Goal: Task Accomplishment & Management: Complete application form

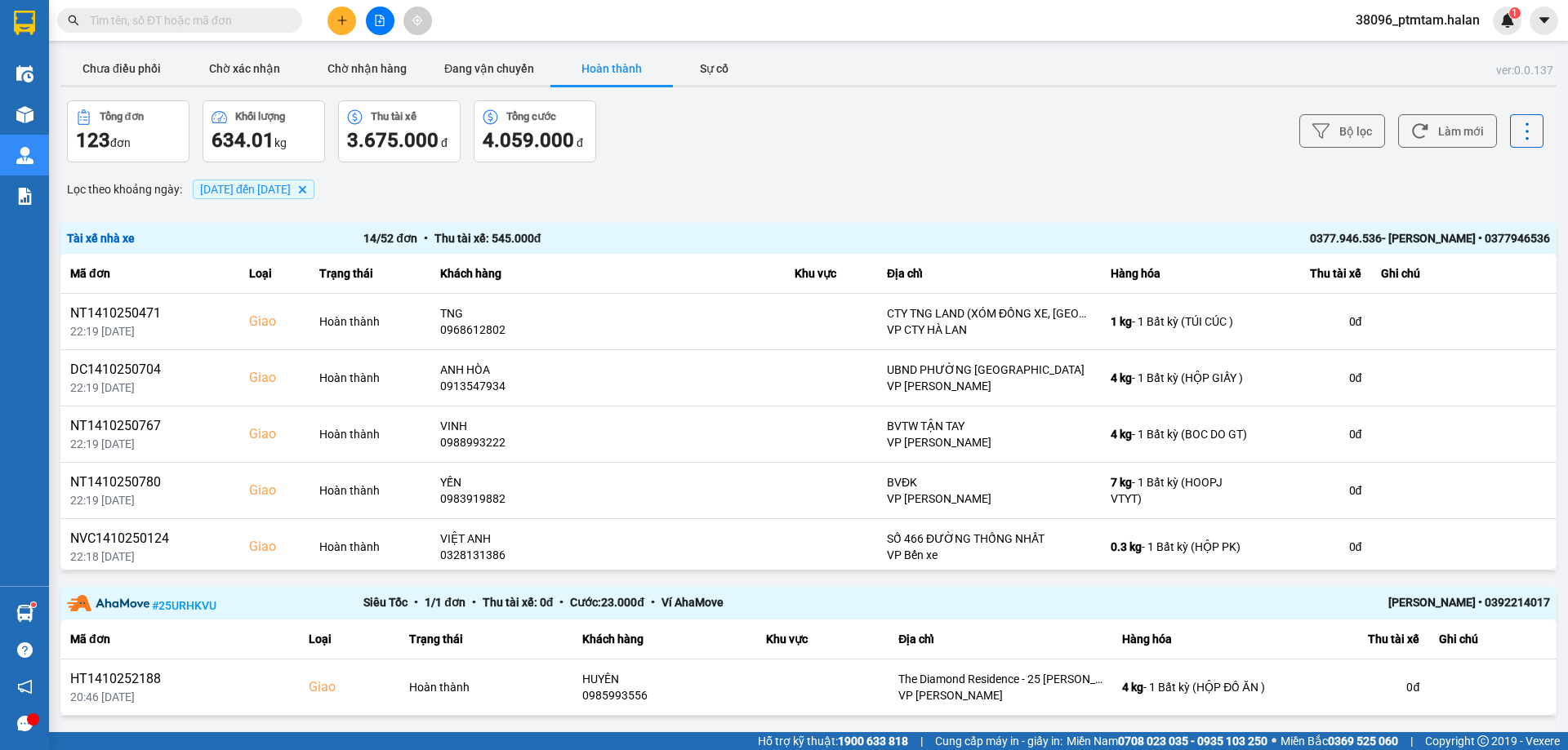
click at [1029, 149] on div "Bộ lọc Làm mới" at bounding box center [1174, 131] width 738 height 62
click at [156, 70] on button "Chưa điều phối" at bounding box center [121, 69] width 122 height 33
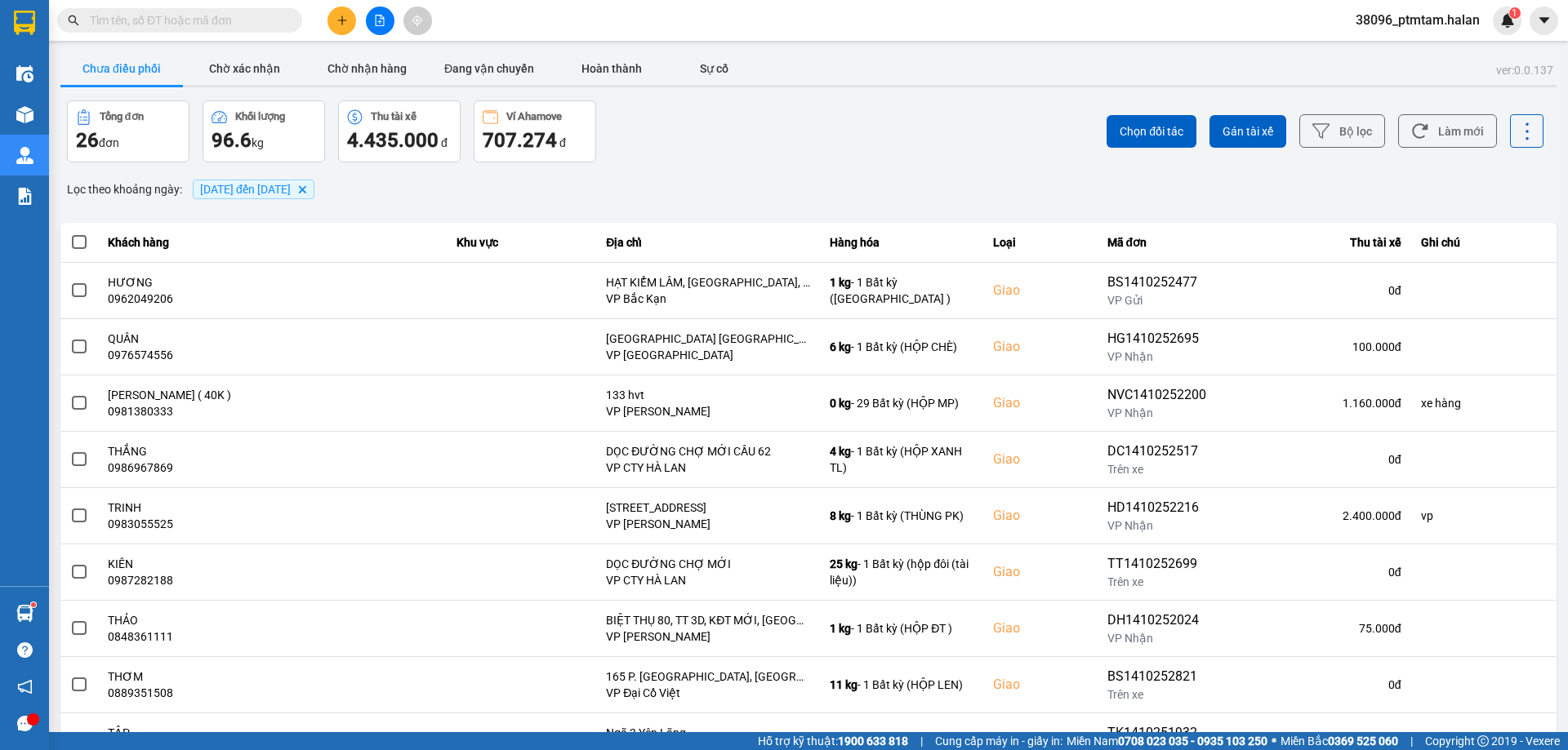
click at [743, 181] on div "Lọc theo khoảng ngày : 14/10/2025 đến 14/10/2025 Delete" at bounding box center [808, 189] width 1496 height 28
click at [1447, 134] on button "Làm mới" at bounding box center [1448, 131] width 99 height 33
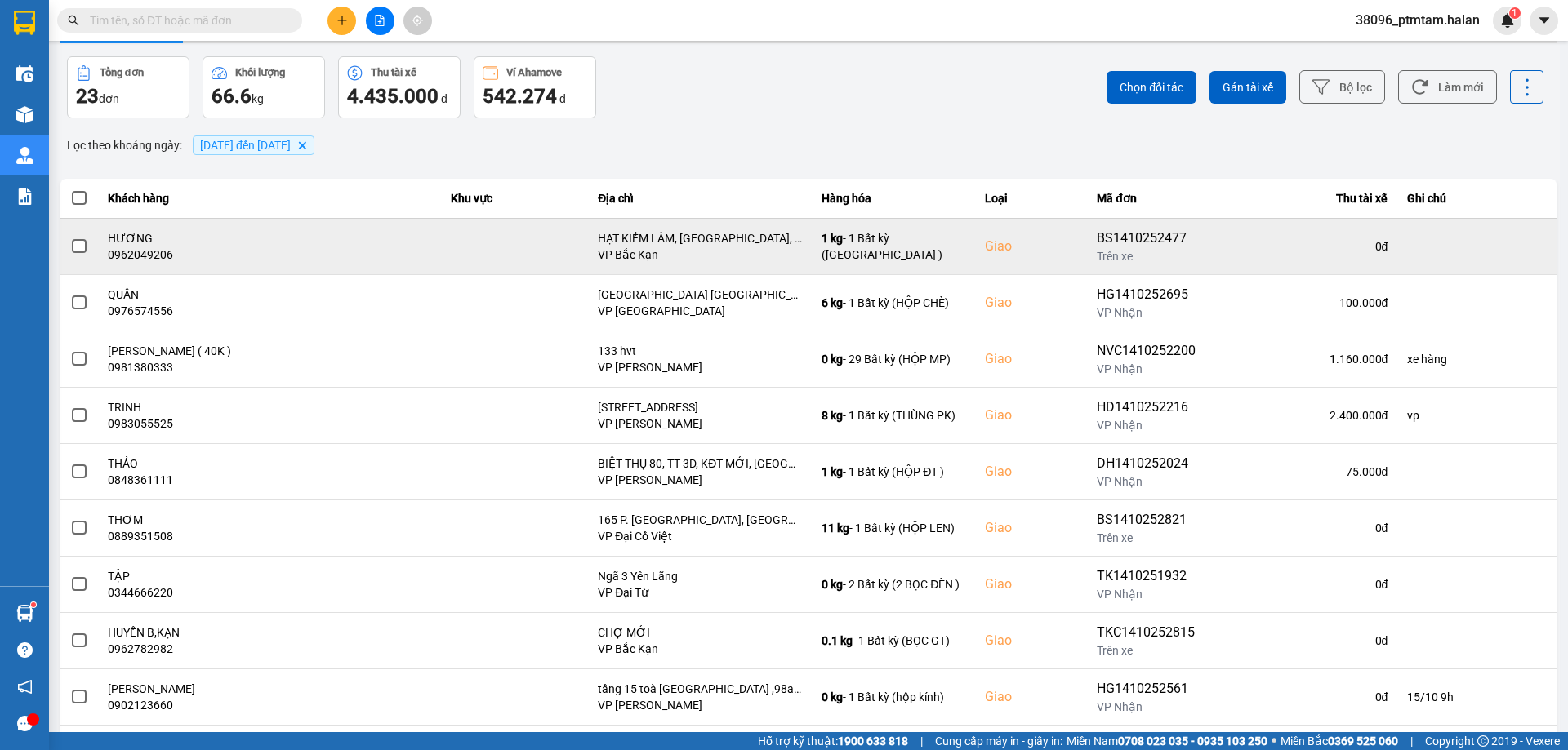
scroll to position [82, 0]
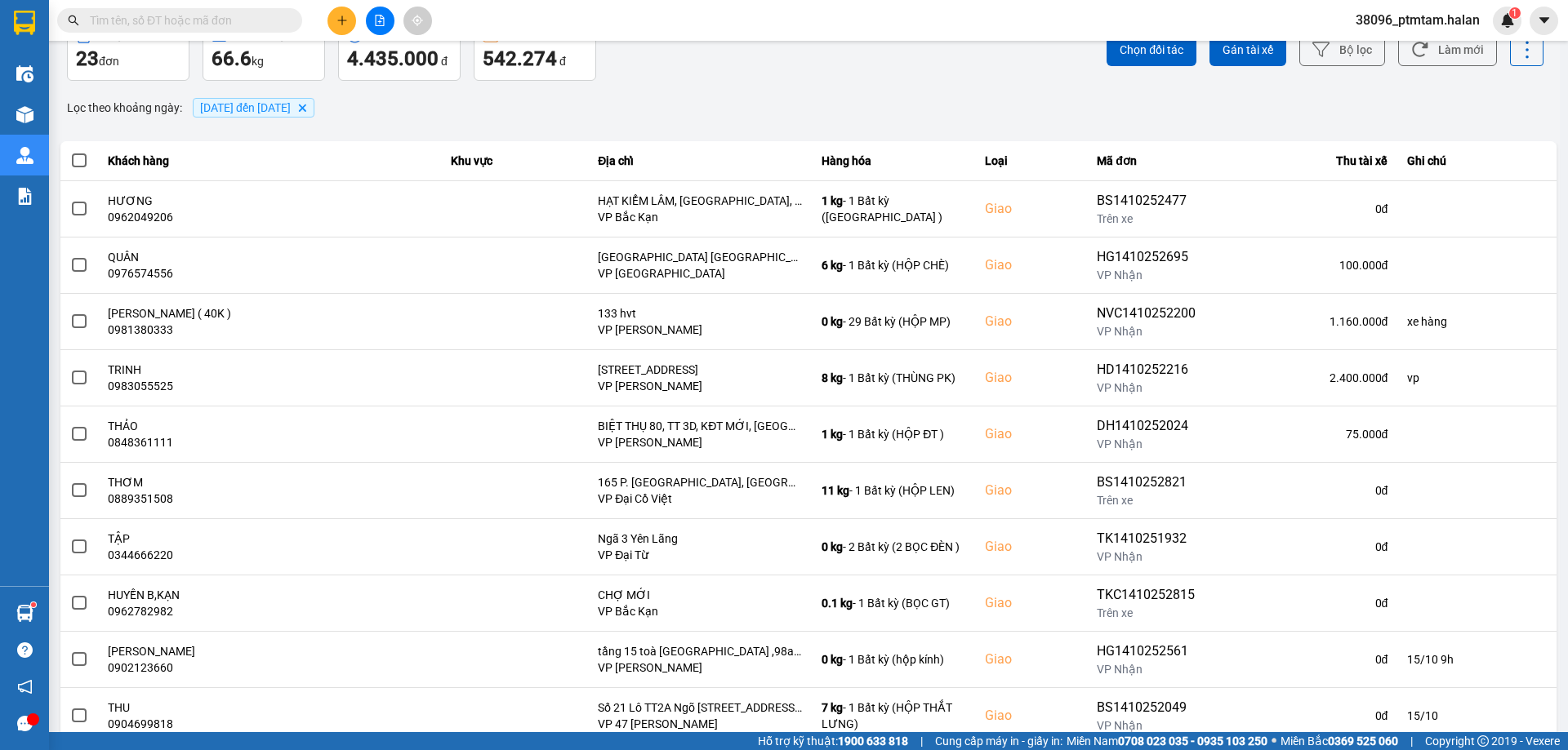
click at [238, 18] on input "text" at bounding box center [186, 20] width 192 height 18
paste input "0966795133"
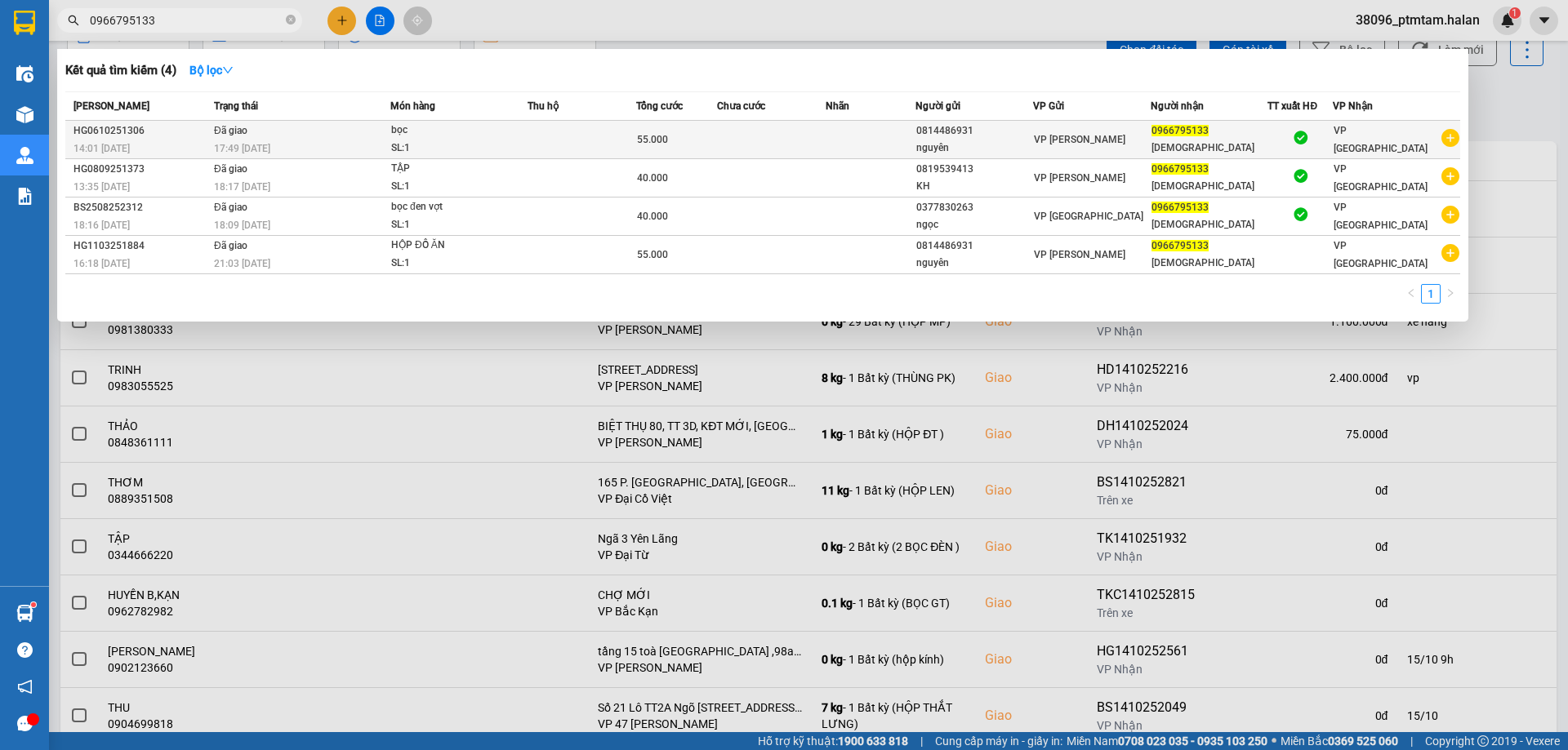
type input "0966795133"
click at [309, 139] on td "Đã giao 17:49 - 06/10" at bounding box center [300, 140] width 181 height 38
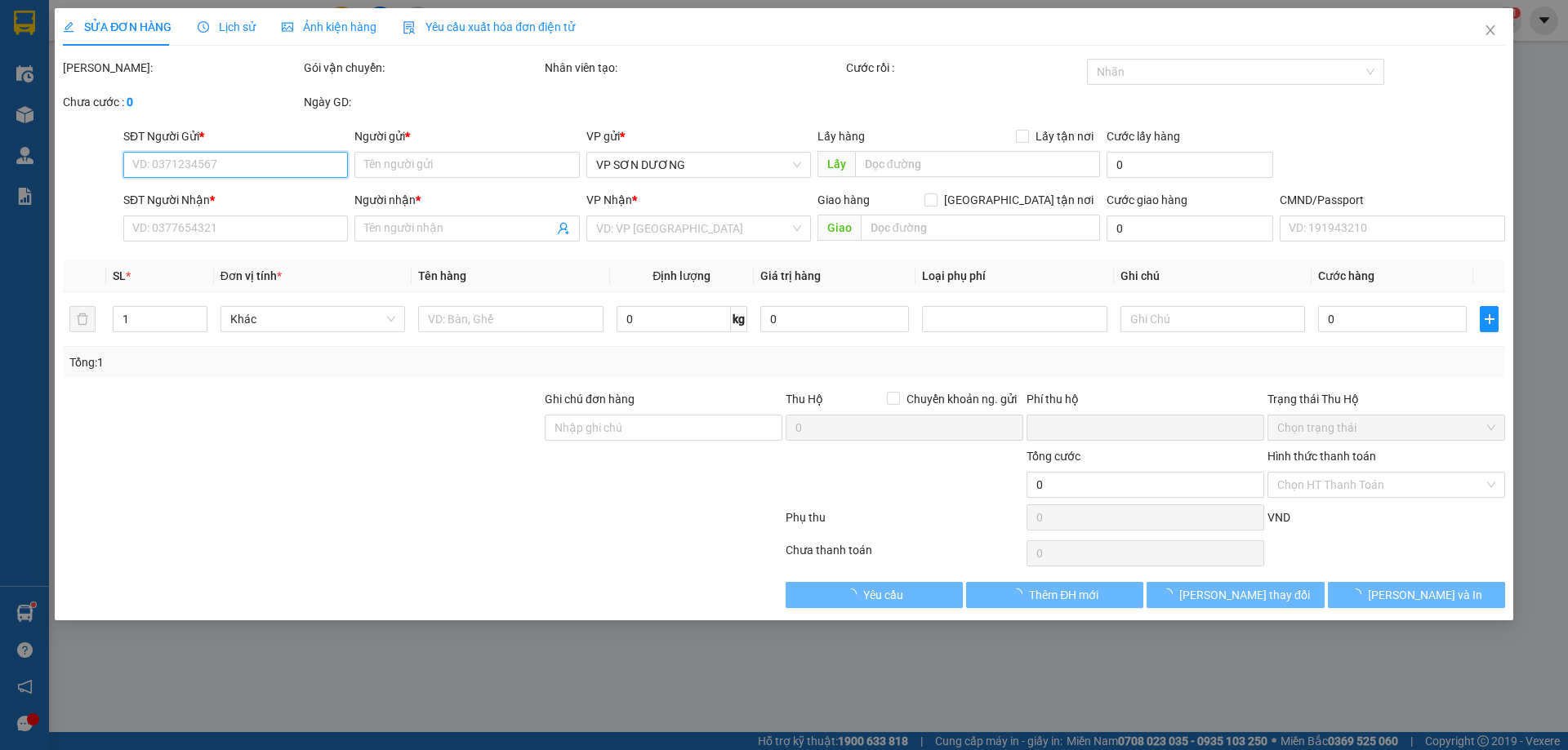
type input "0814486931"
type input "nguyên"
type input "0966795133"
type input "ĐẠO"
type input "0"
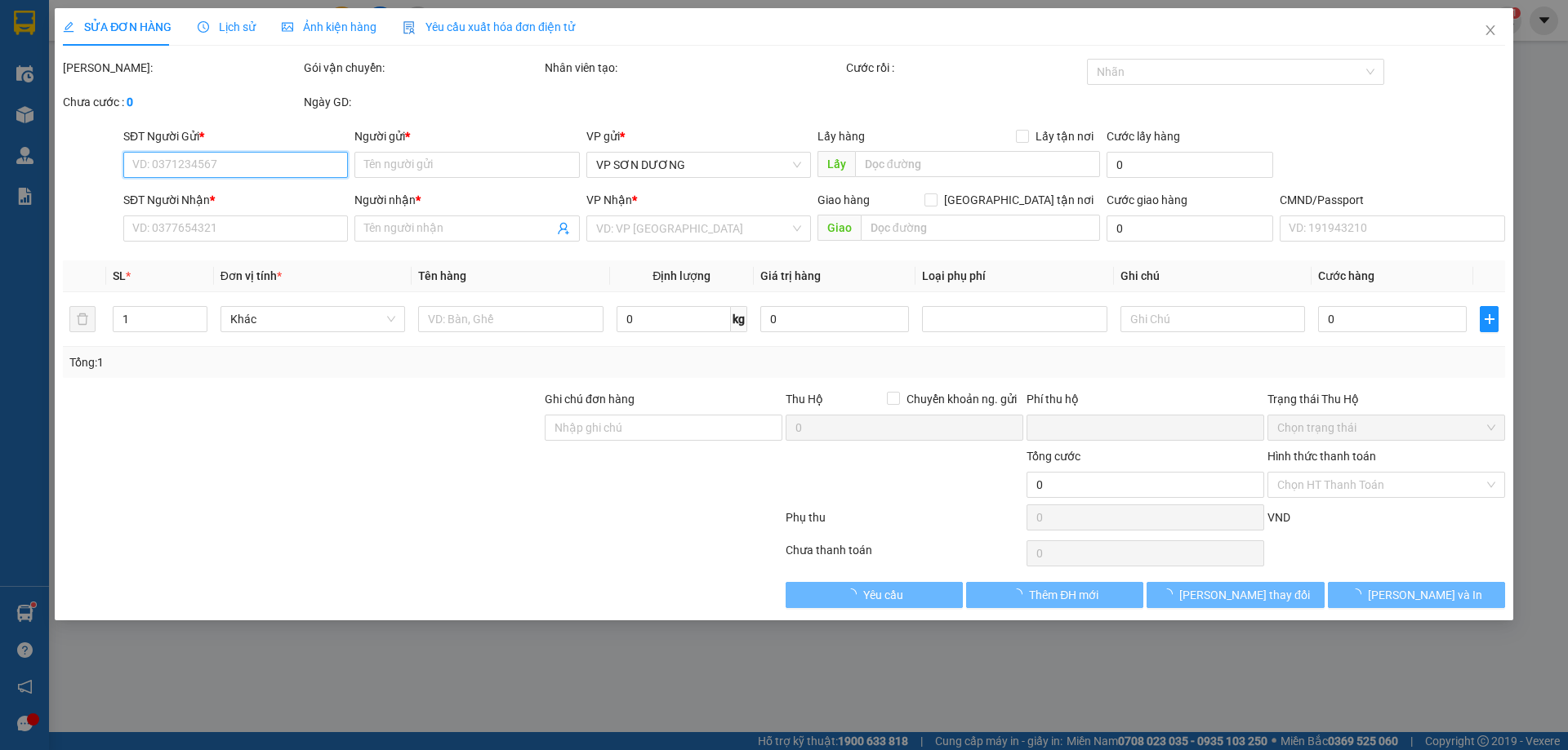
type input "55.000"
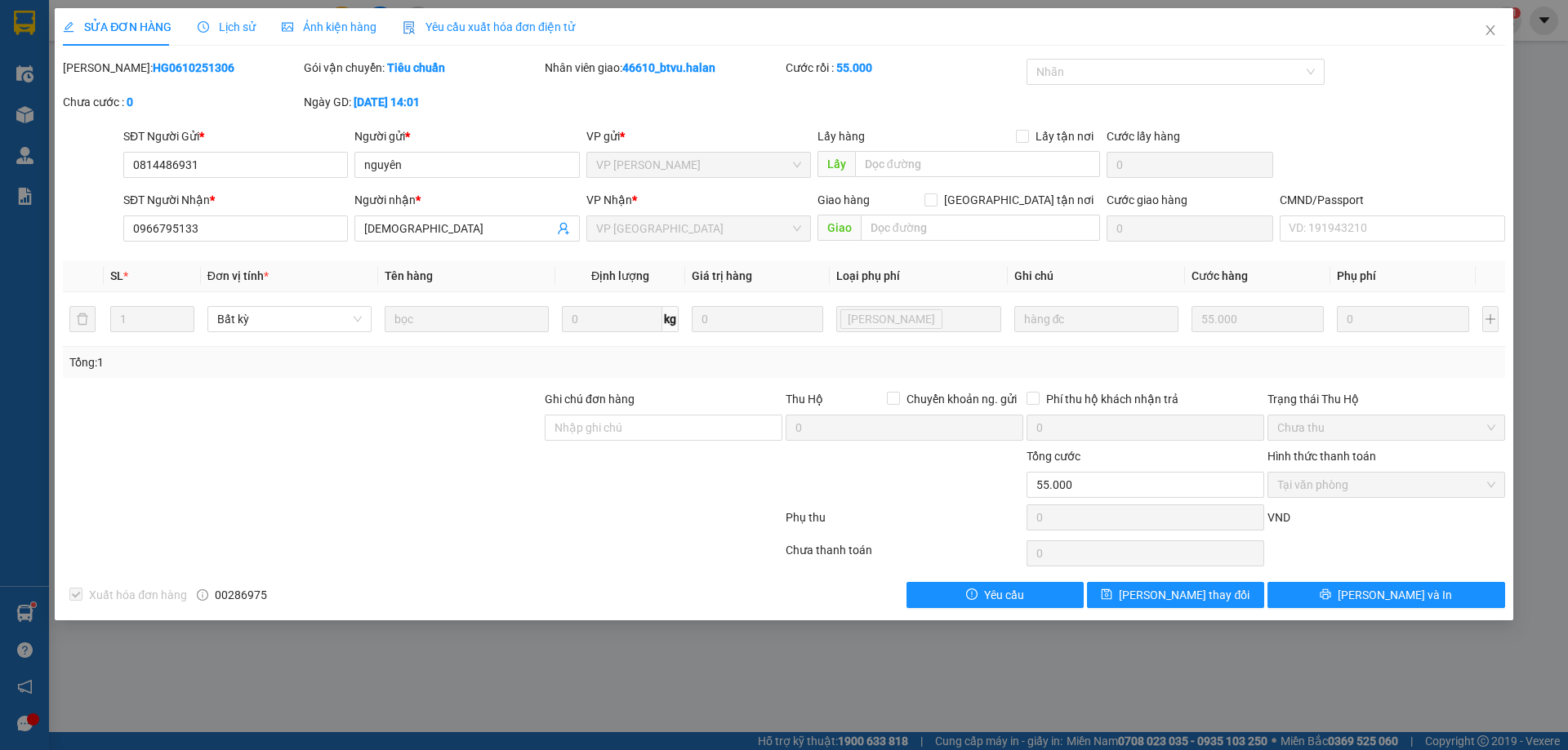
drag, startPoint x: 193, startPoint y: 64, endPoint x: 121, endPoint y: 75, distance: 72.8
click at [121, 75] on div "Mã ĐH: HG0610251306" at bounding box center [181, 67] width 237 height 18
copy b "0610251306"
click at [1492, 31] on icon "close" at bounding box center [1490, 30] width 13 height 13
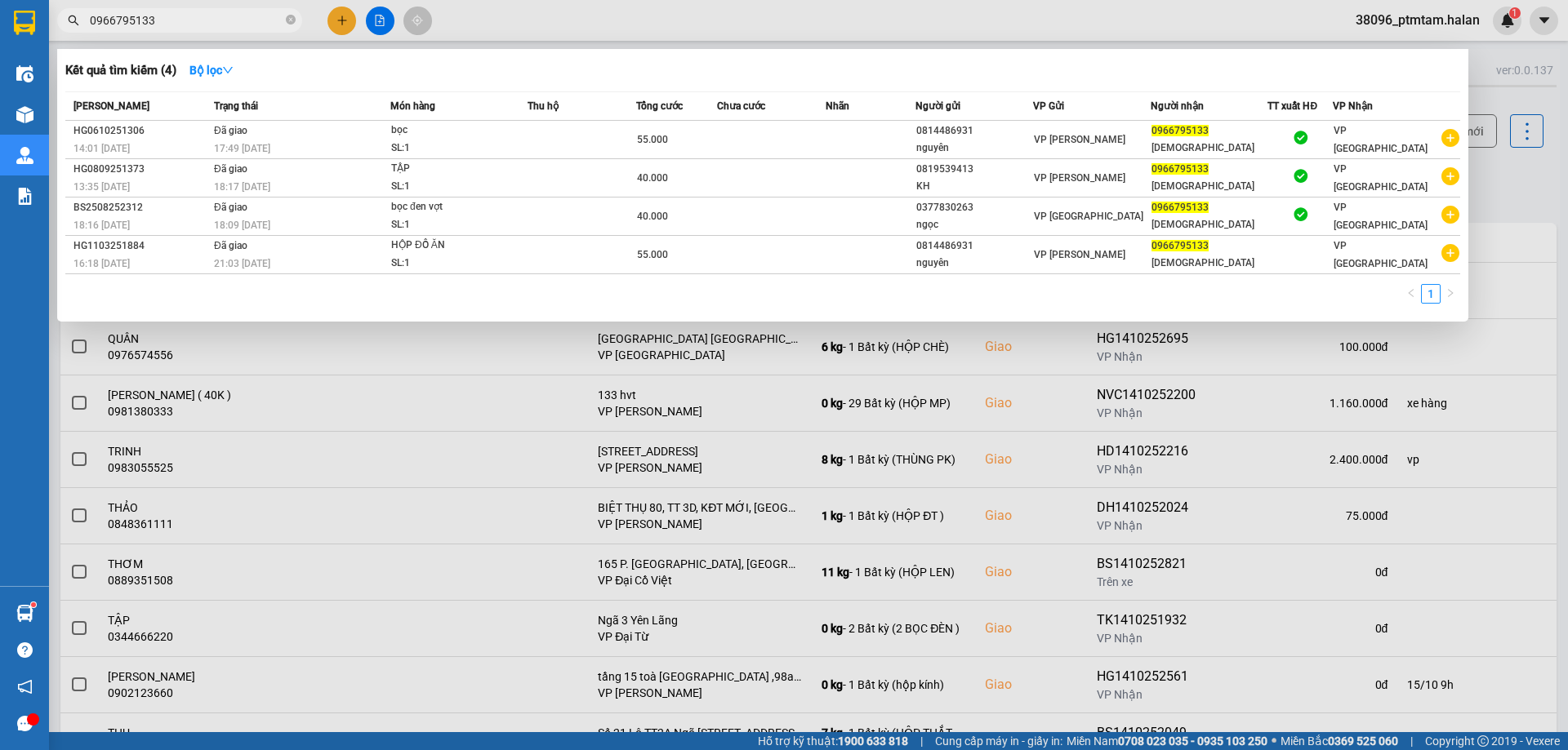
click at [249, 24] on input "0966795133" at bounding box center [186, 20] width 192 height 18
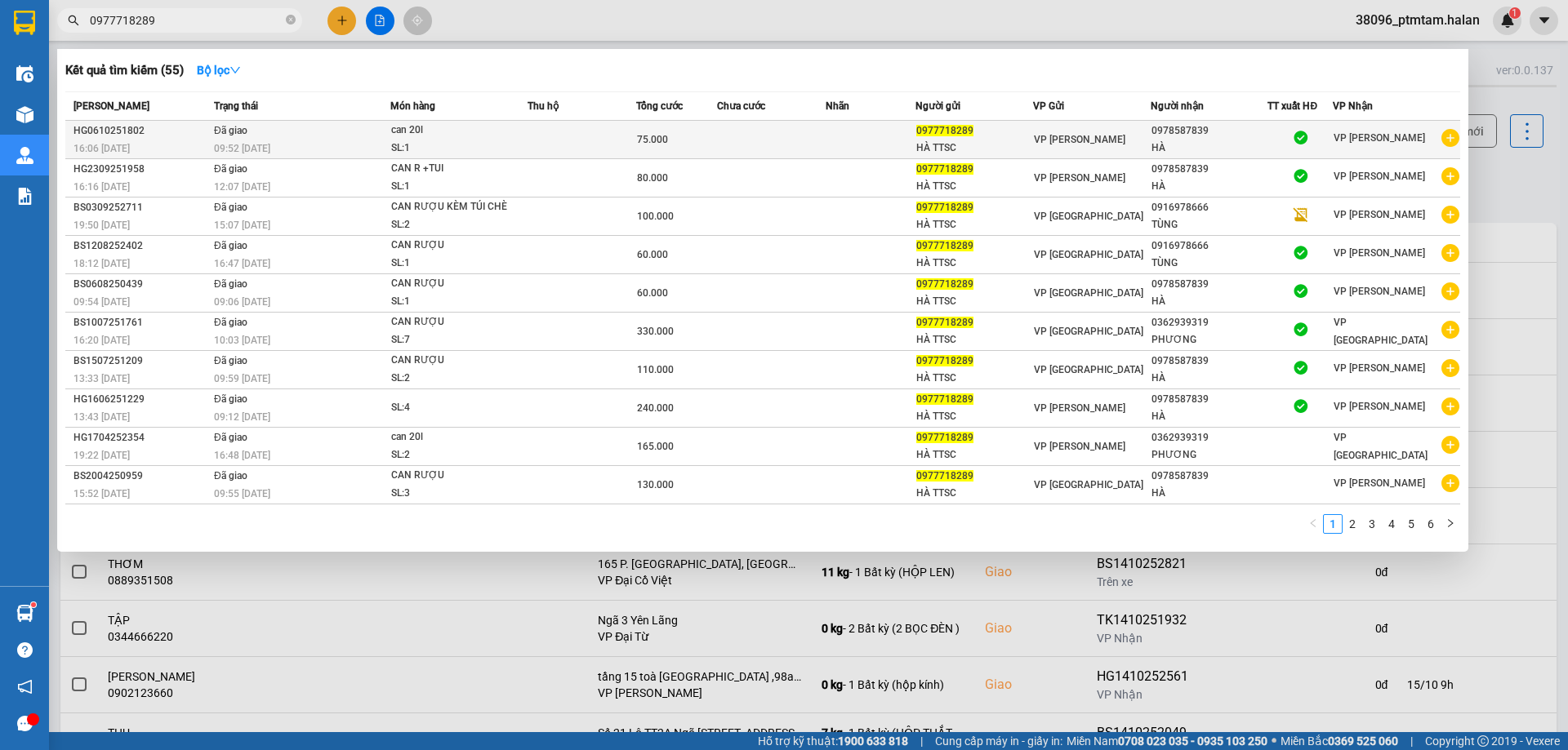
type input "0977718289"
click at [471, 141] on div "SL: 1" at bounding box center [452, 148] width 122 height 18
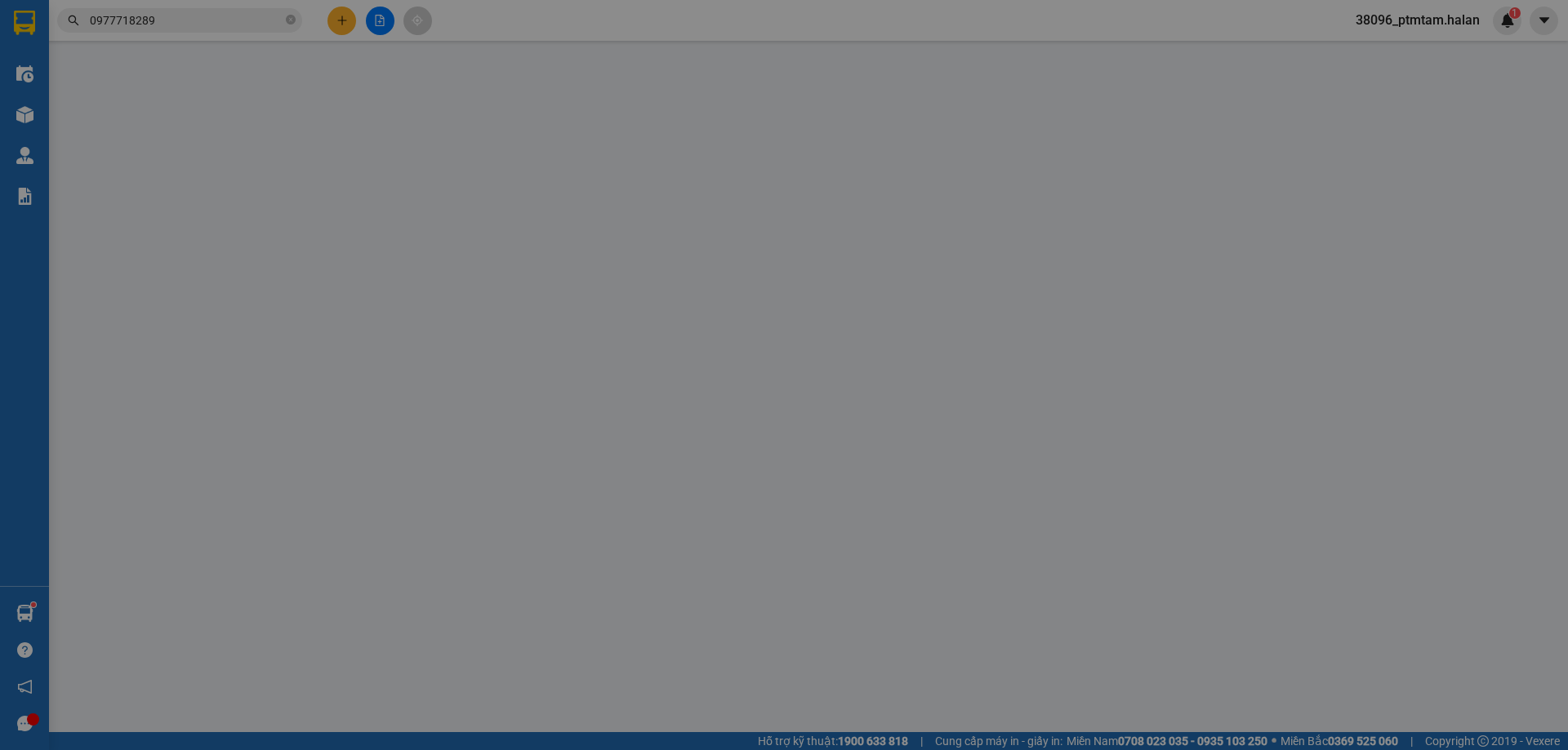
type input "0977718289"
type input "HÀ TTSC"
type input "0978587839"
type input "HÀ"
type input "0"
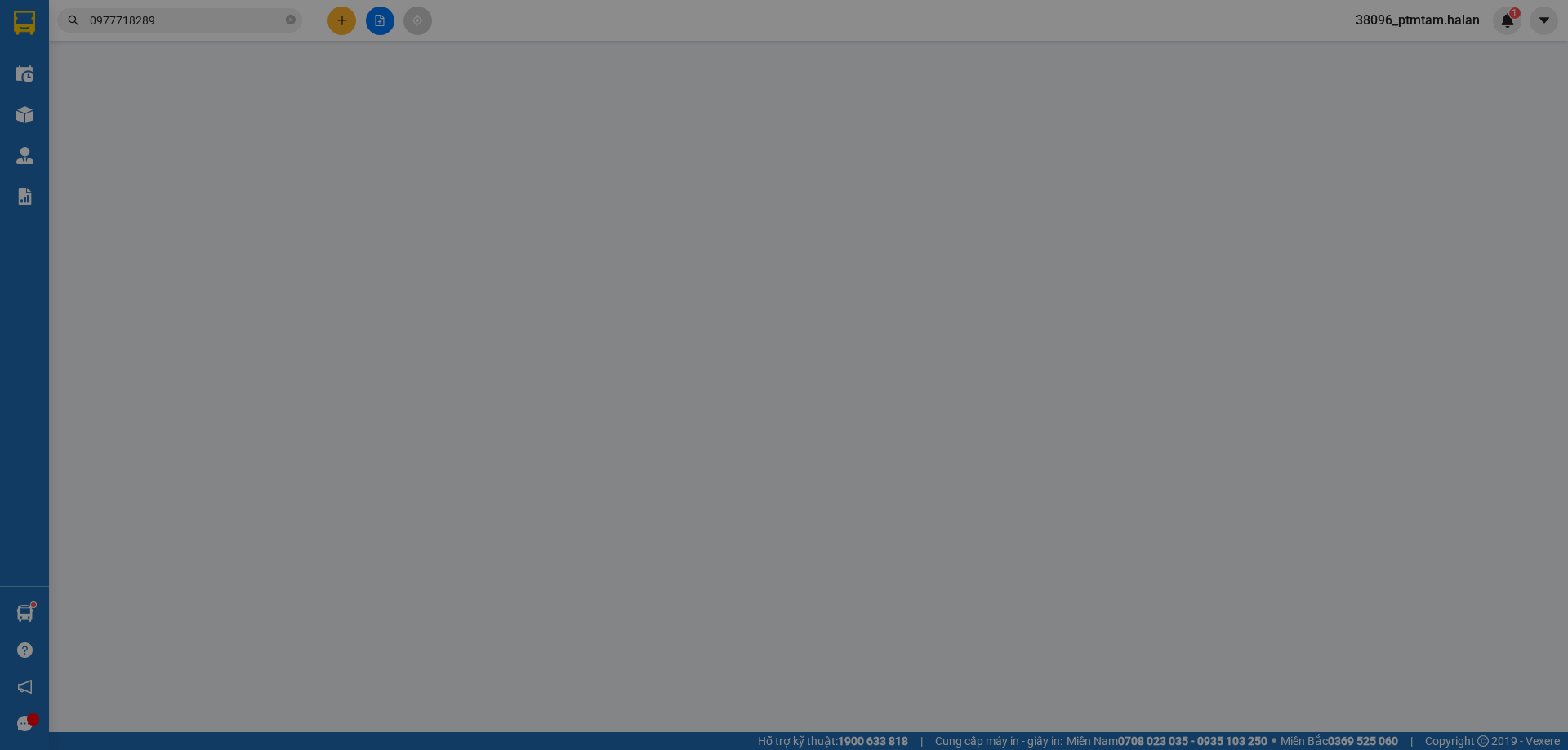
type input "75.000"
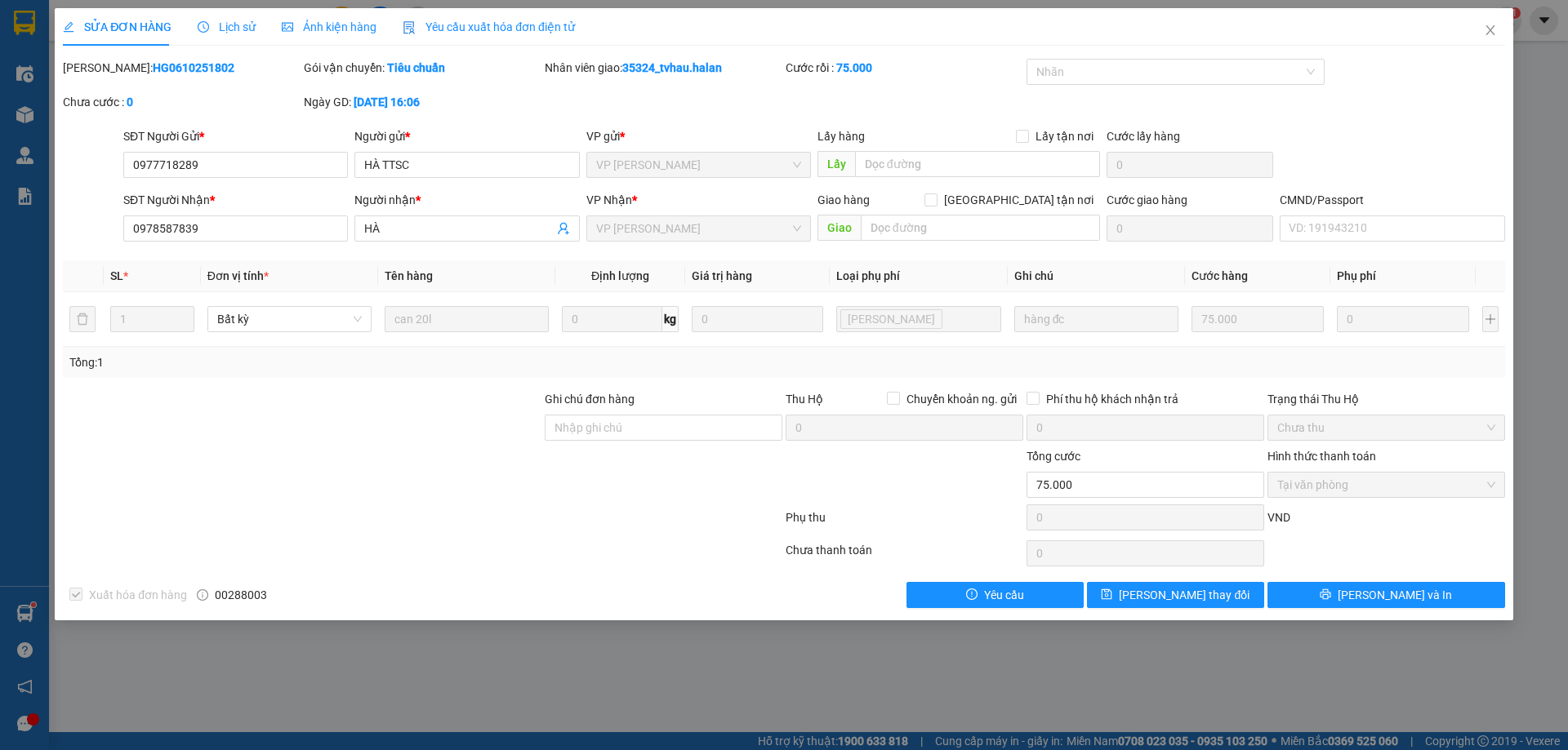
drag, startPoint x: 207, startPoint y: 71, endPoint x: 122, endPoint y: 71, distance: 85.0
click at [122, 71] on div "Mã ĐH: HG0610251802" at bounding box center [181, 67] width 237 height 18
copy b "0610251802"
click at [1491, 27] on icon "close" at bounding box center [1490, 30] width 13 height 13
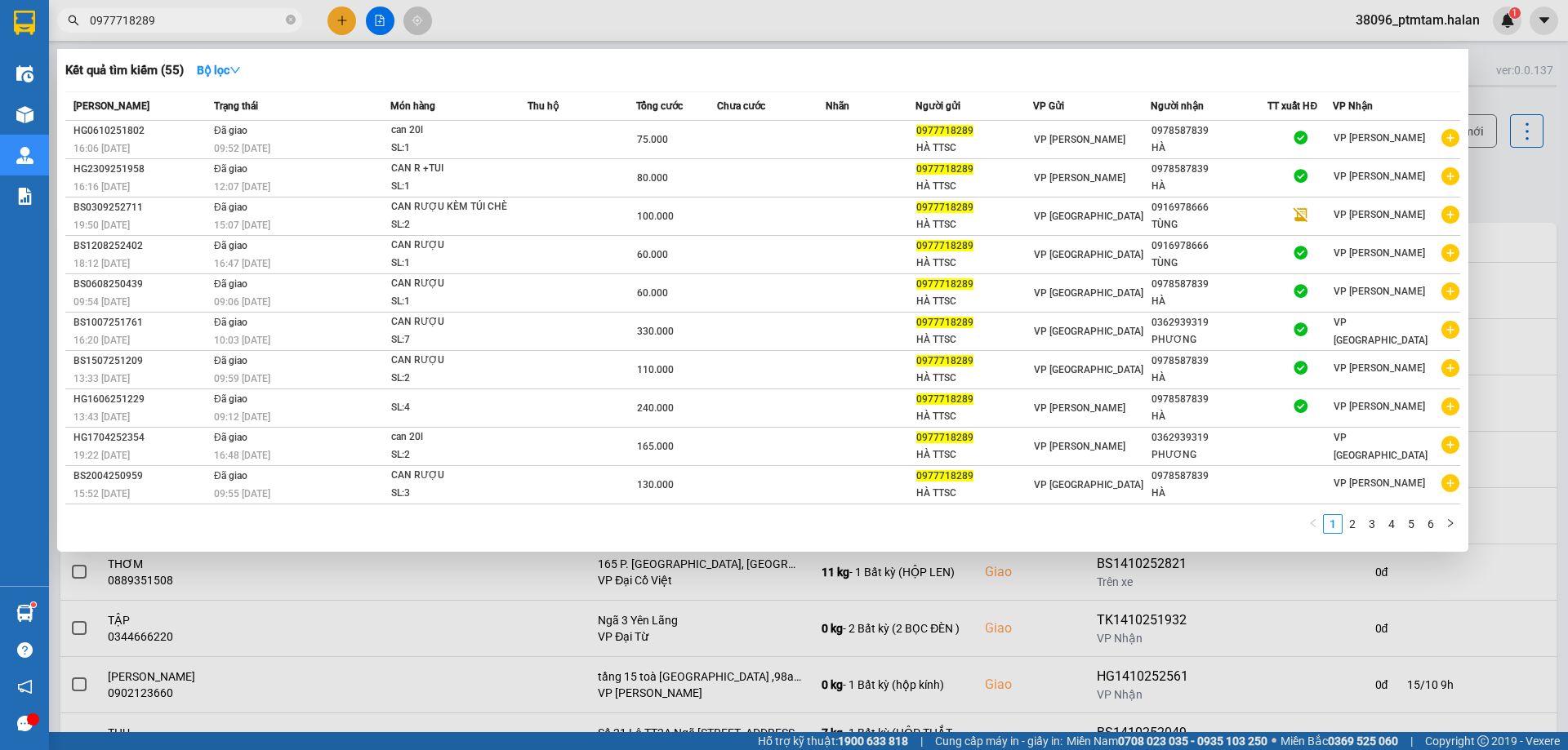
click at [227, 23] on input "0977718289" at bounding box center [186, 20] width 192 height 18
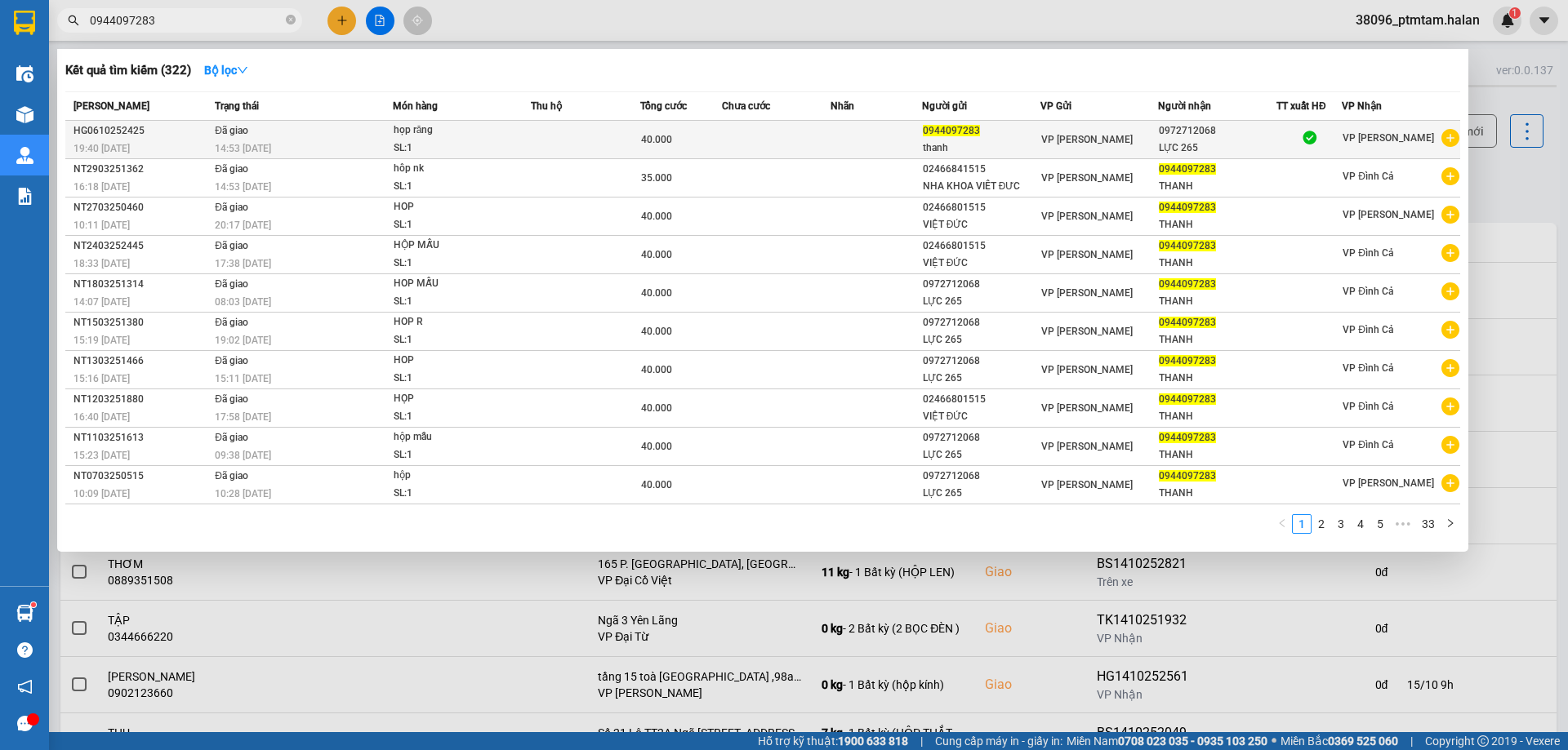
type input "0944097283"
click at [307, 140] on div "14:53 - 09/10" at bounding box center [304, 148] width 177 height 18
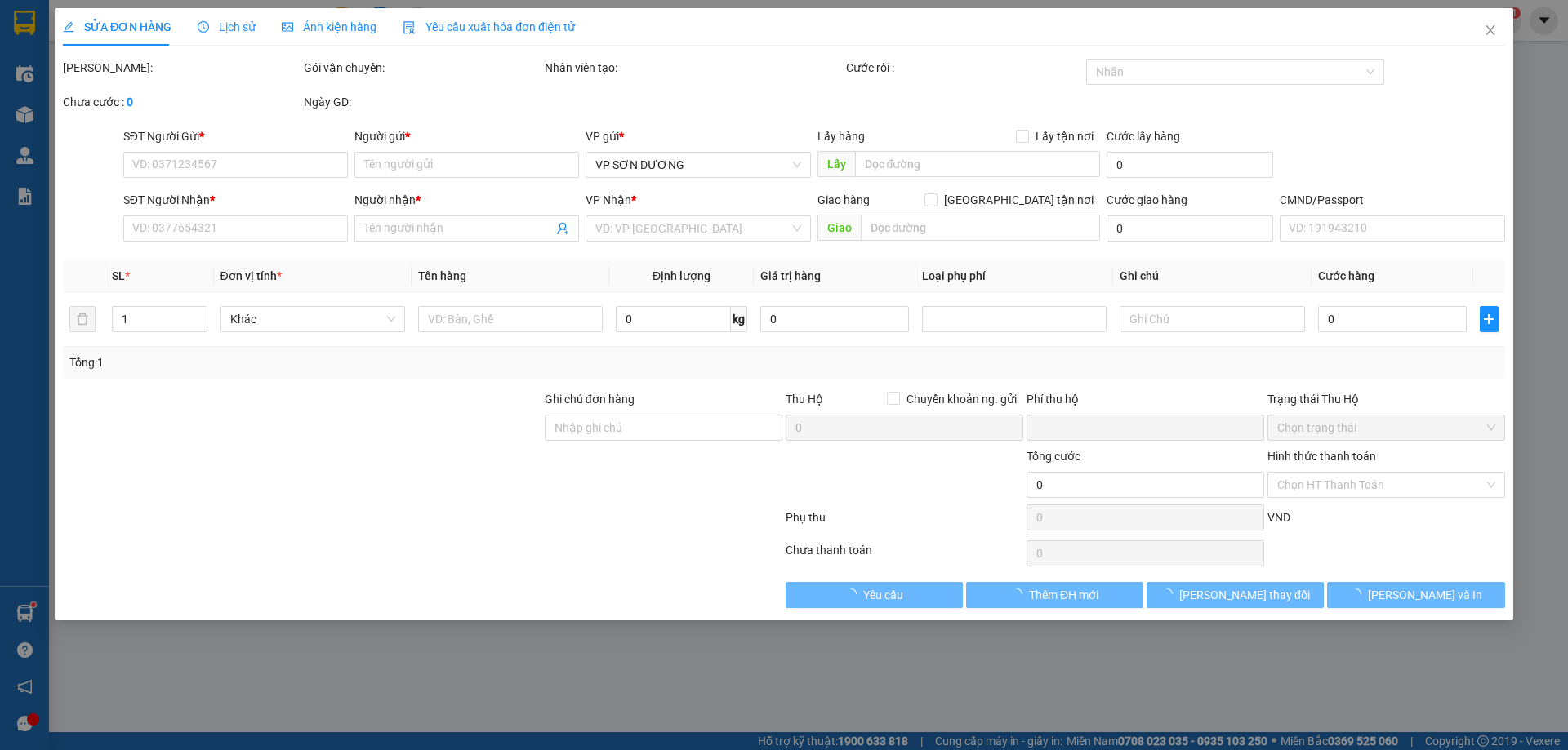
type input "0944097283"
type input "thanh"
type input "0972712068"
type input "LỰC 265"
type input "0"
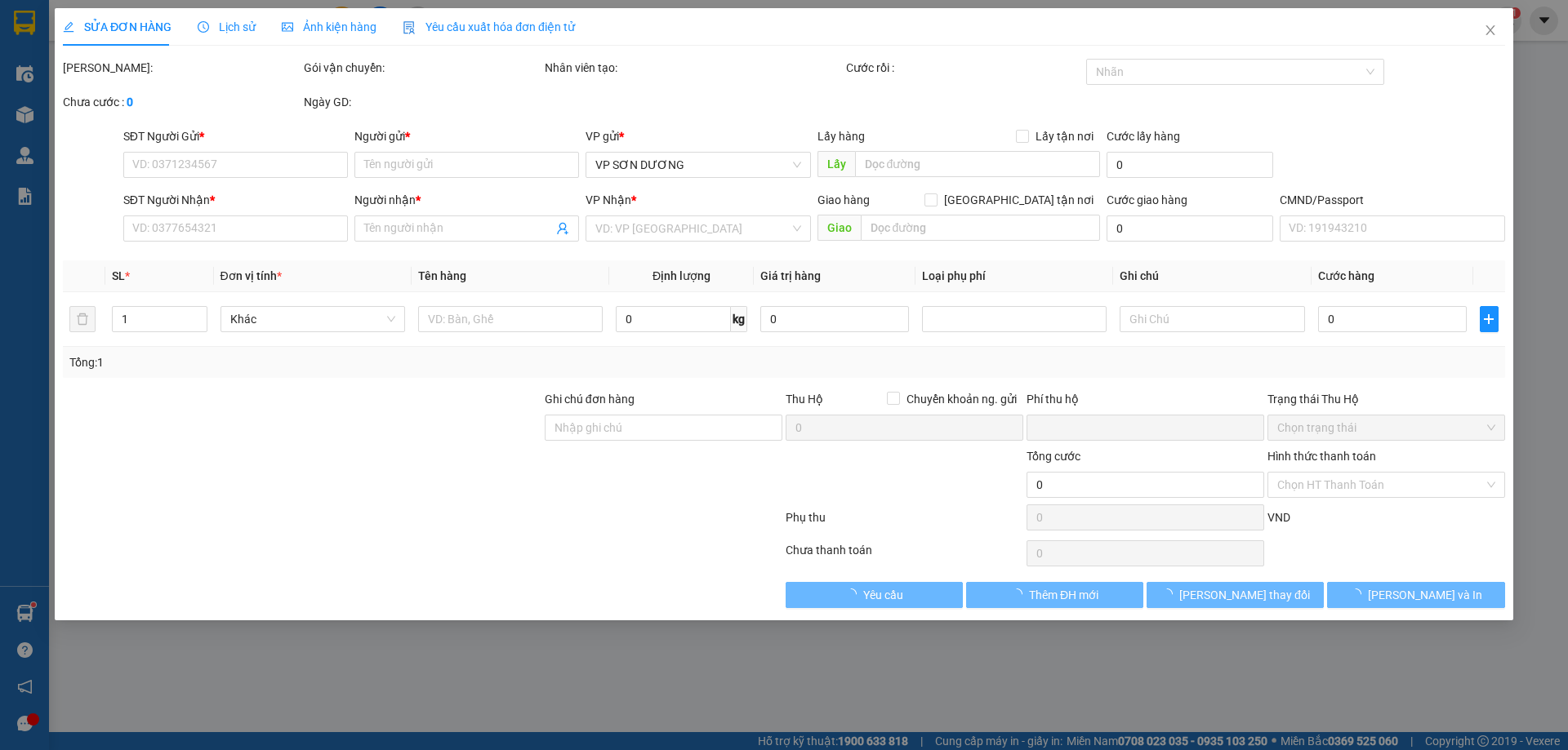
type input "40.000"
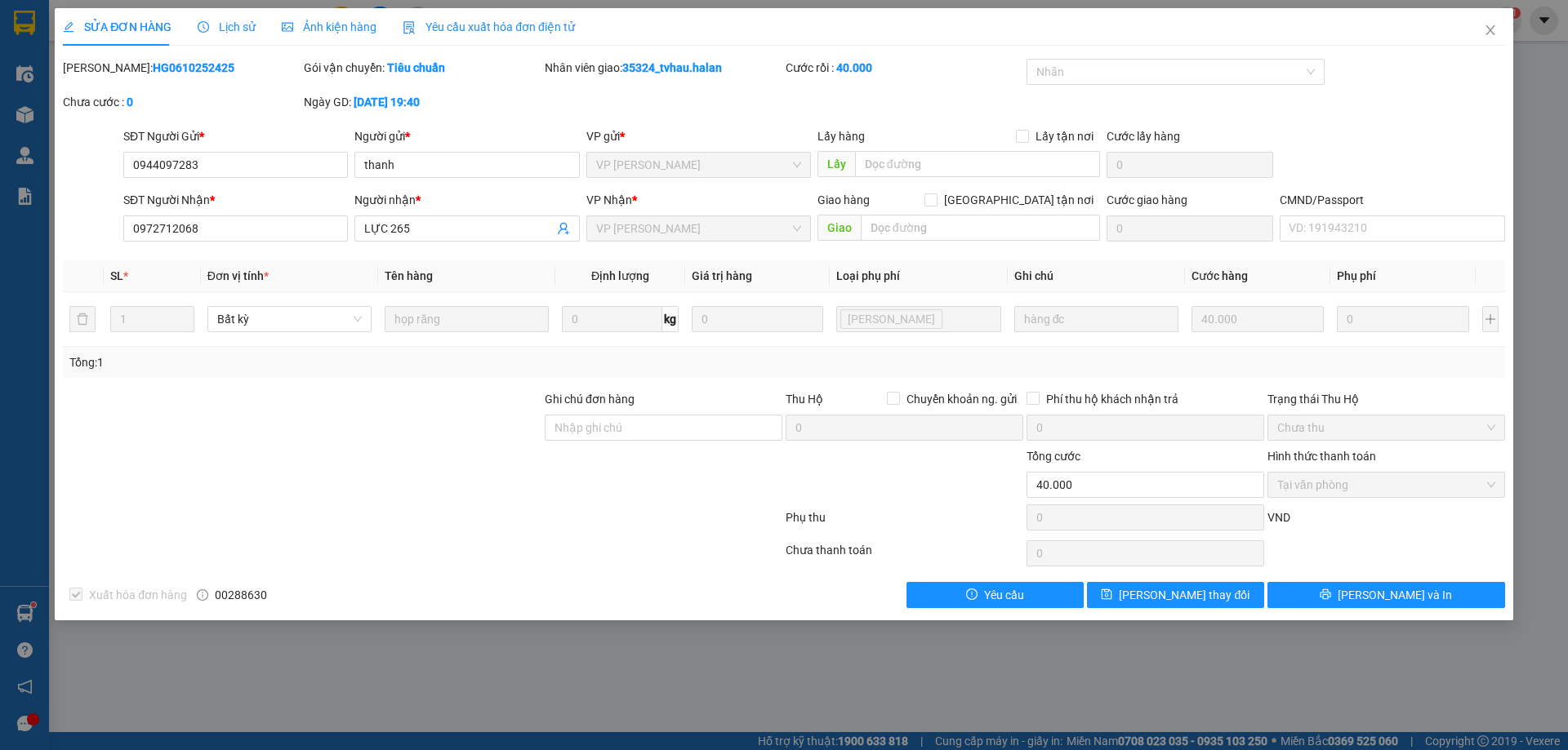
drag, startPoint x: 192, startPoint y: 69, endPoint x: 130, endPoint y: 73, distance: 62.1
click at [130, 73] on div "Mã ĐH: HG0610252425" at bounding box center [181, 67] width 237 height 18
click at [204, 73] on div "Mã ĐH: HG0610252425" at bounding box center [181, 67] width 237 height 18
drag, startPoint x: 205, startPoint y: 72, endPoint x: 140, endPoint y: 73, distance: 65.0
click at [140, 73] on div "Mã ĐH: HG0610252425" at bounding box center [181, 67] width 237 height 18
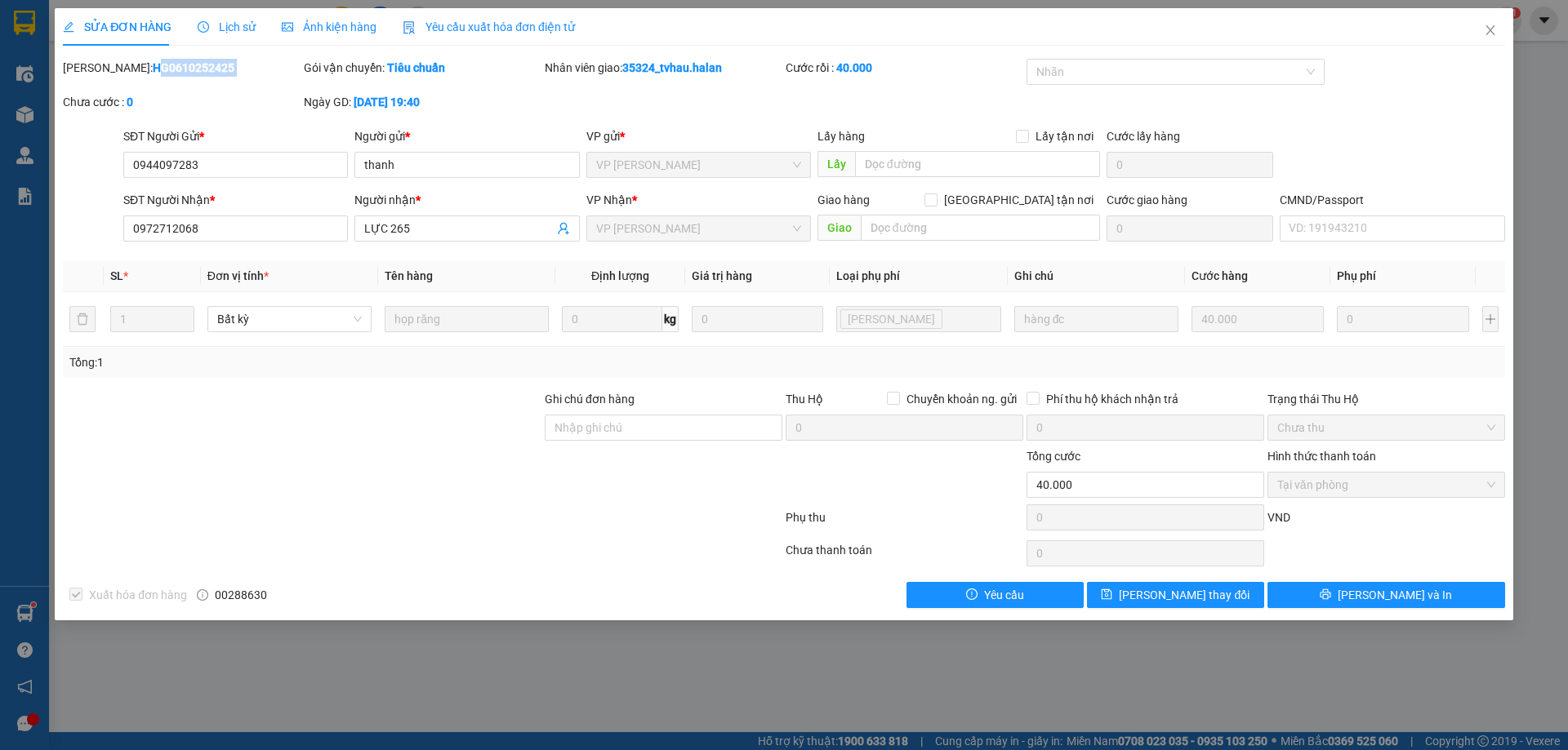
click at [153, 69] on b "HG0610252425" at bounding box center [194, 68] width 82 height 13
drag, startPoint x: 191, startPoint y: 69, endPoint x: 123, endPoint y: 73, distance: 68.1
click at [123, 73] on div "Mã ĐH: HG0610252425" at bounding box center [181, 67] width 237 height 18
copy b "0610252425"
click at [1489, 32] on icon "close" at bounding box center [1489, 30] width 9 height 10
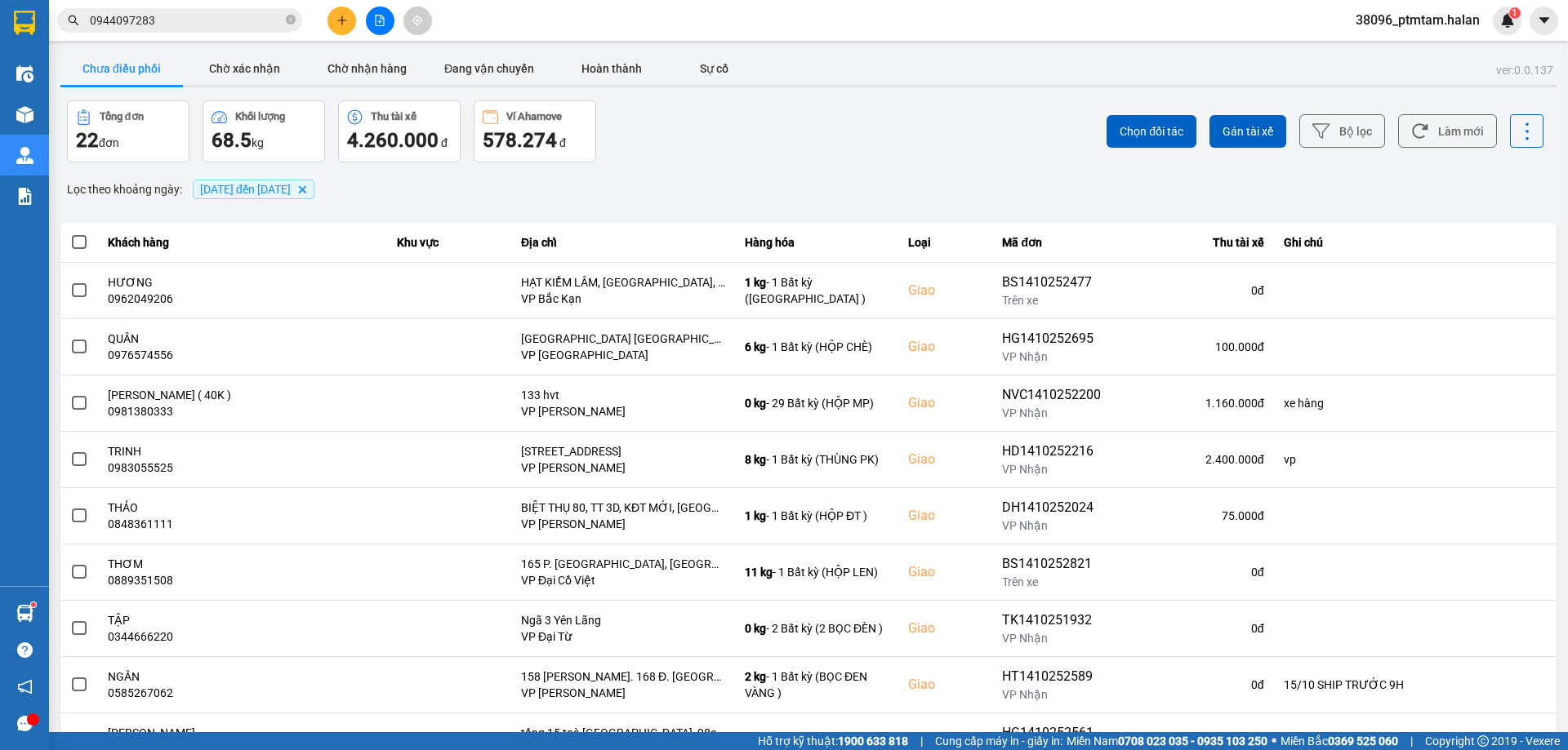
click at [221, 18] on input "0944097283" at bounding box center [186, 20] width 192 height 18
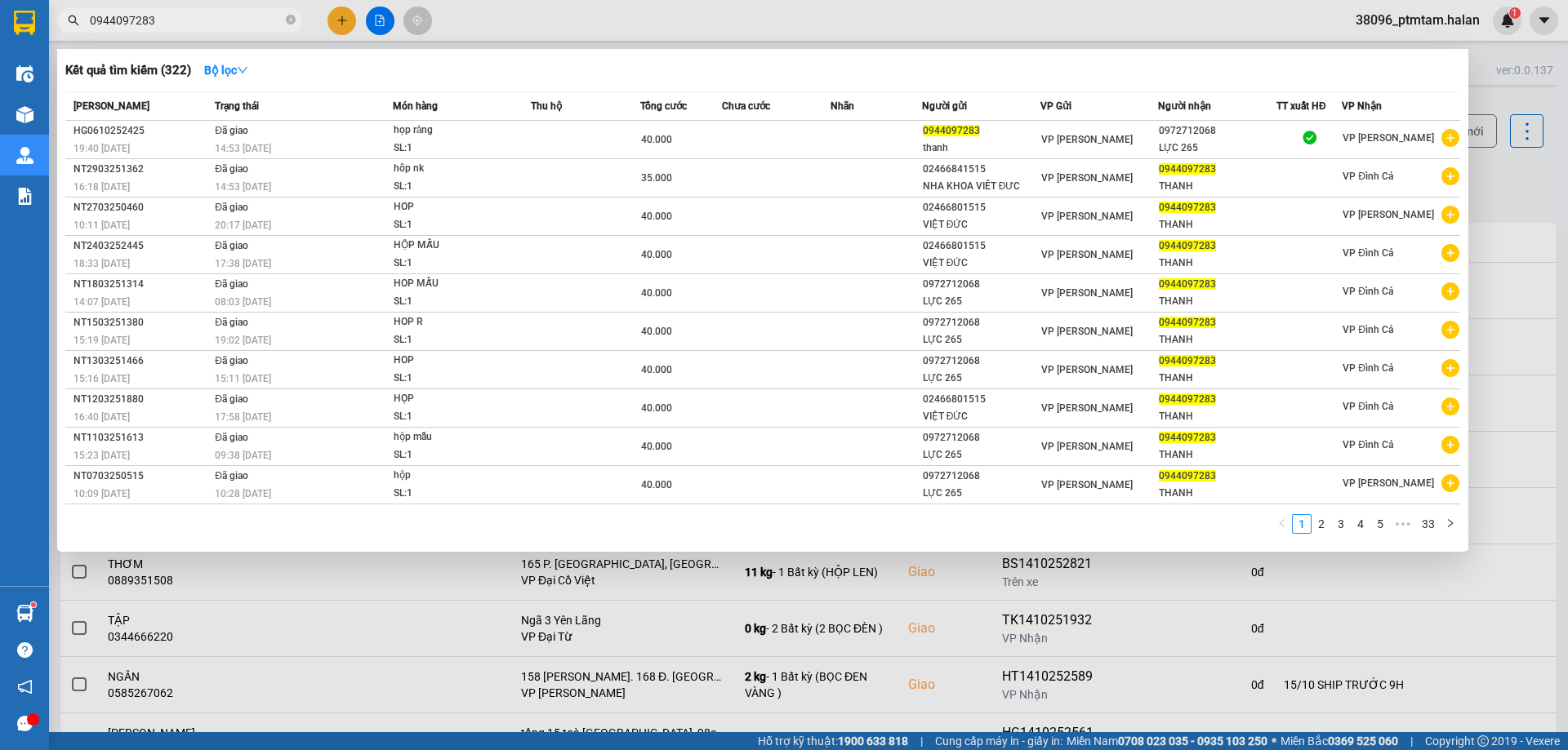
click at [221, 18] on input "0944097283" at bounding box center [186, 20] width 192 height 18
paste input "72255892"
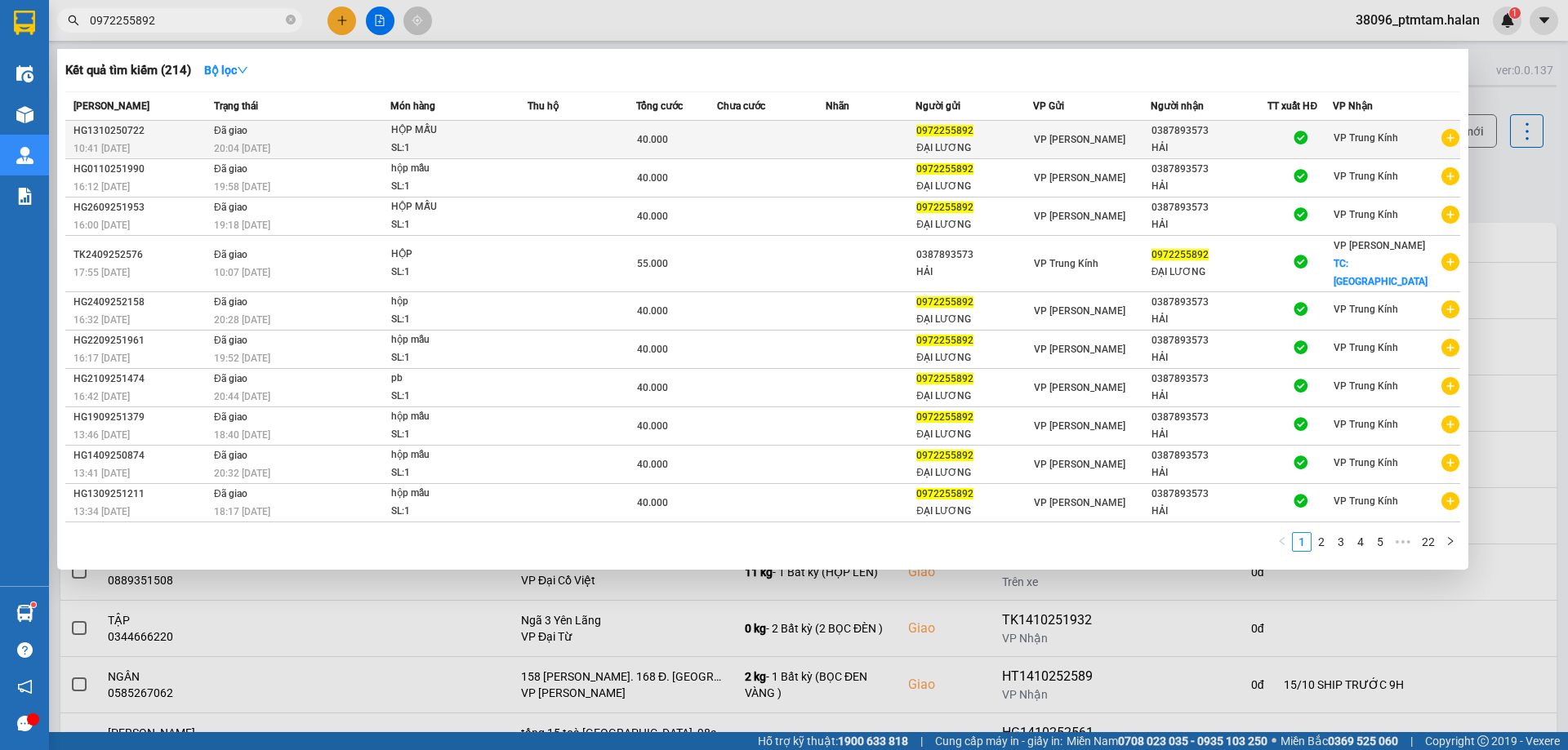
type input "0972255892"
click at [358, 142] on div "20:04 - 13/10" at bounding box center [302, 148] width 176 height 18
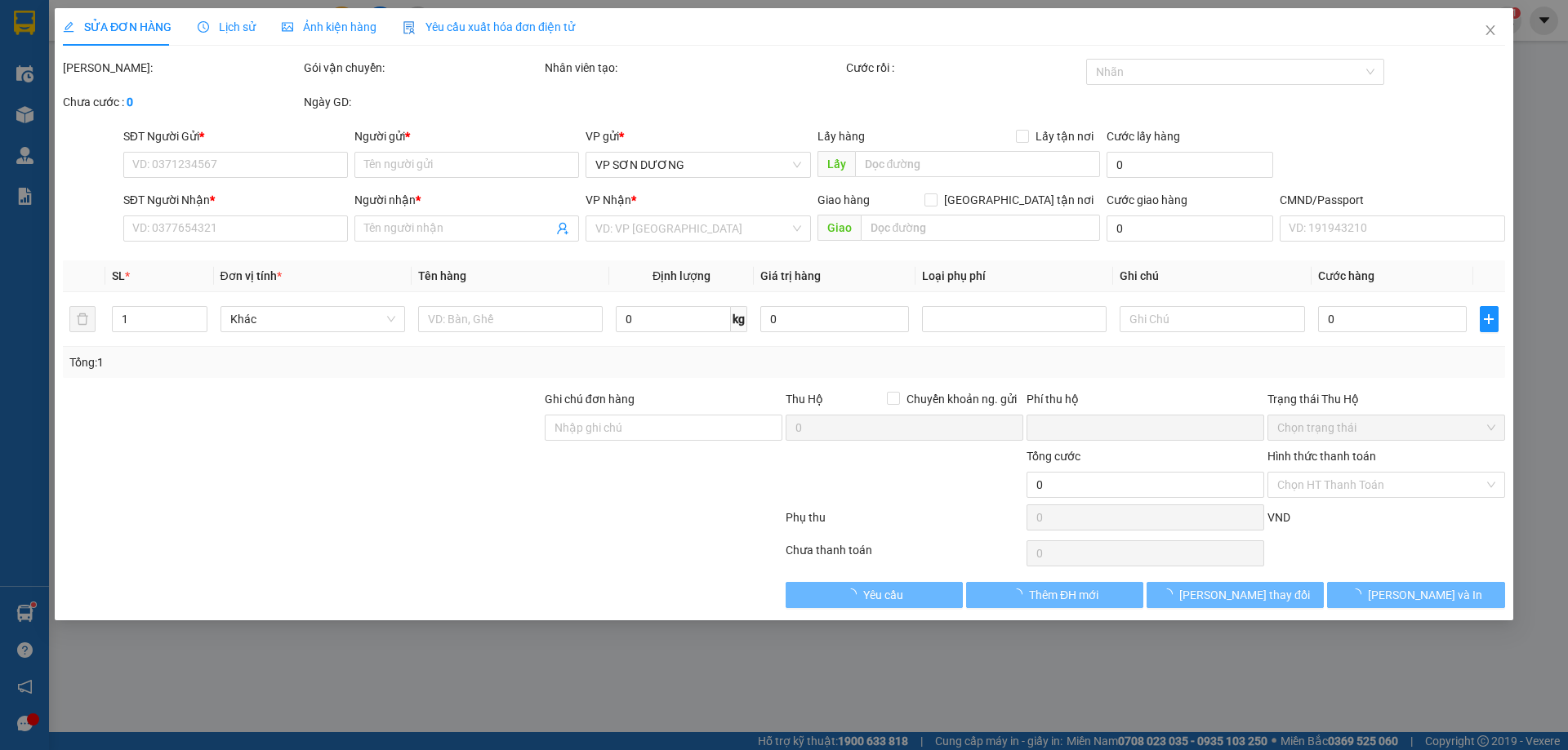
type input "0972255892"
type input "ĐẠI LƯƠNG"
type input "0387893573"
type input "HẢI"
type input "0"
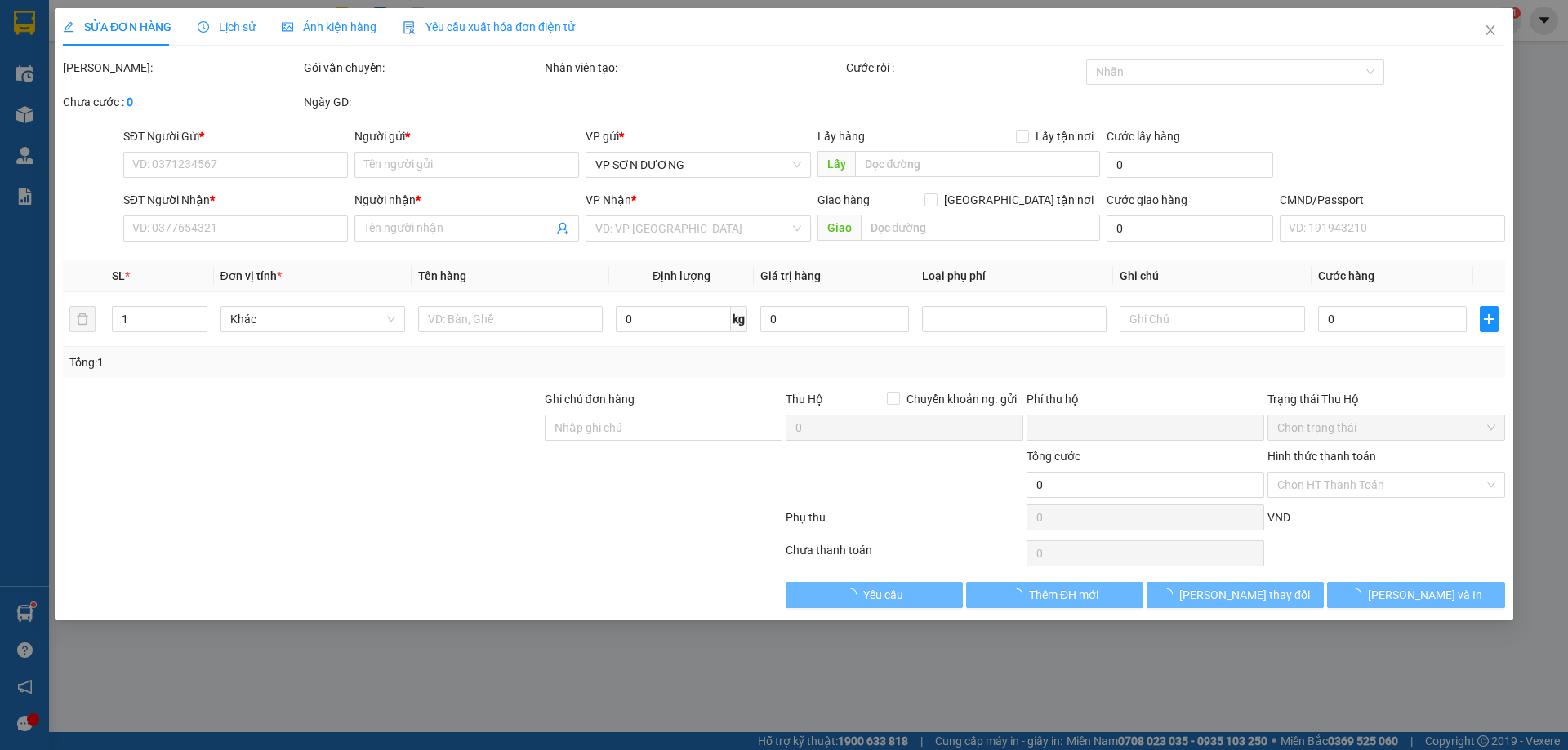
type input "40.000"
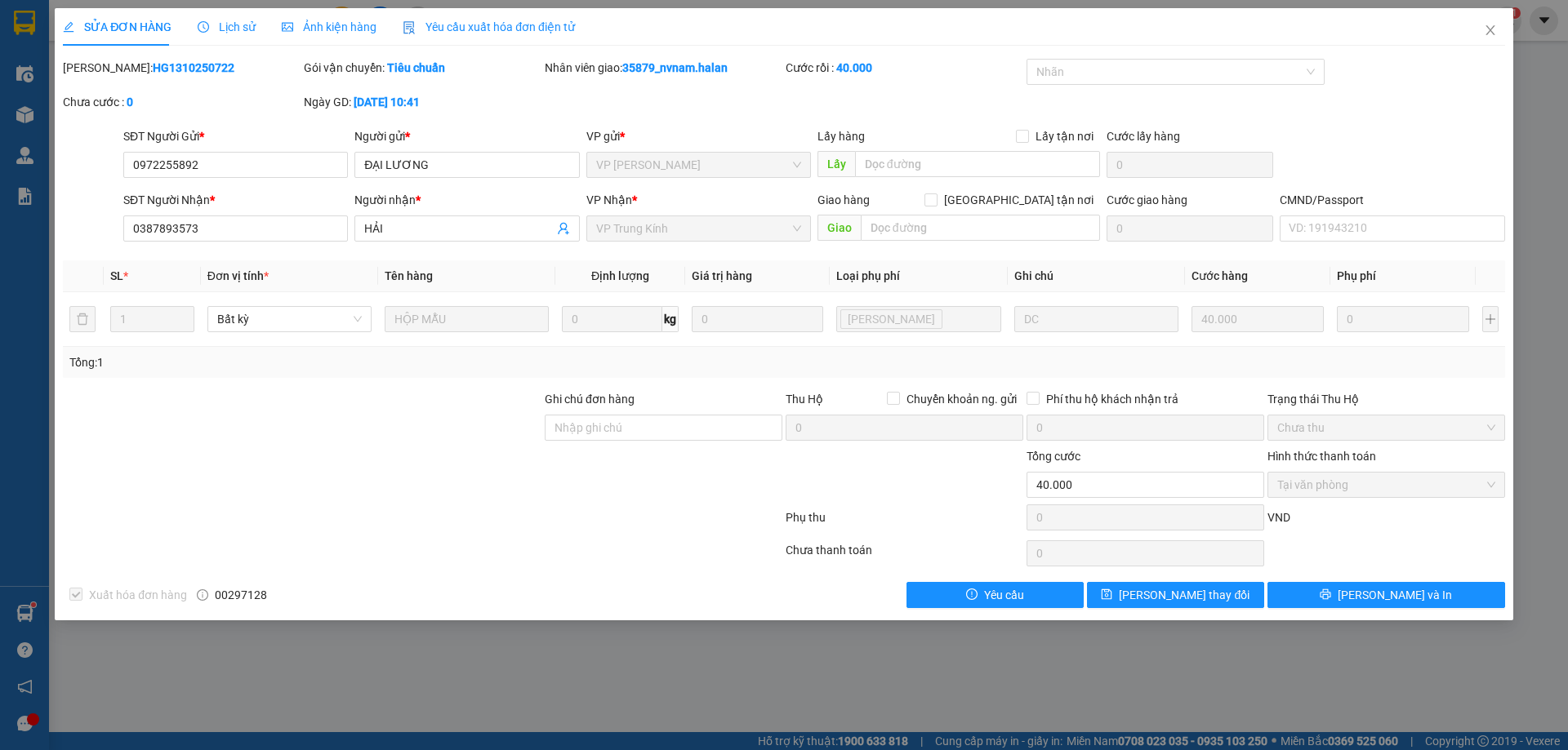
drag, startPoint x: 188, startPoint y: 70, endPoint x: 124, endPoint y: 74, distance: 64.1
click at [124, 74] on div "Mã ĐH: HG1310250722" at bounding box center [181, 67] width 237 height 18
copy b "1310250722"
click at [1494, 33] on icon "close" at bounding box center [1490, 30] width 13 height 13
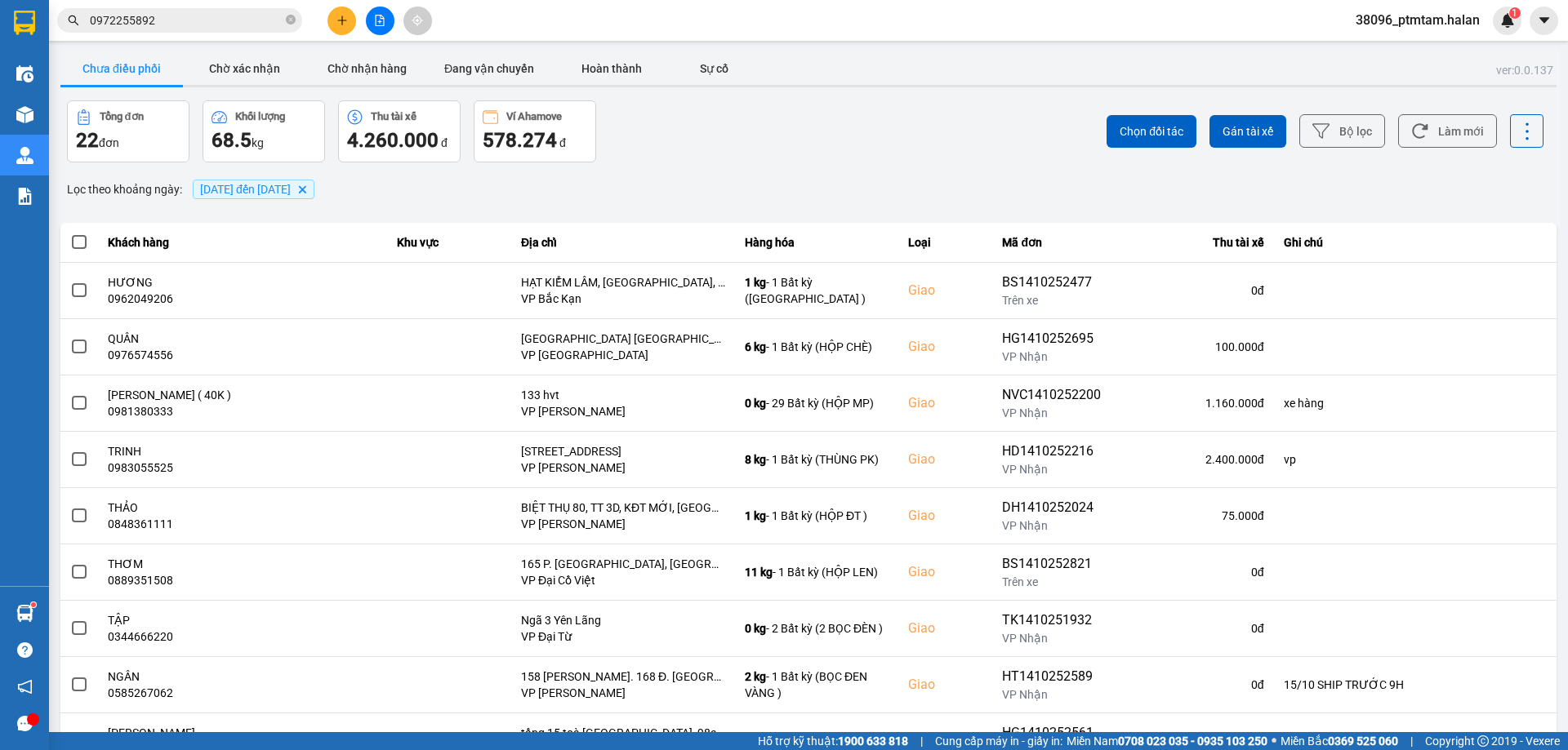
click at [180, 28] on span "0972255892" at bounding box center [179, 20] width 245 height 24
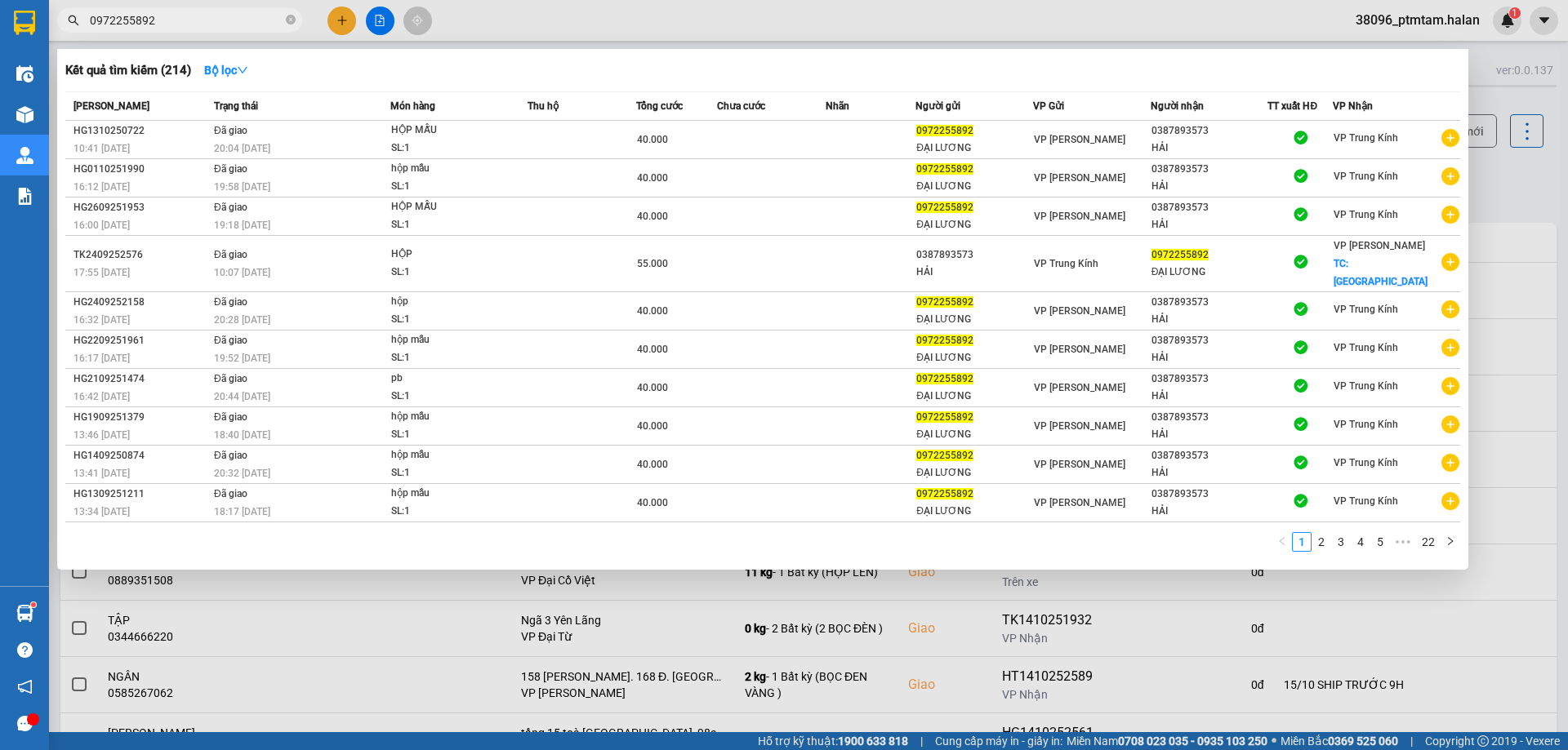
click at [180, 23] on input "0972255892" at bounding box center [186, 20] width 192 height 18
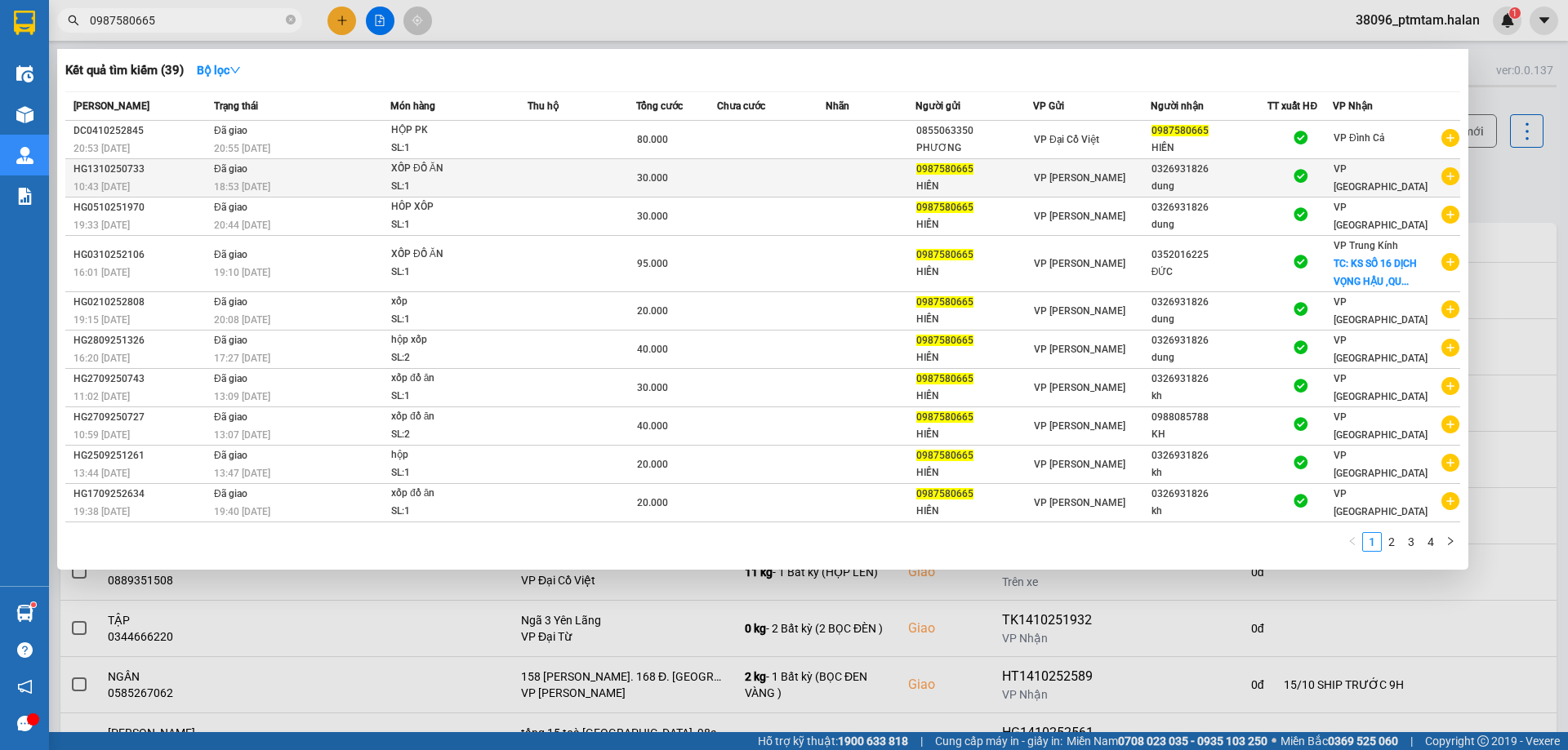
type input "0987580665"
click at [300, 186] on div "18:53 - 13/10" at bounding box center [302, 186] width 176 height 18
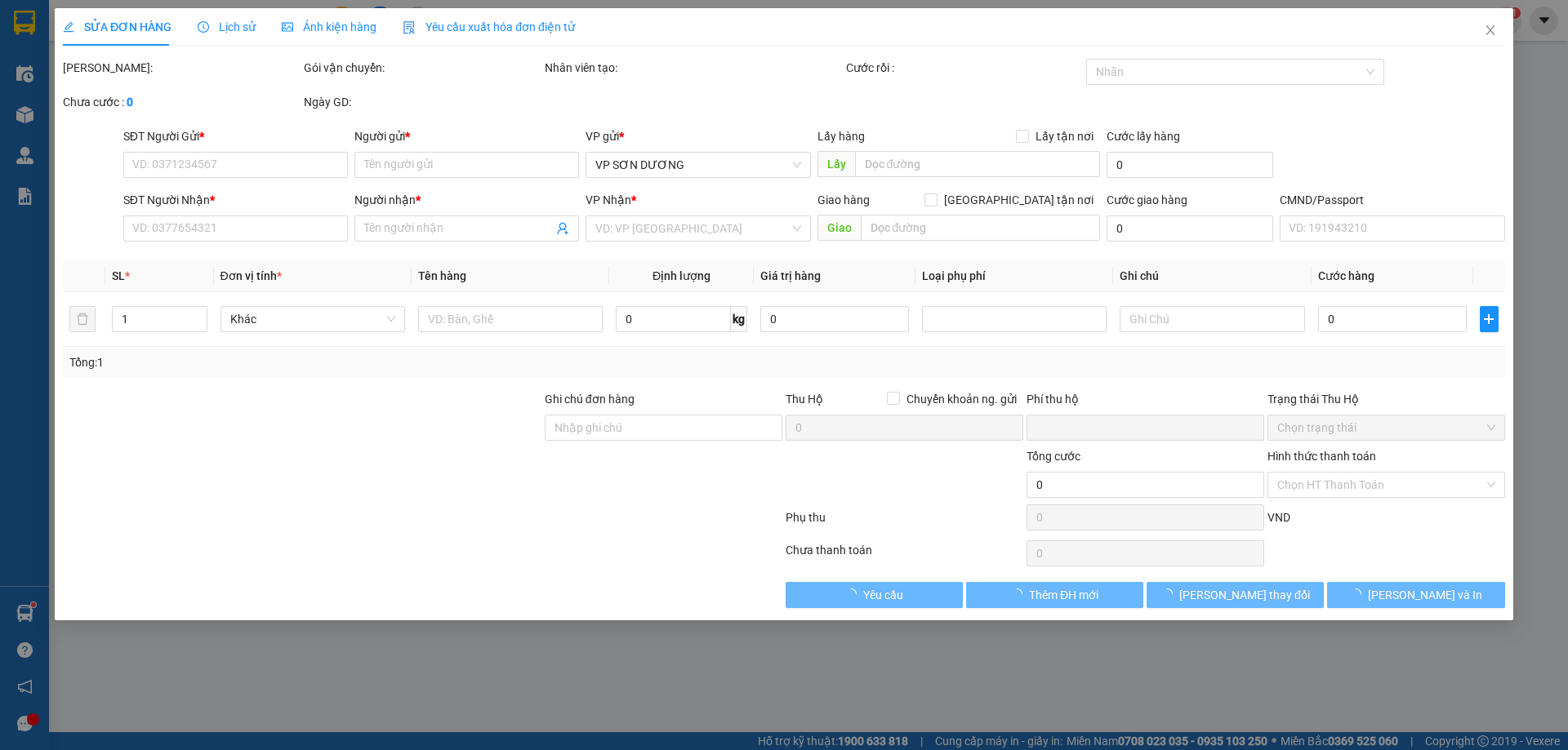
type input "0987580665"
type input "HIỀN"
type input "0326931826"
type input "dung"
type input "0"
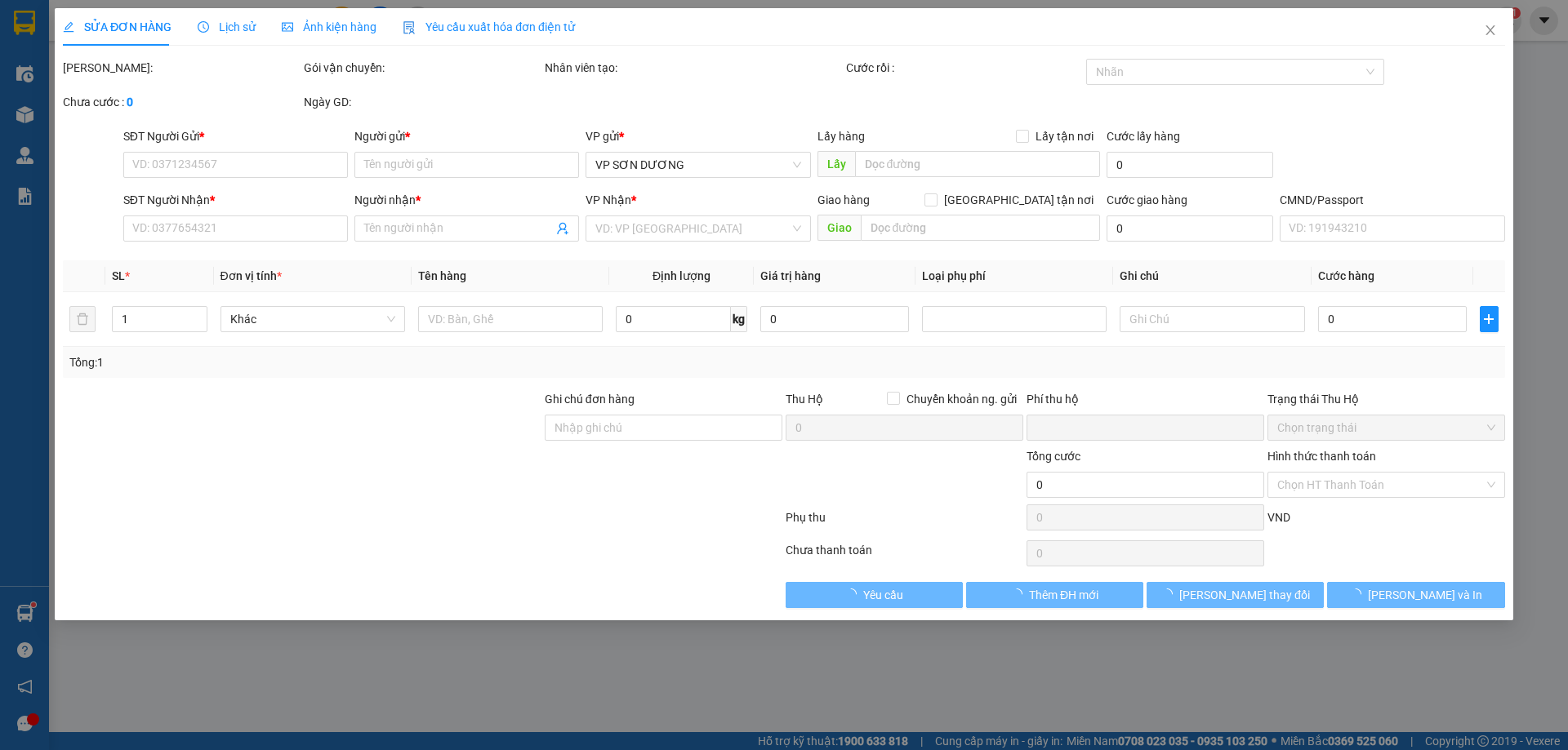
type input "30.000"
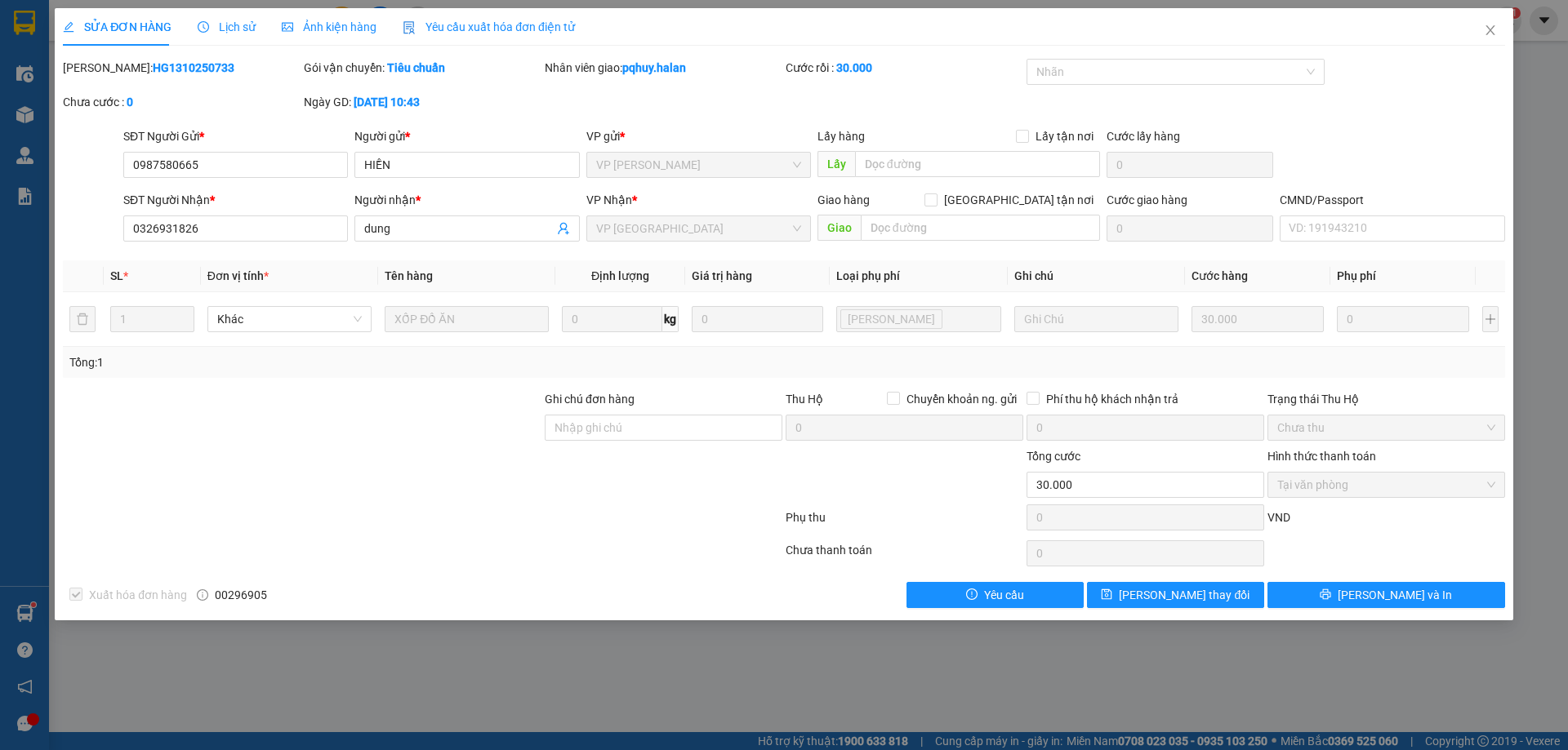
drag, startPoint x: 207, startPoint y: 73, endPoint x: 122, endPoint y: 70, distance: 85.1
click at [122, 70] on div "Mã ĐH: HG1310250733" at bounding box center [181, 67] width 237 height 18
copy b "1310250733"
click at [1494, 30] on icon "close" at bounding box center [1490, 30] width 13 height 13
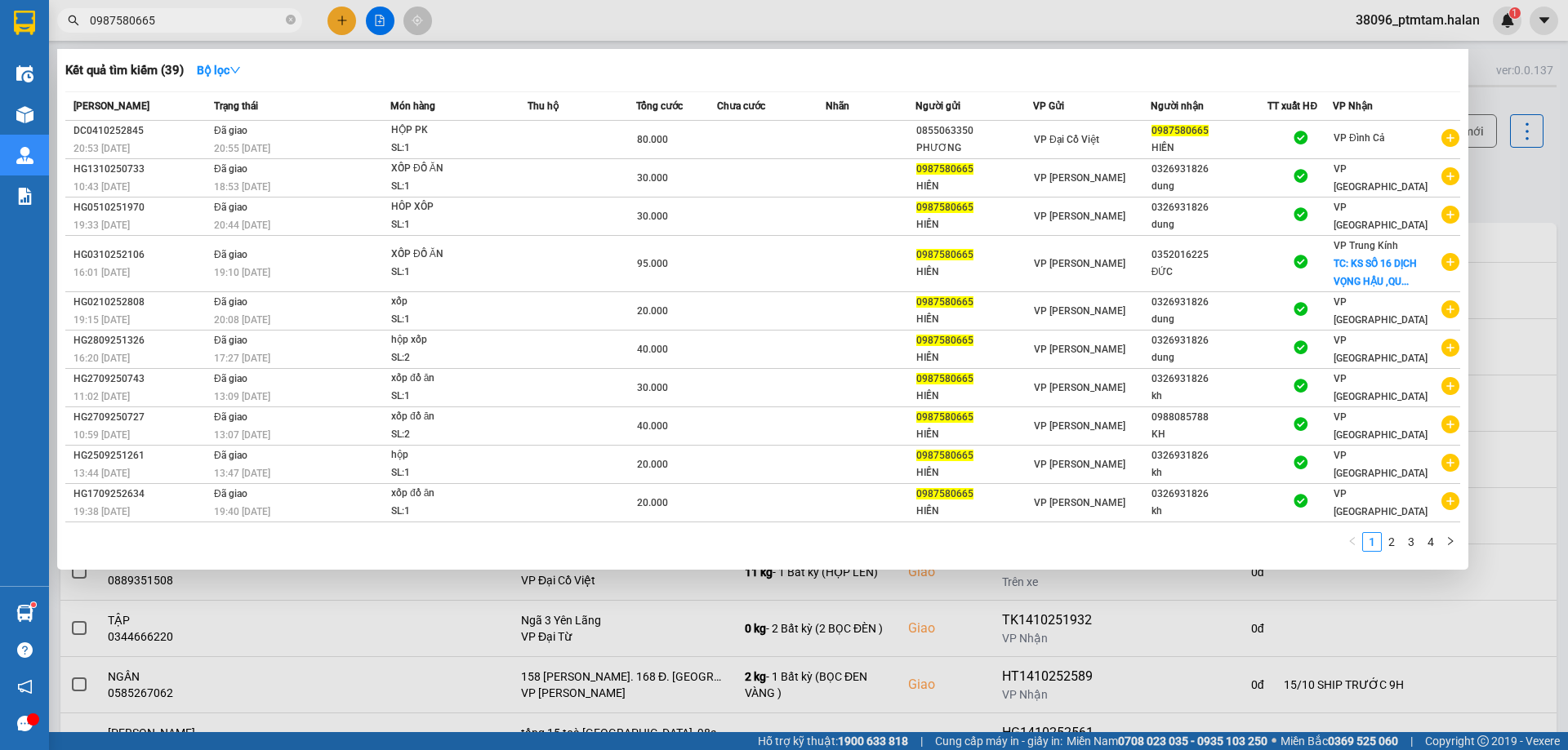
click at [237, 18] on input "0987580665" at bounding box center [186, 20] width 192 height 18
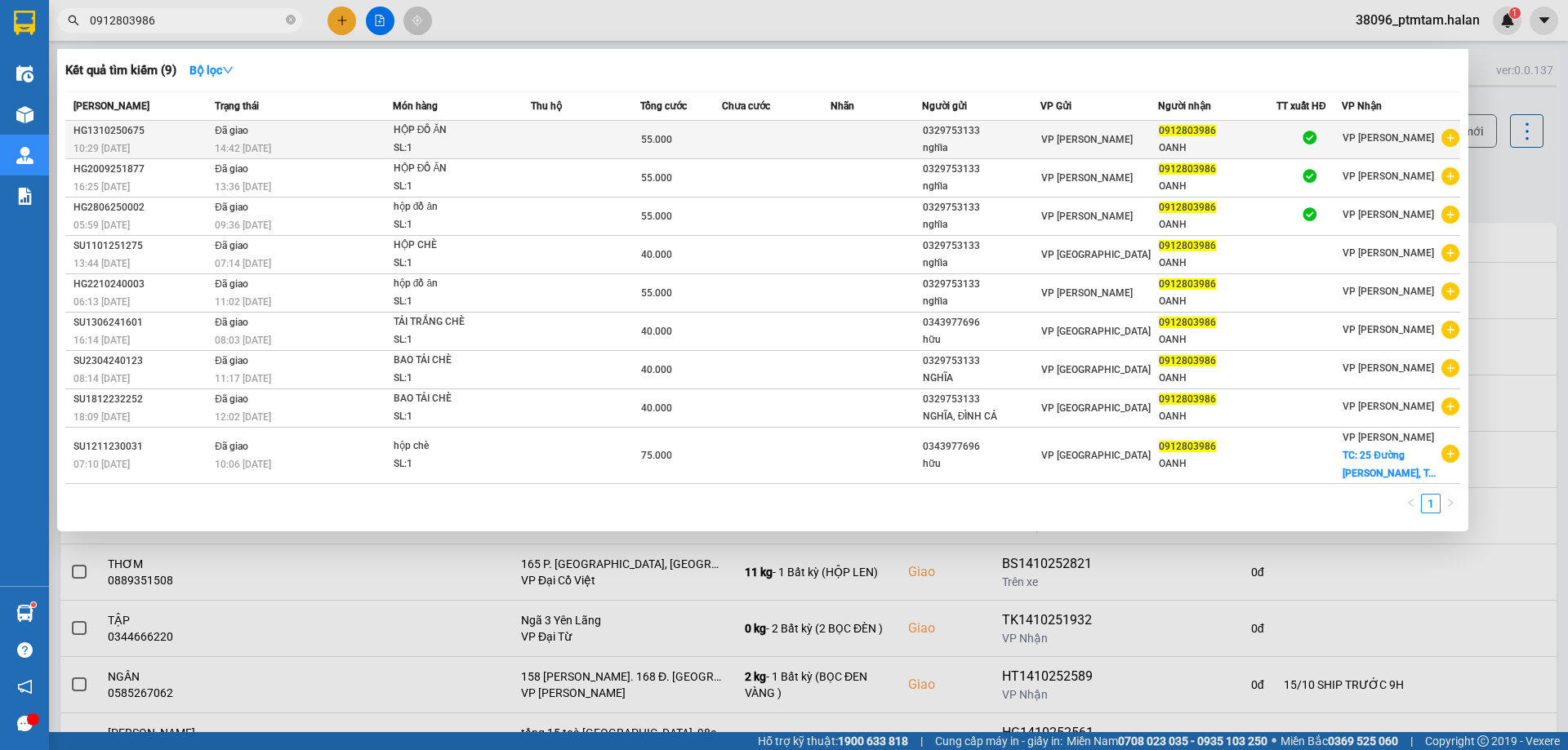
type input "0912803986"
click at [314, 145] on div "14:42 - 13/10" at bounding box center [304, 148] width 177 height 18
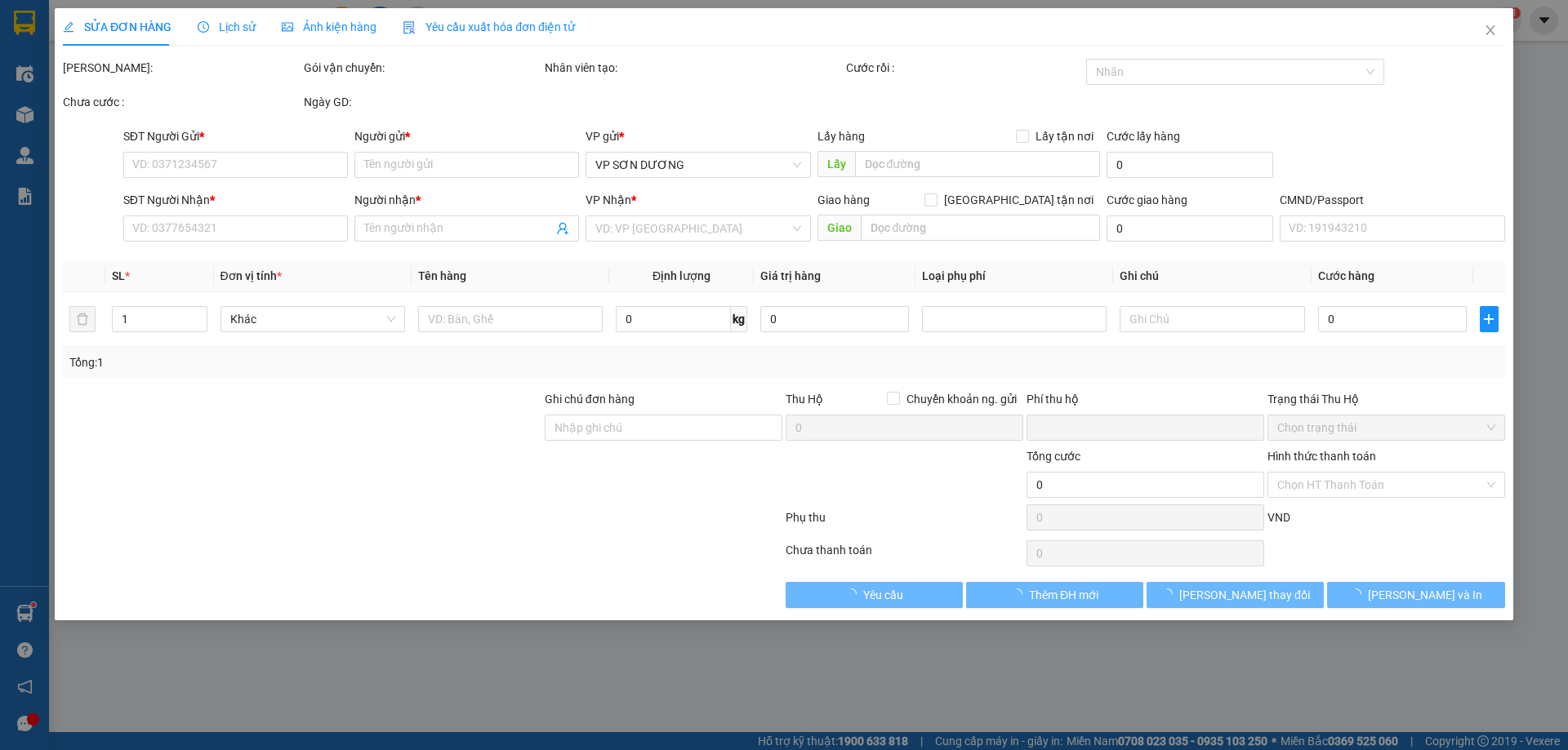
type input "0329753133"
type input "nghĩa"
type input "0912803986"
type input "OANH"
type input "0"
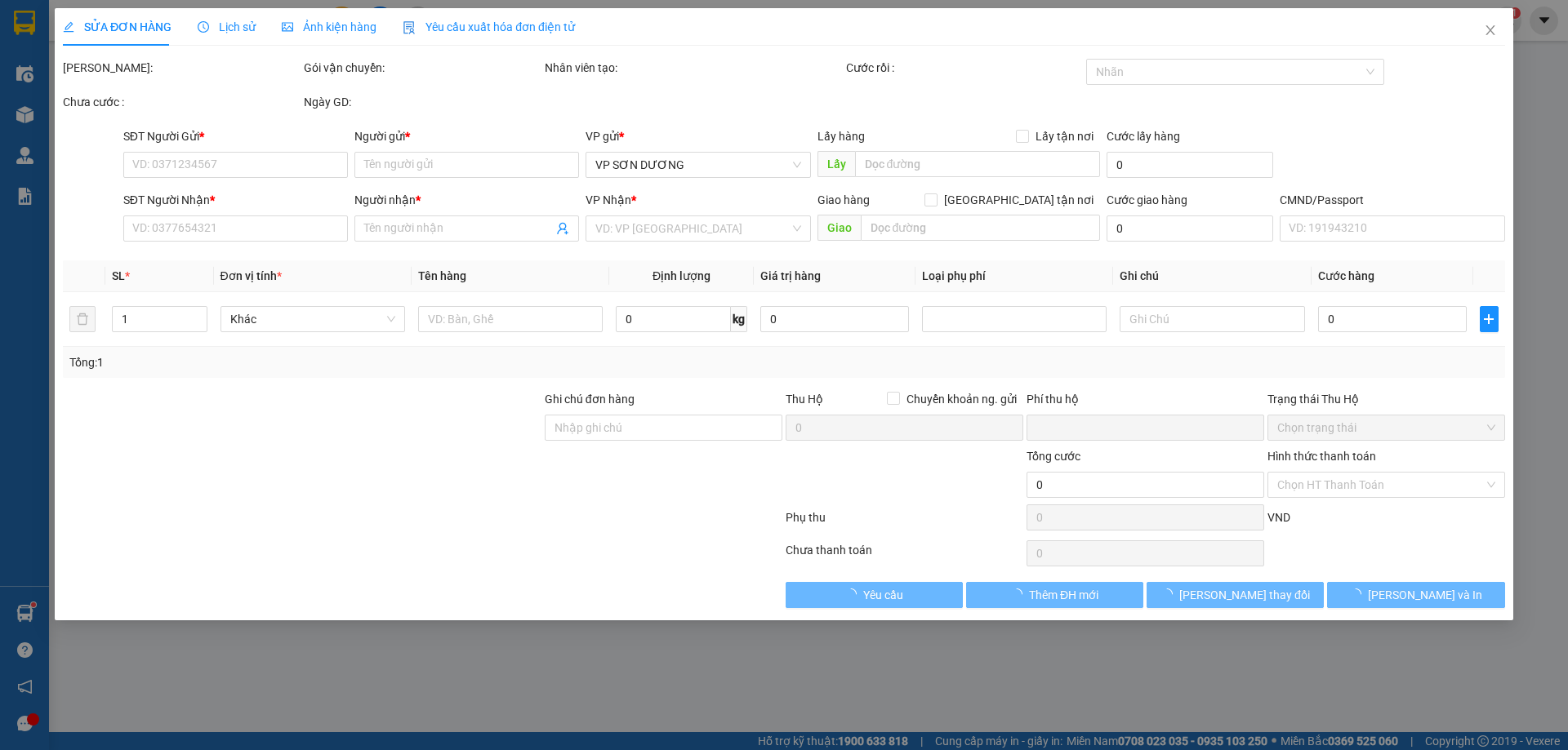
type input "55.000"
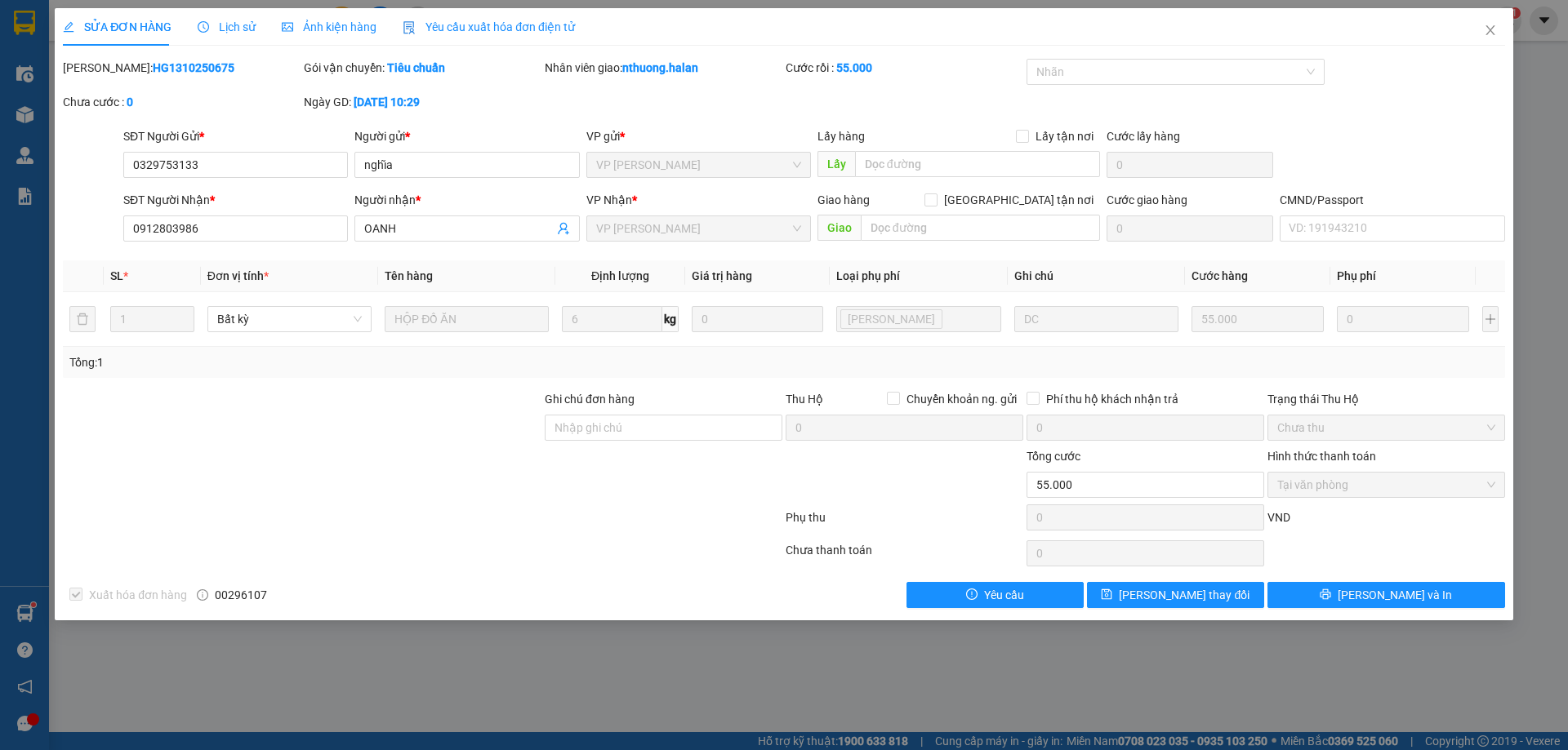
drag, startPoint x: 199, startPoint y: 71, endPoint x: 120, endPoint y: 76, distance: 79.2
click at [120, 76] on div "Mã ĐH: HG1310250675" at bounding box center [181, 67] width 237 height 18
copy b "1310250675"
click at [1496, 33] on icon "close" at bounding box center [1490, 30] width 13 height 13
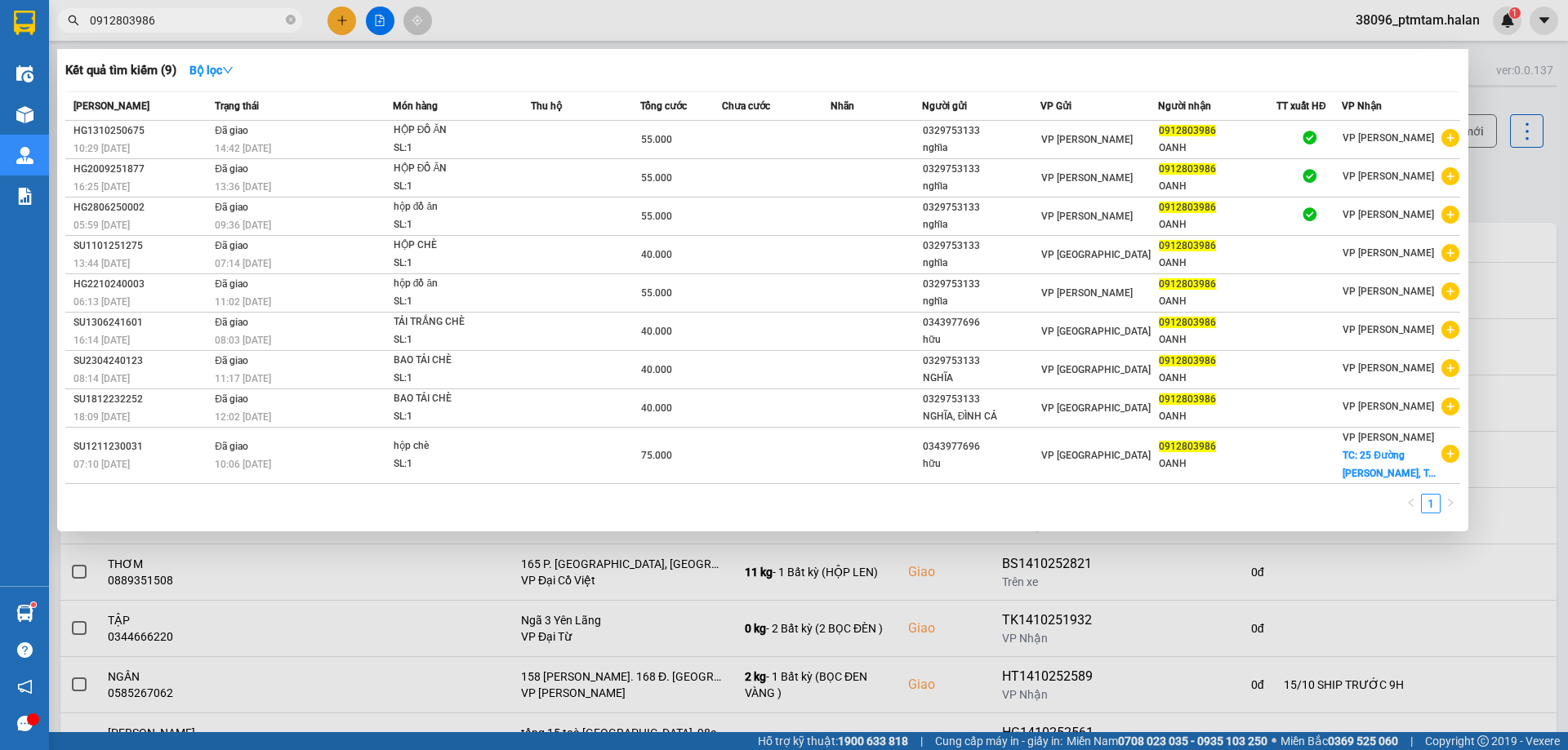
click at [192, 24] on input "0912803986" at bounding box center [186, 20] width 192 height 18
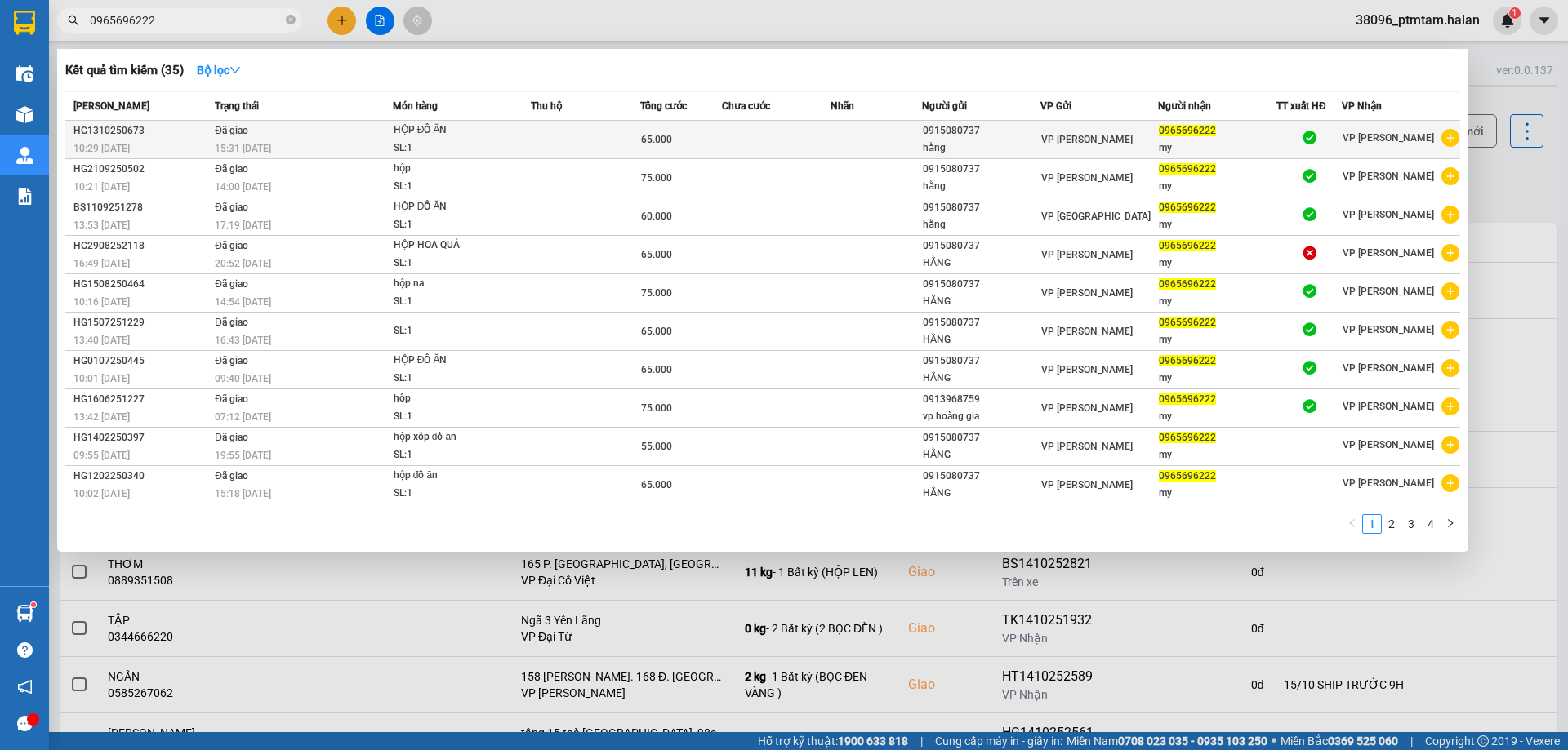
click at [281, 130] on td "Đã giao 15:31 - 13/10" at bounding box center [302, 140] width 182 height 38
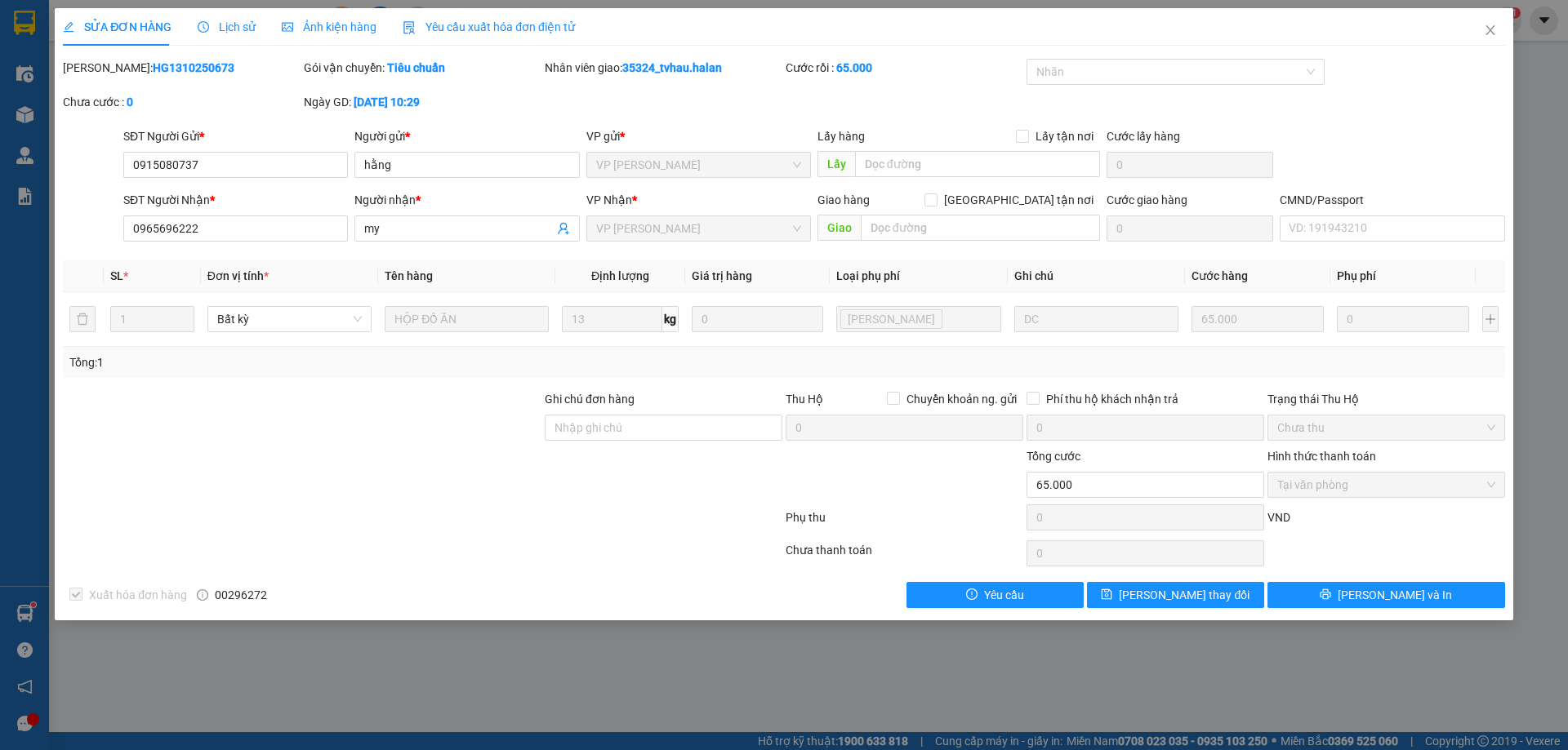
drag, startPoint x: 197, startPoint y: 69, endPoint x: 122, endPoint y: 67, distance: 75.0
click at [122, 67] on div "Mã ĐH: HG1310250673" at bounding box center [181, 67] width 237 height 18
copy b "1310250673"
click at [1489, 31] on icon "close" at bounding box center [1489, 30] width 9 height 10
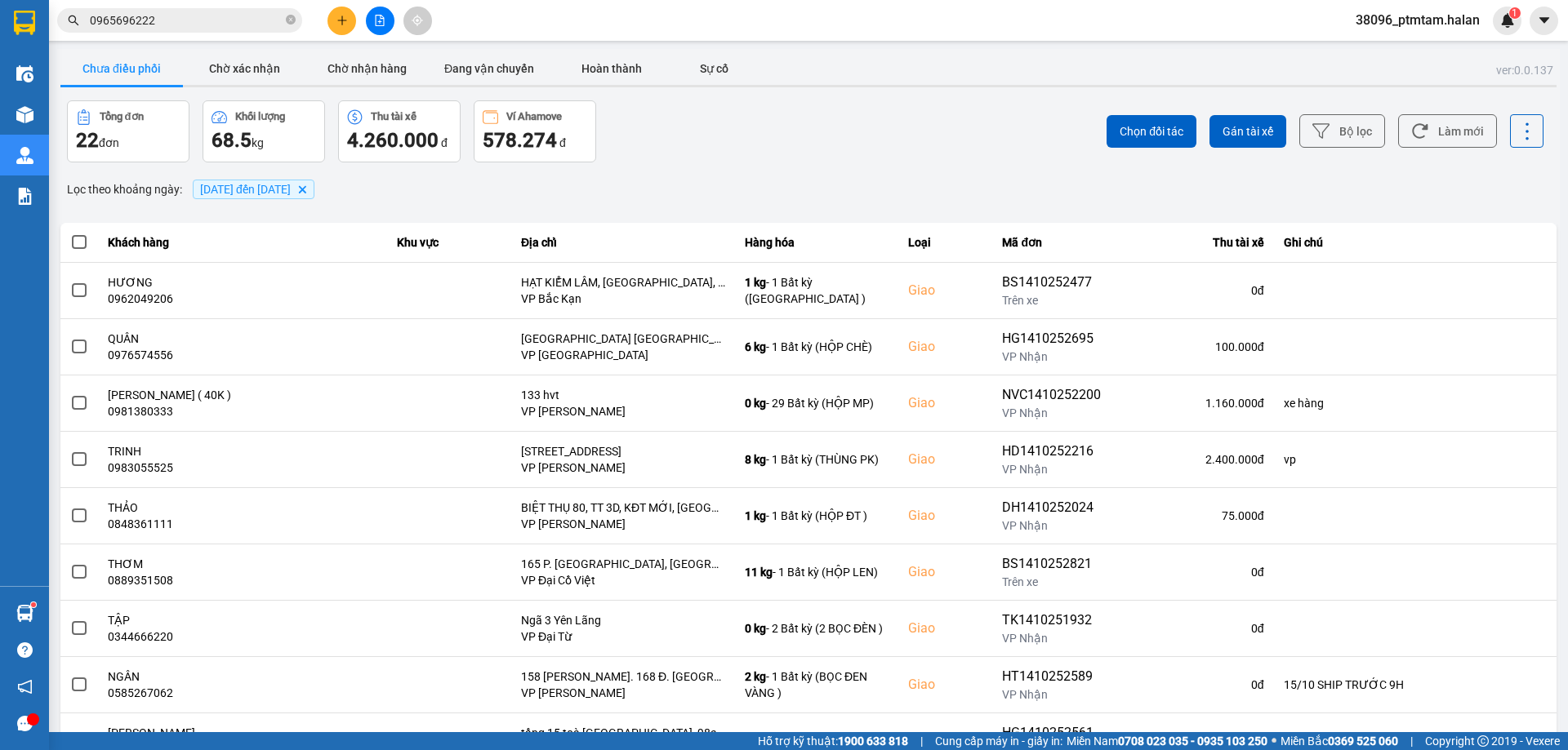
click at [224, 17] on input "0965696222" at bounding box center [186, 20] width 192 height 18
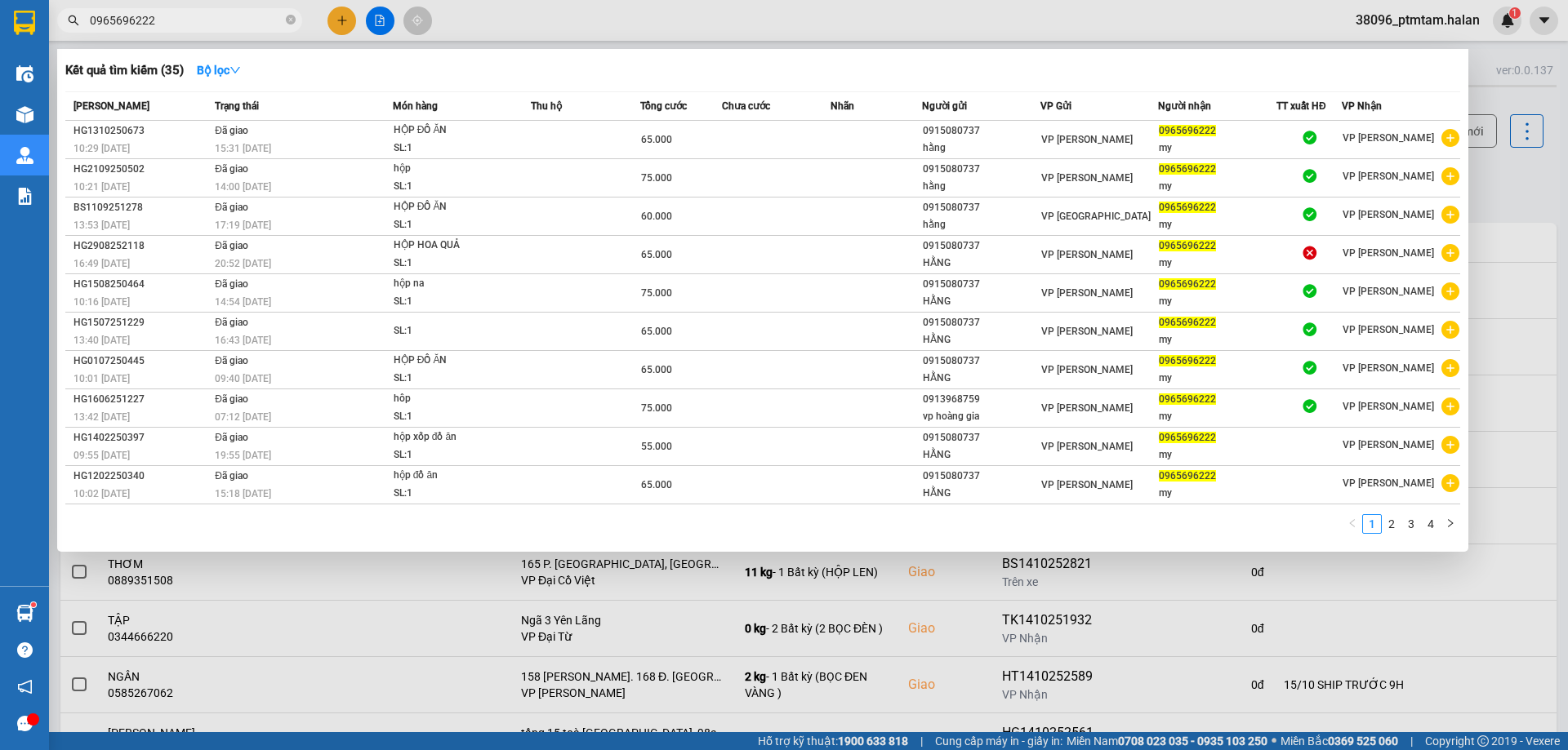
click at [224, 17] on input "0965696222" at bounding box center [186, 20] width 192 height 18
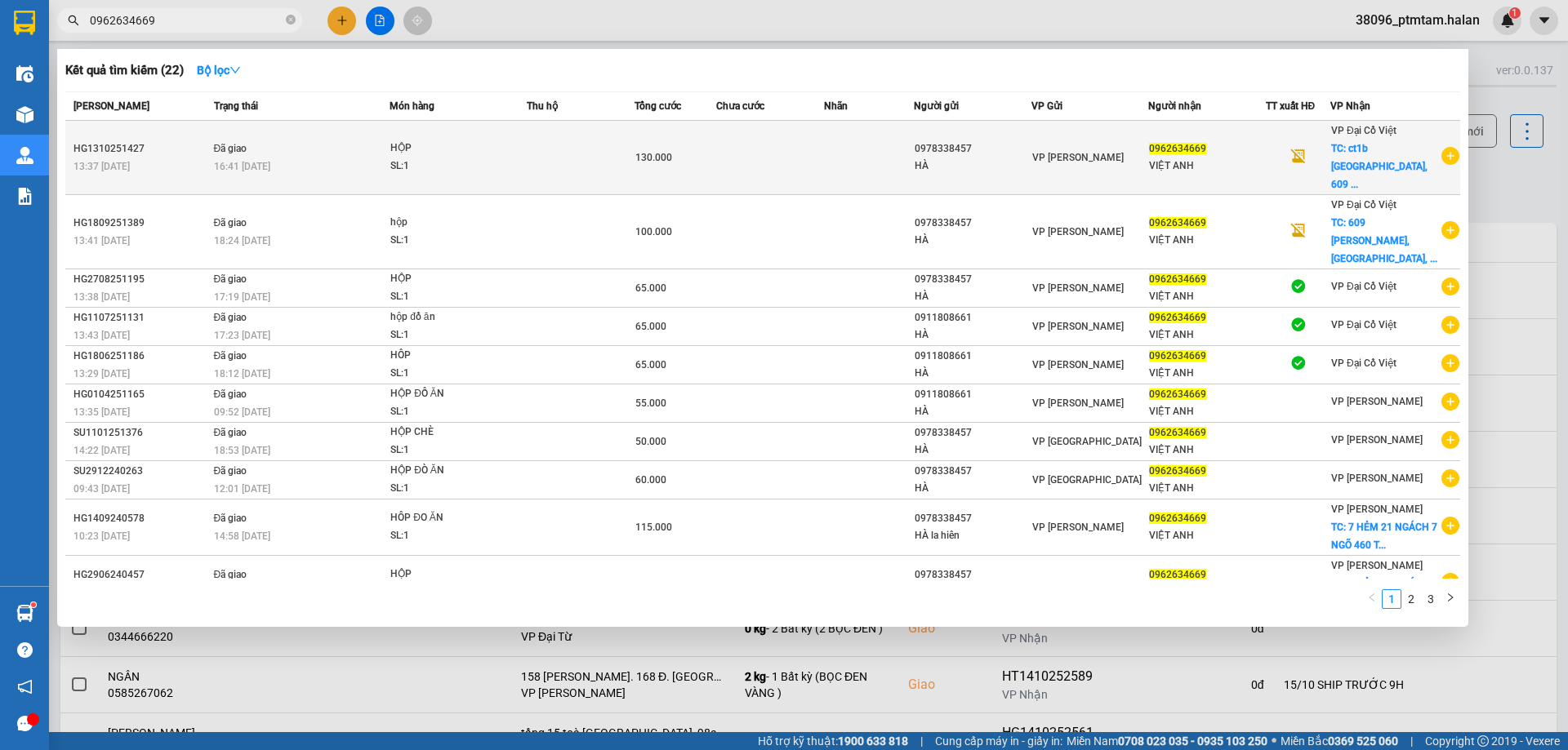
type input "0962634669"
click at [470, 145] on div "HỘP" at bounding box center [452, 148] width 122 height 18
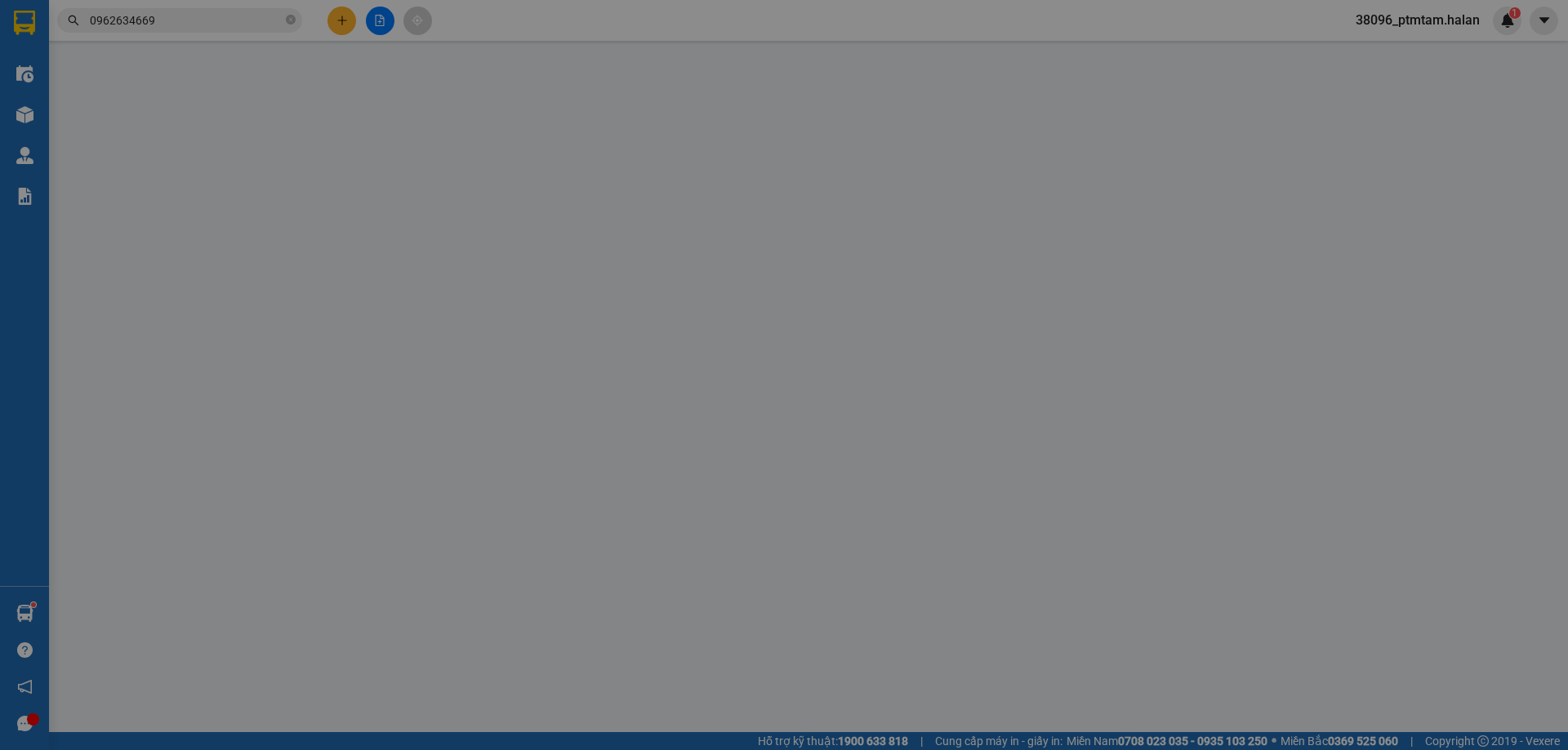
type input "0978338457"
type input "HÀ"
type input "0962634669"
type input "VIỆT ANH"
checkbox input "true"
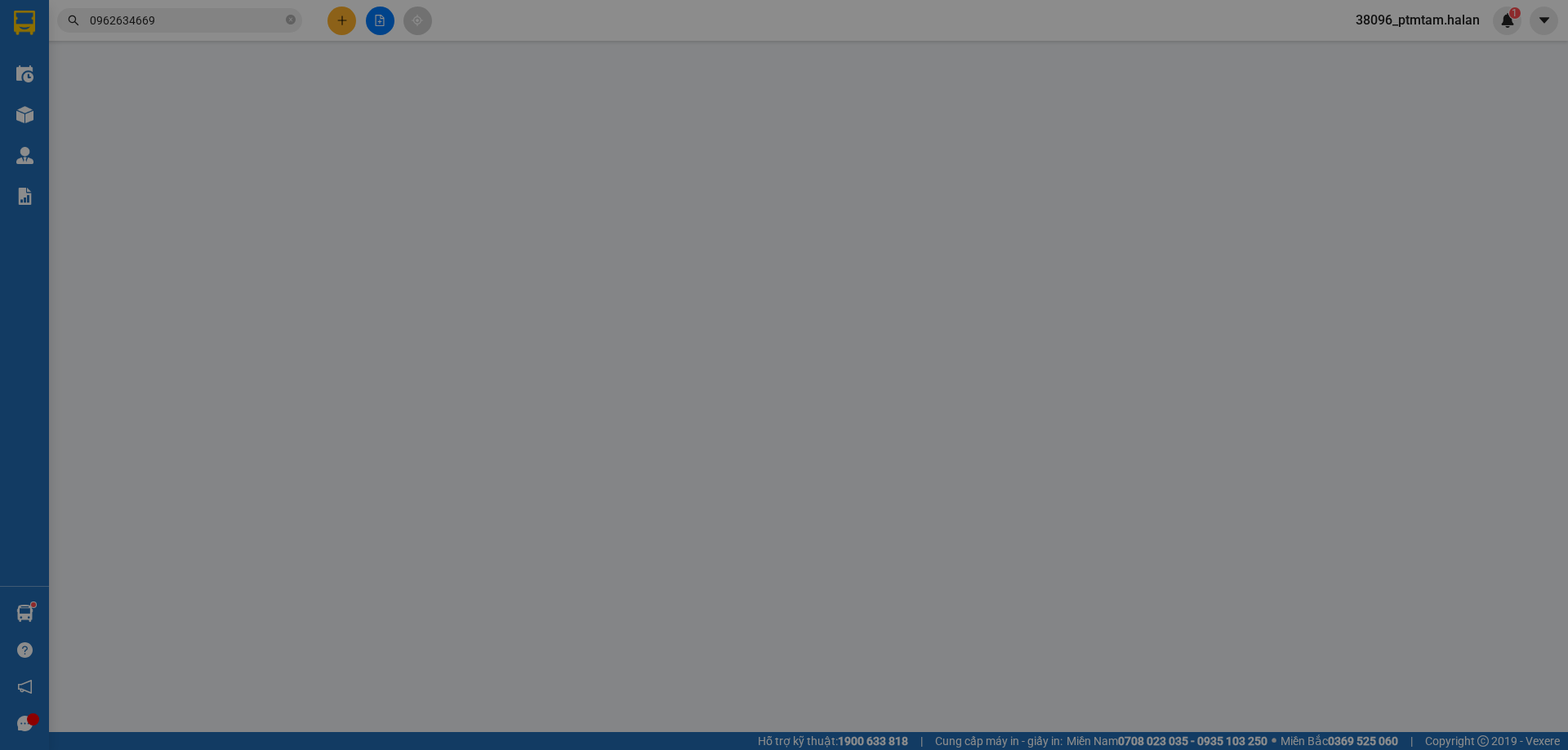
type input "ct1b Tòa Nhà Nam Đô, 609 Trương Định, Thịnh Liệt, Hoàng Mai, Hà Nội, Việt Nam"
type input "55.000"
type input "0"
type input "130.000"
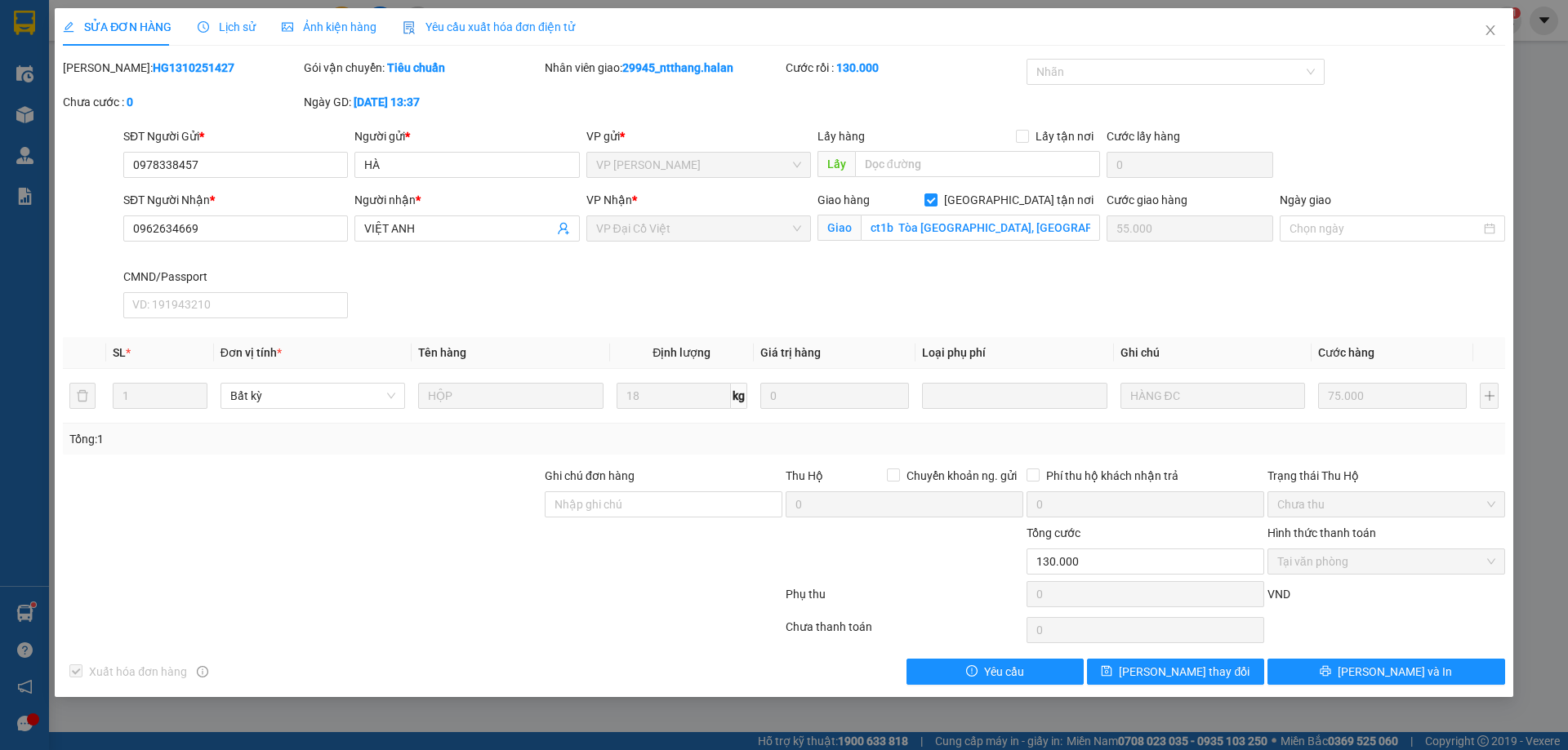
drag, startPoint x: 212, startPoint y: 74, endPoint x: 122, endPoint y: 79, distance: 90.1
click at [122, 79] on div "Mã ĐH: HG1310251427" at bounding box center [181, 75] width 241 height 34
copy b "1310251427"
click at [1491, 33] on icon "close" at bounding box center [1489, 30] width 9 height 10
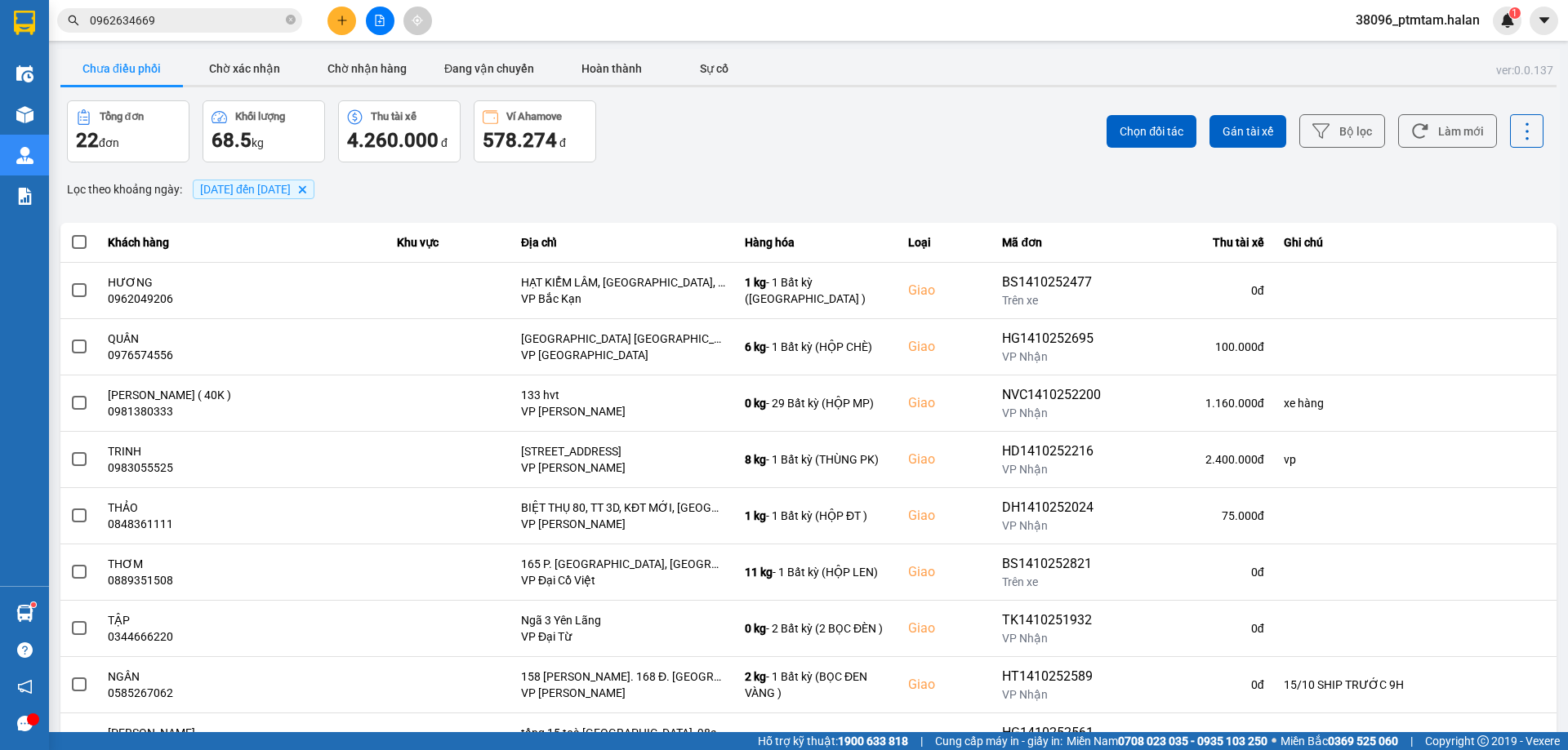
click at [227, 25] on input "0962634669" at bounding box center [186, 20] width 192 height 18
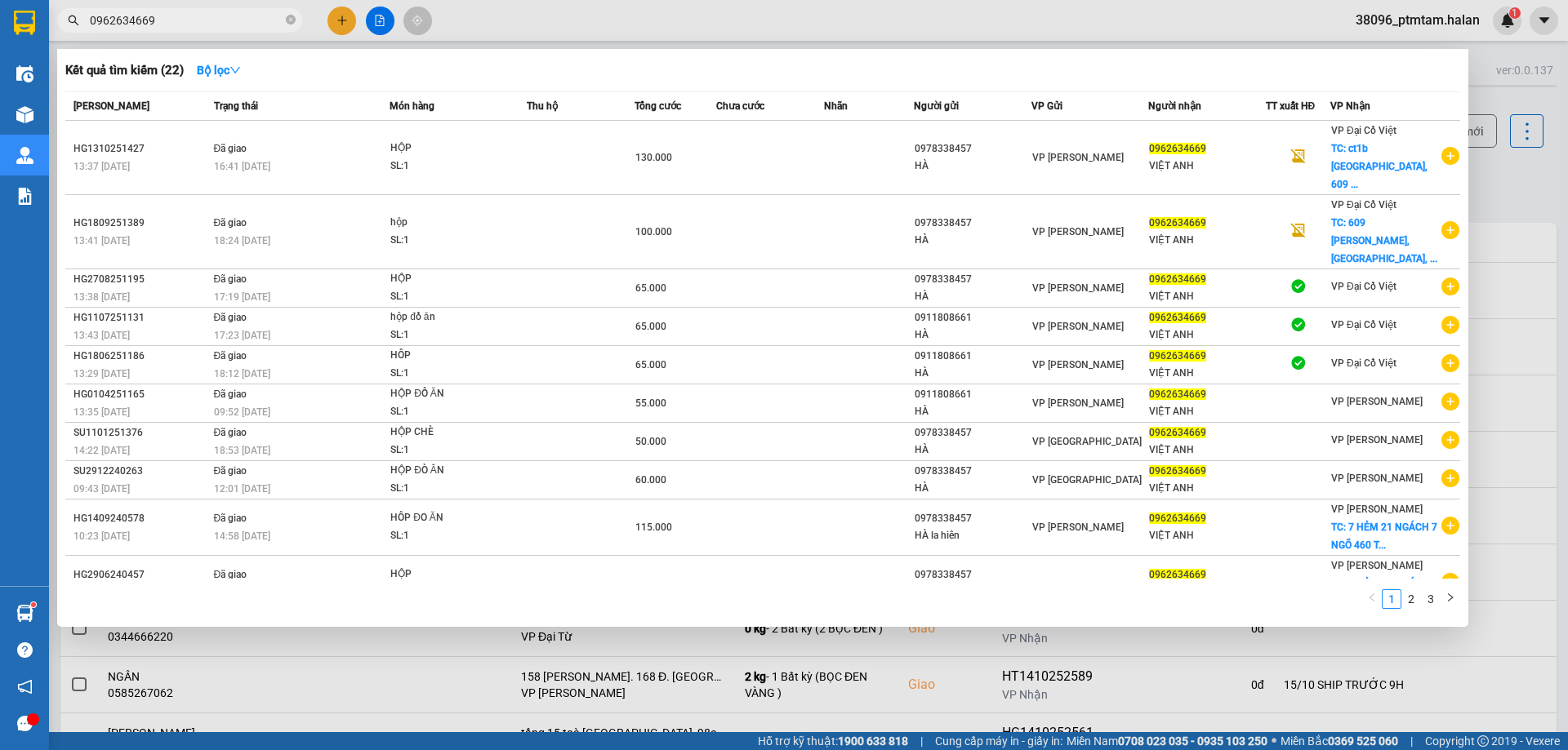
click at [227, 25] on input "0962634669" at bounding box center [186, 20] width 192 height 18
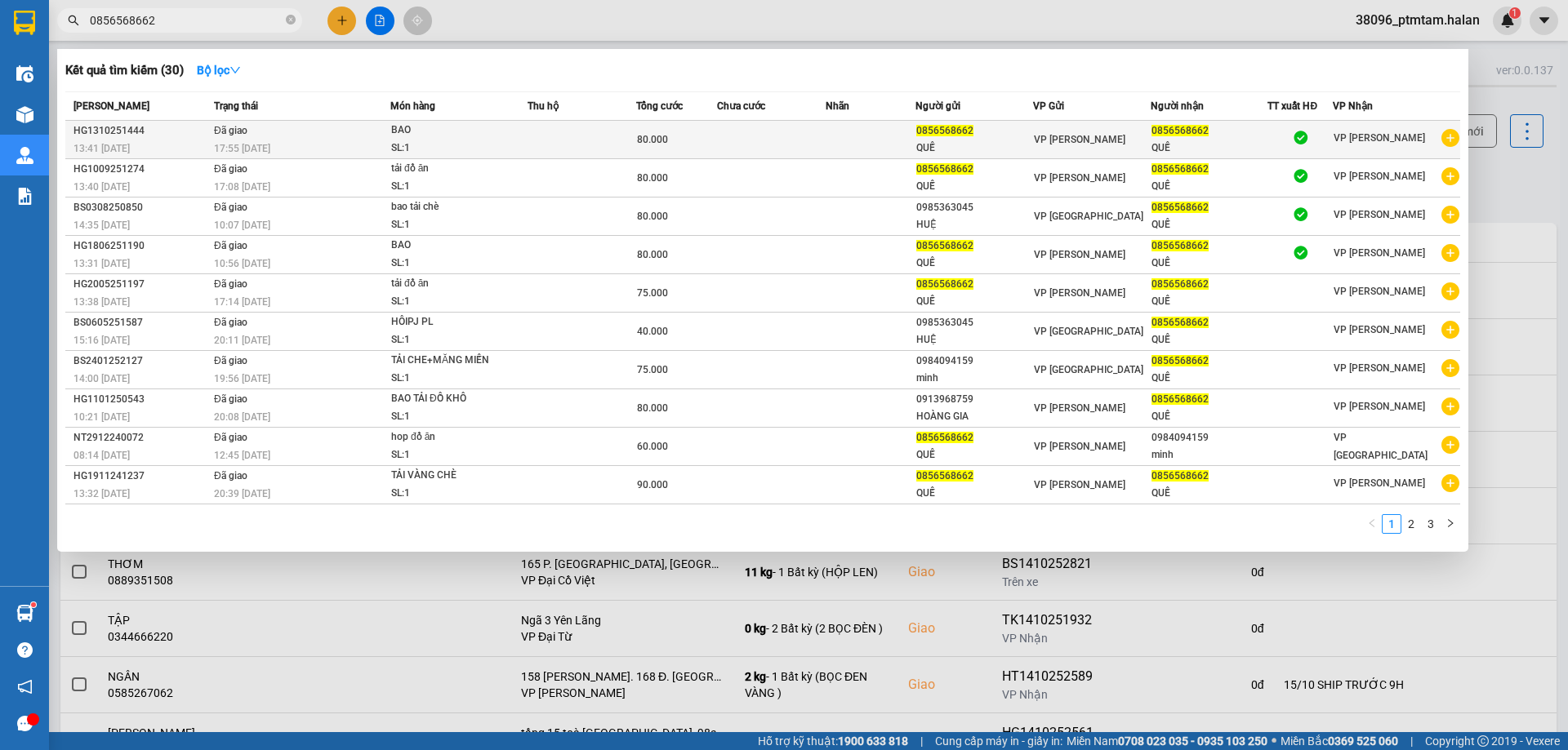
type input "0856568662"
click at [329, 147] on div "17:55 - 13/10" at bounding box center [302, 148] width 176 height 18
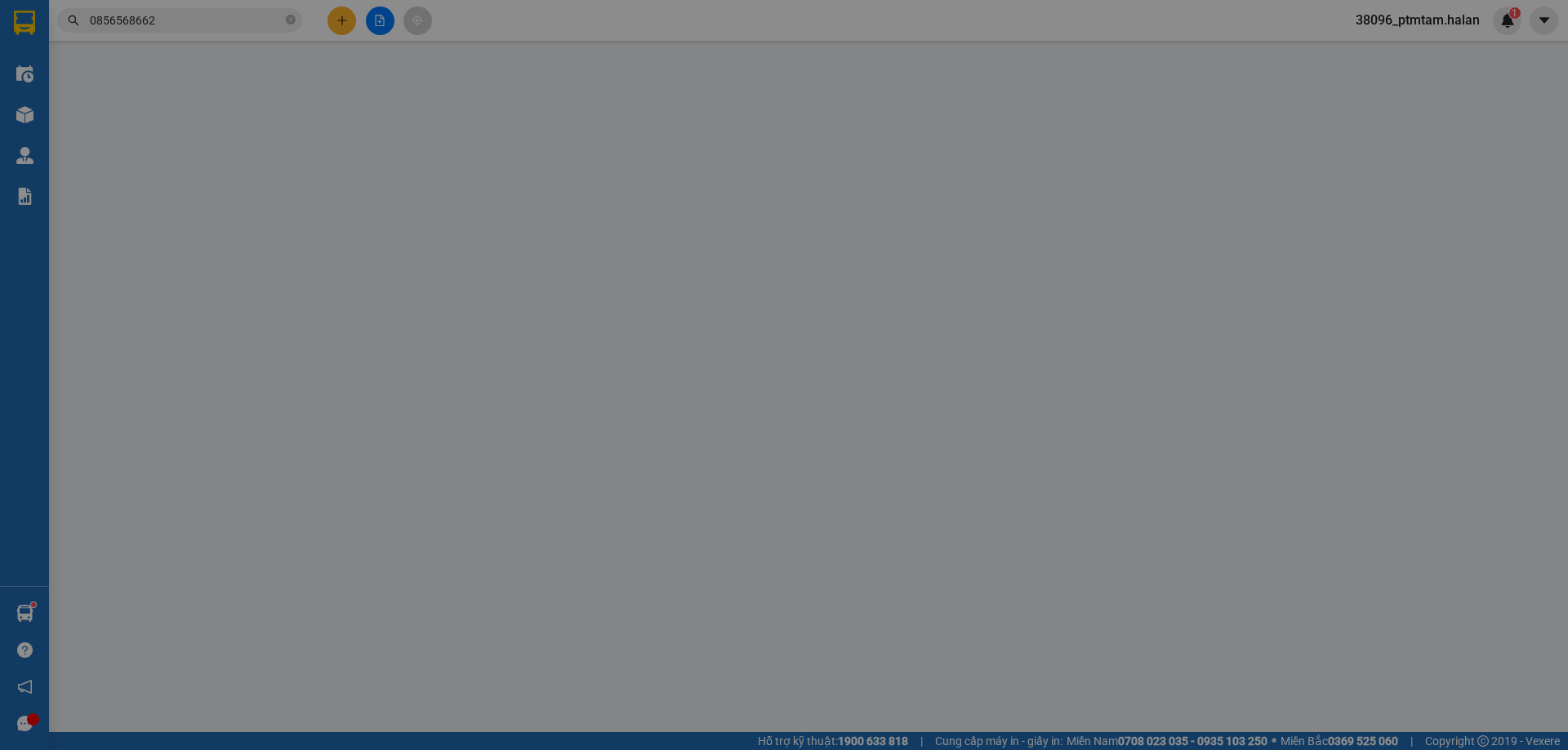
type input "0856568662"
type input "QUẾ"
type input "0856568662"
type input "QUẾ"
type input "0"
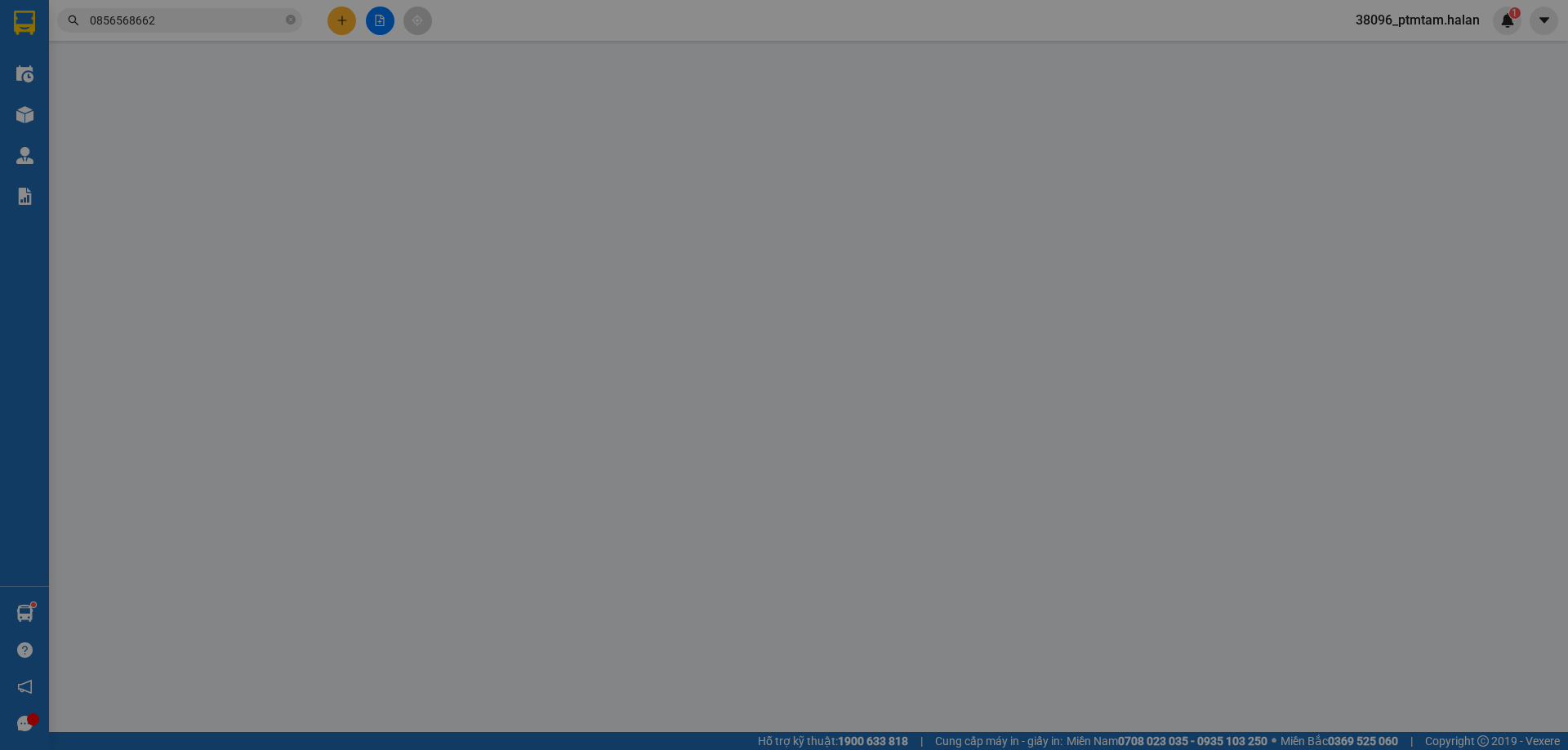
type input "80.000"
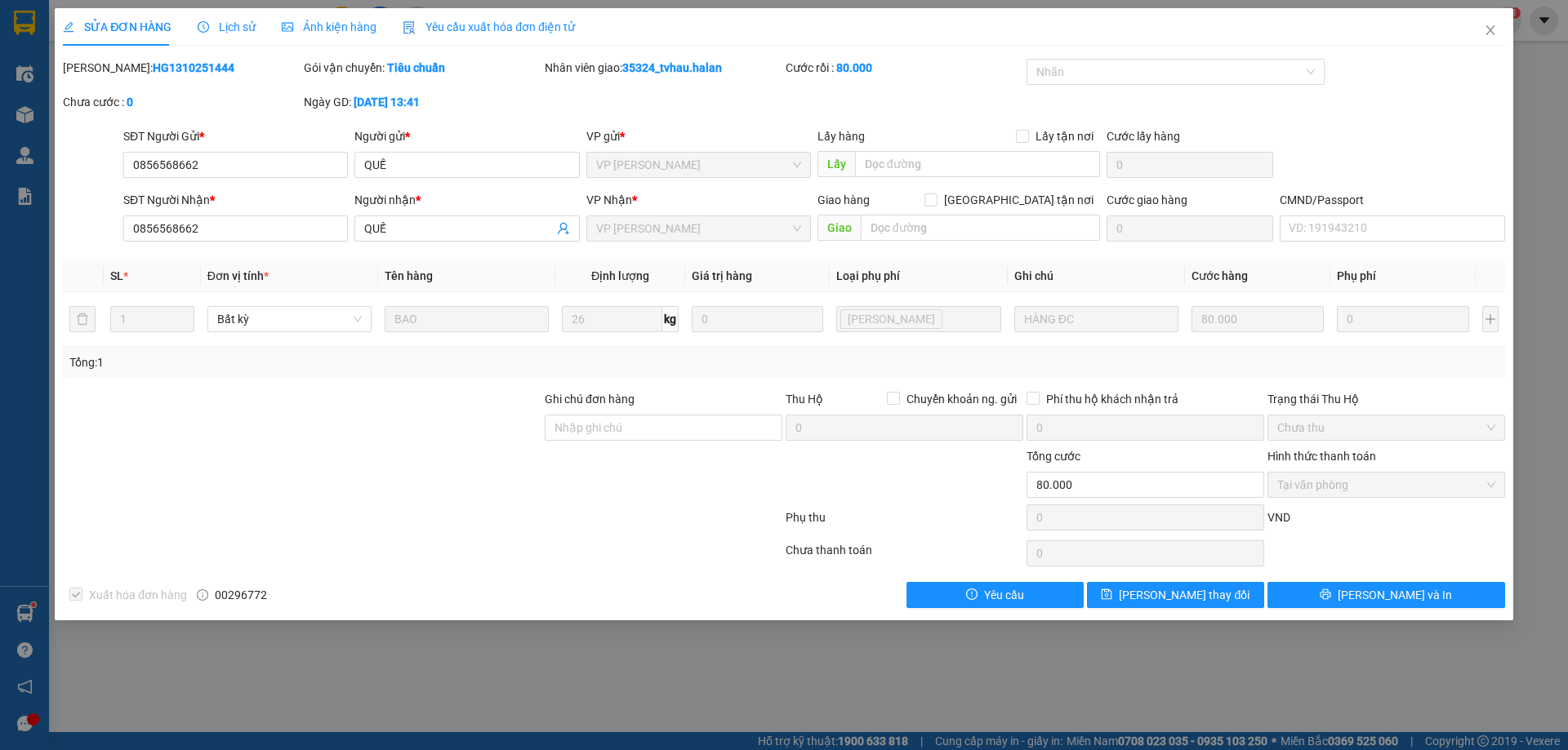
drag, startPoint x: 220, startPoint y: 69, endPoint x: 121, endPoint y: 67, distance: 99.0
click at [121, 67] on div "Mã ĐH: HG1310251444" at bounding box center [181, 67] width 237 height 18
copy b "1310251444"
click at [1489, 28] on icon "close" at bounding box center [1490, 30] width 13 height 13
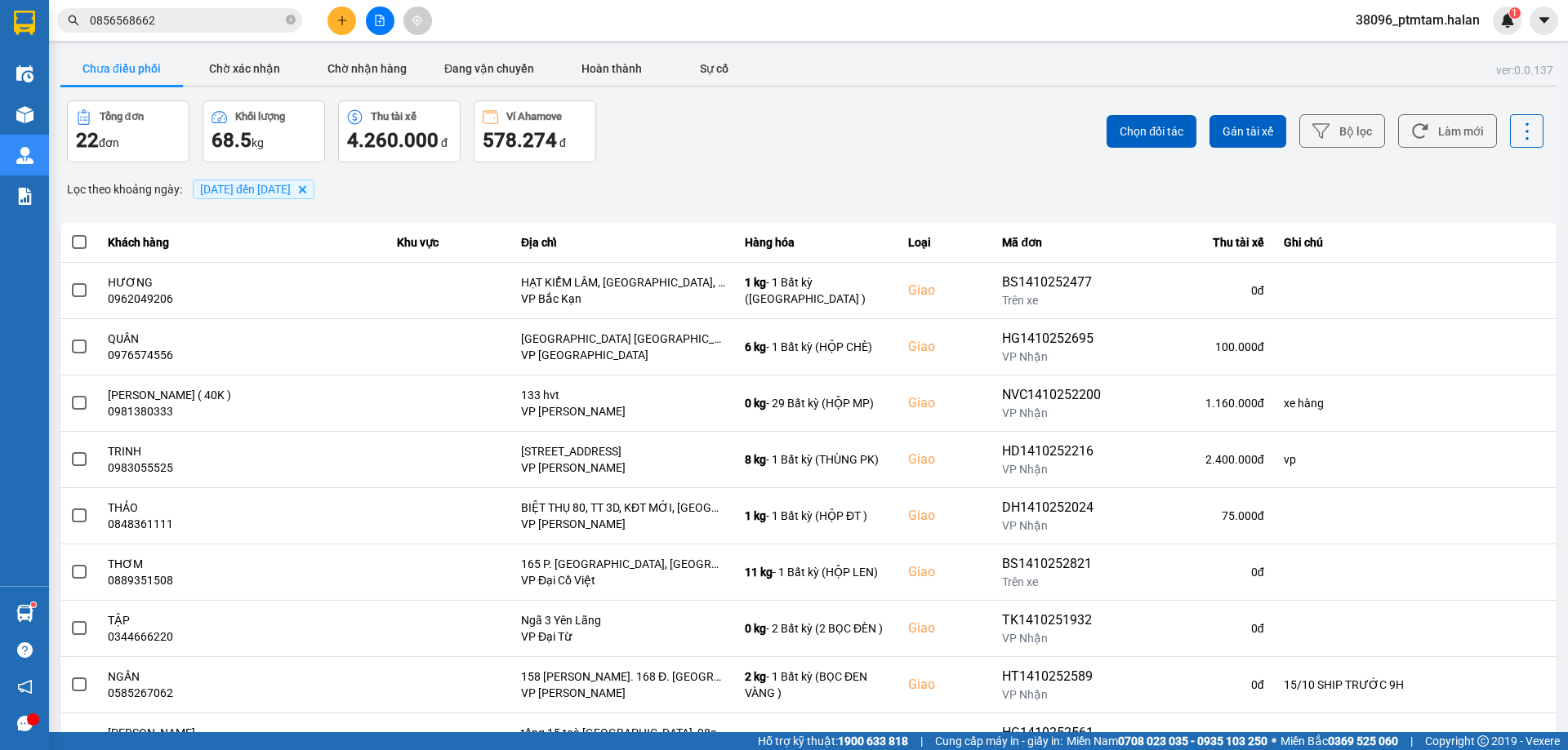
click at [227, 24] on input "0856568662" at bounding box center [186, 20] width 192 height 18
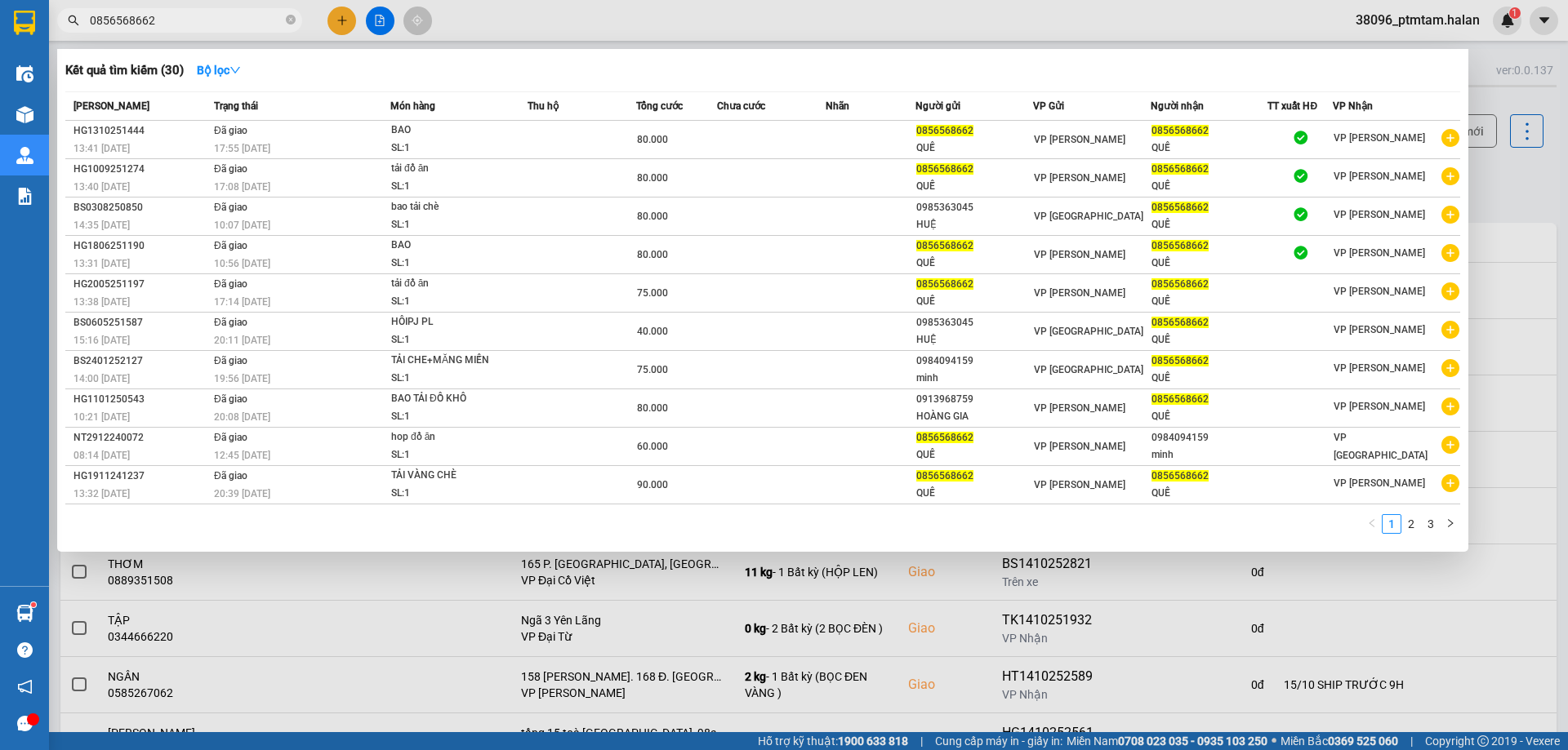
click at [227, 24] on input "0856568662" at bounding box center [186, 20] width 192 height 18
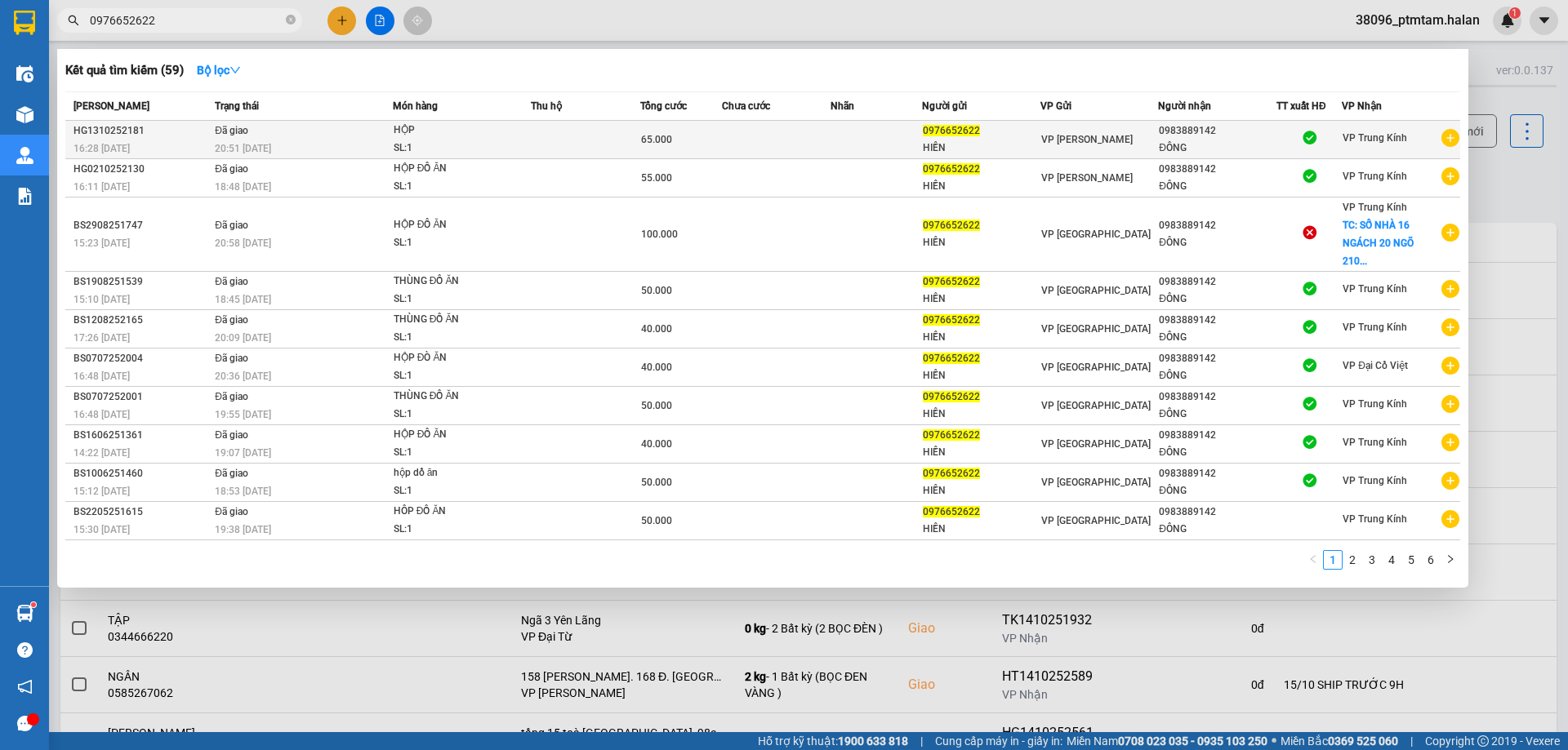
type input "0976652622"
click at [313, 144] on div "20:51 - 13/10" at bounding box center [304, 148] width 177 height 18
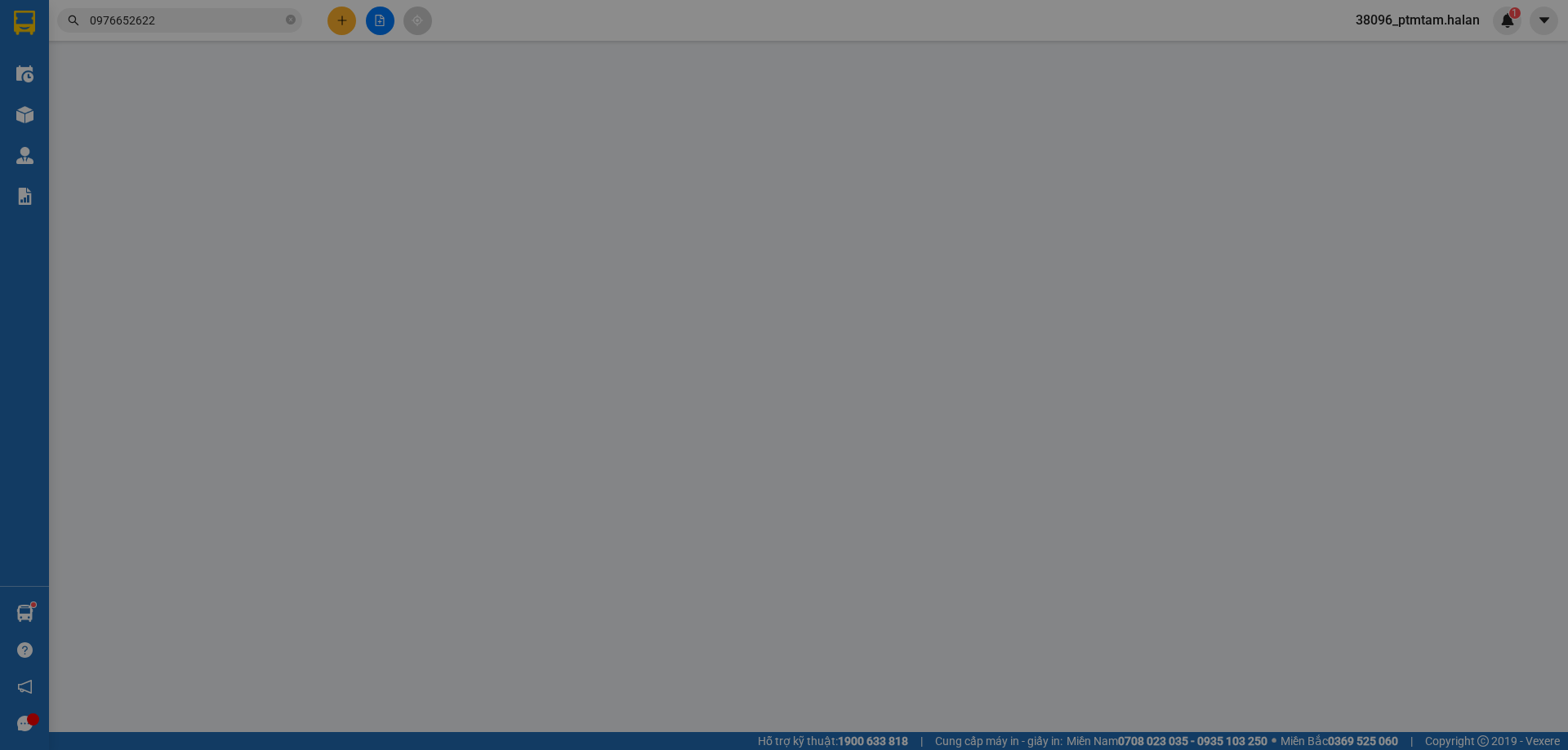
type input "0976652622"
type input "HIỀN"
type input "0983889142"
type input "ĐÔNG"
type input "0"
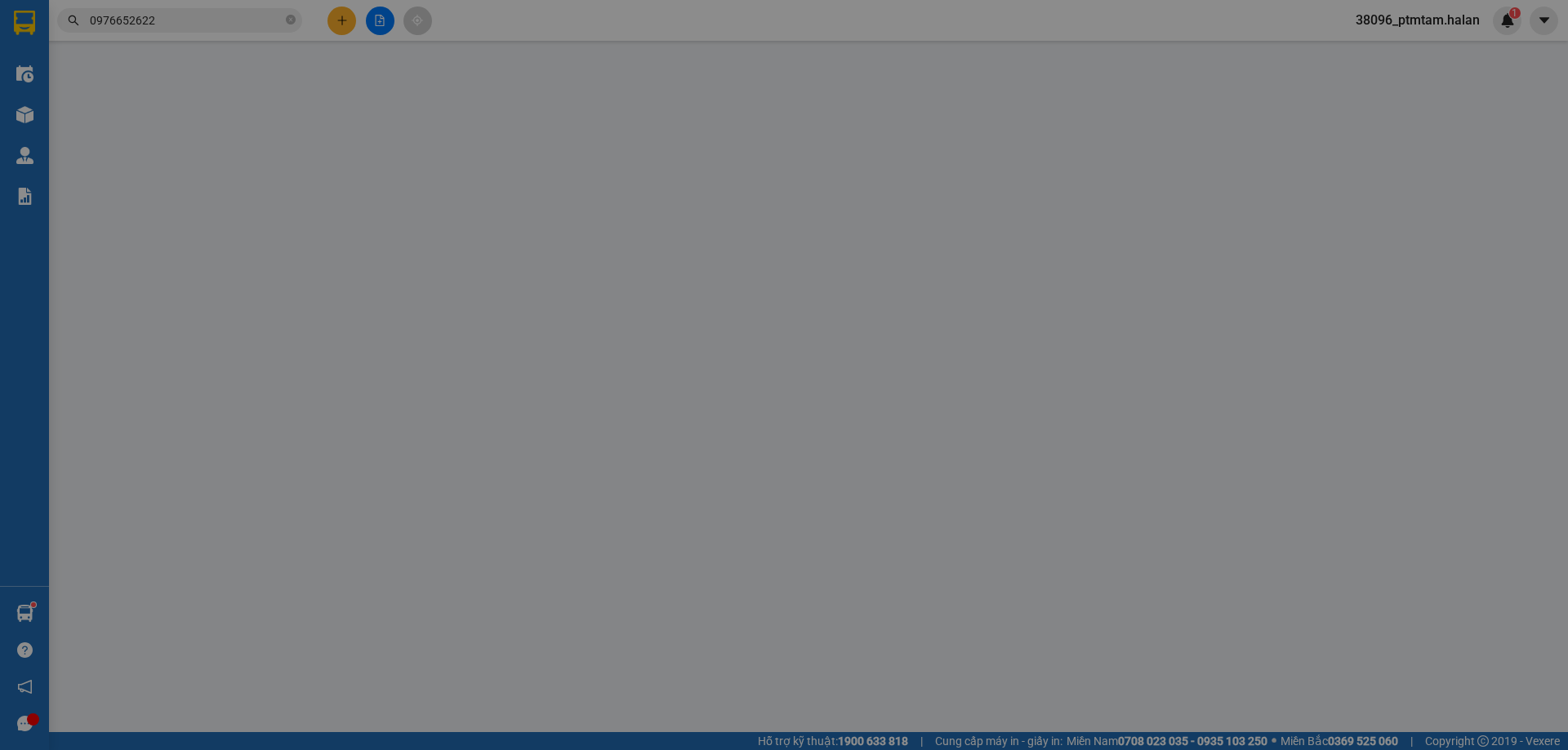
type input "65.000"
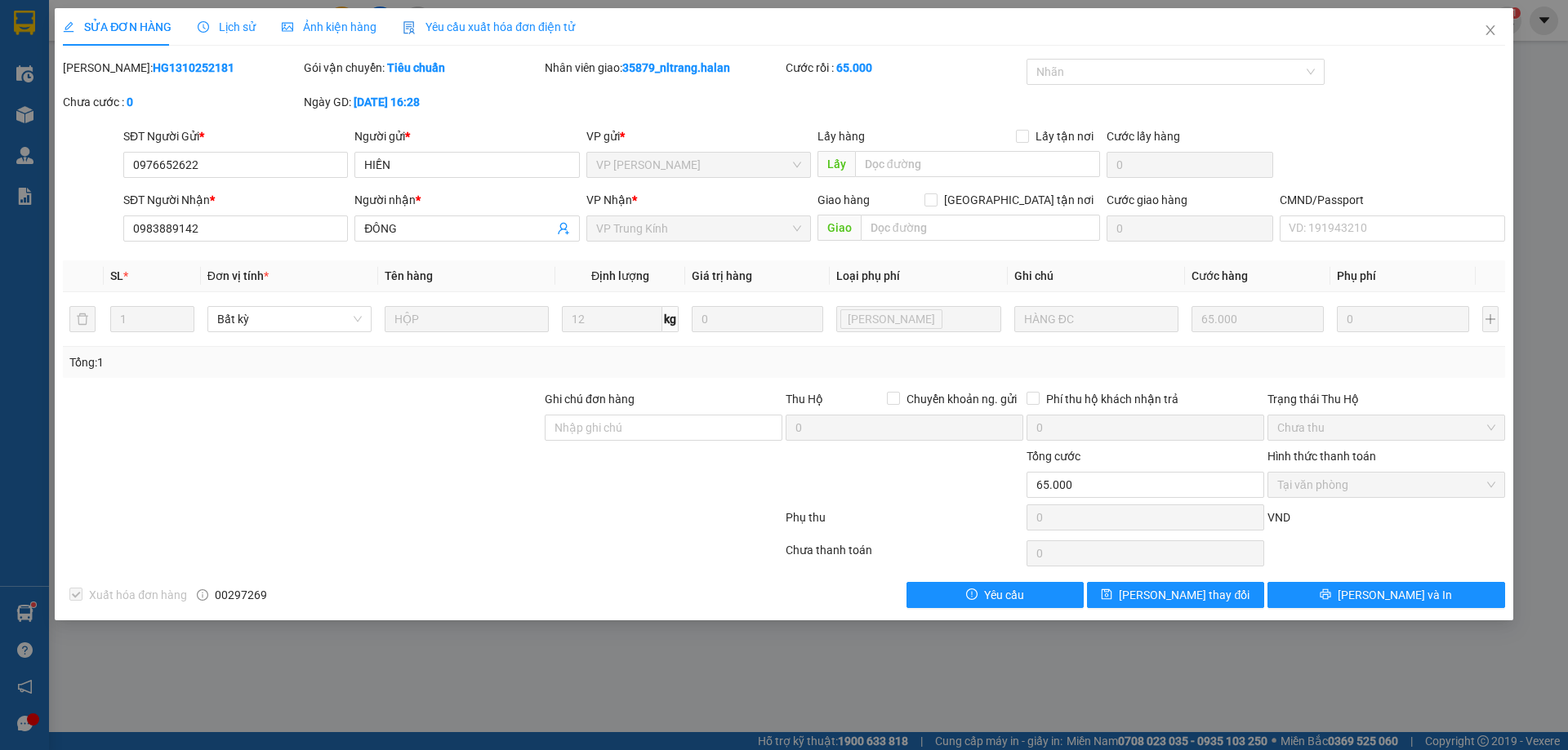
drag, startPoint x: 189, startPoint y: 69, endPoint x: 122, endPoint y: 75, distance: 67.3
click at [122, 75] on div "Mã ĐH: HG1310252181" at bounding box center [181, 67] width 237 height 18
copy b "1310252181"
click at [1488, 33] on icon "close" at bounding box center [1489, 30] width 9 height 10
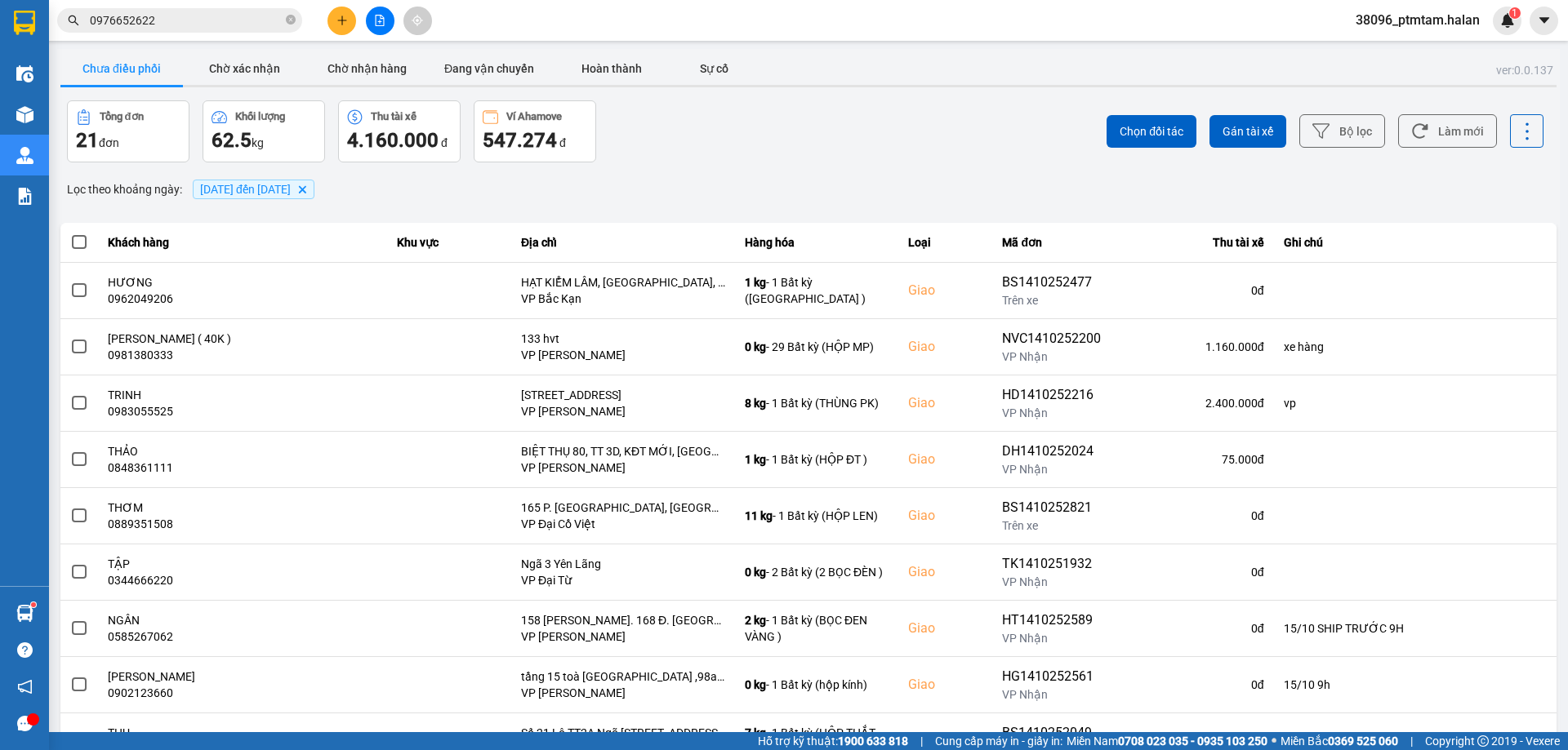
click at [168, 18] on input "0976652622" at bounding box center [186, 20] width 192 height 18
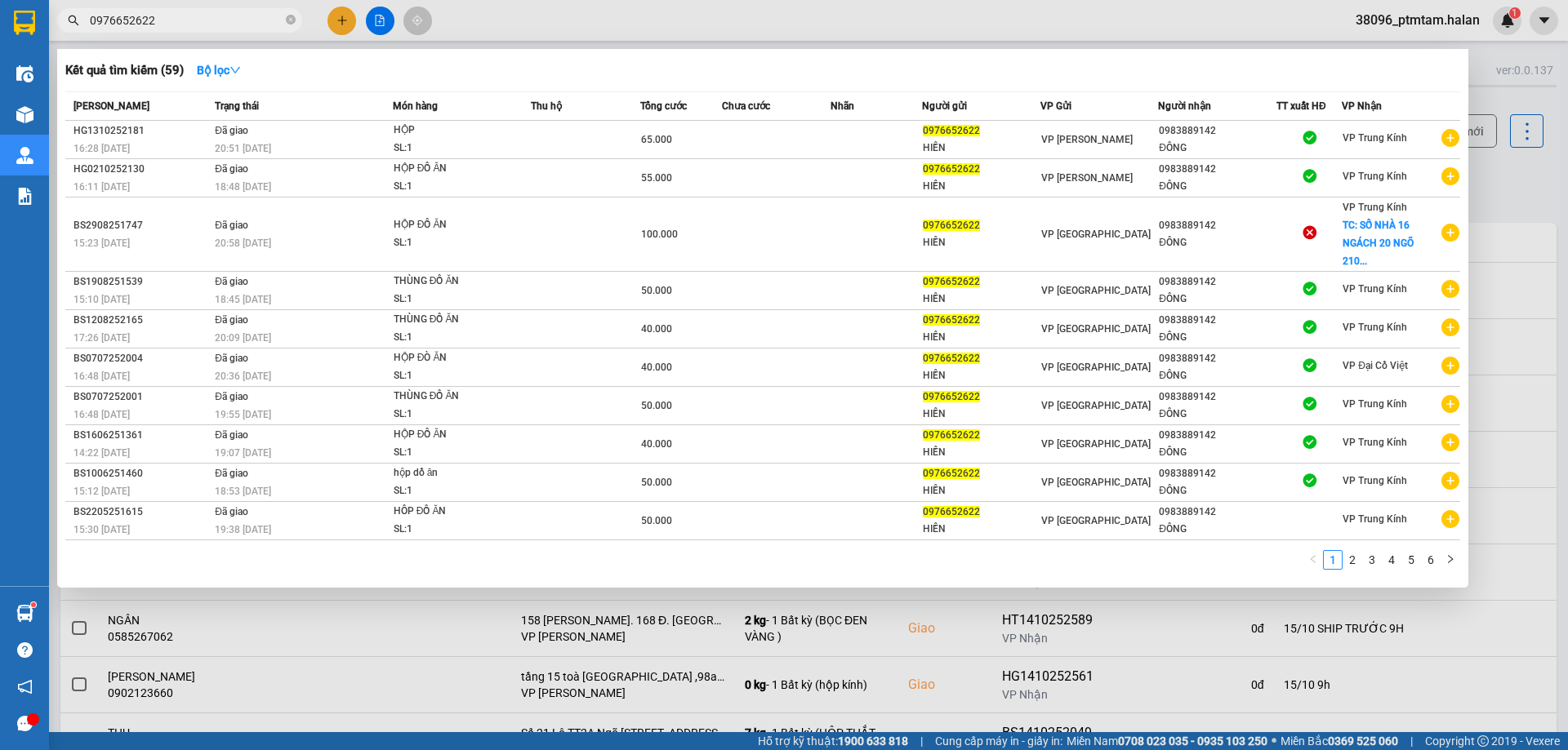
click at [168, 18] on input "0976652622" at bounding box center [186, 20] width 192 height 18
paste input "131025116"
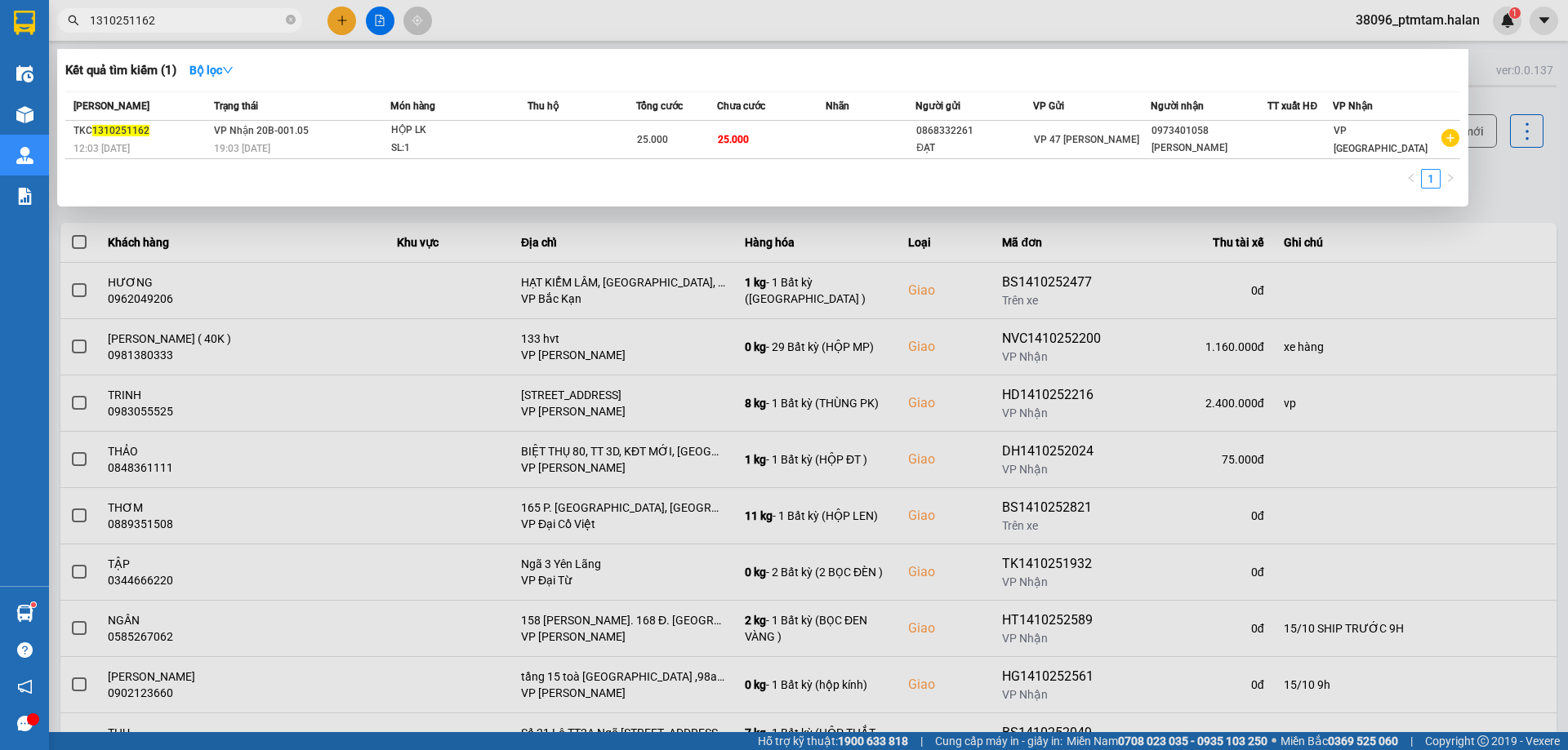
click at [821, 38] on div at bounding box center [784, 375] width 1568 height 750
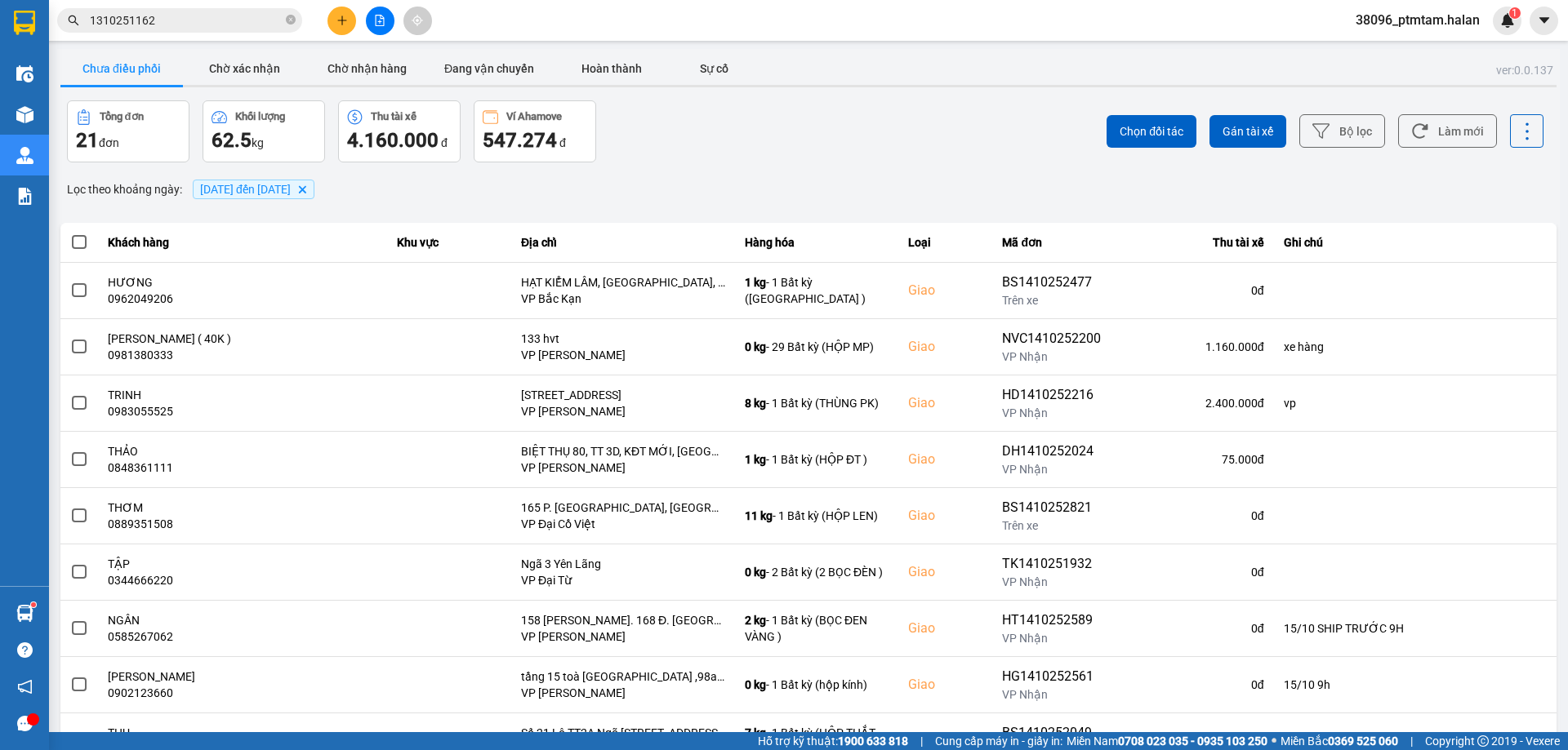
click at [820, 117] on div "Chọn đối tác Gán tài xế Bộ lọc Làm mới" at bounding box center [1174, 131] width 738 height 62
click at [1422, 130] on button "Làm mới" at bounding box center [1448, 131] width 99 height 33
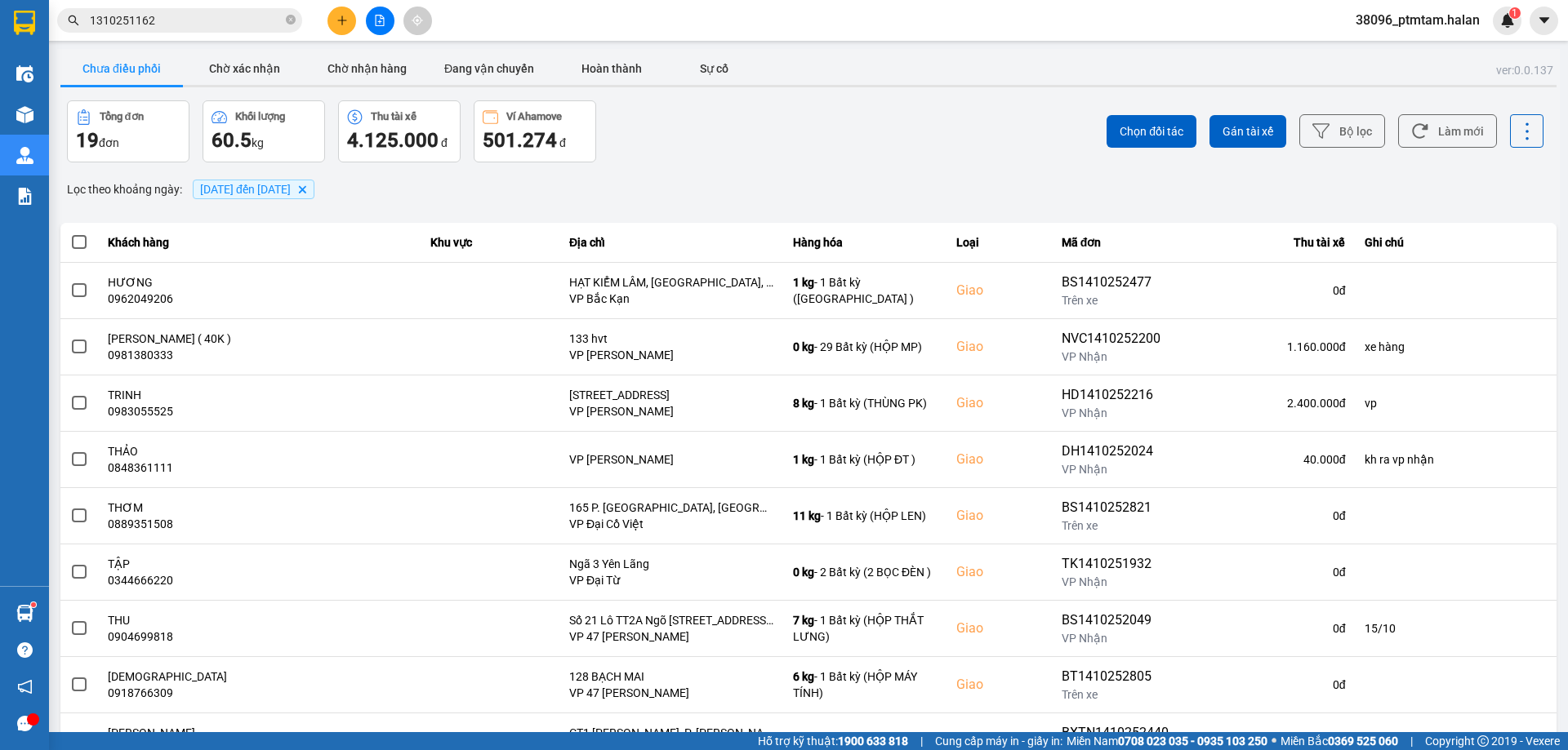
click at [180, 19] on input "1310251162" at bounding box center [186, 20] width 192 height 18
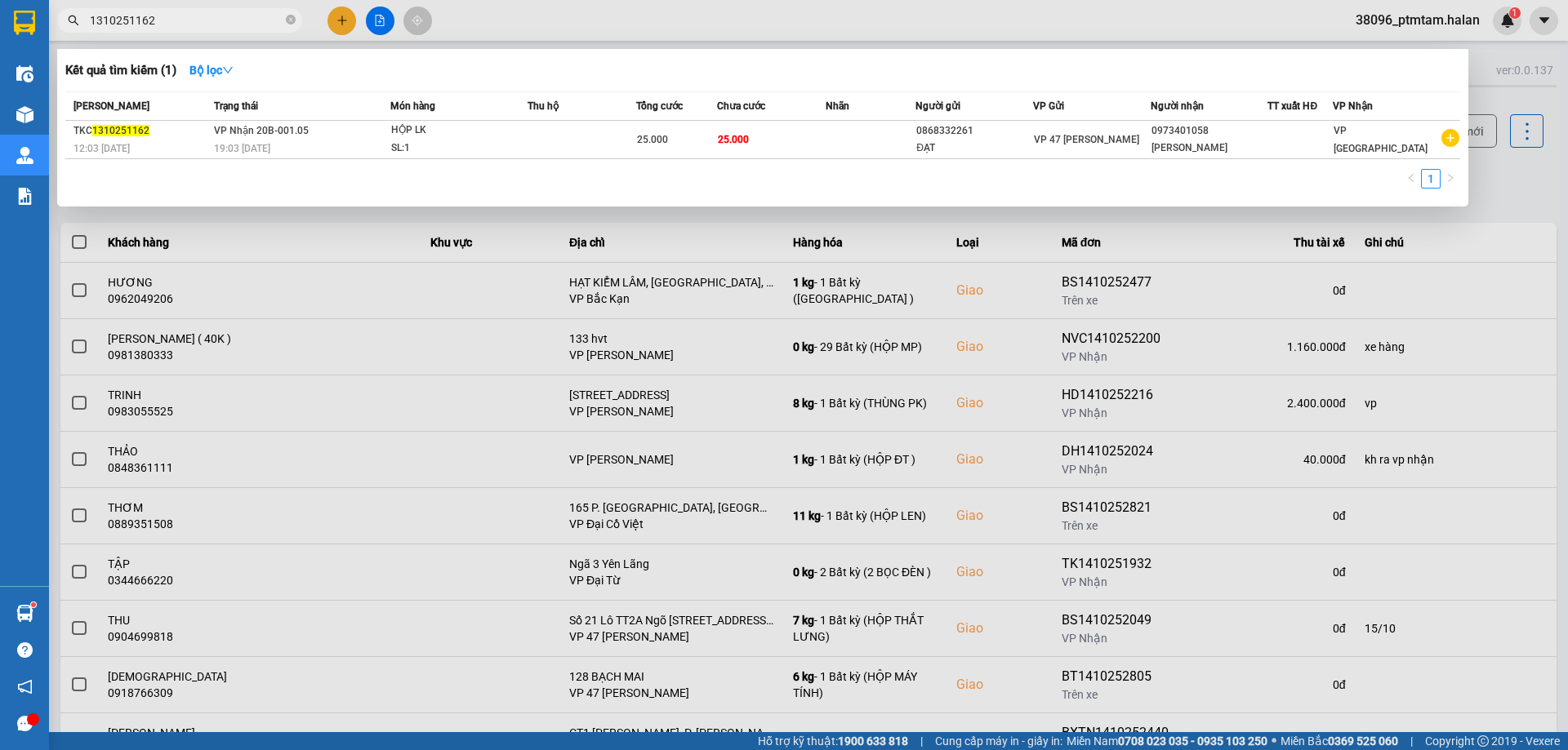
click at [180, 19] on input "1310251162" at bounding box center [186, 20] width 192 height 18
paste input "774"
click at [206, 26] on input "1310251774" at bounding box center [186, 20] width 192 height 18
paste input "410250887"
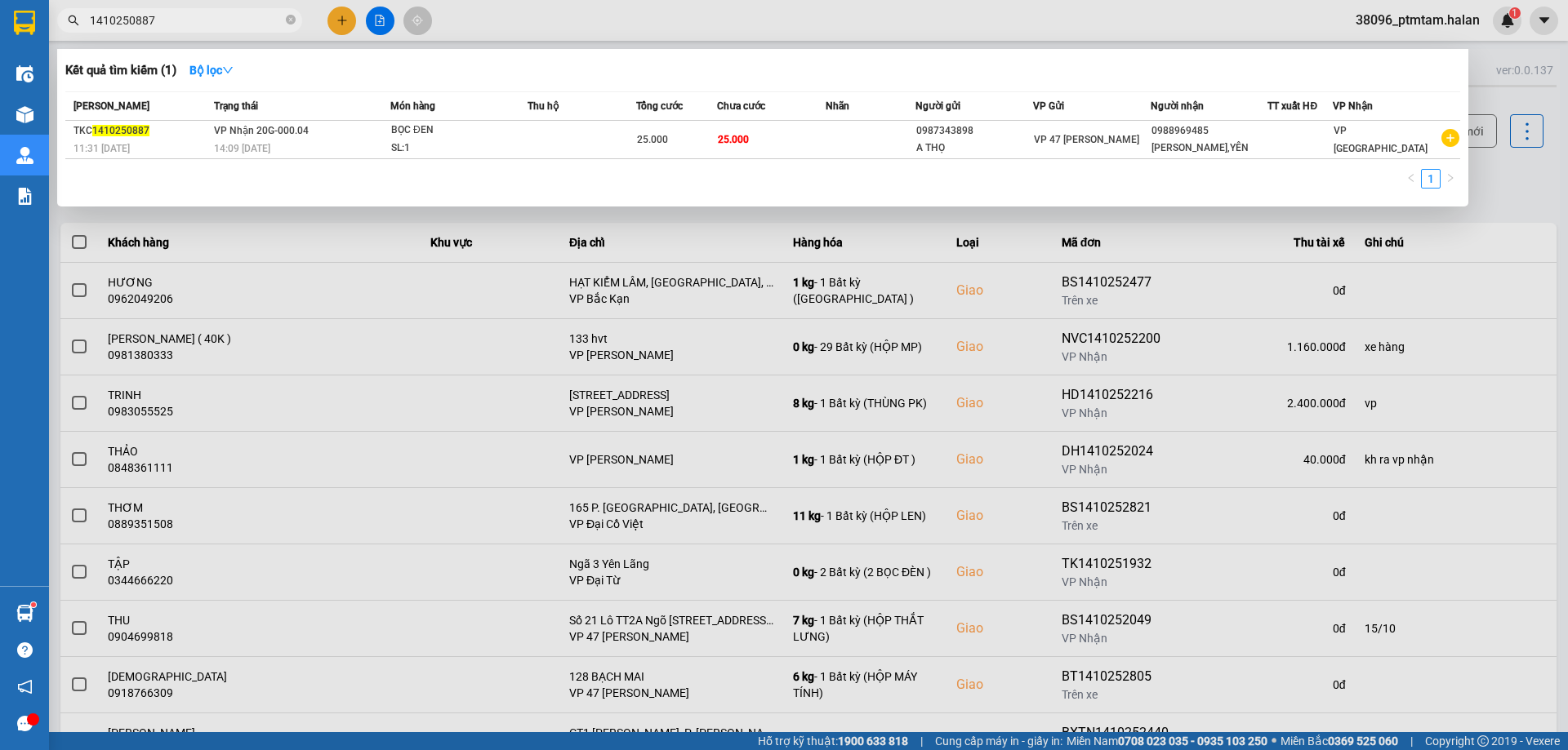
click at [204, 11] on span "1410250887" at bounding box center [179, 20] width 245 height 24
click at [195, 21] on input "1410250887" at bounding box center [186, 20] width 192 height 18
paste input "2615"
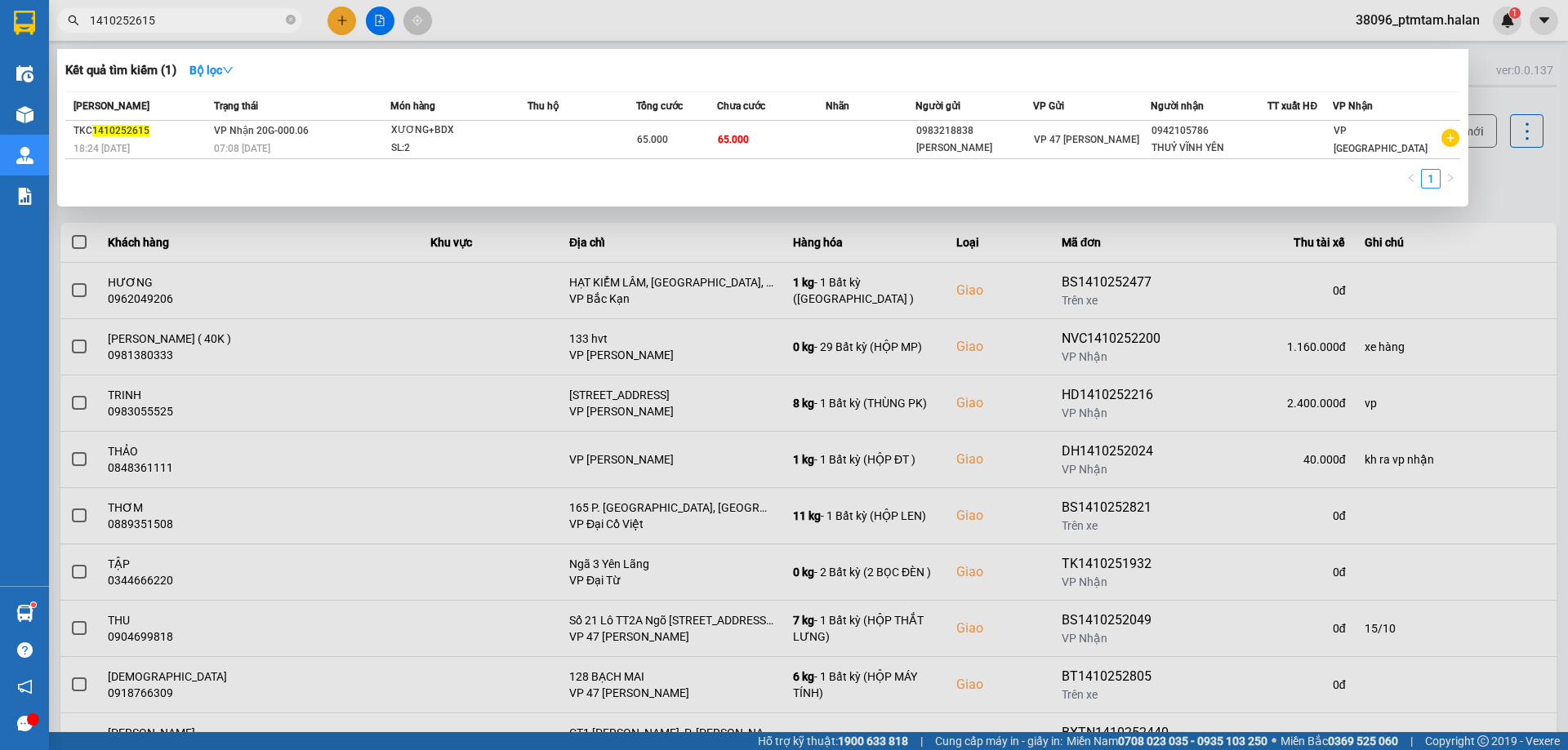
click at [655, 189] on div "1" at bounding box center [763, 183] width 1395 height 29
click at [779, 16] on div at bounding box center [784, 375] width 1568 height 750
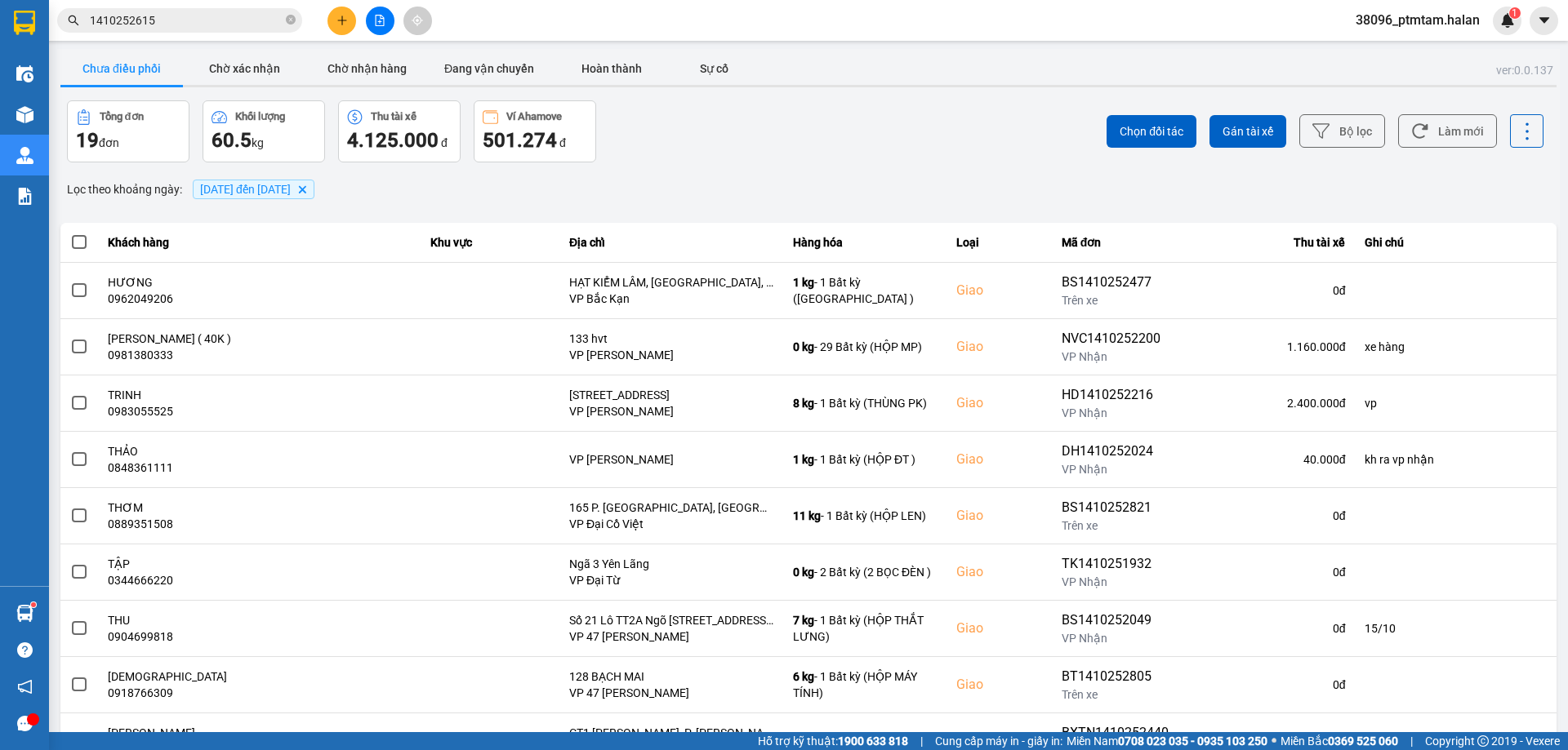
click at [638, 130] on div "Tổng đơn 19 đơn Khối lượng 60.5 kg Thu tài xế 4.125.000 đ Ví Ahamove 501.274 đ" at bounding box center [436, 131] width 738 height 62
click at [636, 188] on div "Lọc theo khoảng ngày : 14/10/2025 đến 14/10/2025 Delete" at bounding box center [808, 189] width 1496 height 28
drag, startPoint x: 742, startPoint y: 146, endPoint x: 444, endPoint y: 105, distance: 300.8
click at [742, 146] on div "Tổng đơn 19 đơn Khối lượng 60.5 kg Thu tài xế 4.125.000 đ Ví Ahamove 501.274 đ" at bounding box center [436, 131] width 738 height 62
click at [154, 18] on input "1410252615" at bounding box center [186, 20] width 192 height 18
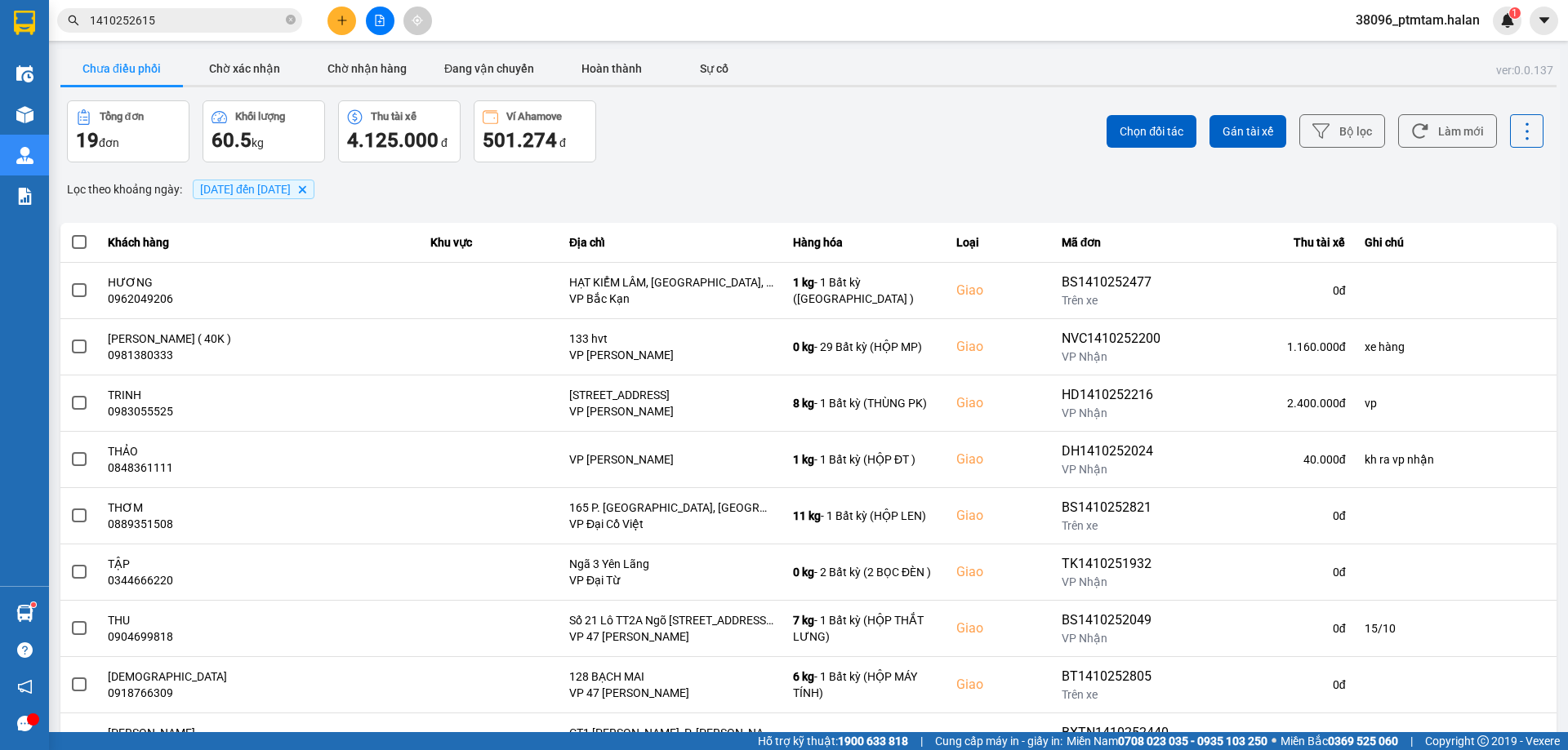
click at [154, 18] on input "1410252615" at bounding box center [186, 20] width 192 height 18
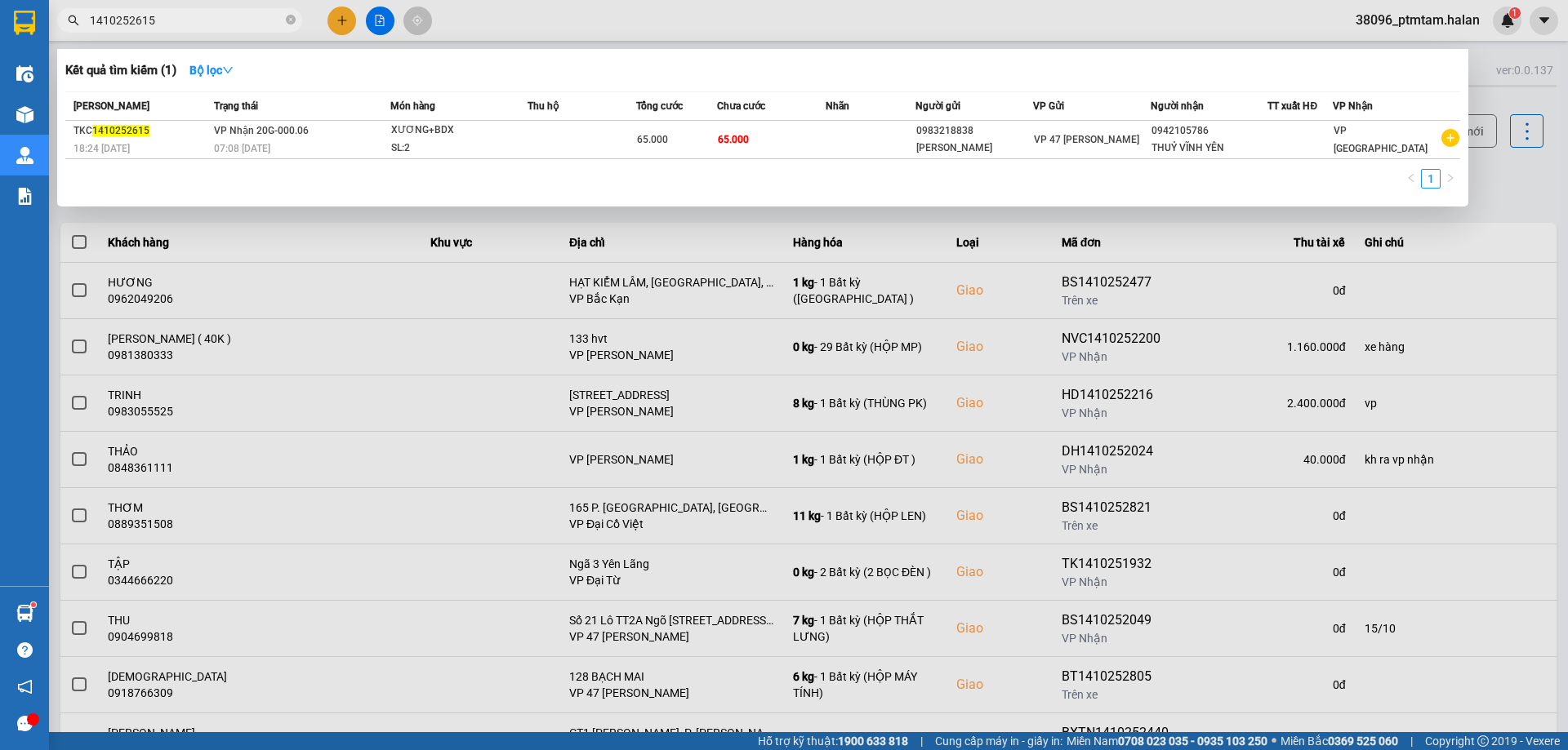
click at [232, 23] on input "1410252615" at bounding box center [186, 20] width 192 height 18
paste input "0971653456"
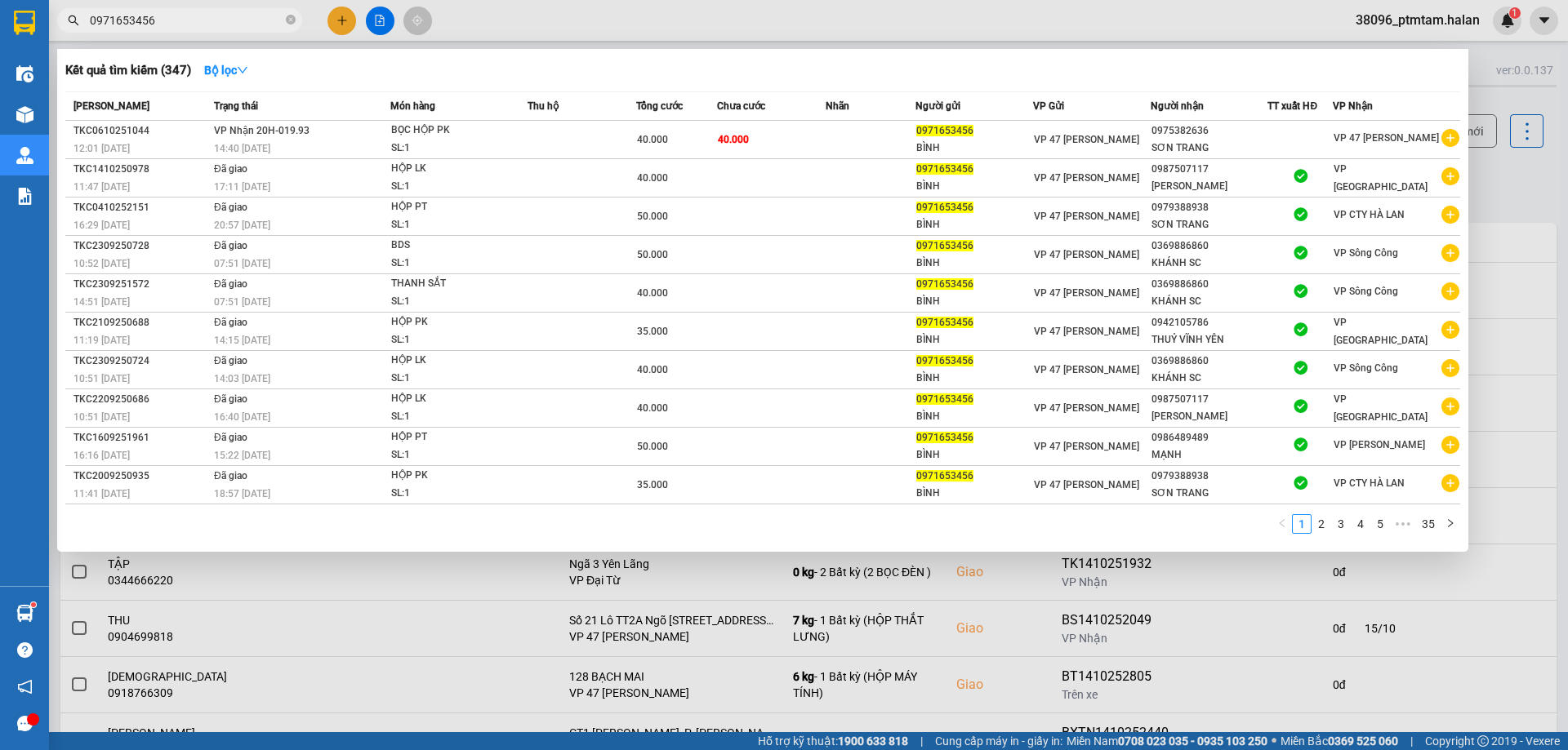
click at [248, 18] on input "0971653456" at bounding box center [186, 20] width 192 height 18
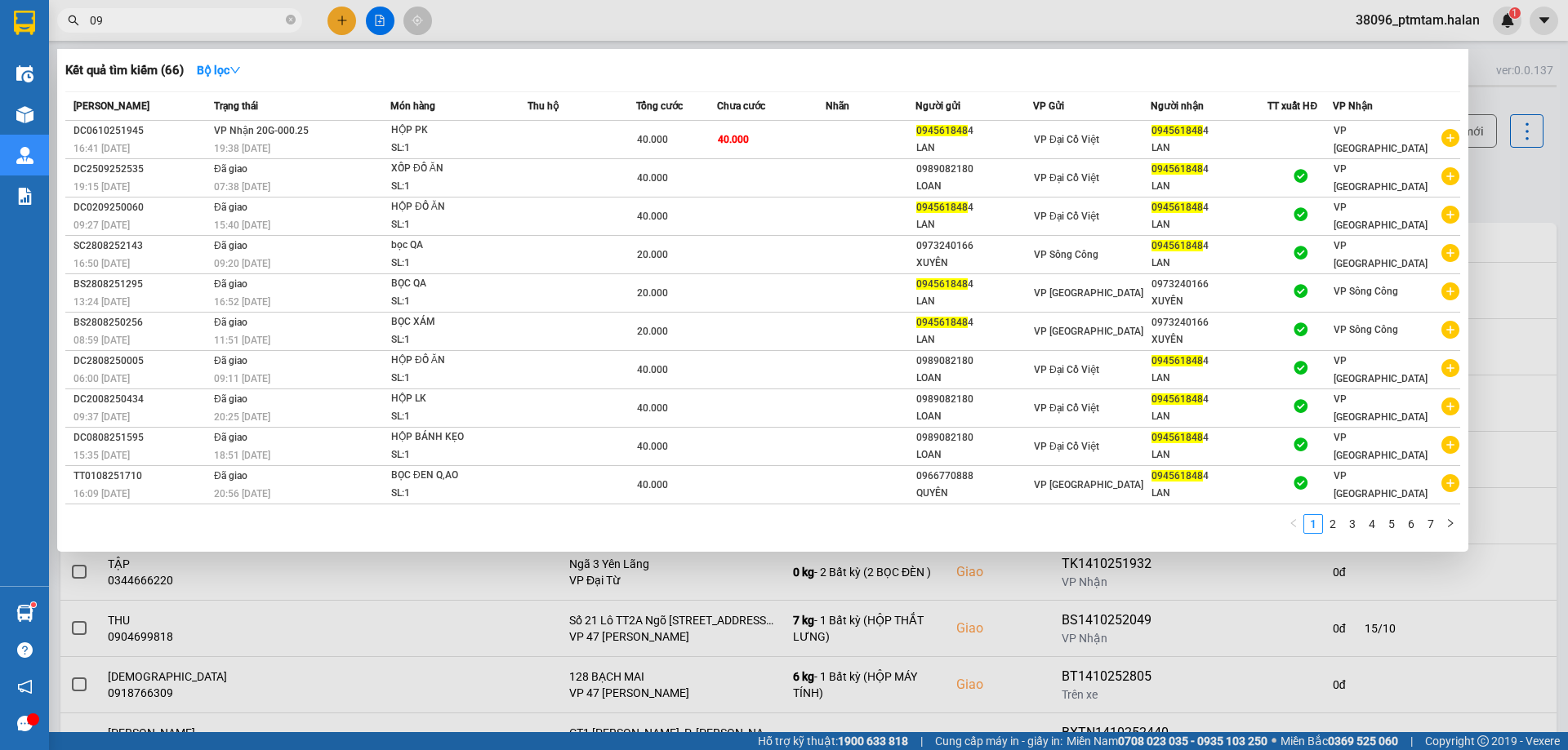
type input "0"
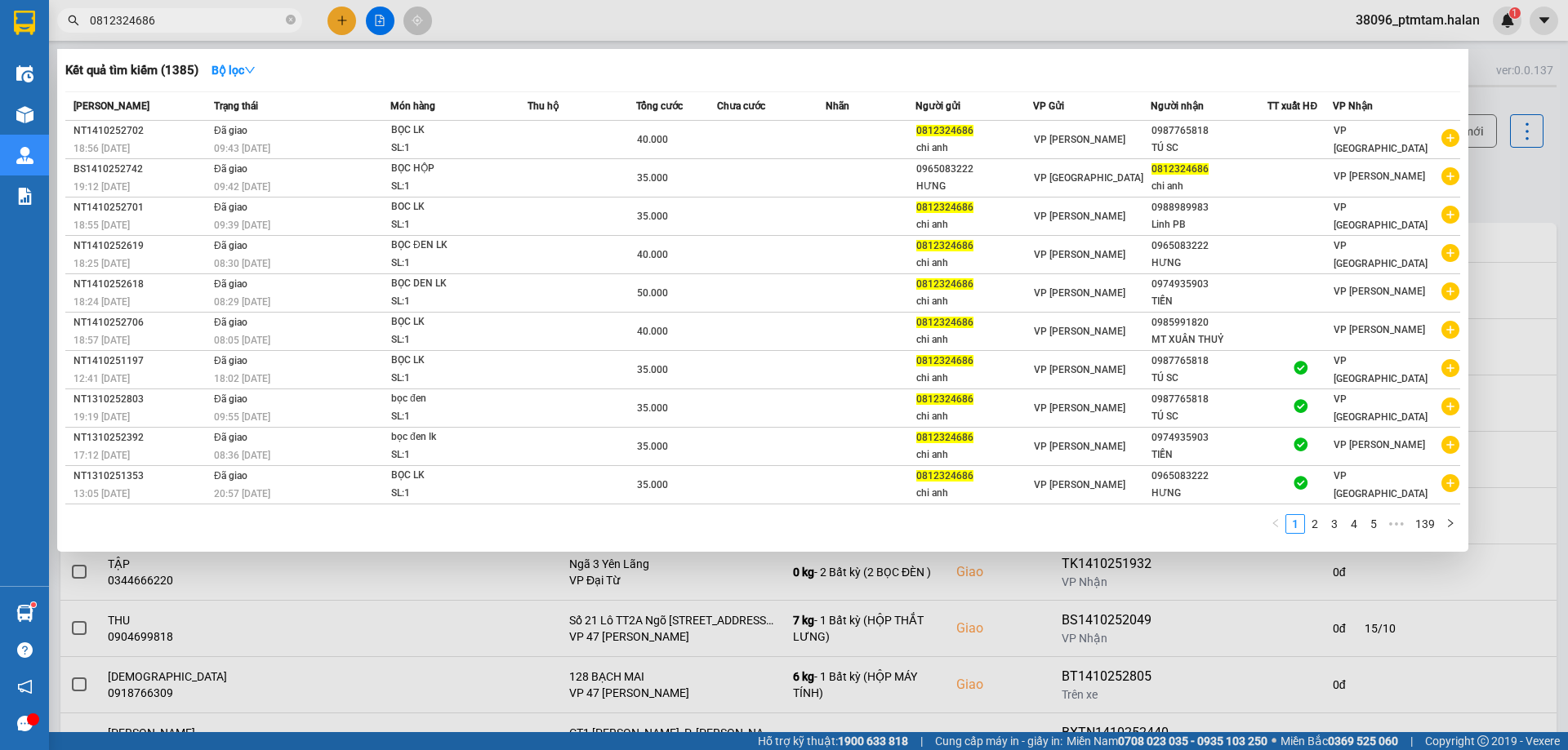
click at [230, 28] on input "0812324686" at bounding box center [186, 20] width 192 height 18
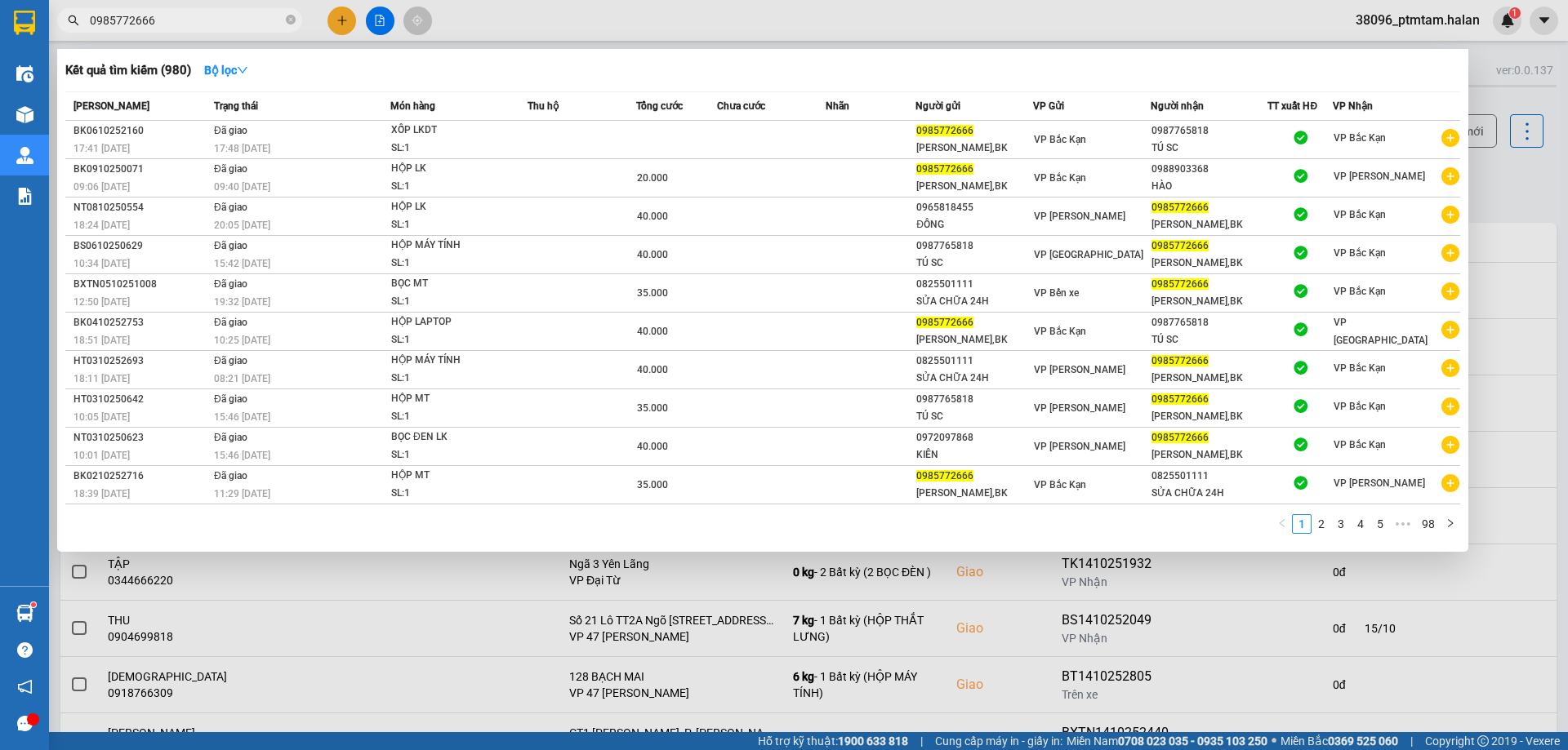
click at [164, 14] on input "0985772666" at bounding box center [186, 20] width 192 height 18
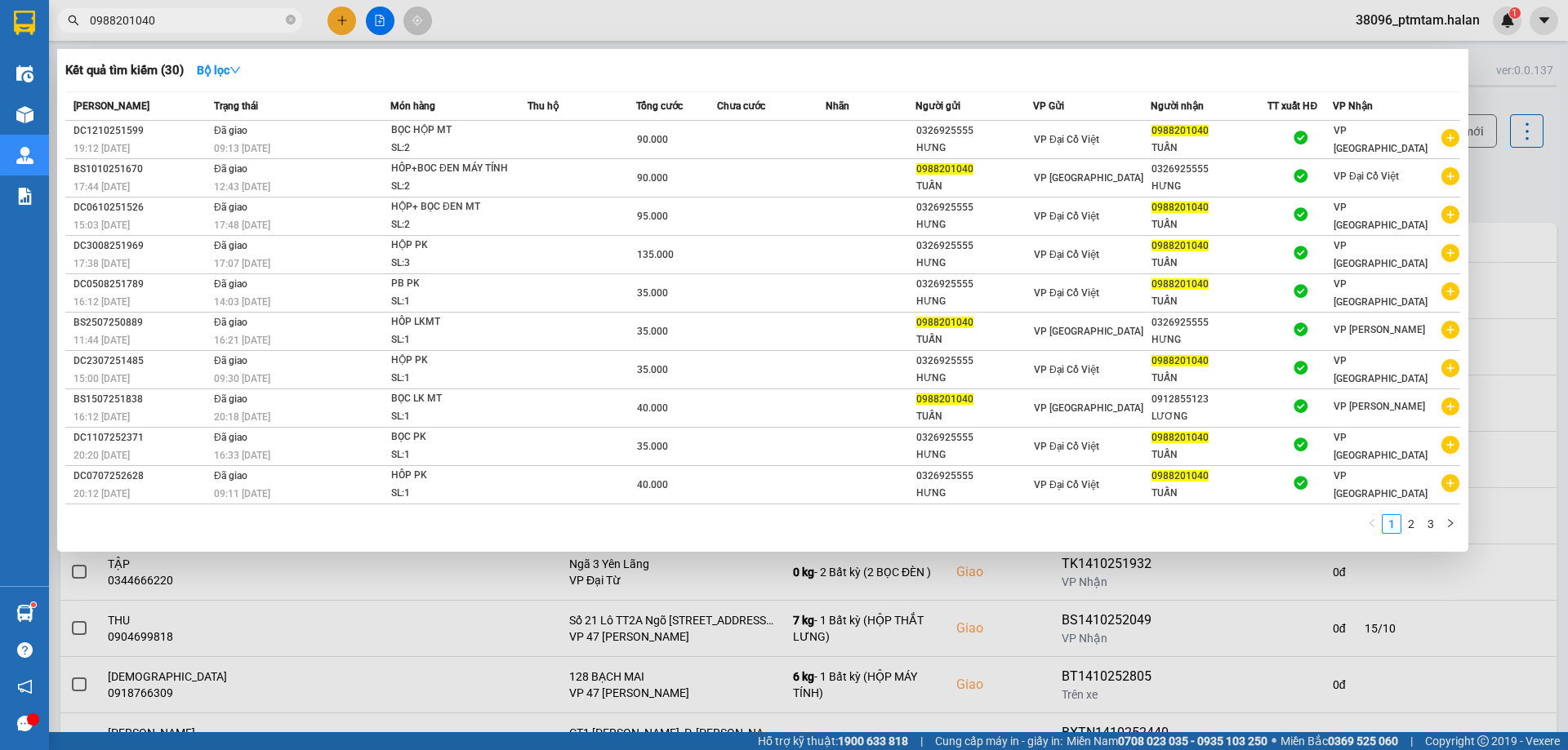
click at [665, 541] on div "1 2 3" at bounding box center [763, 528] width 1395 height 29
click at [227, 18] on input "0988201040" at bounding box center [186, 20] width 192 height 18
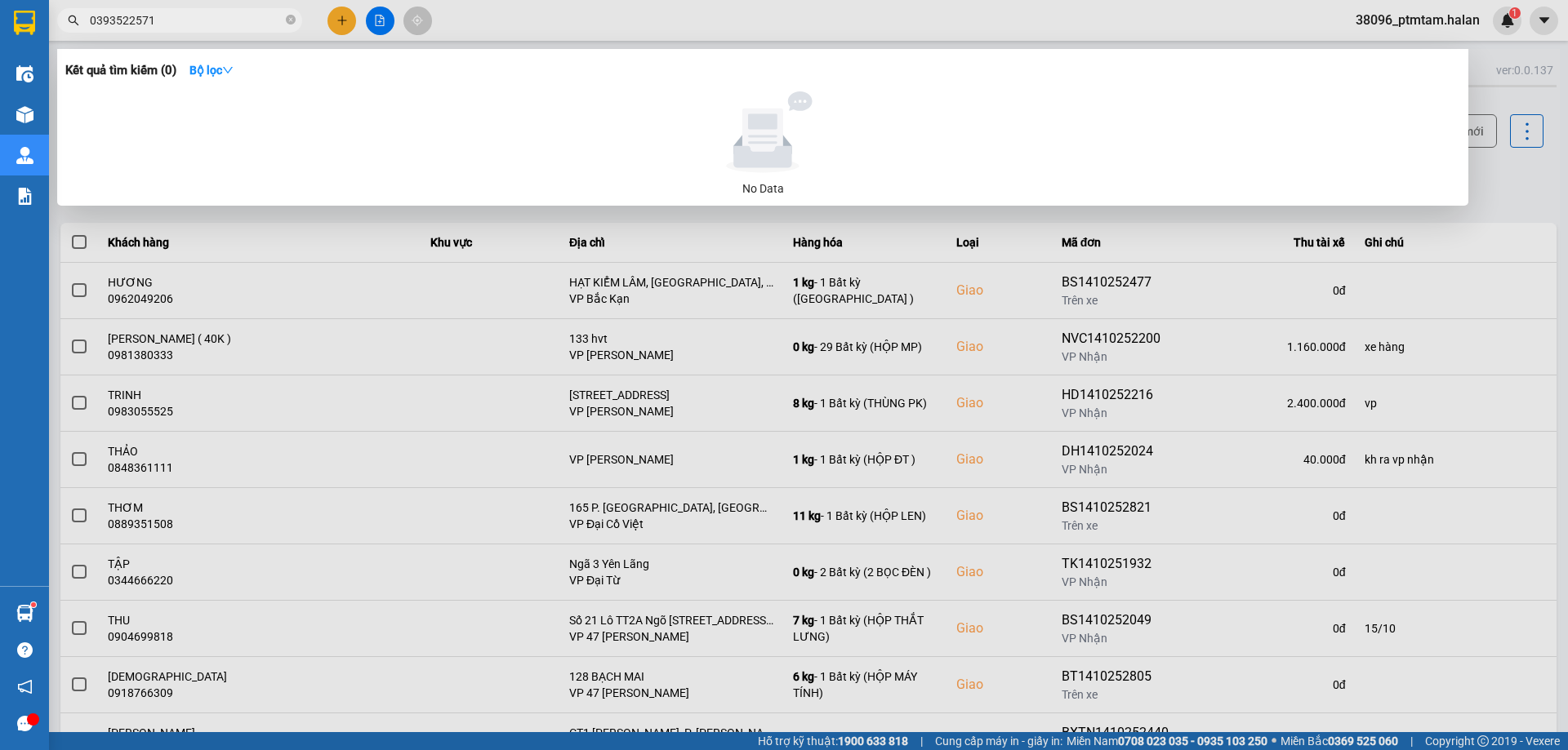
click at [221, 17] on input "0393522571" at bounding box center [186, 20] width 192 height 18
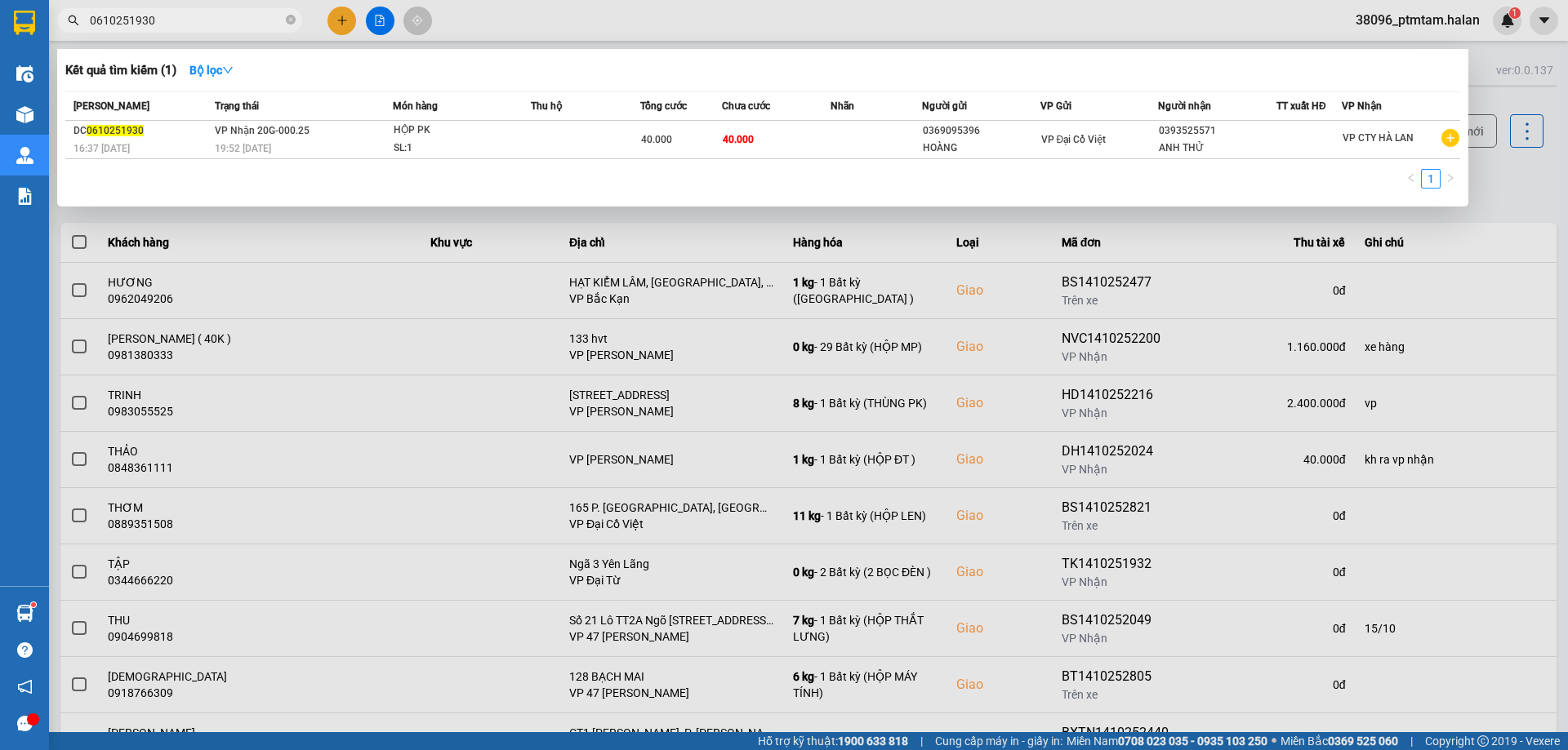
drag, startPoint x: 475, startPoint y: 194, endPoint x: 521, endPoint y: 167, distance: 53.3
click at [475, 195] on div "1" at bounding box center [763, 183] width 1395 height 29
click at [687, 13] on div at bounding box center [784, 375] width 1568 height 750
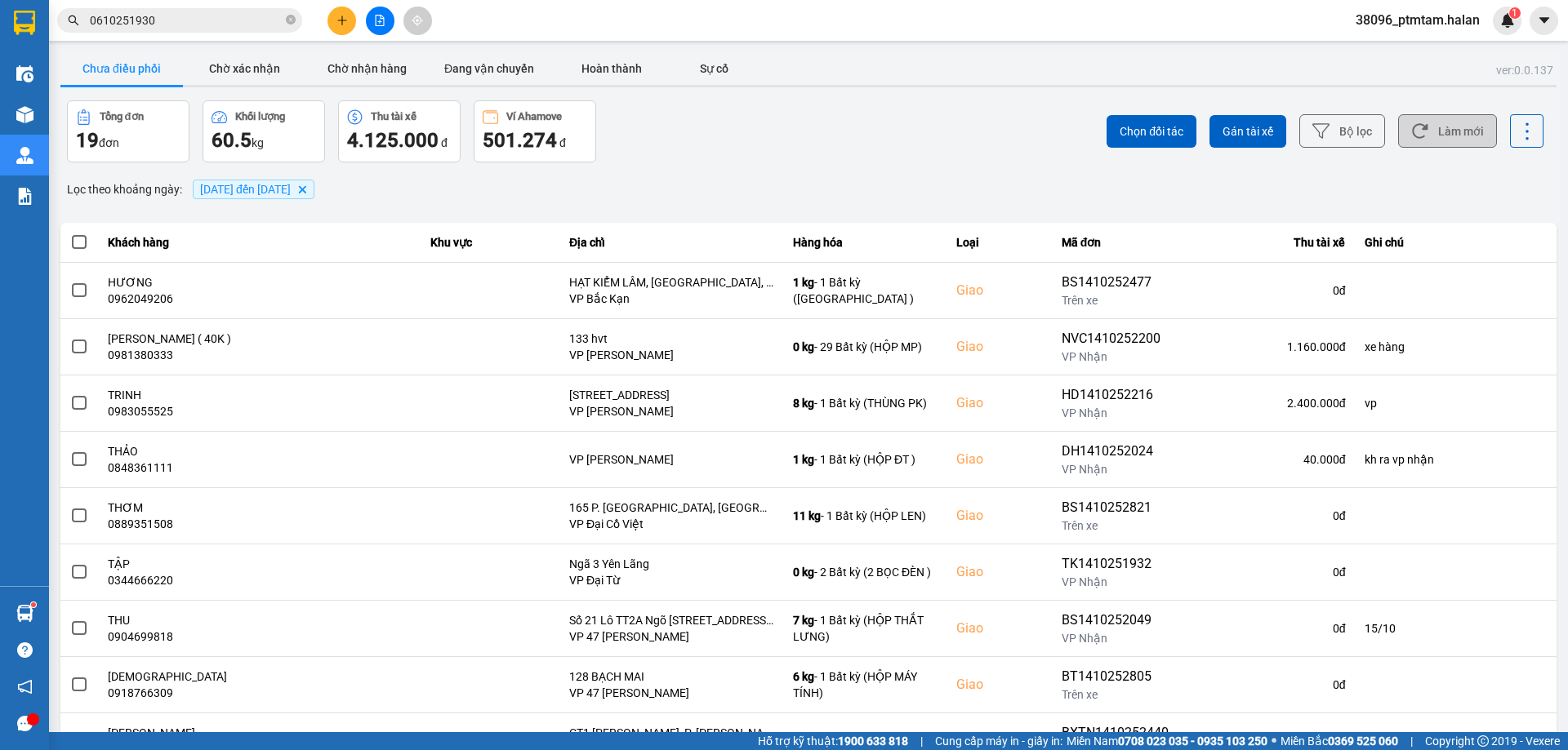
click at [1448, 145] on button "Làm mới" at bounding box center [1448, 131] width 99 height 33
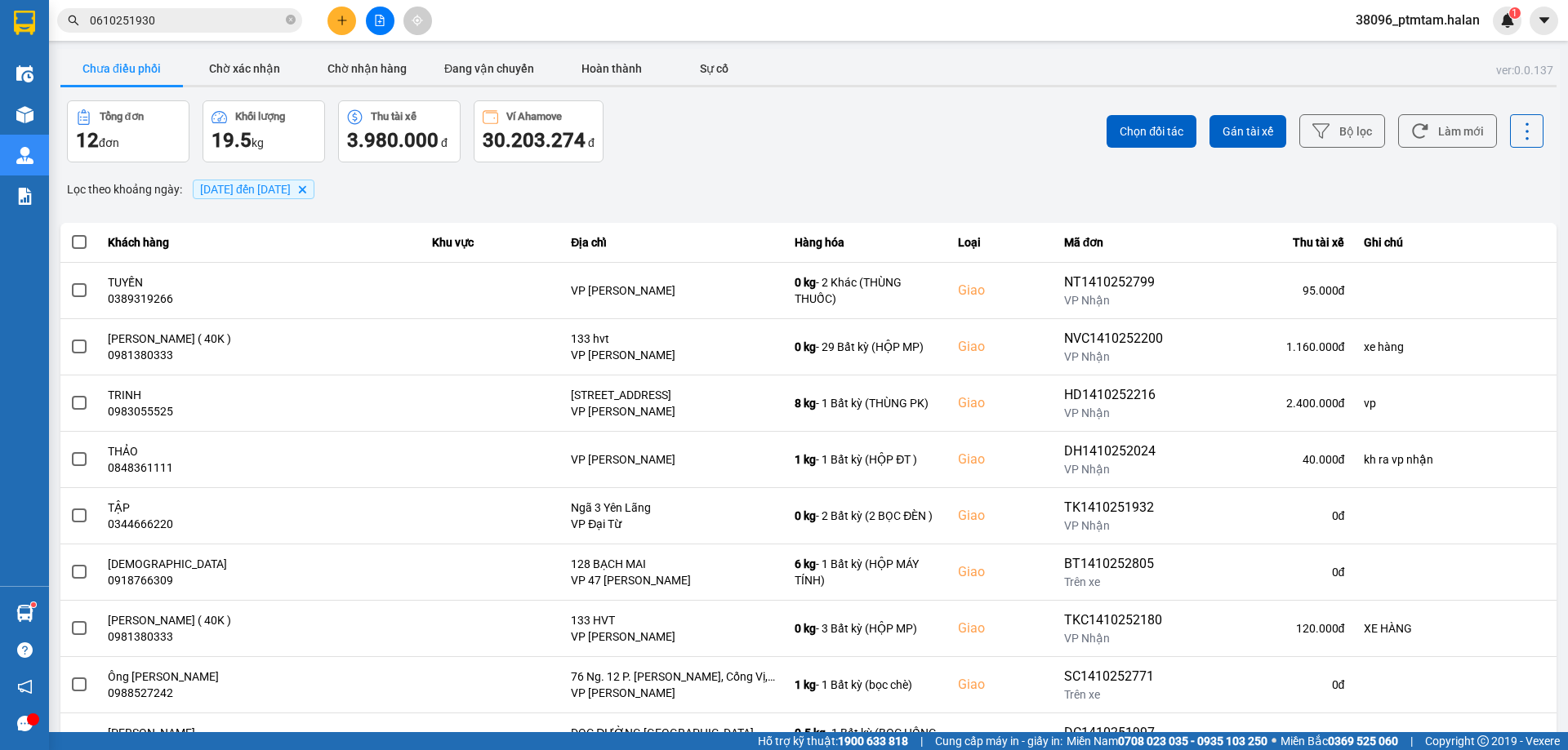
click at [991, 170] on div "ver: 0.0.137 Chưa điều phối Chờ xác nhận Chờ nhận hàng Đang vận chuyển Hoàn thà…" at bounding box center [808, 452] width 1503 height 807
click at [1437, 141] on button "Làm mới" at bounding box center [1448, 131] width 99 height 33
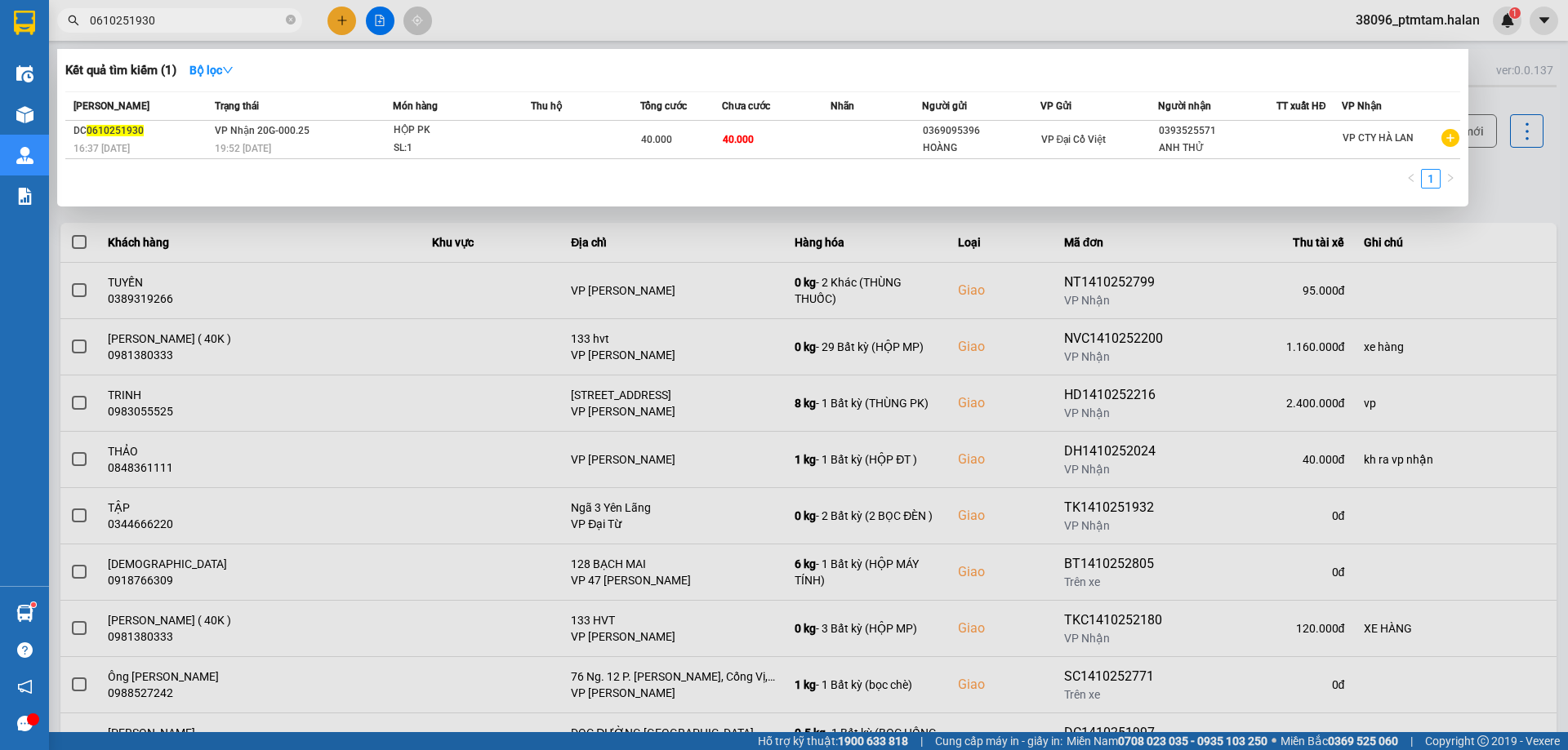
click at [181, 18] on input "0610251930" at bounding box center [186, 20] width 192 height 18
click at [220, 17] on input "0610251930" at bounding box center [186, 20] width 192 height 18
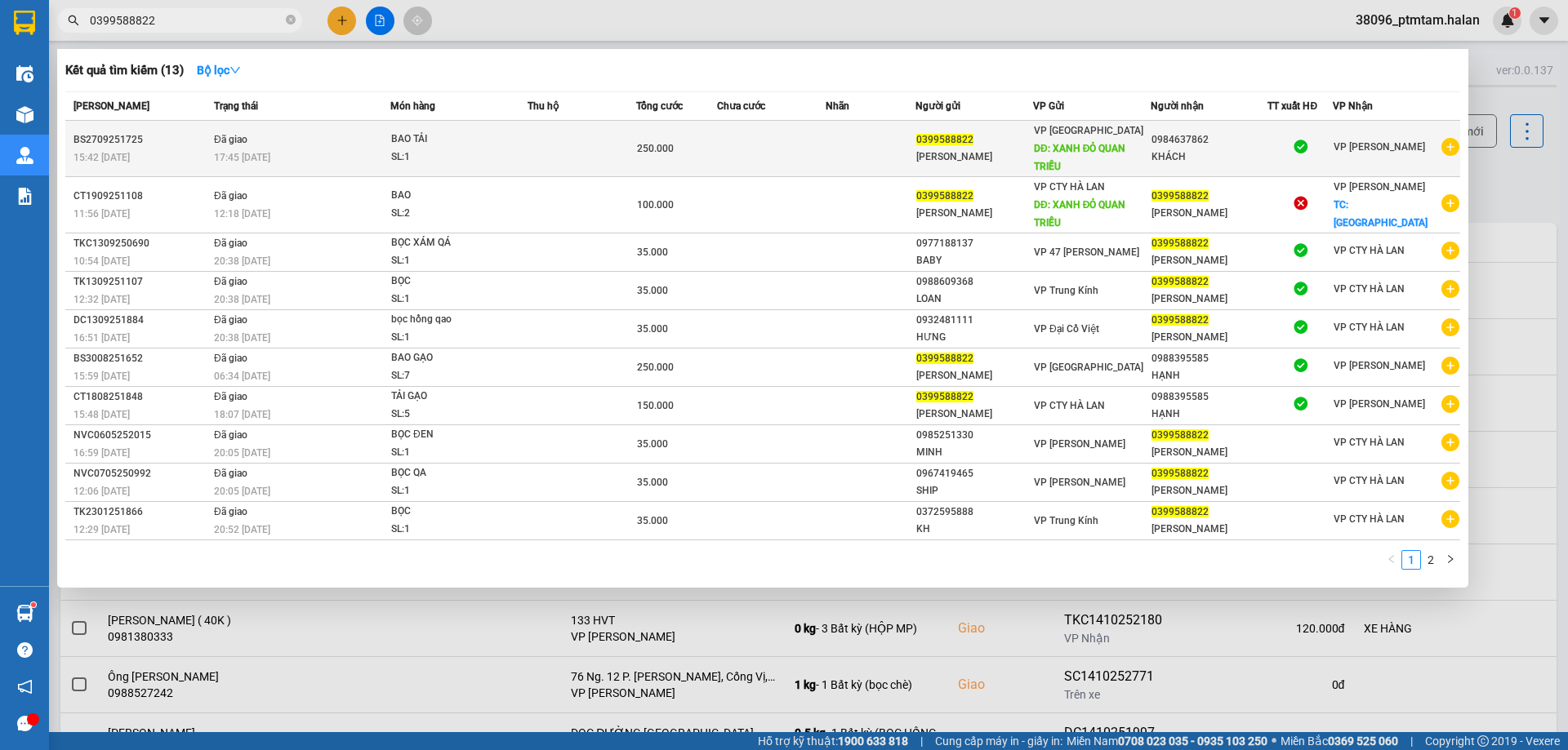
type input "0399588822"
click at [520, 145] on span "BAO TẢI SL: 1" at bounding box center [459, 148] width 135 height 35
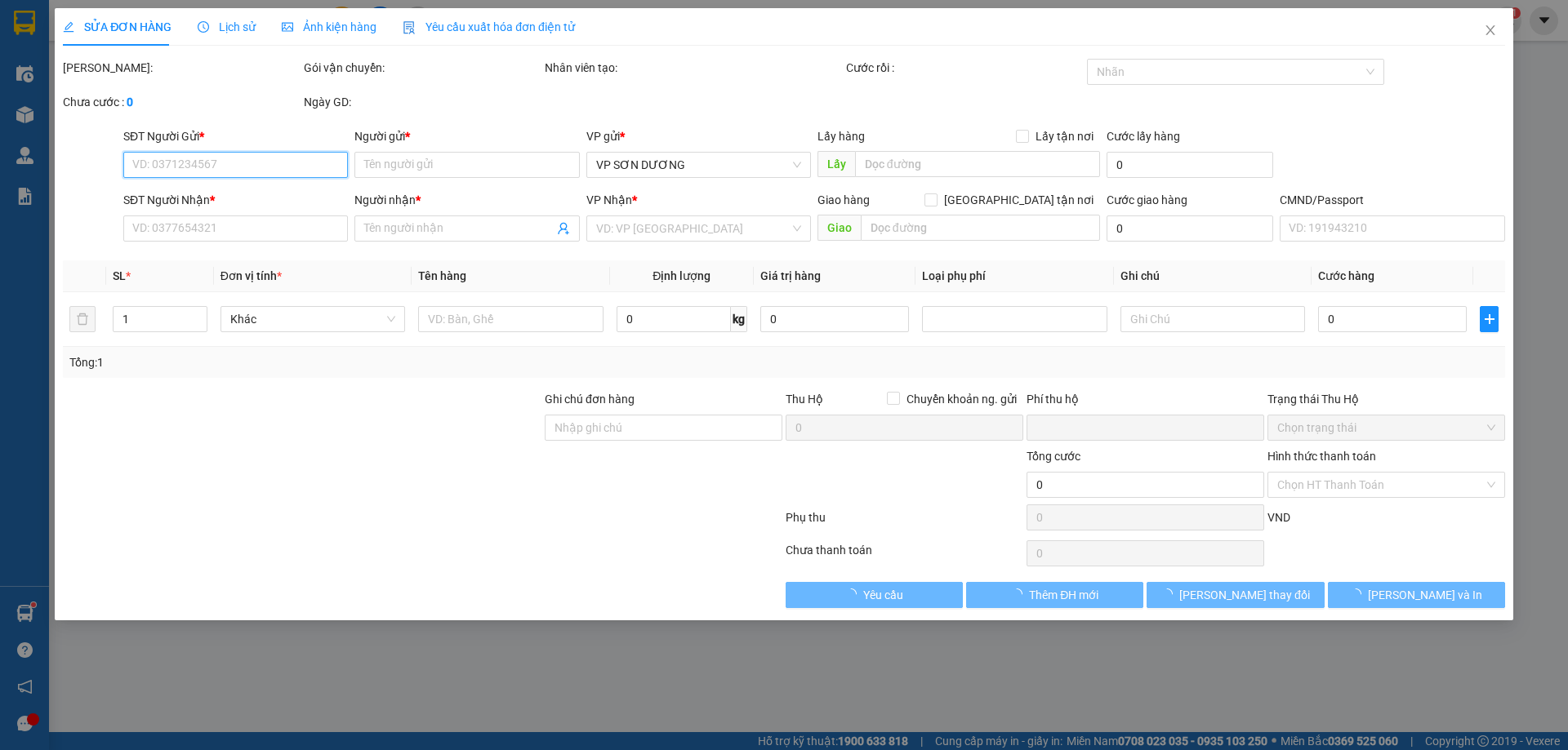
type input "0399588822"
type input "NGỌC ANH"
type input "XANH ĐỎ QUAN TRIỀU"
type input "0984637862"
type input "KHÁCH"
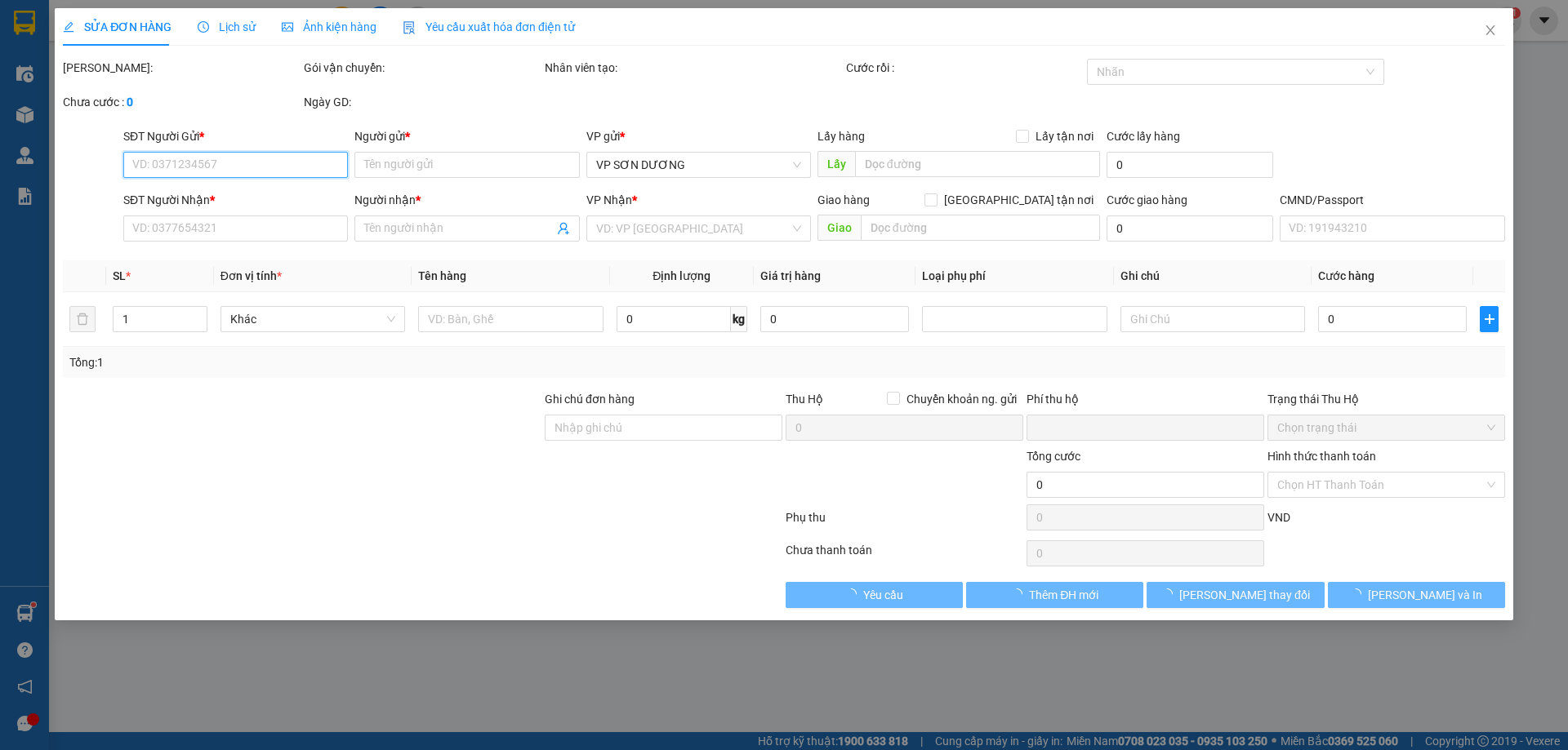
type input "0"
type input "250.000"
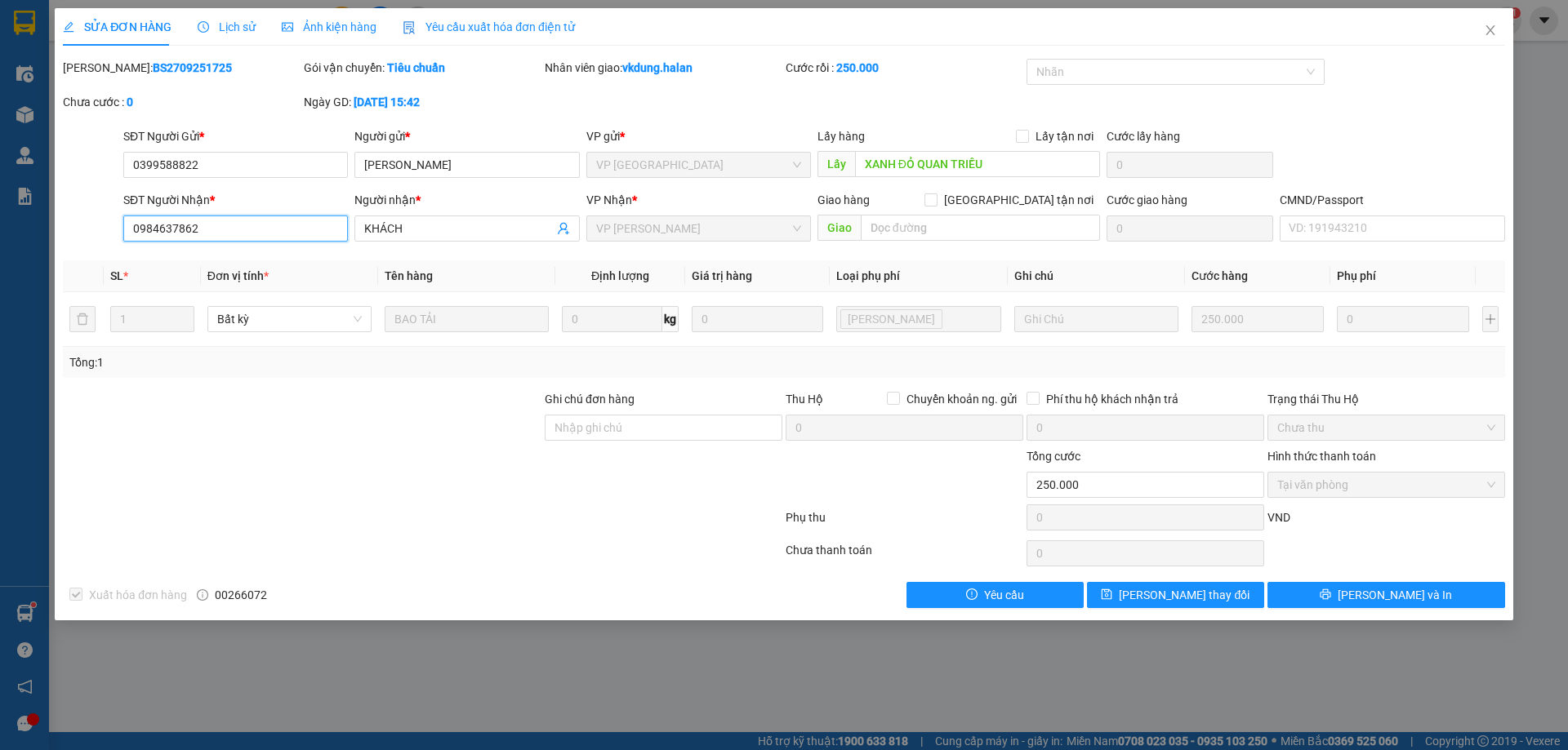
click at [232, 230] on input "0984637862" at bounding box center [235, 228] width 225 height 26
click at [1489, 28] on icon "close" at bounding box center [1490, 30] width 13 height 13
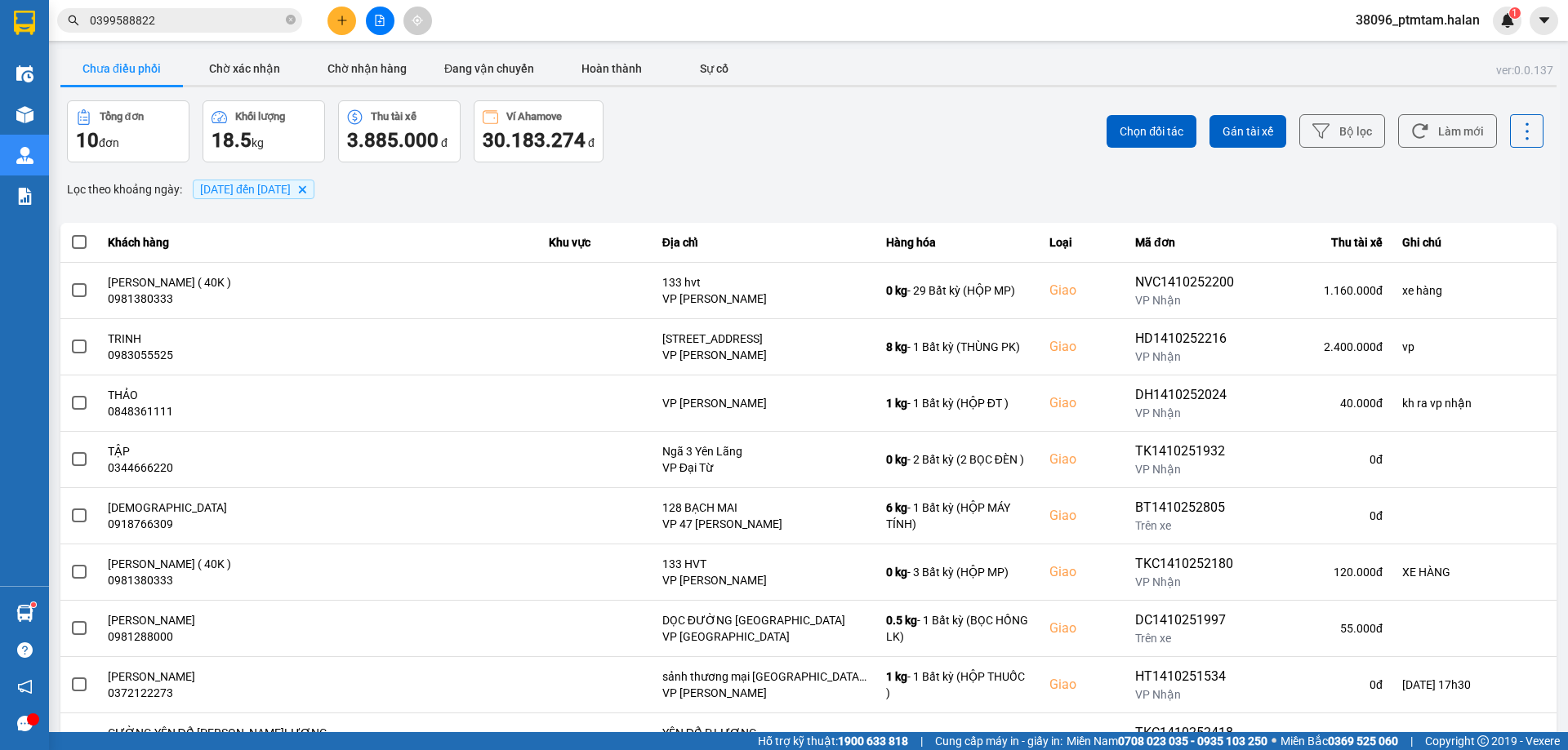
click at [235, 13] on input "0399588822" at bounding box center [186, 20] width 192 height 18
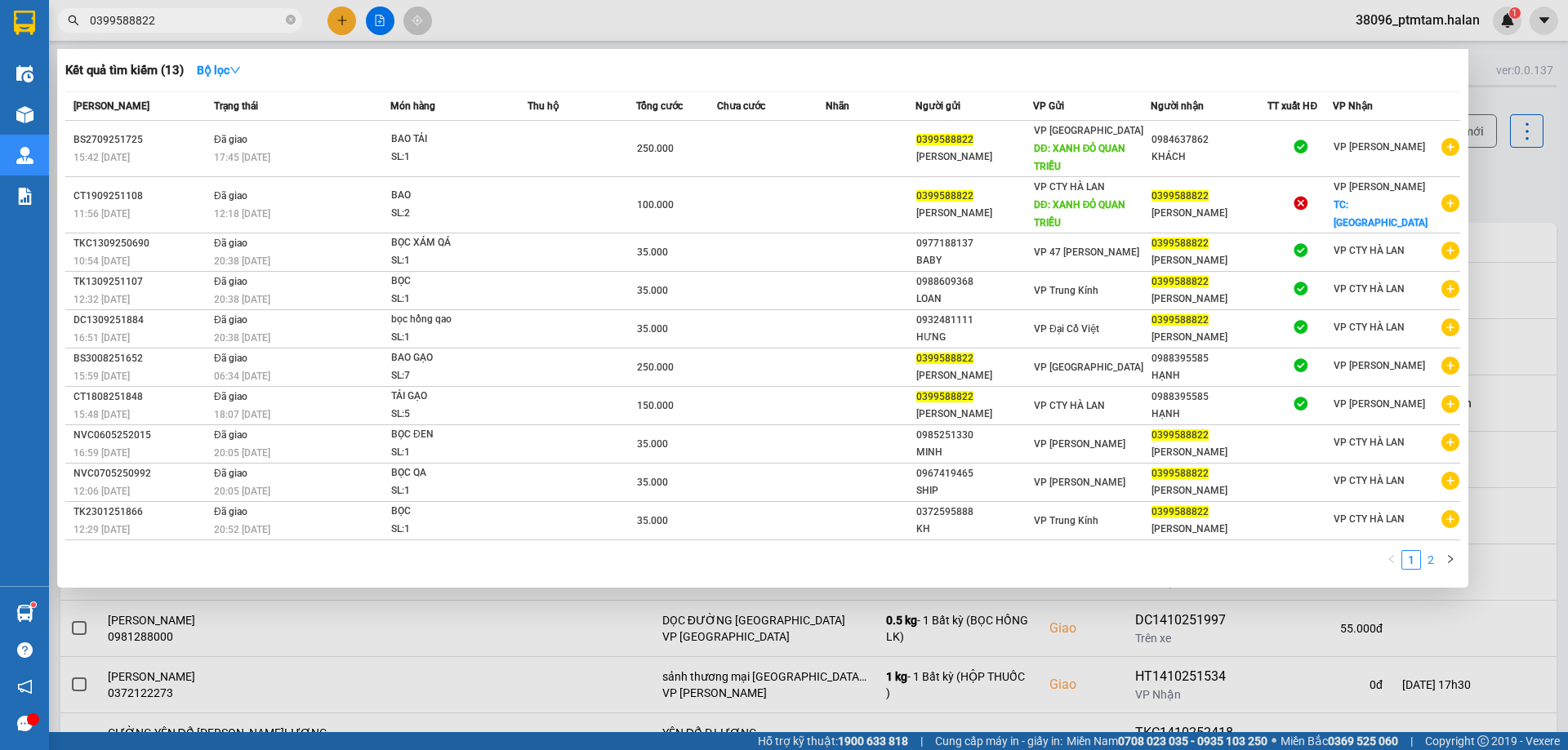
click at [1432, 563] on link "2" at bounding box center [1430, 559] width 18 height 18
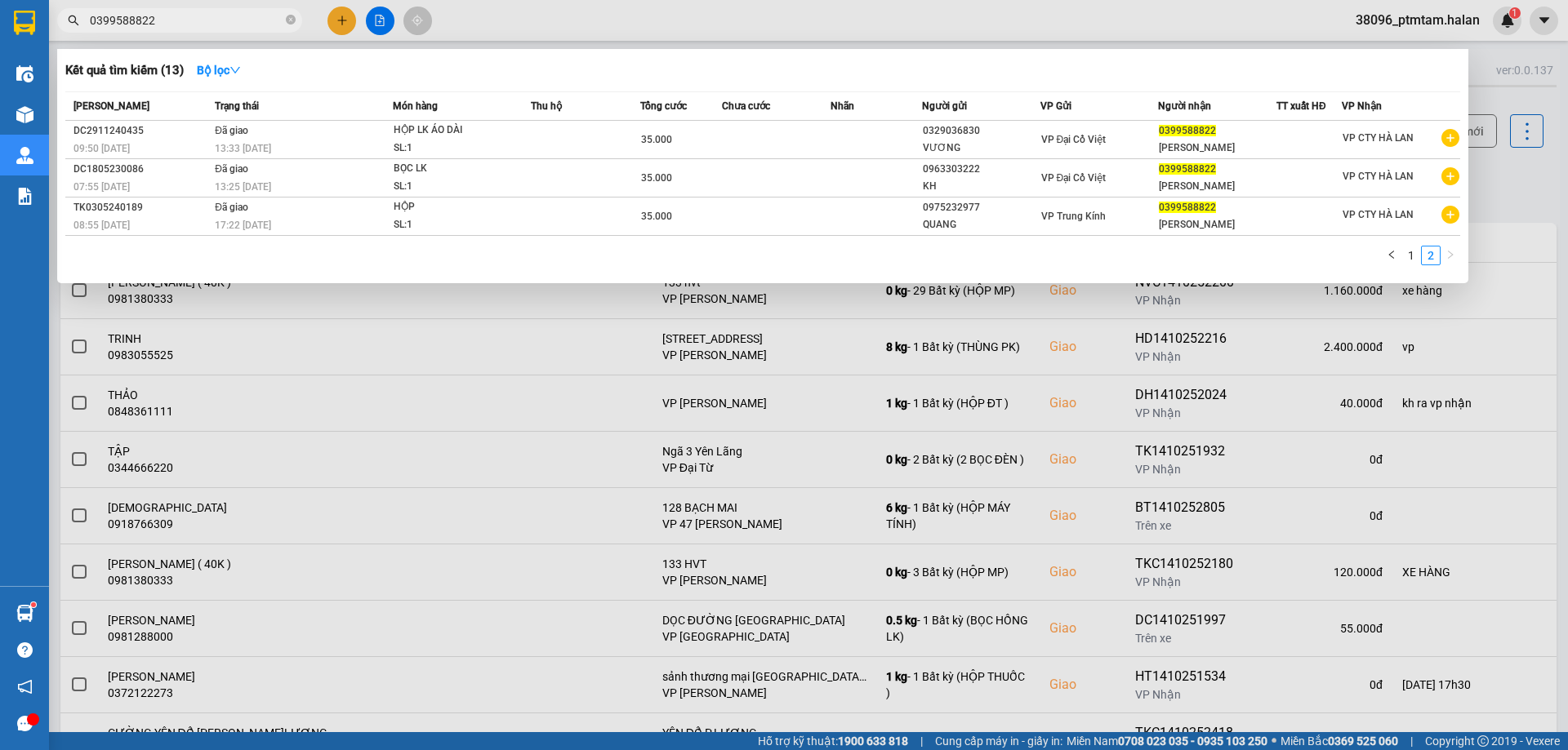
click at [744, 29] on div at bounding box center [784, 375] width 1568 height 750
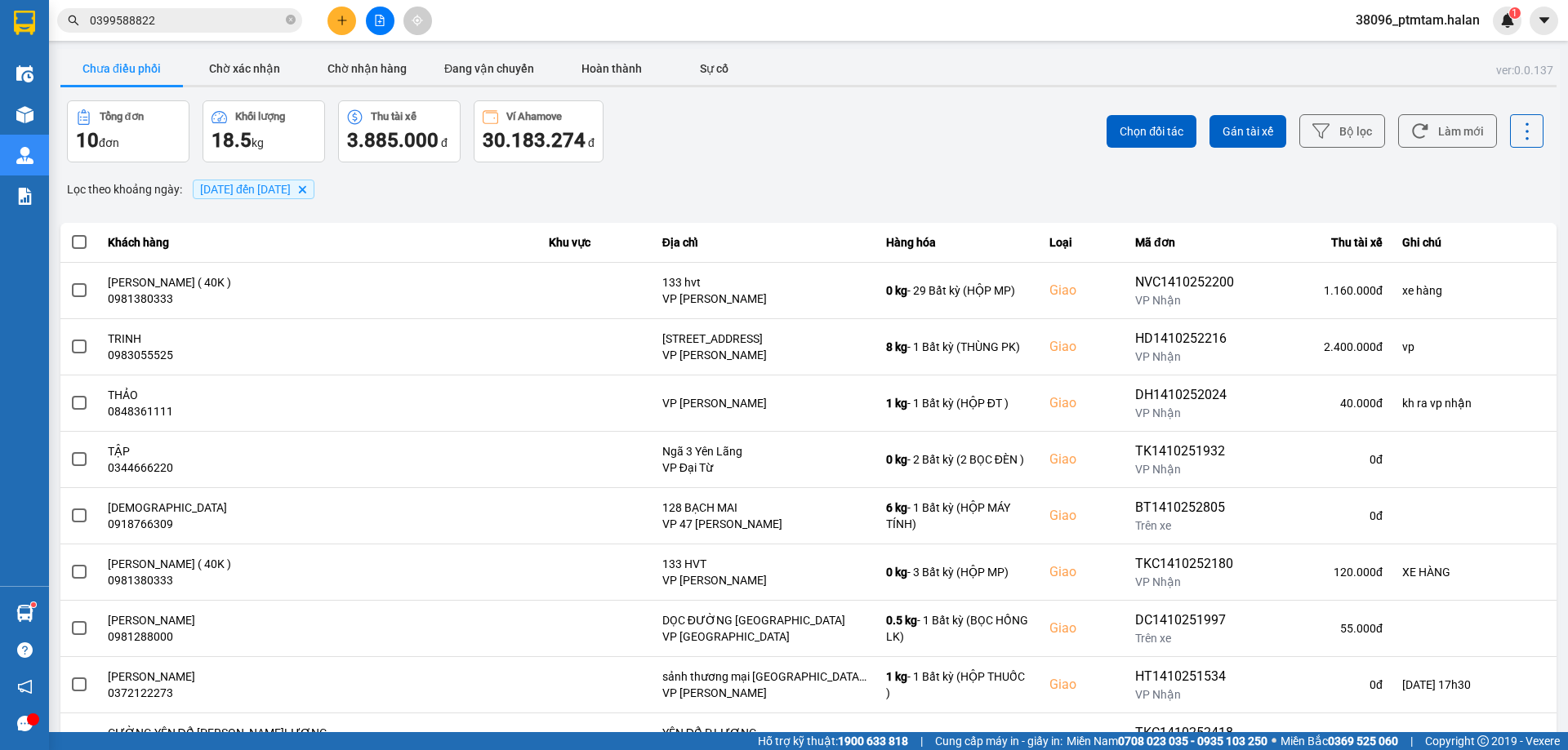
click at [764, 150] on div "Tổng đơn 10 đơn Khối lượng 18.5 kg Thu tài xế 3.885.000 đ Ví Ahamove 30.183.274…" at bounding box center [436, 131] width 738 height 62
click at [163, 16] on input "0399588822" at bounding box center [186, 20] width 192 height 18
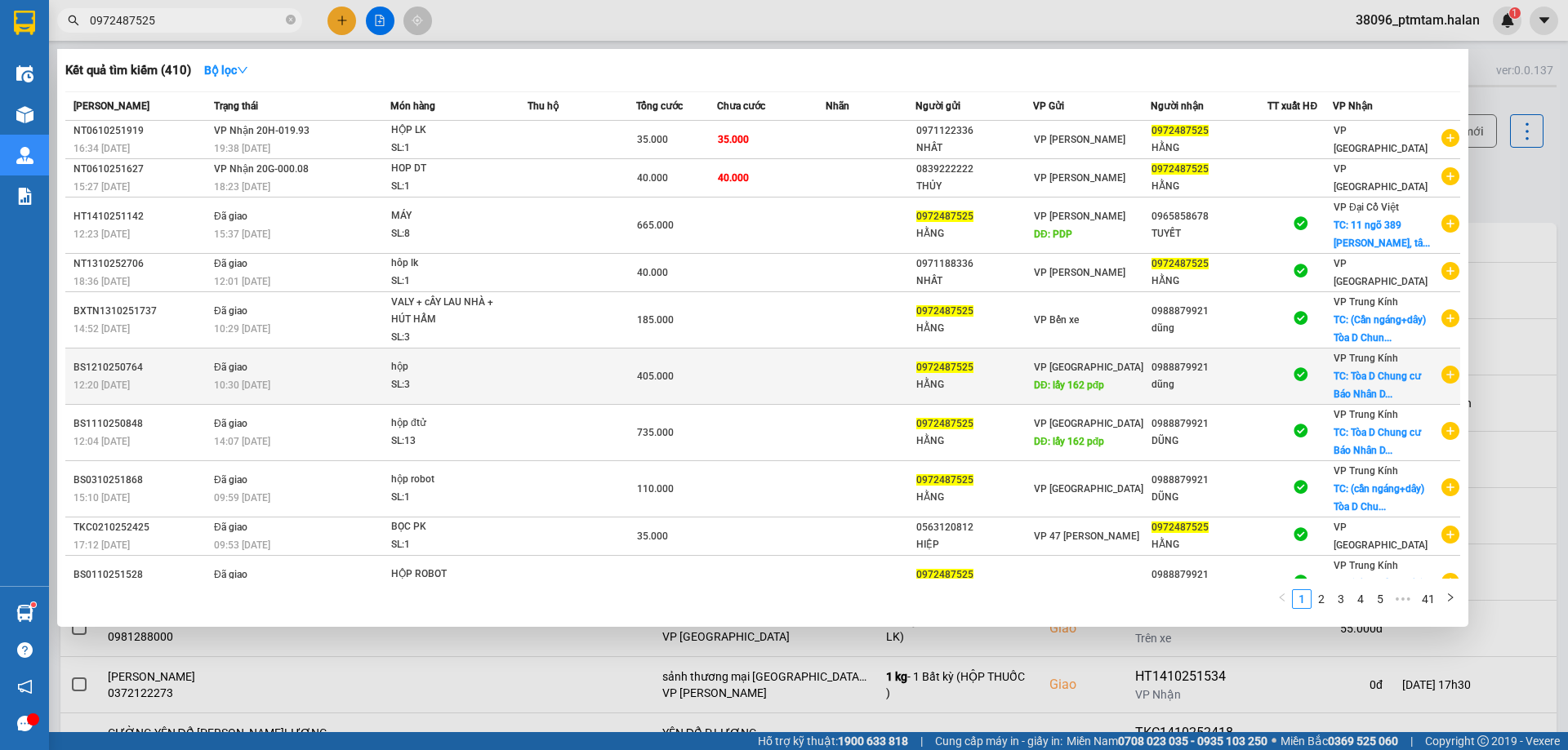
type input "0972487525"
click at [311, 379] on div "10:30 - 13/10" at bounding box center [302, 385] width 176 height 18
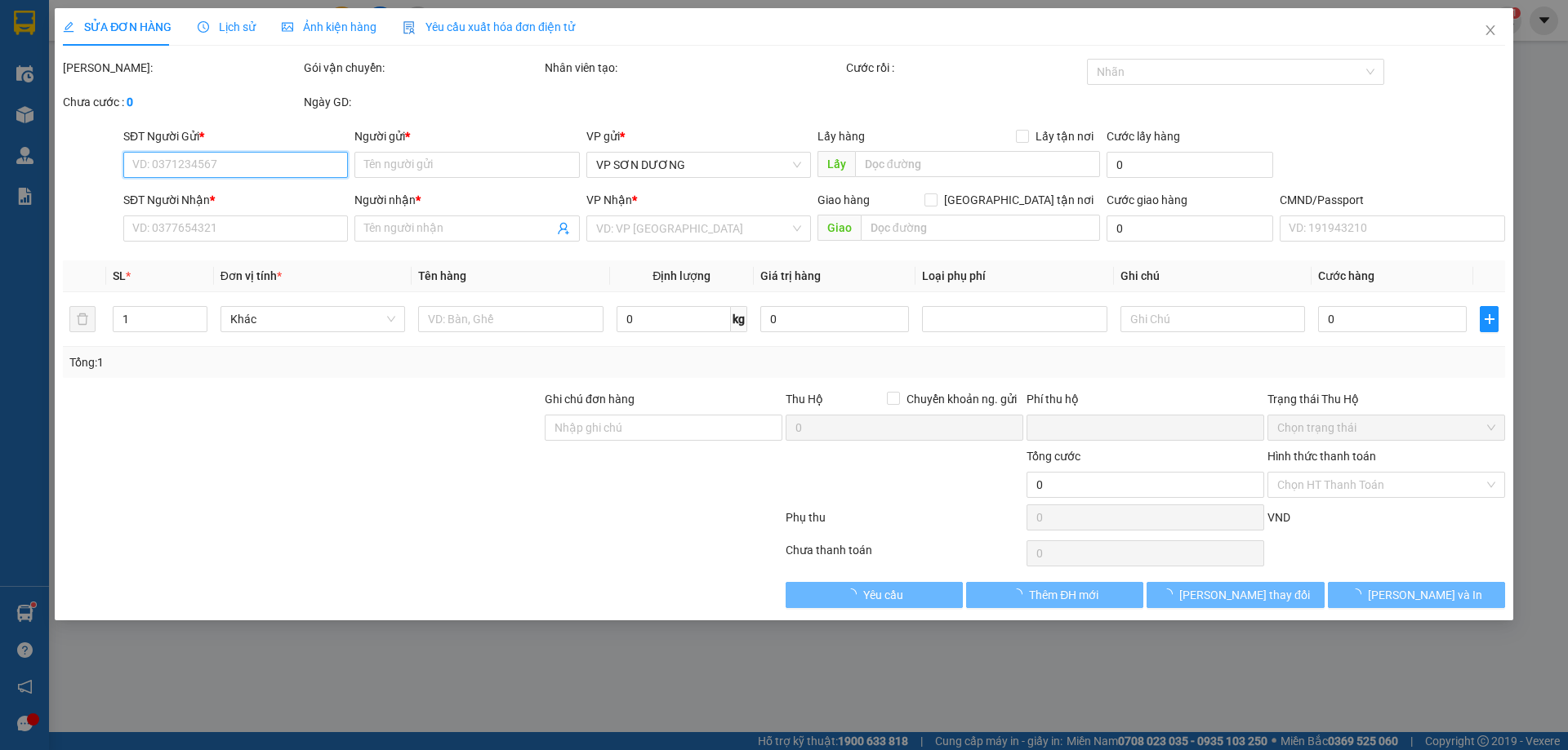
type input "0972487525"
type input "HẰNG"
type input "lấy 162 pđp"
type input "50.000"
type input "0988879921"
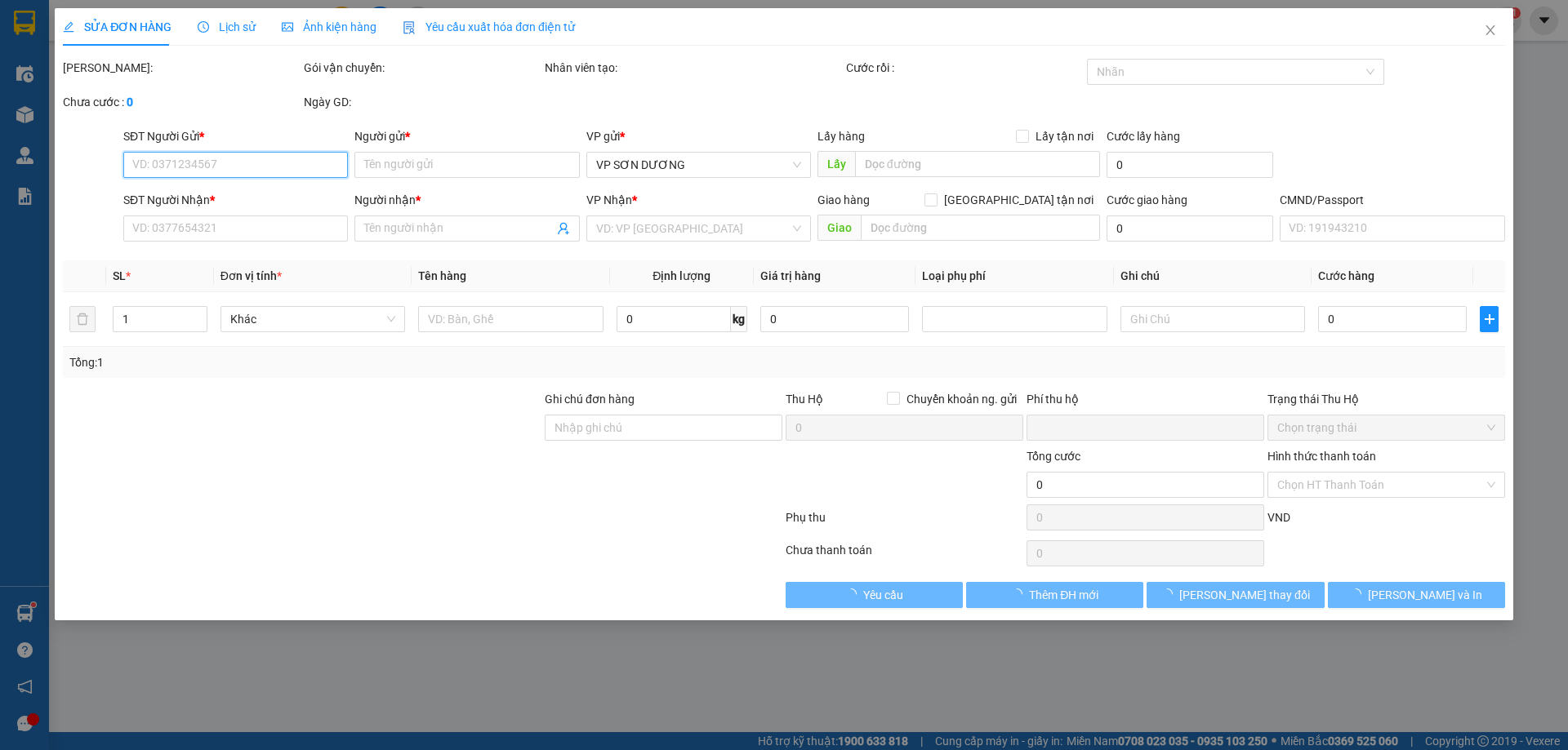
type input "dũng"
checkbox input "true"
type input "Tòa D Chung cư Báo Nhân Dân Xuân Phương, Chung cư Báo Nhân dân, Xuân, Nam Từ Li…"
type input "190.000"
type input "0"
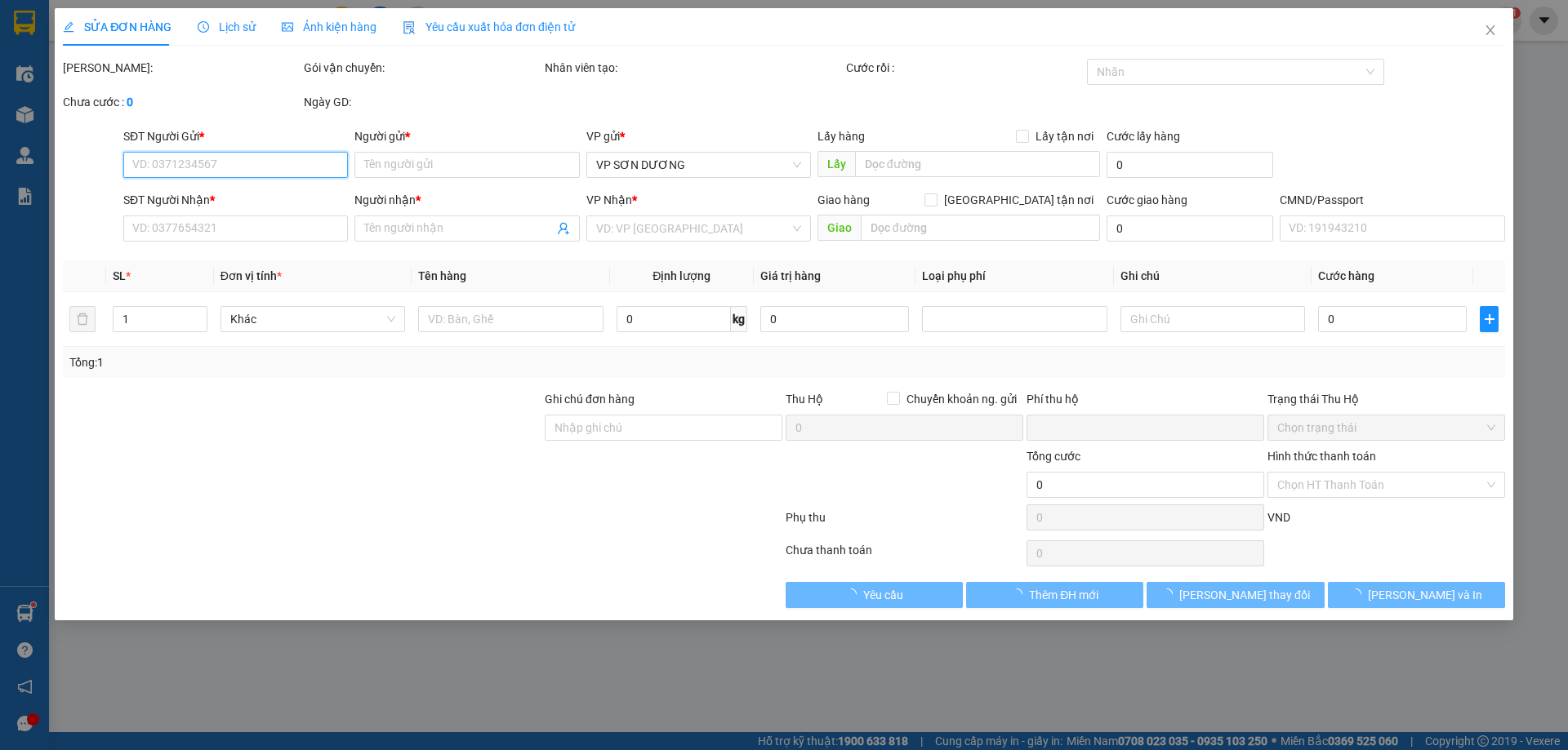
type input "405.000"
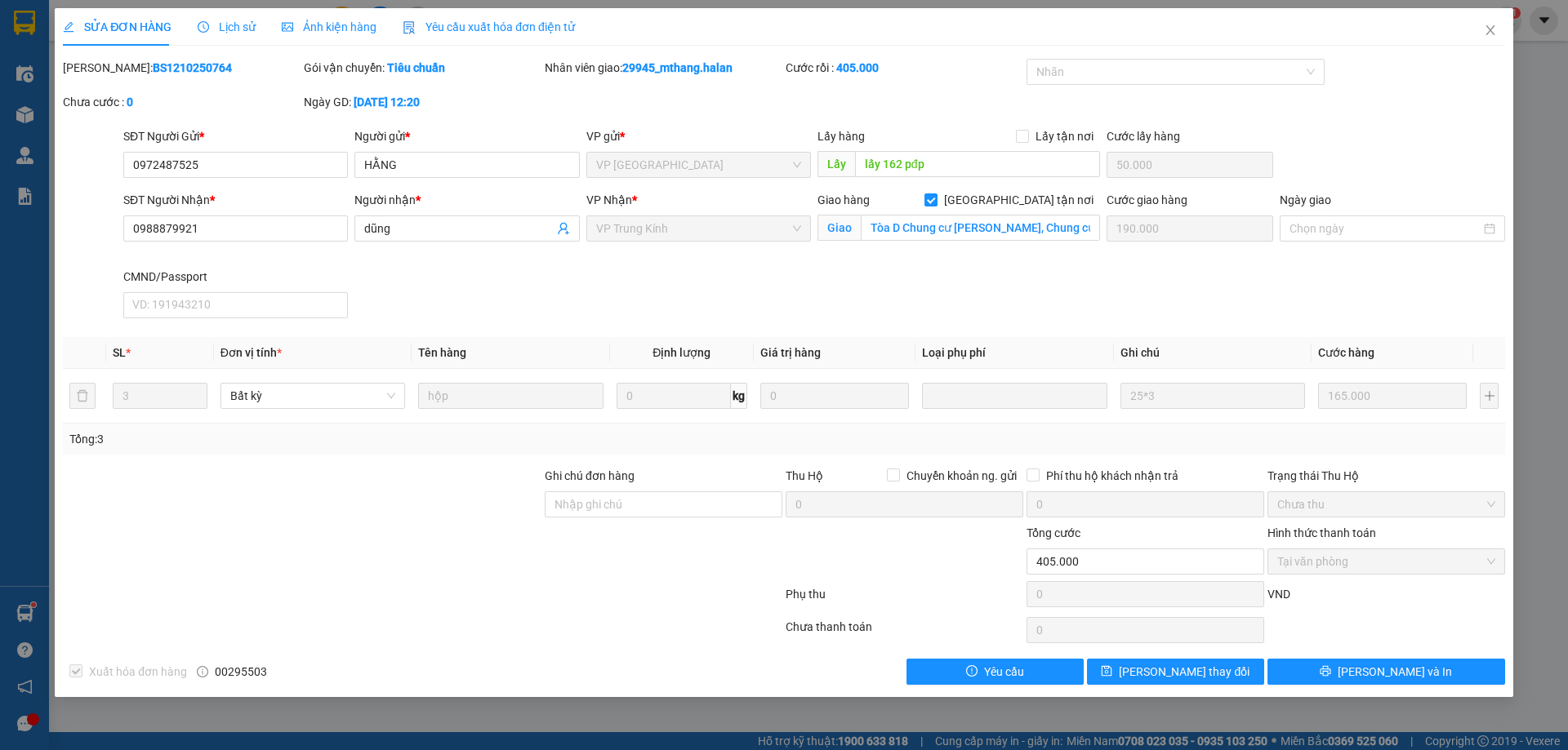
drag, startPoint x: 180, startPoint y: 69, endPoint x: 121, endPoint y: 74, distance: 59.2
click at [121, 74] on div "Mã ĐH: BS1210250764" at bounding box center [181, 67] width 237 height 18
click at [368, 648] on div "Total Paid Fee 405.000 Total UnPaid Fee 0 Cash Collection Total Fee Mã ĐH: BS12…" at bounding box center [784, 371] width 1443 height 626
drag, startPoint x: 366, startPoint y: 564, endPoint x: 343, endPoint y: 591, distance: 35.5
click at [344, 590] on form "Ghi chú đơn hàng Thu Hộ Chuyển khoản ng. gửi 0 Phí thu hộ khách nhận trả 0 Trạn…" at bounding box center [784, 541] width 1443 height 147
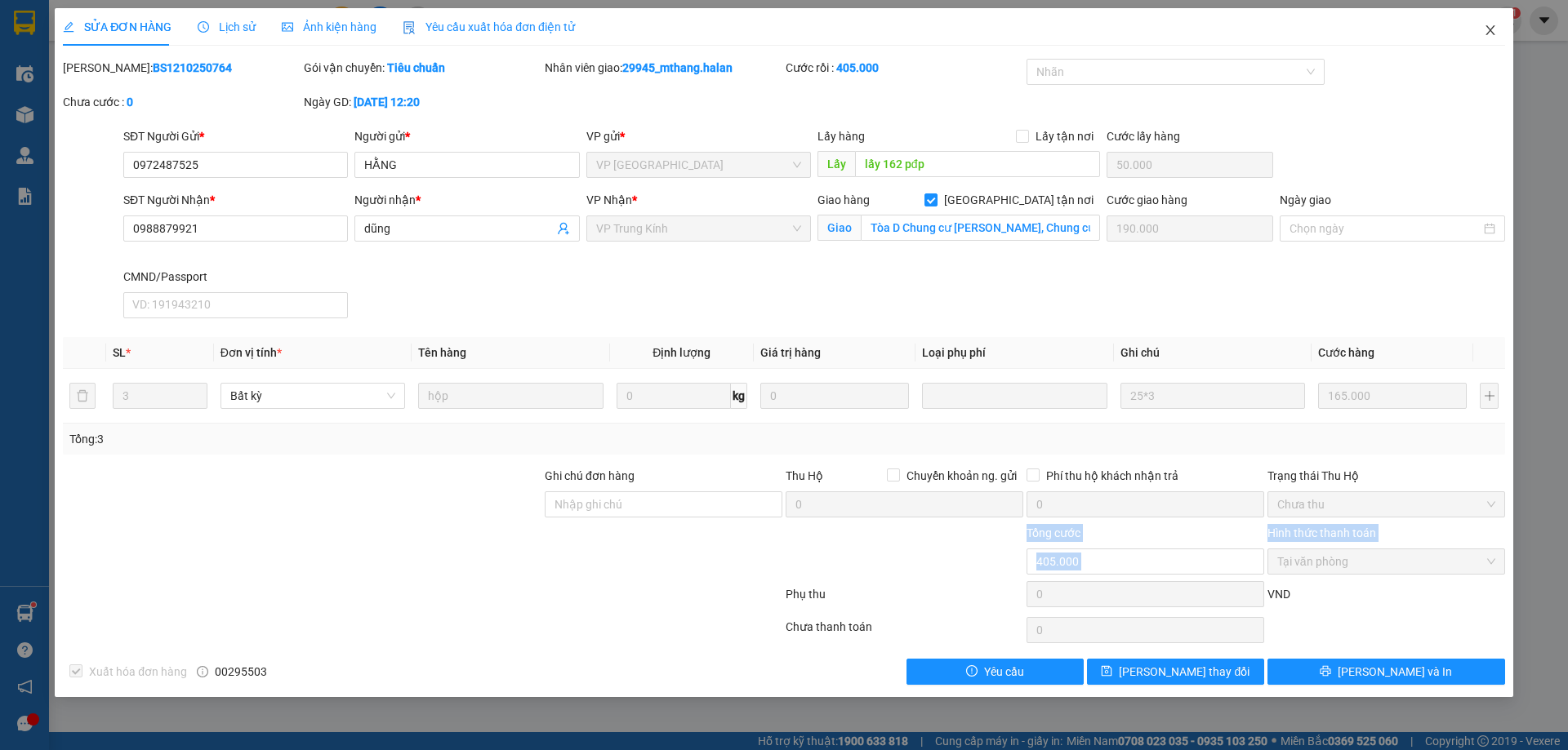
click at [1492, 33] on icon "close" at bounding box center [1489, 30] width 9 height 10
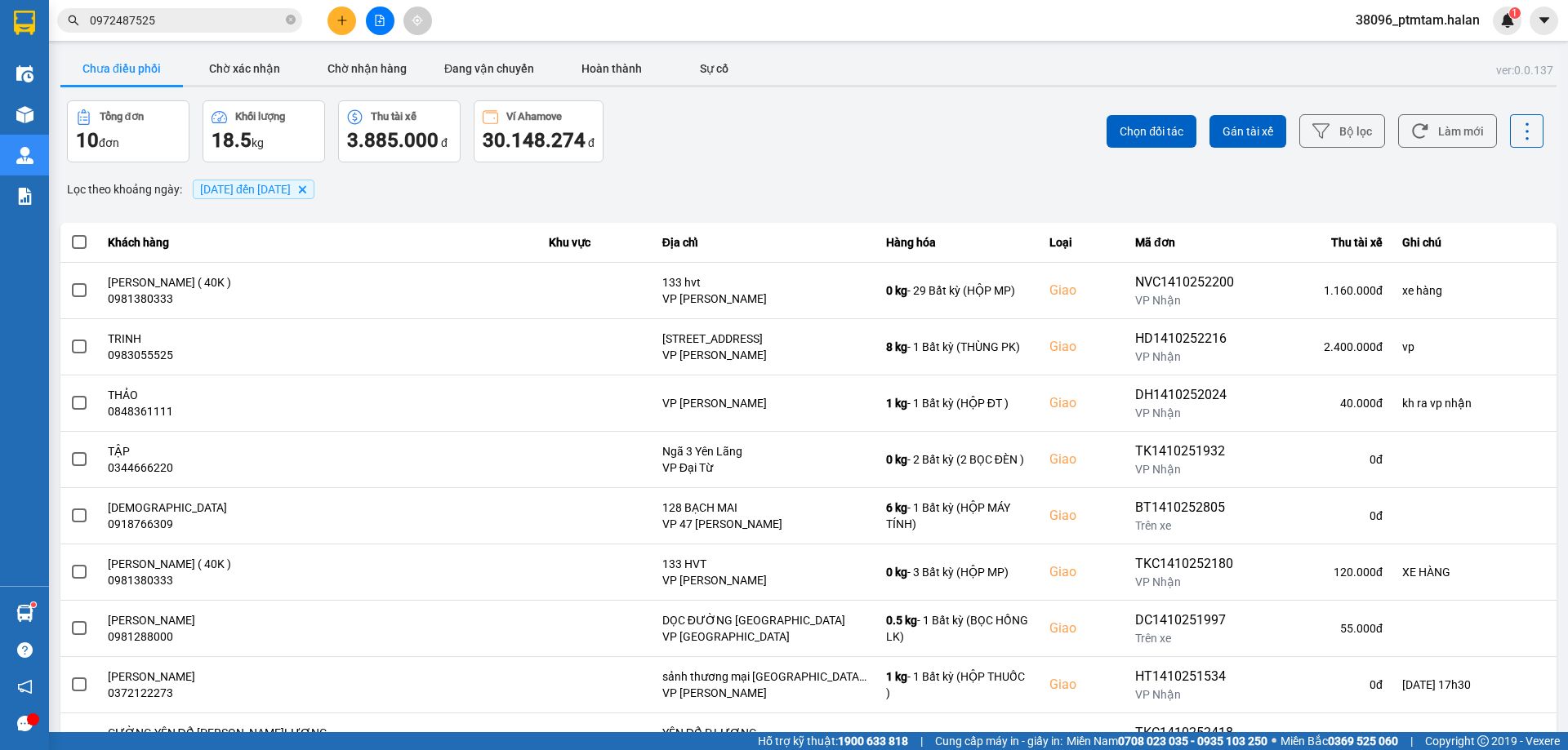
click at [140, 24] on input "0972487525" at bounding box center [186, 20] width 192 height 18
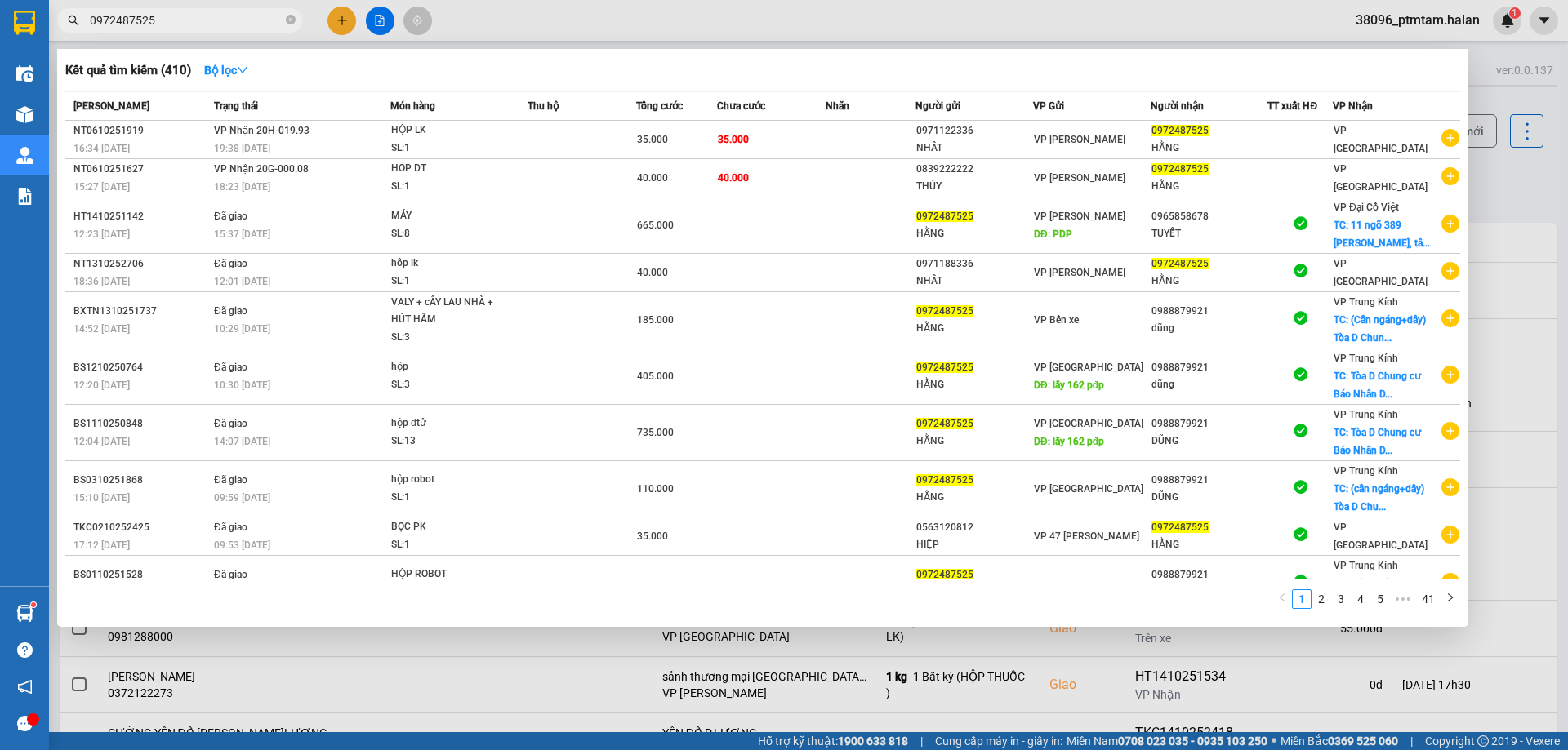
click at [140, 24] on input "0972487525" at bounding box center [186, 20] width 192 height 18
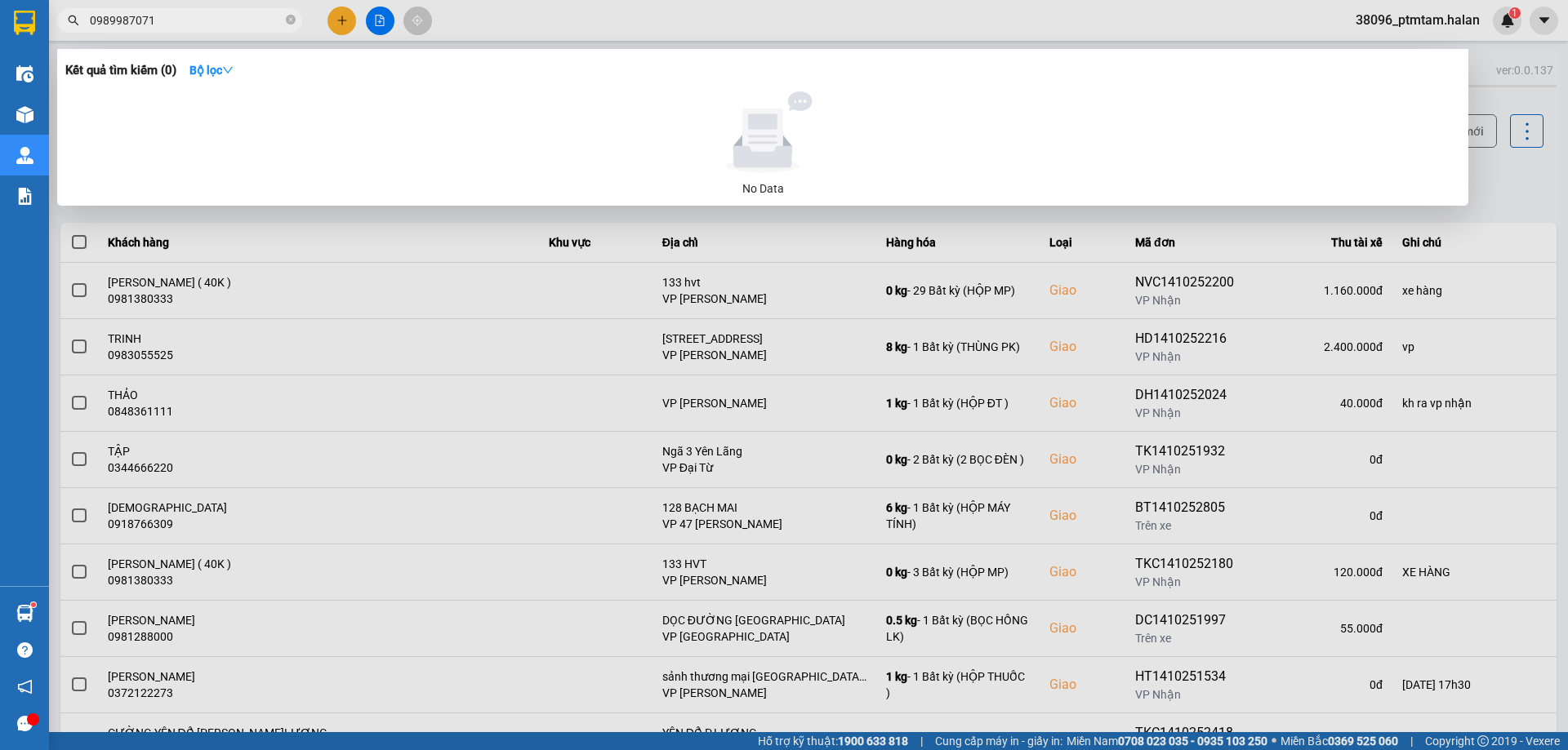
click at [341, 21] on div at bounding box center [784, 375] width 1568 height 750
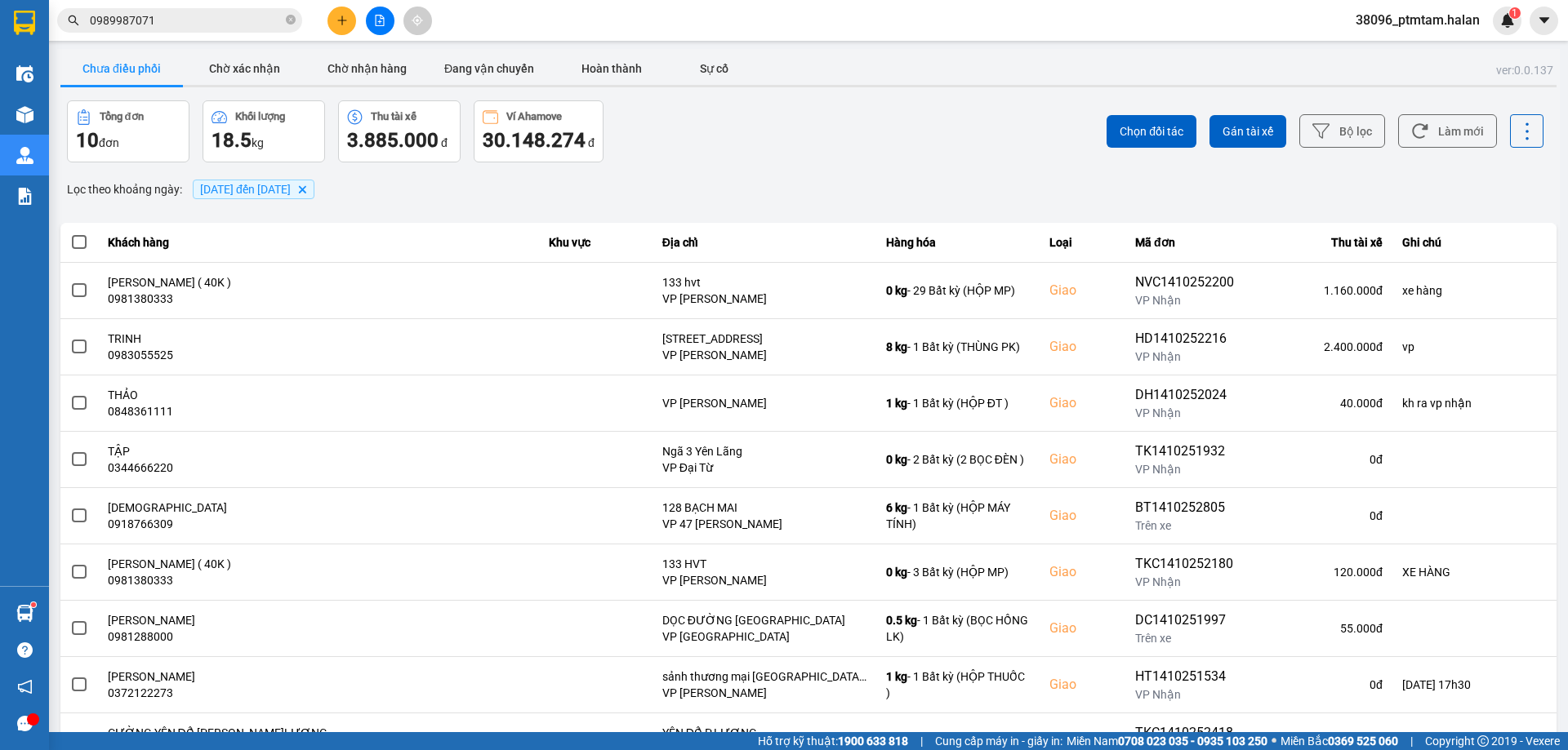
click at [176, 33] on div "Kết quả tìm kiếm ( 0 ) Bộ lọc No Data 0989987071" at bounding box center [159, 21] width 319 height 28
click at [176, 23] on input "0989987071" at bounding box center [186, 20] width 192 height 18
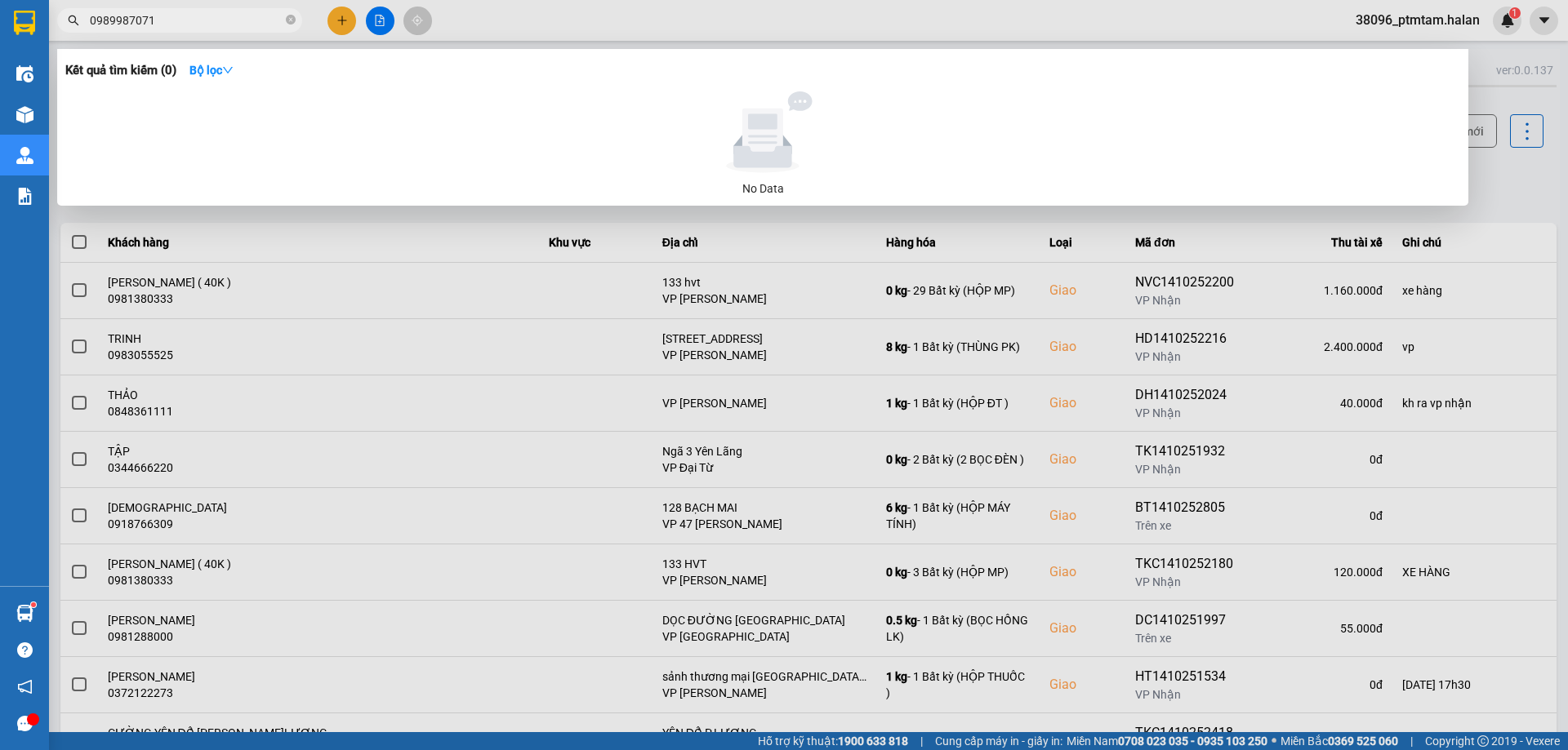
click at [176, 23] on input "0989987071" at bounding box center [186, 20] width 192 height 18
click at [157, 16] on input "0989987071" at bounding box center [186, 20] width 192 height 18
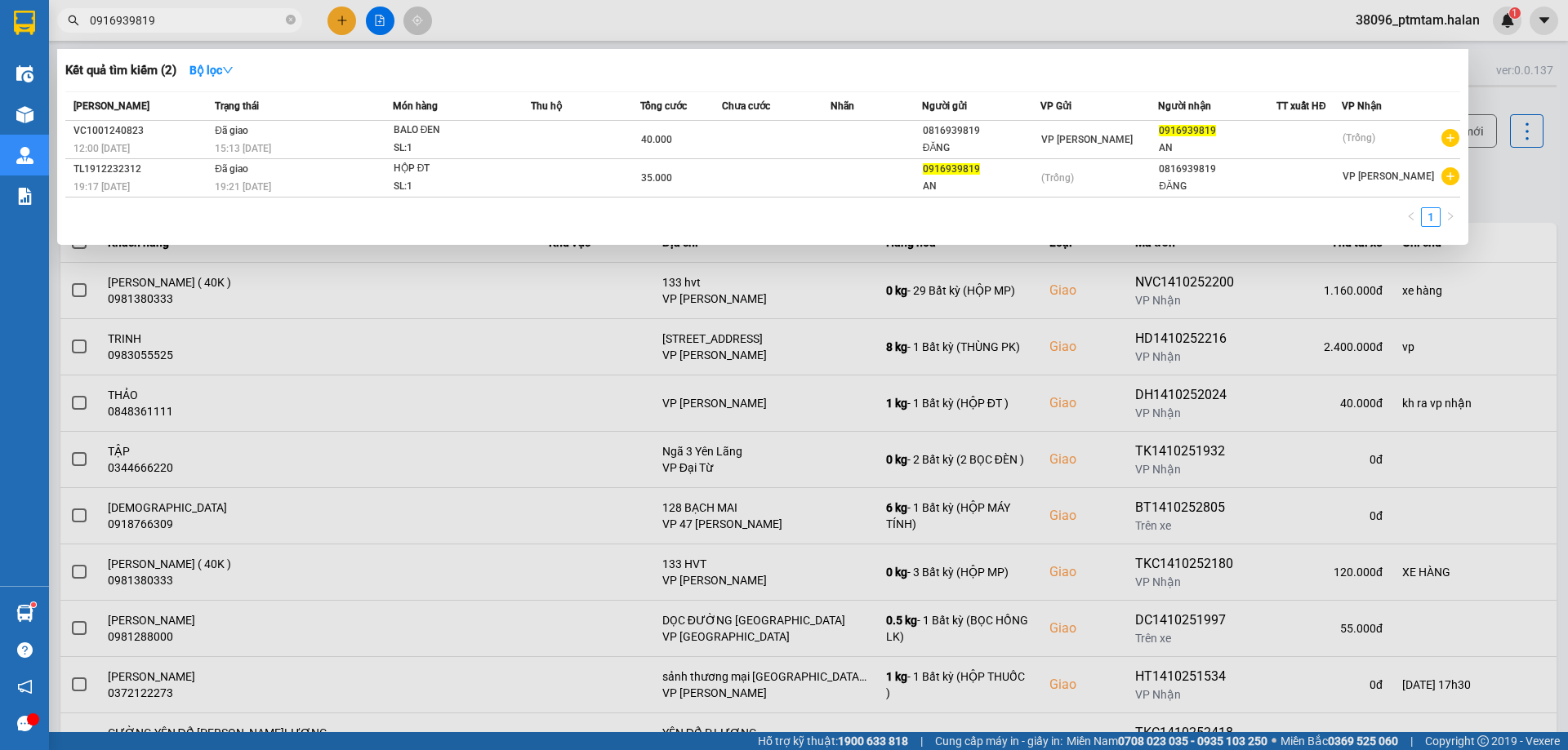
type input "0916939819"
click at [764, 9] on div at bounding box center [784, 375] width 1568 height 750
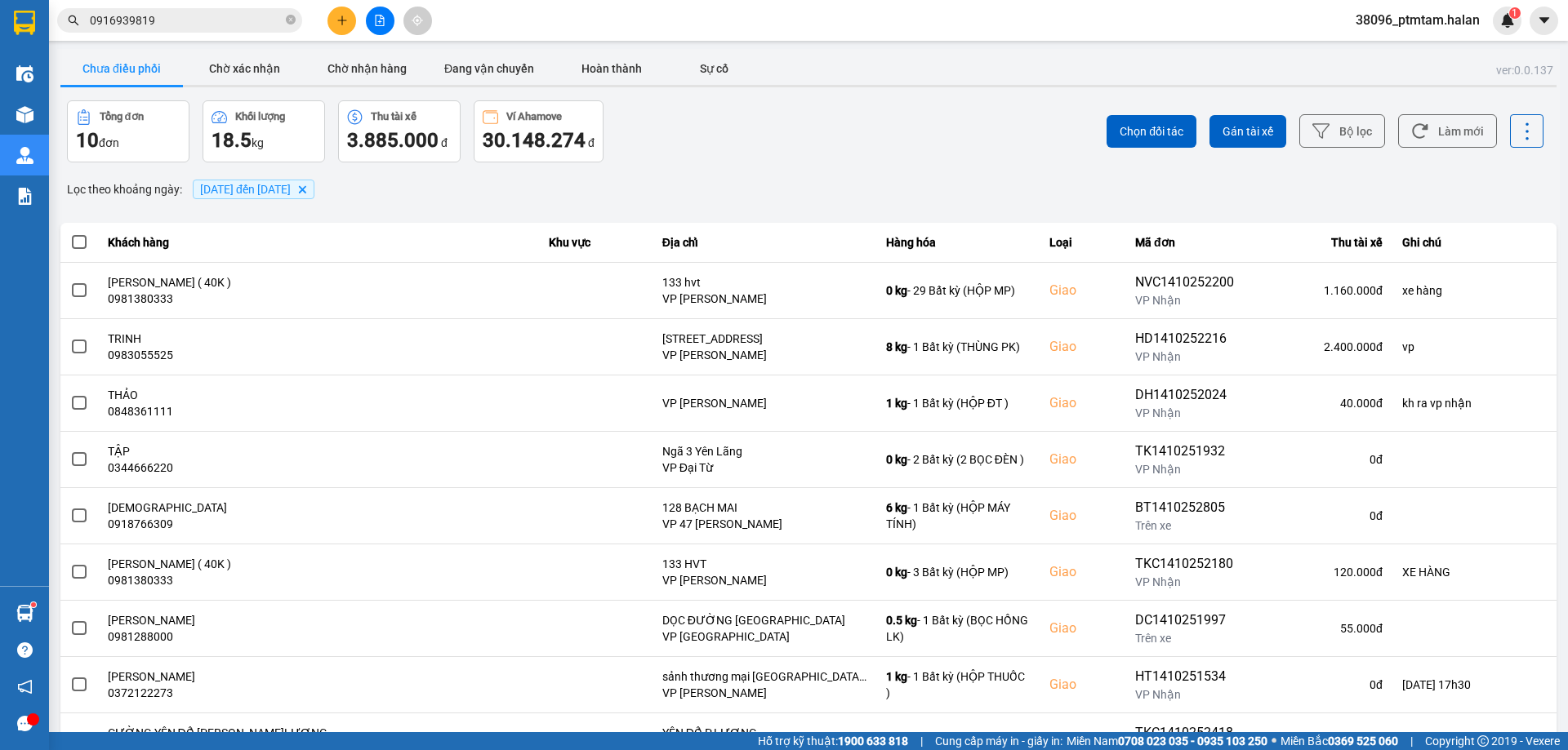
click at [852, 187] on div "Lọc theo khoảng ngày : 14/10/2025 đến 14/10/2025 Delete" at bounding box center [808, 189] width 1496 height 28
click at [1445, 130] on button "Làm mới" at bounding box center [1448, 131] width 99 height 33
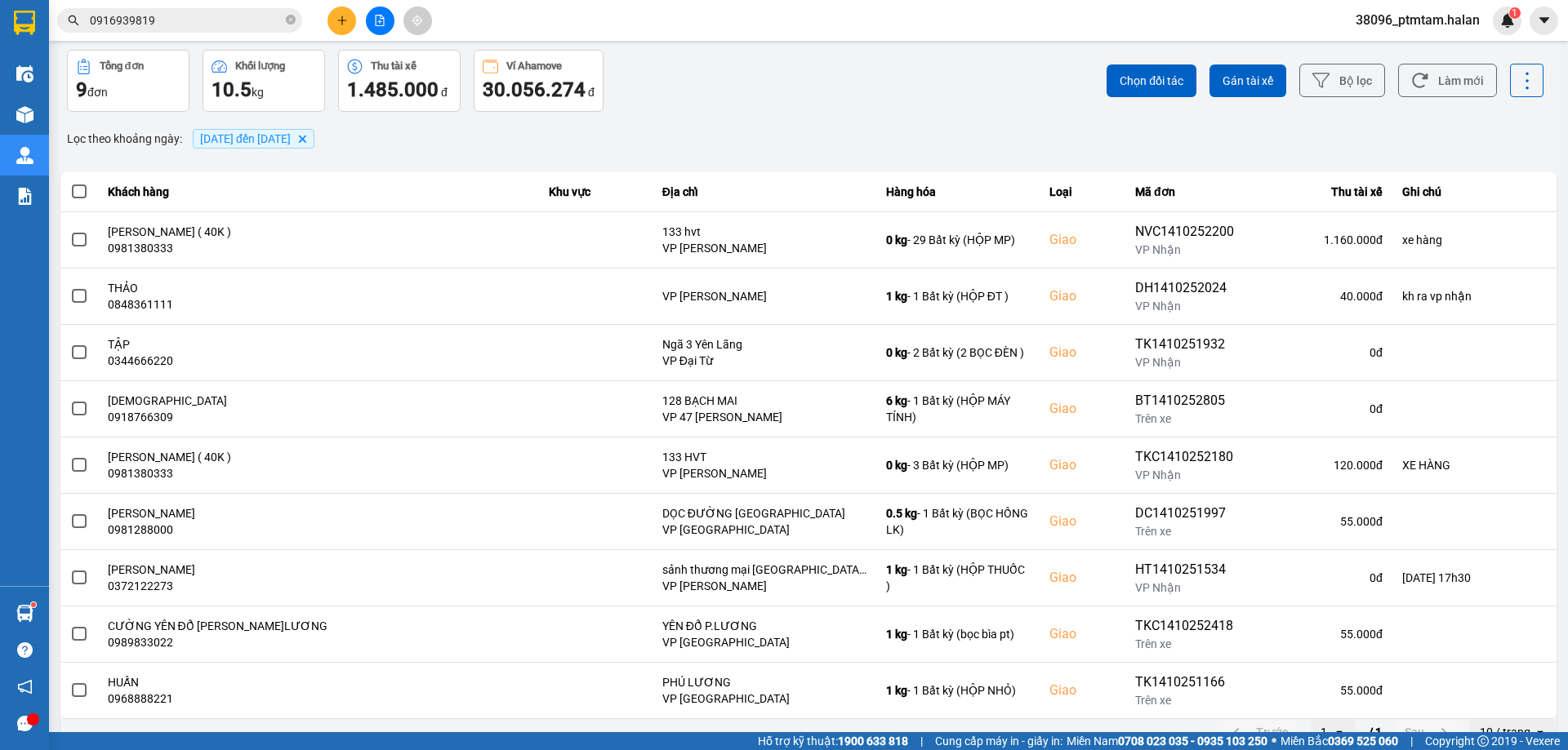
scroll to position [75, 0]
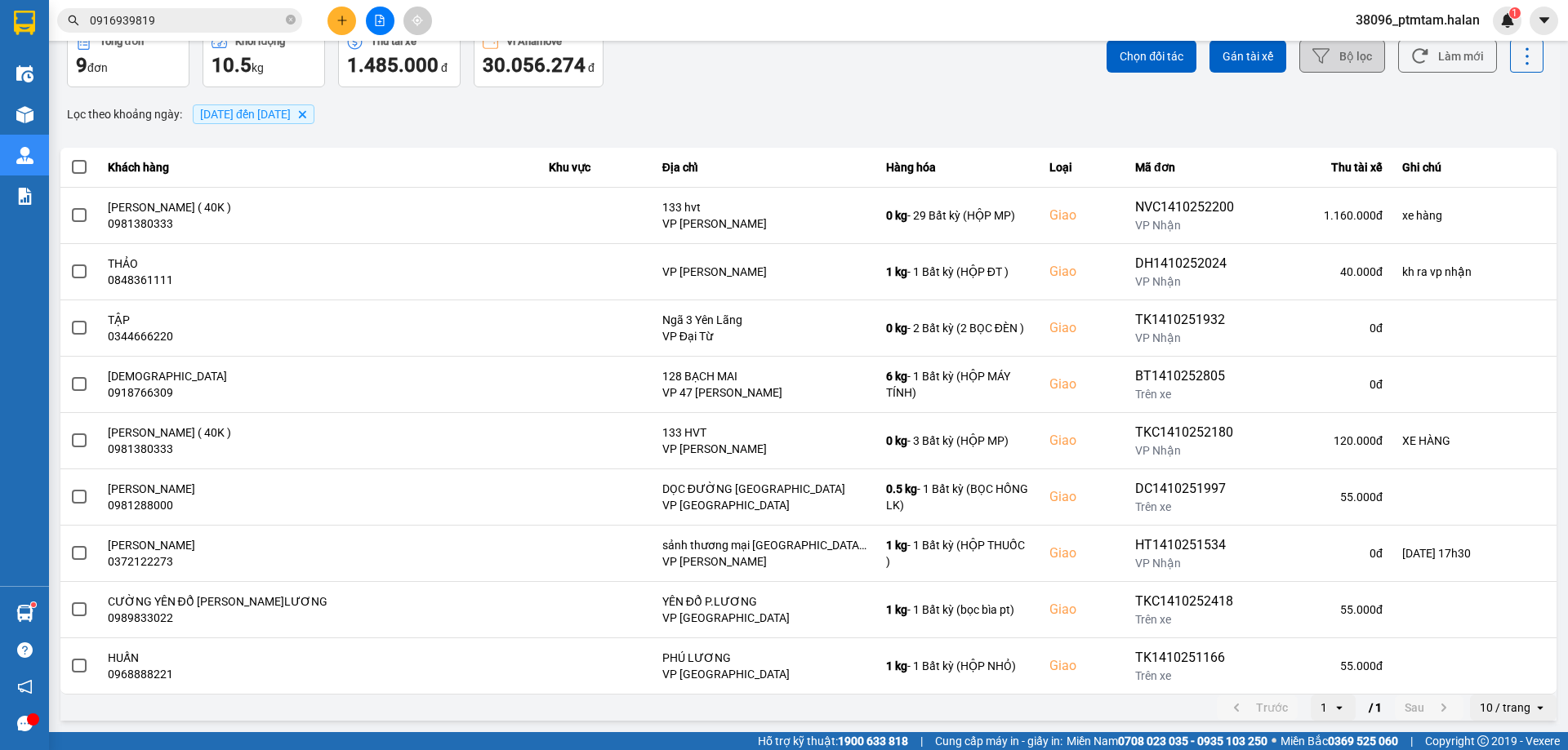
click at [1331, 56] on button "Bộ lọc" at bounding box center [1342, 56] width 86 height 33
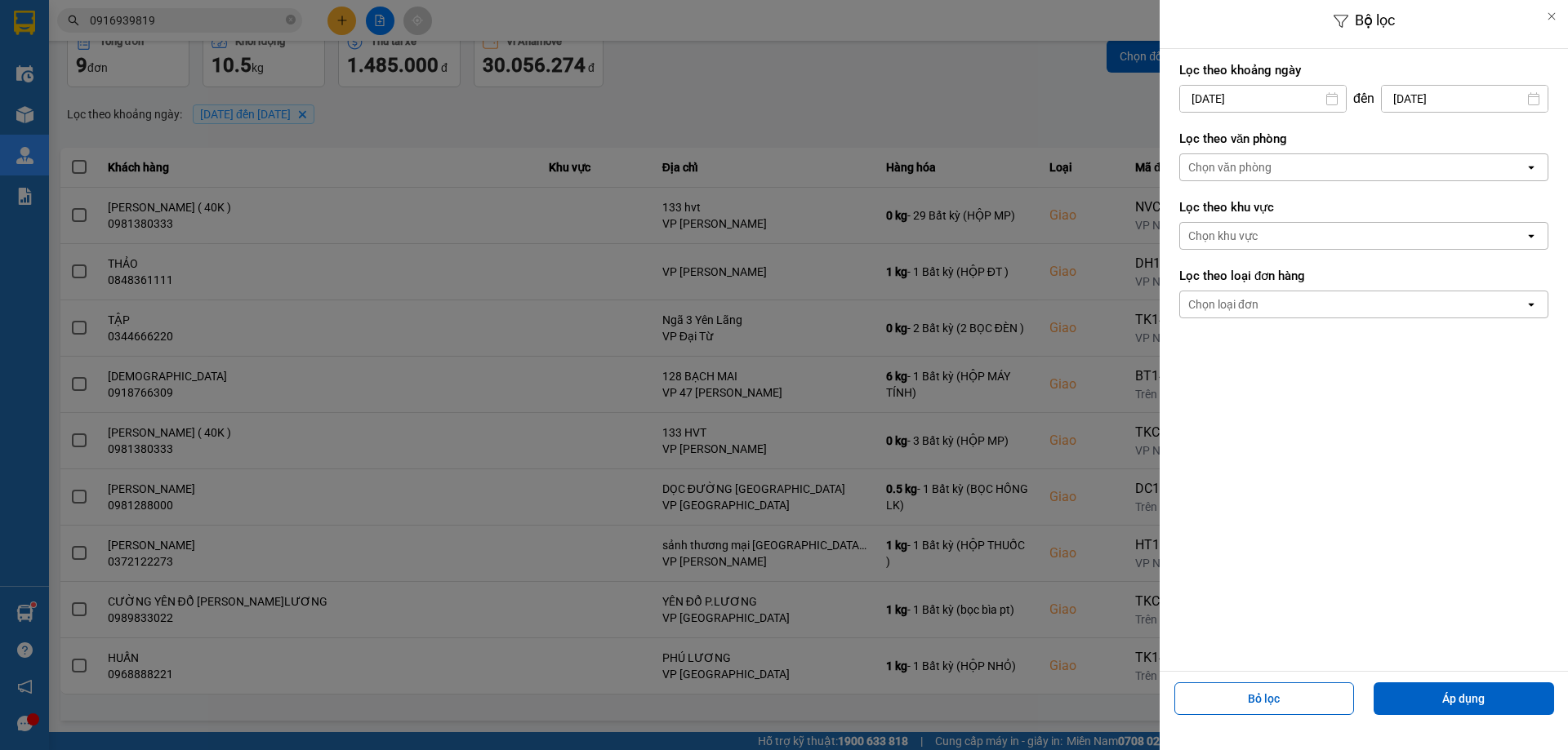
click at [1472, 89] on input "14/10/2025" at bounding box center [1464, 99] width 166 height 26
click at [1412, 288] on div "15" at bounding box center [1407, 289] width 23 height 19
type input "15/10/2025"
click at [1442, 697] on button "Áp dụng" at bounding box center [1464, 698] width 181 height 33
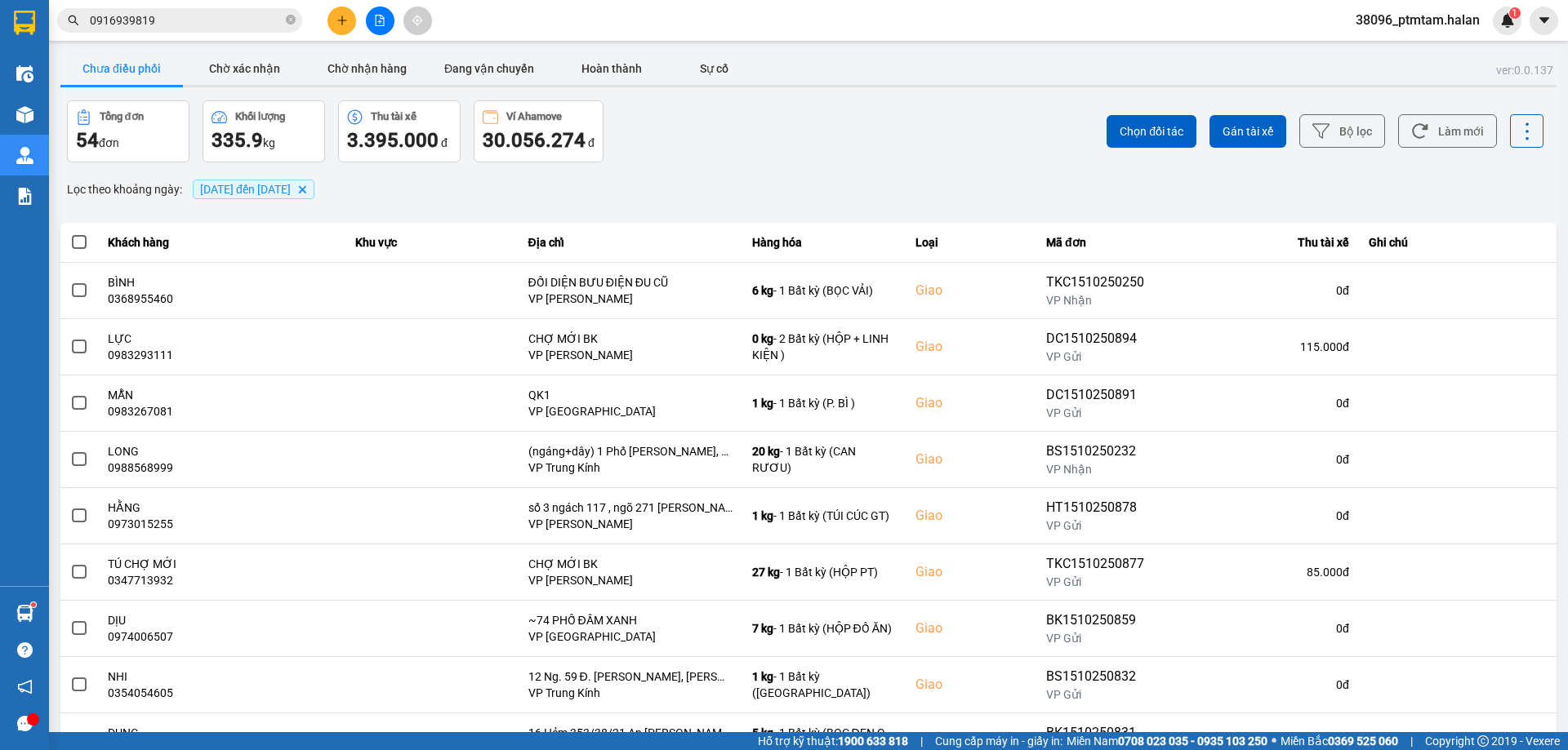
click at [894, 169] on div "ver: 0.0.137 Chưa điều phối Chờ xác nhận Chờ nhận hàng Đang vận chuyển Hoàn thà…" at bounding box center [808, 452] width 1503 height 807
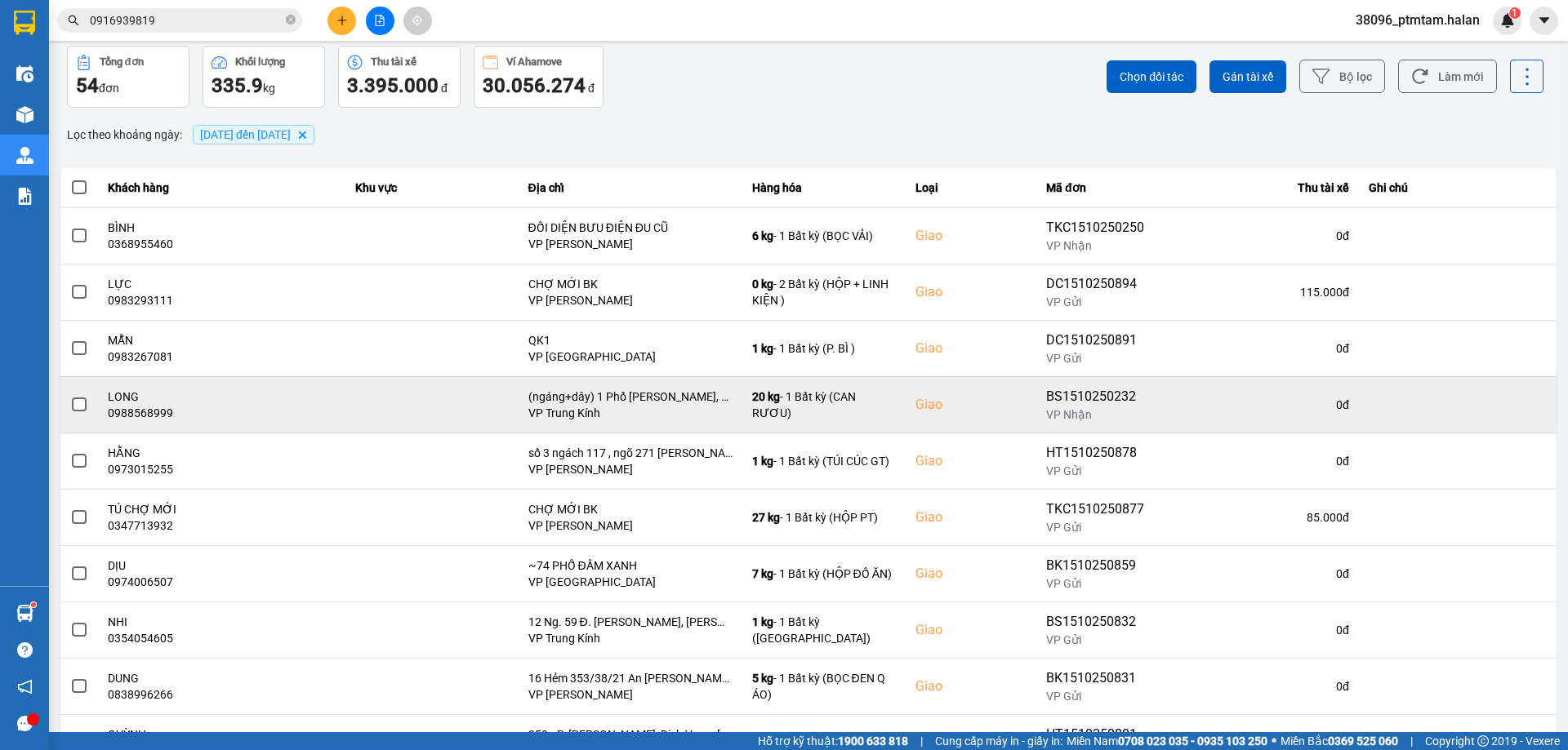
scroll to position [131, 0]
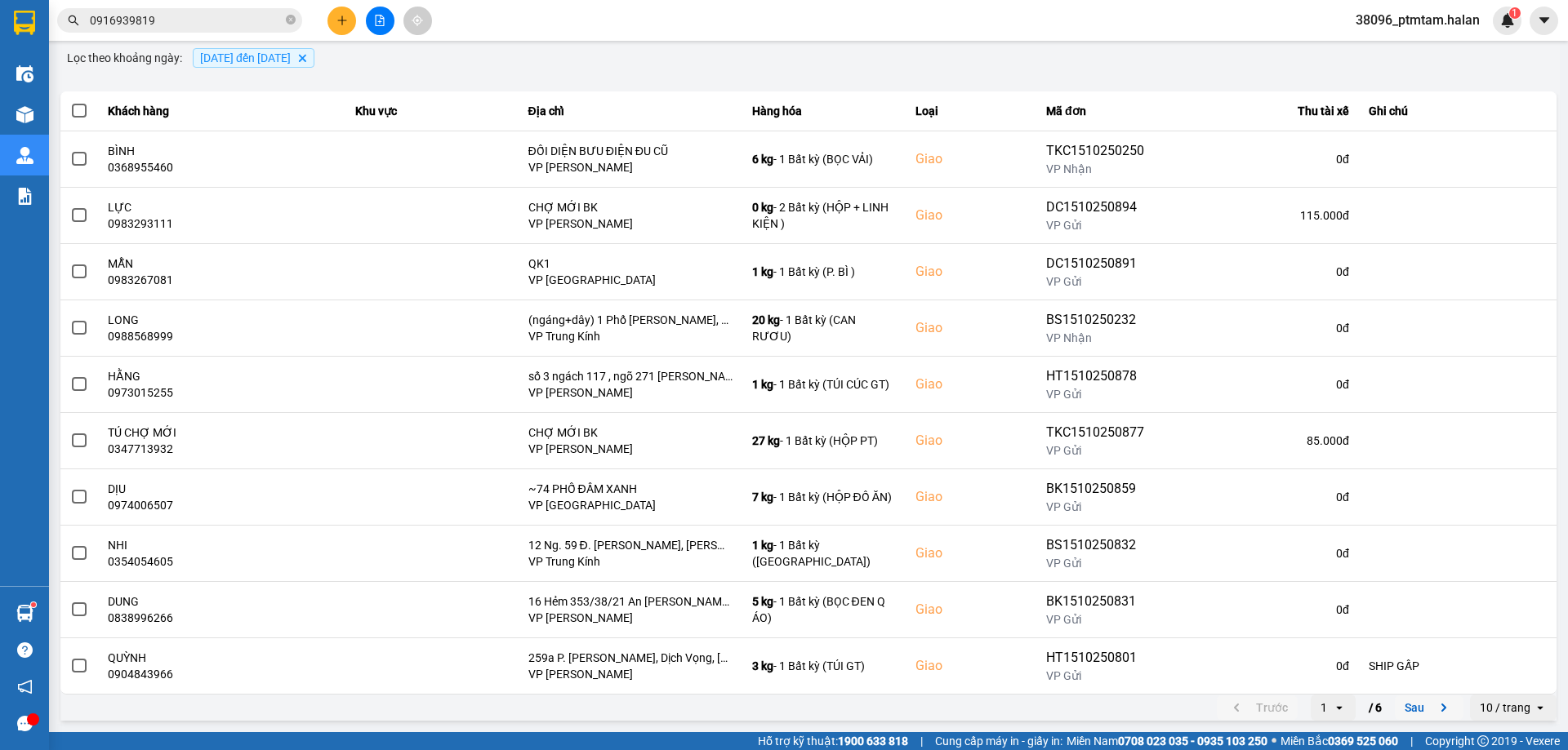
click at [1414, 710] on button "Sau" at bounding box center [1429, 707] width 69 height 24
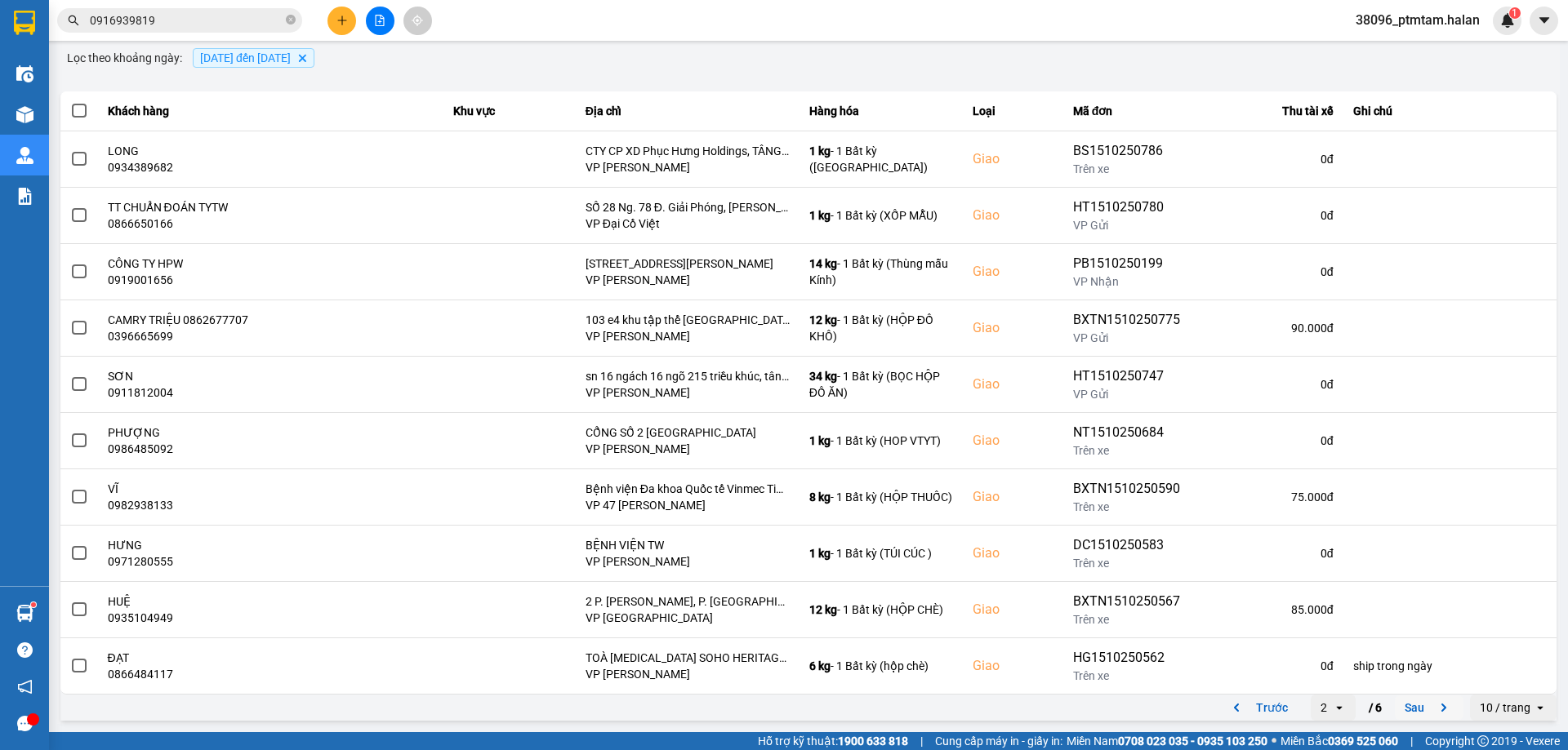
click at [1419, 708] on button "Sau" at bounding box center [1429, 707] width 69 height 24
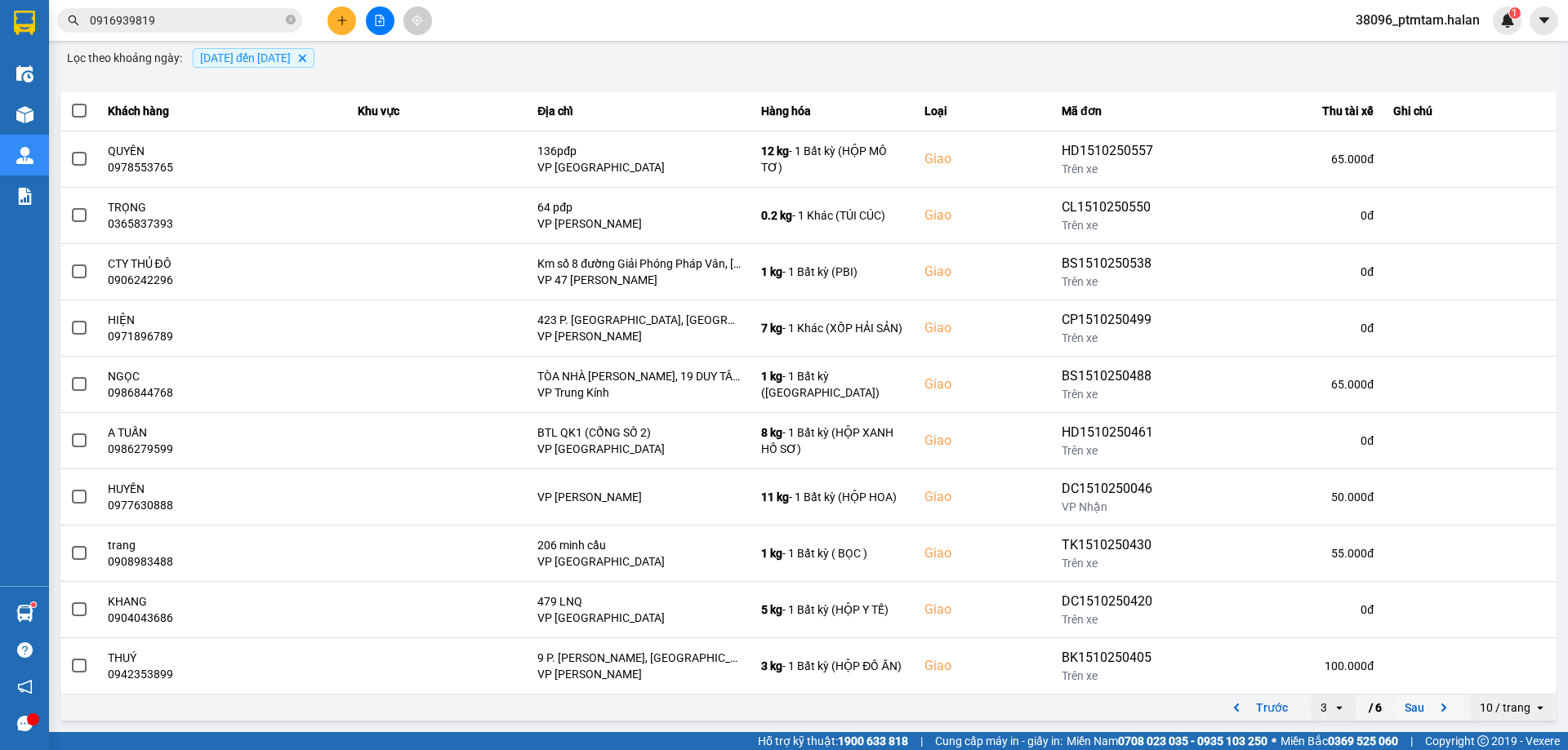
click at [1403, 711] on button "Sau" at bounding box center [1429, 707] width 69 height 24
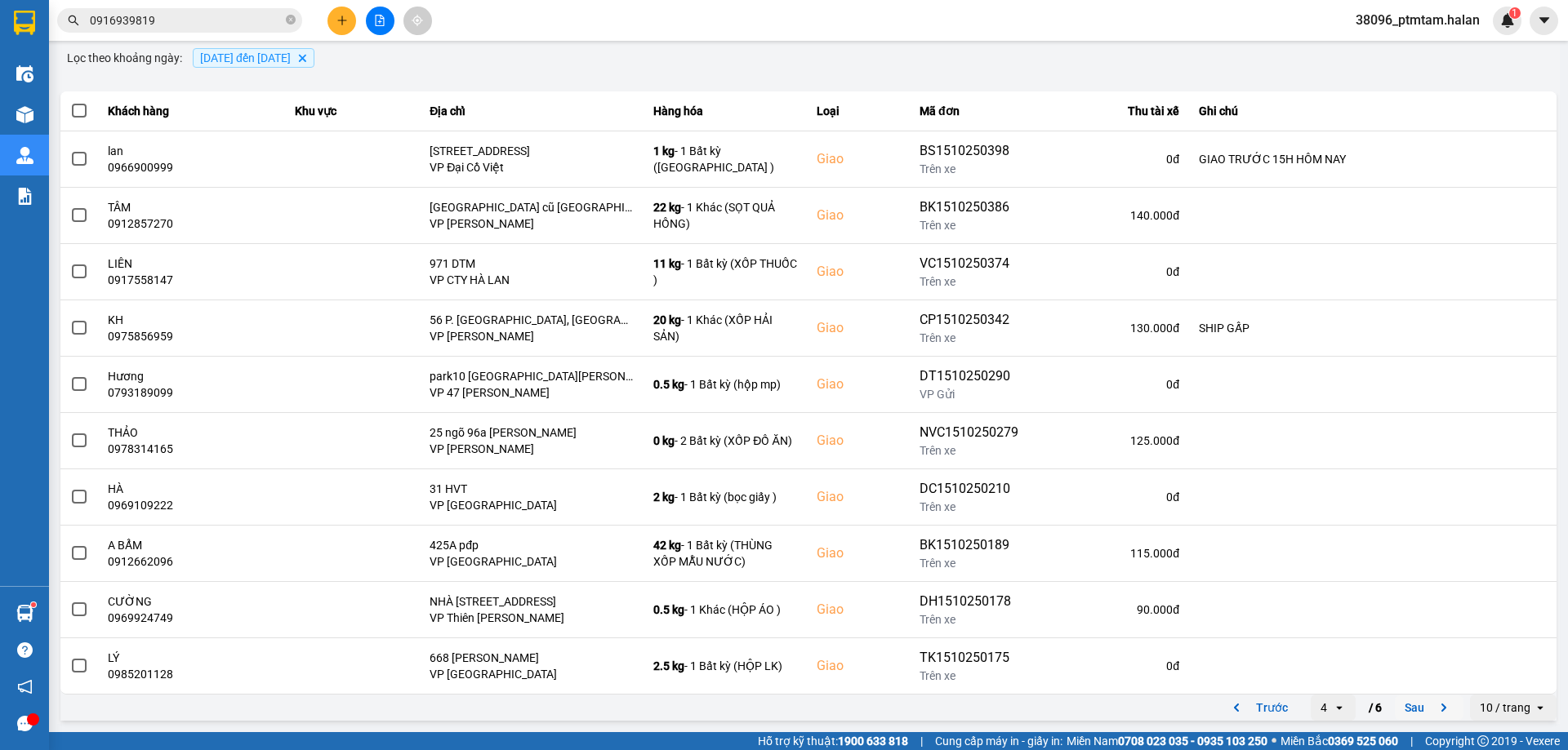
click at [1400, 703] on button "Sau" at bounding box center [1429, 707] width 69 height 24
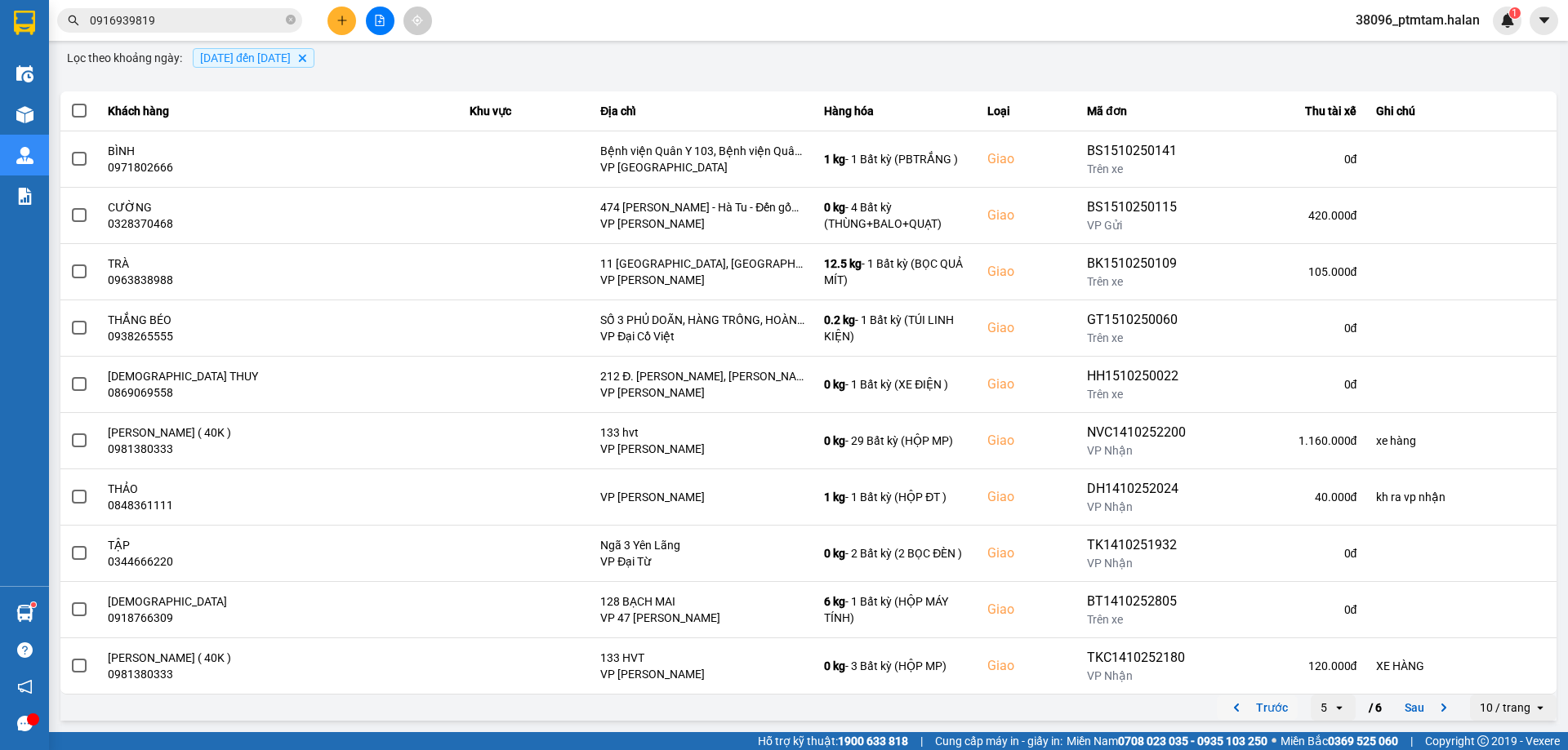
click at [1244, 706] on button "Trước" at bounding box center [1257, 707] width 81 height 24
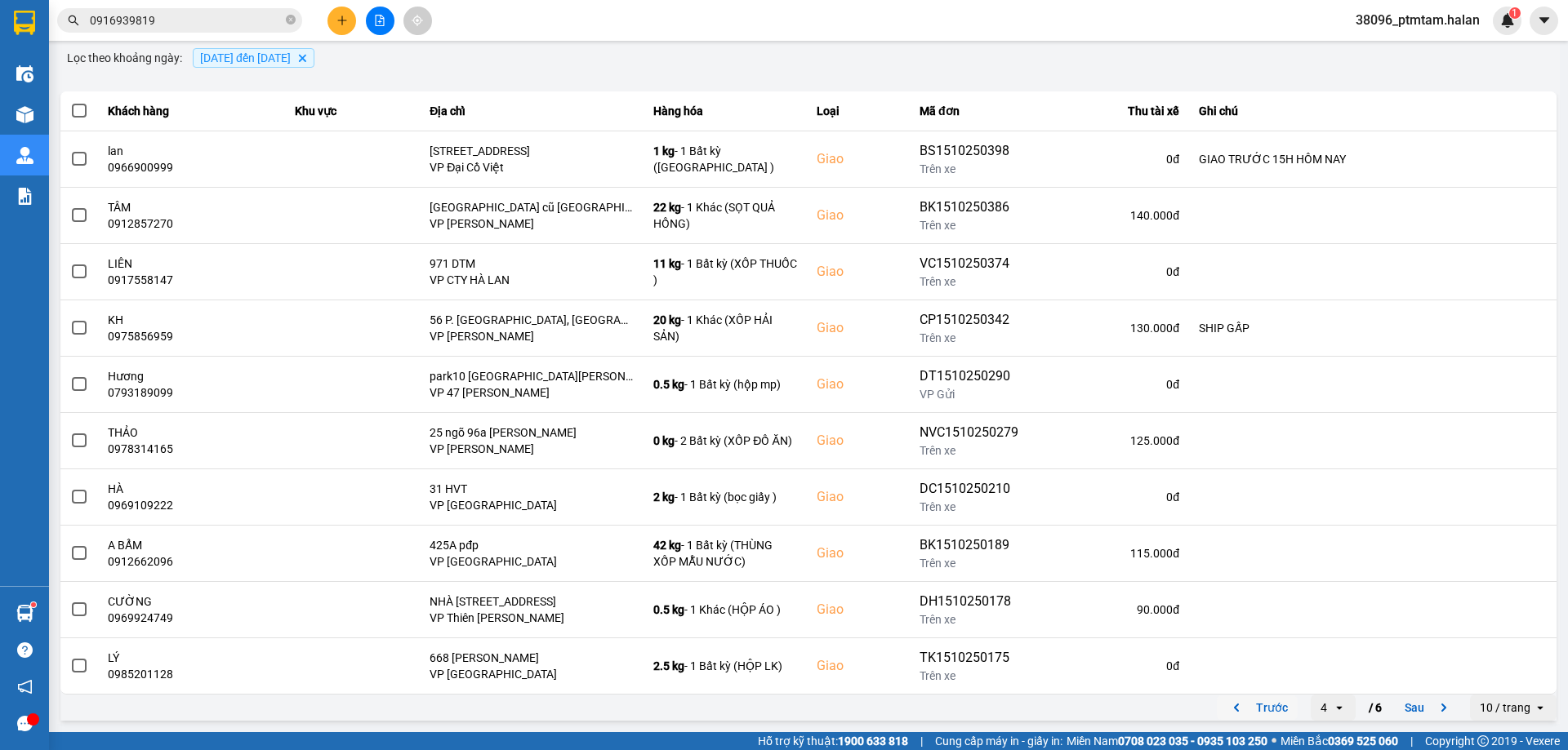
click at [1254, 705] on button "Trước" at bounding box center [1257, 707] width 81 height 24
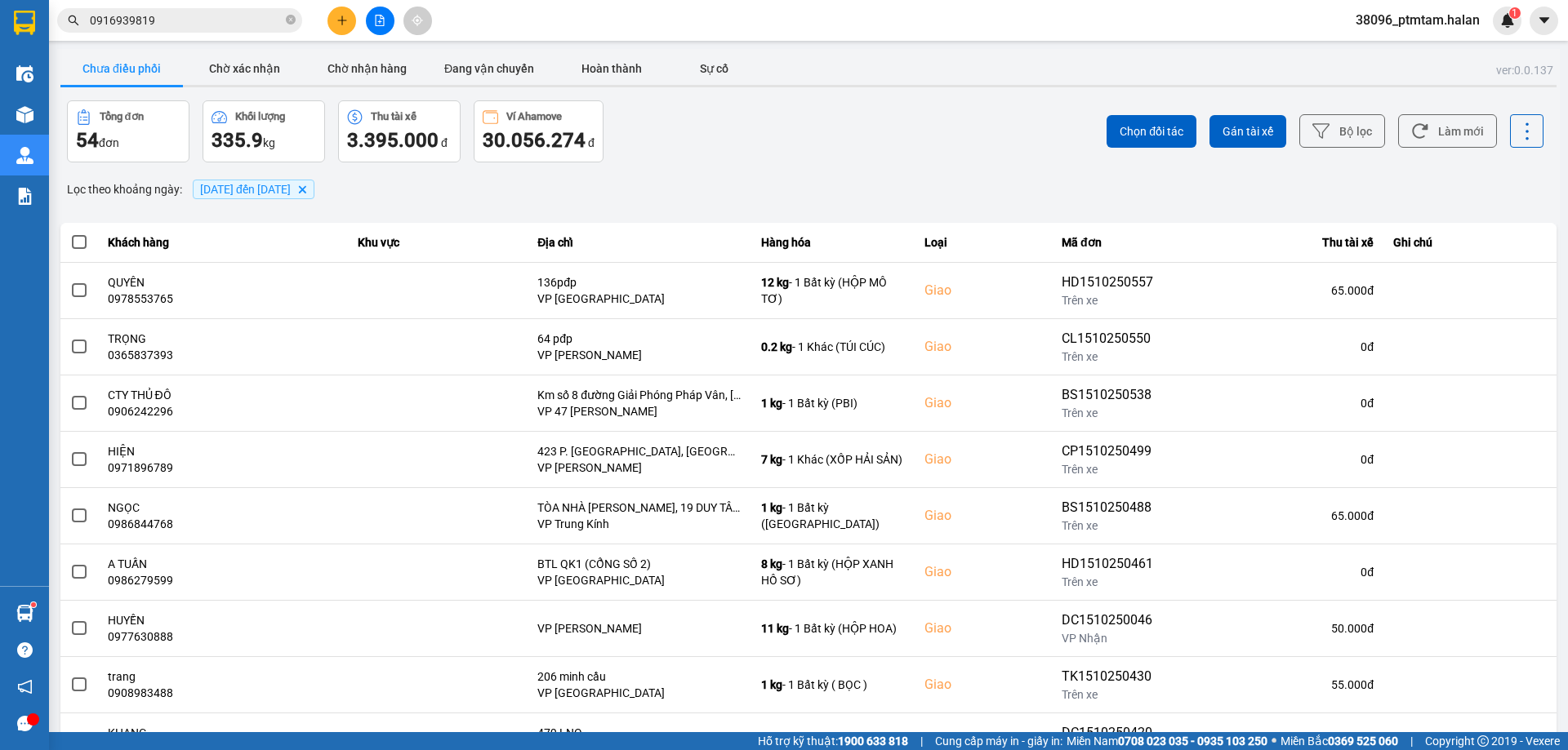
click at [141, 17] on input "0916939819" at bounding box center [186, 20] width 192 height 18
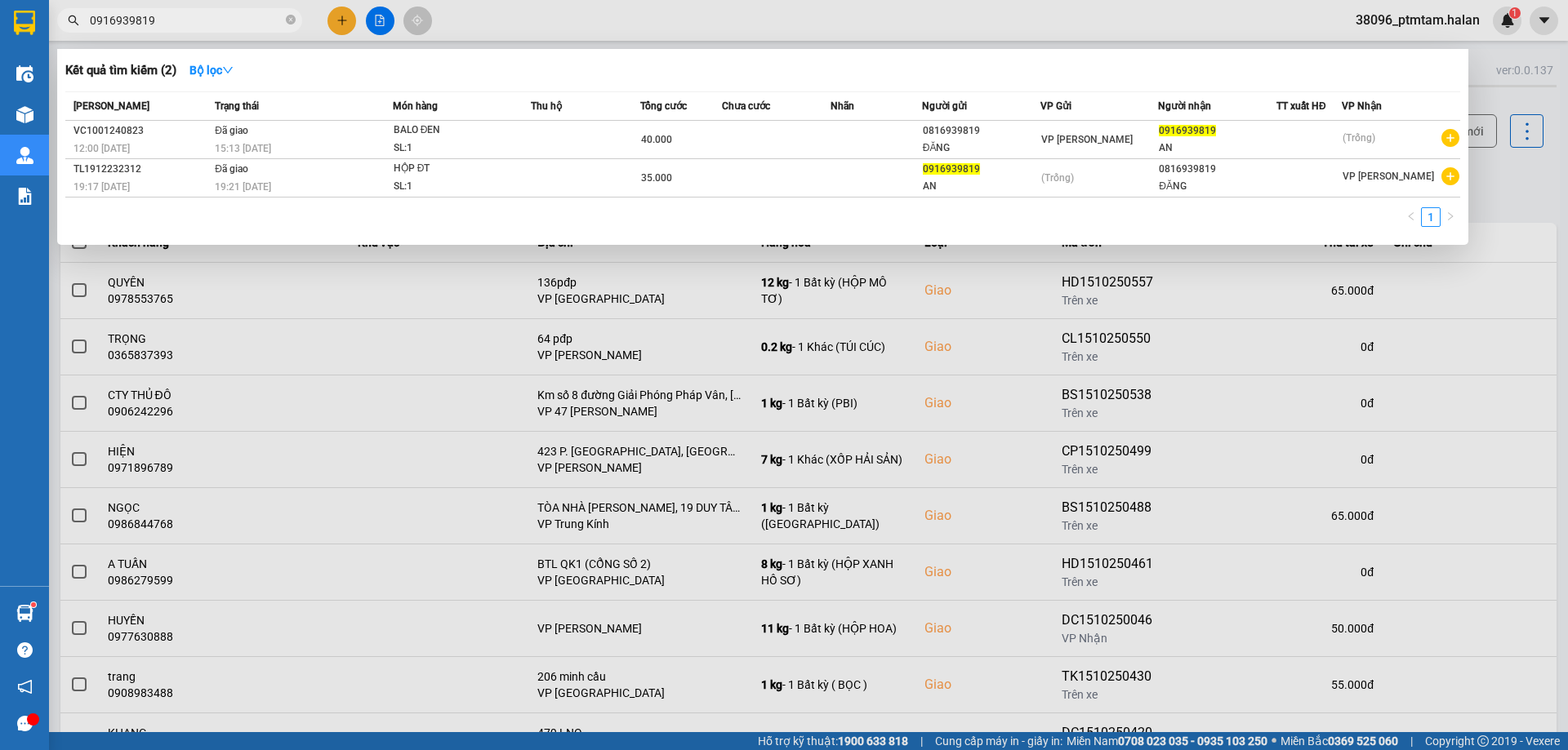
click at [141, 17] on input "0916939819" at bounding box center [186, 20] width 192 height 18
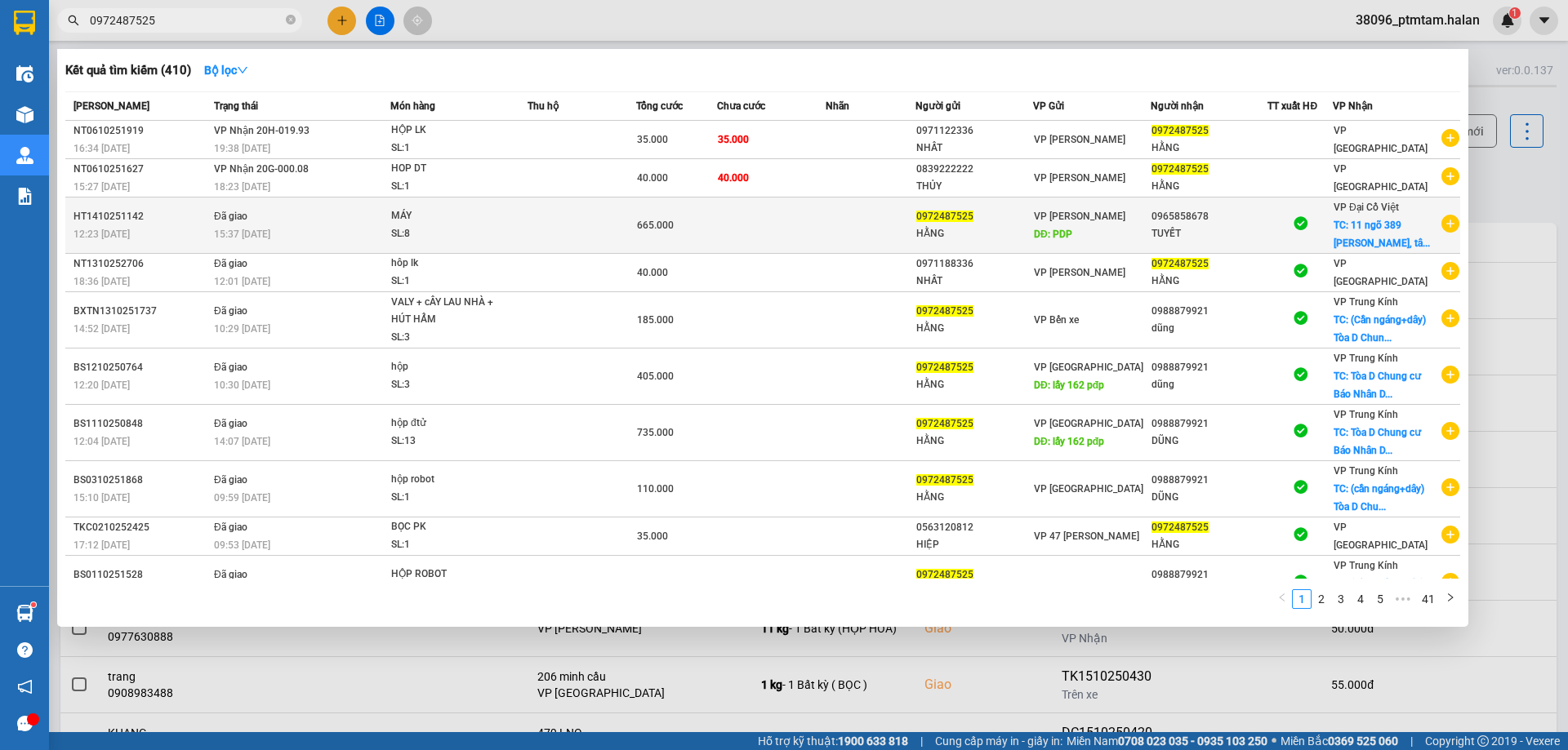
type input "0972487525"
click at [300, 235] on div "15:37 - 14/10" at bounding box center [302, 234] width 176 height 18
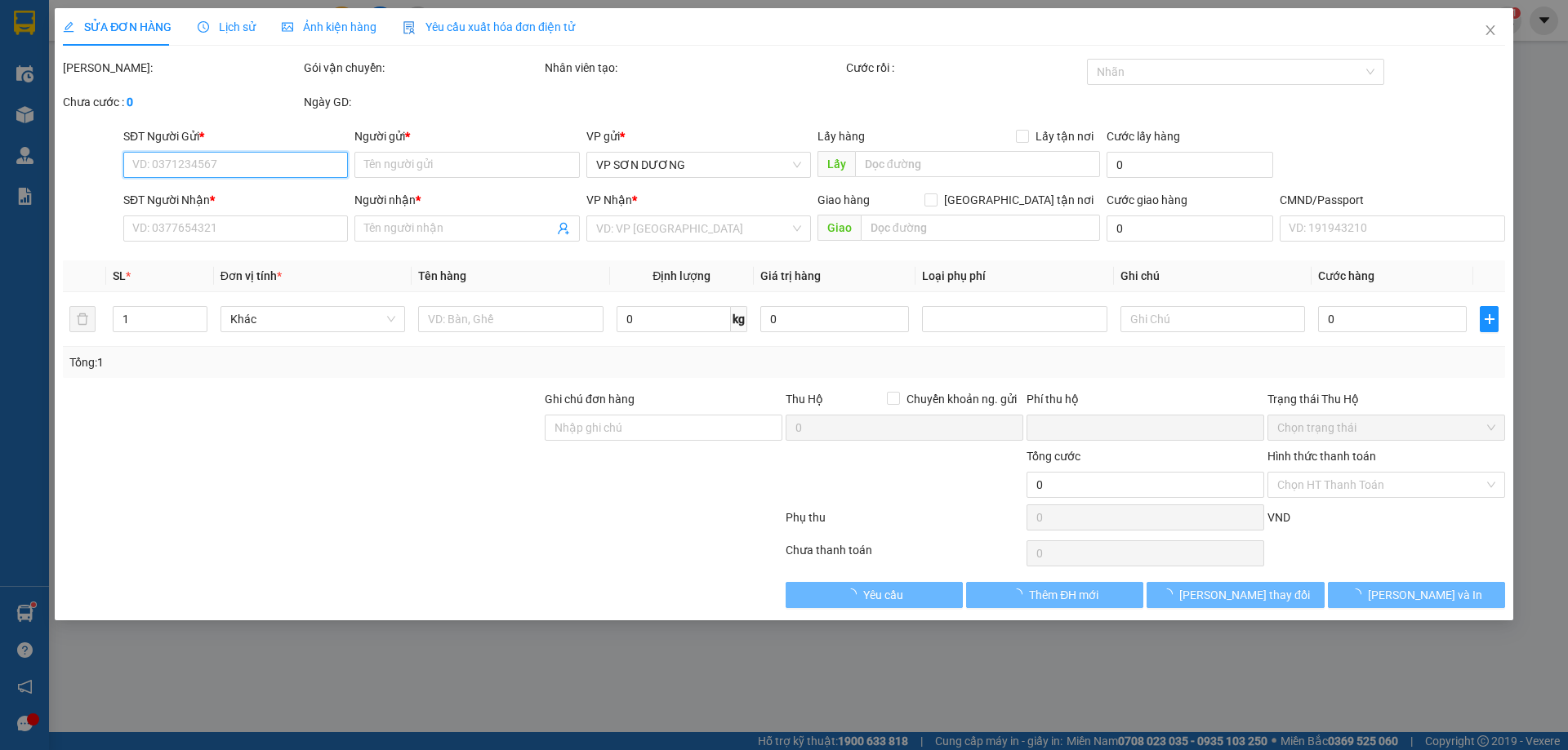
type input "0972487525"
type input "HẰNG"
type input "PDP"
type input "50.000"
type input "0965858678"
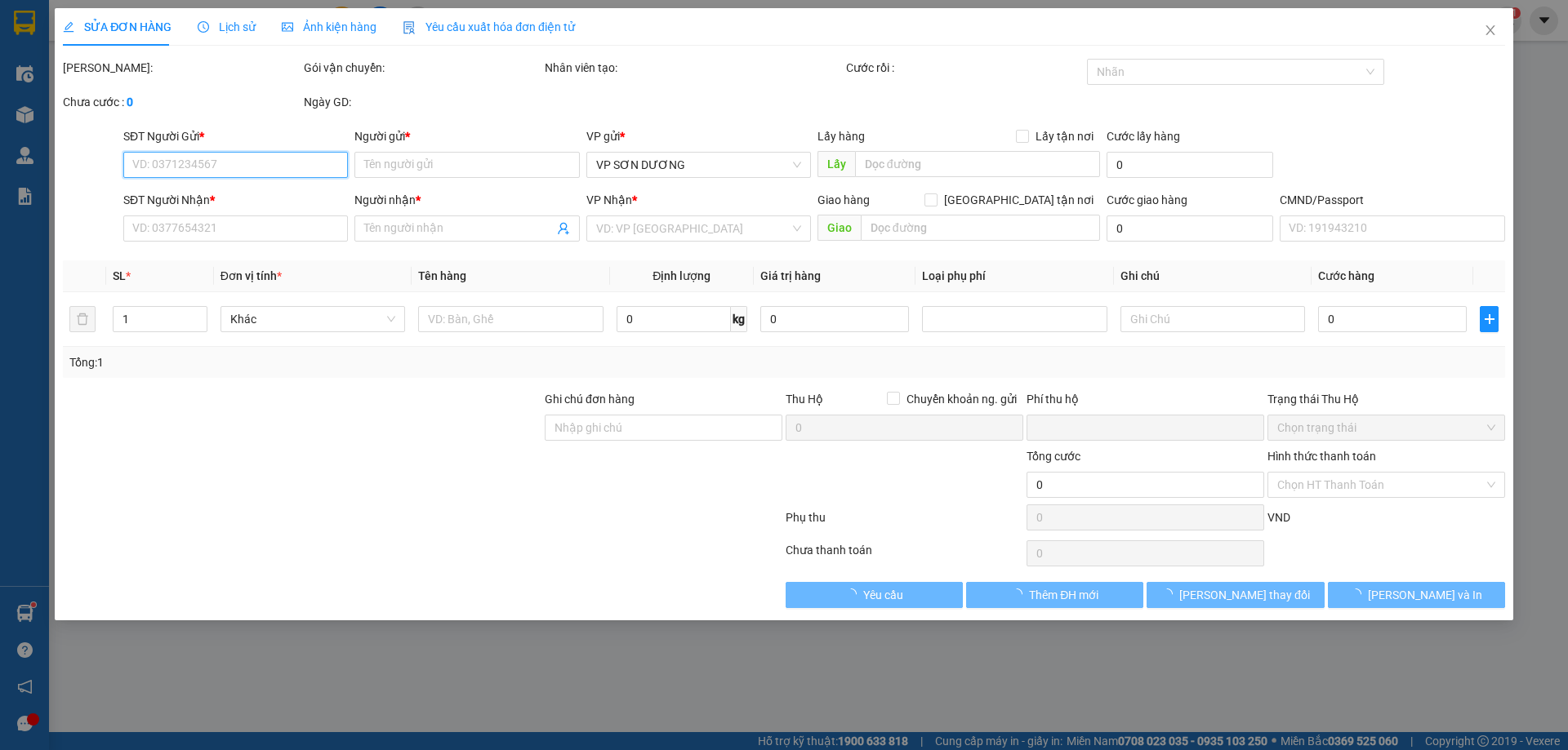
type input "TUYẾT"
checkbox input "true"
type input "11 ngõ 389 trương định, tân mai, hoàng mai"
type input "150.000"
type input "ng gửi tt"
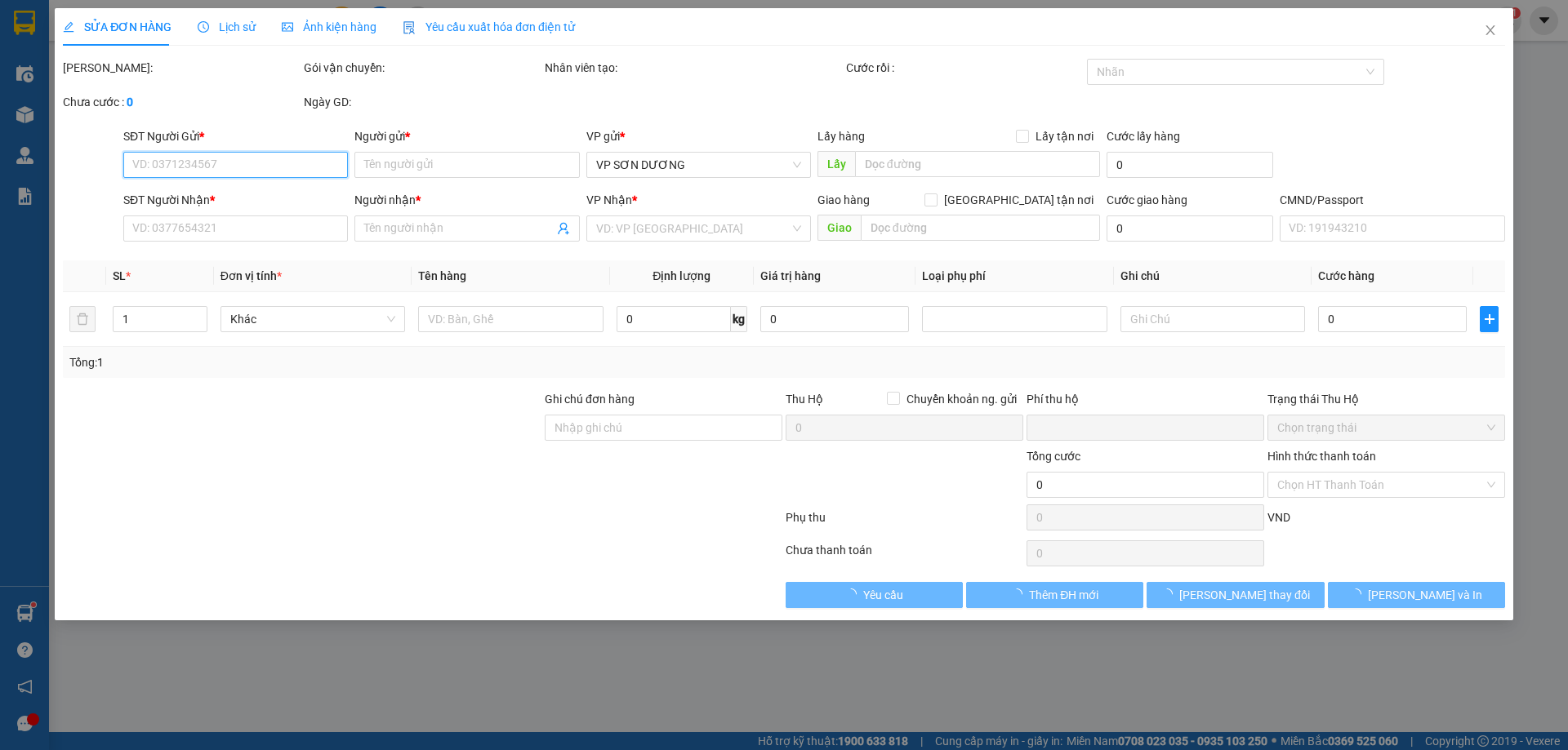
type input "0"
type input "665.000"
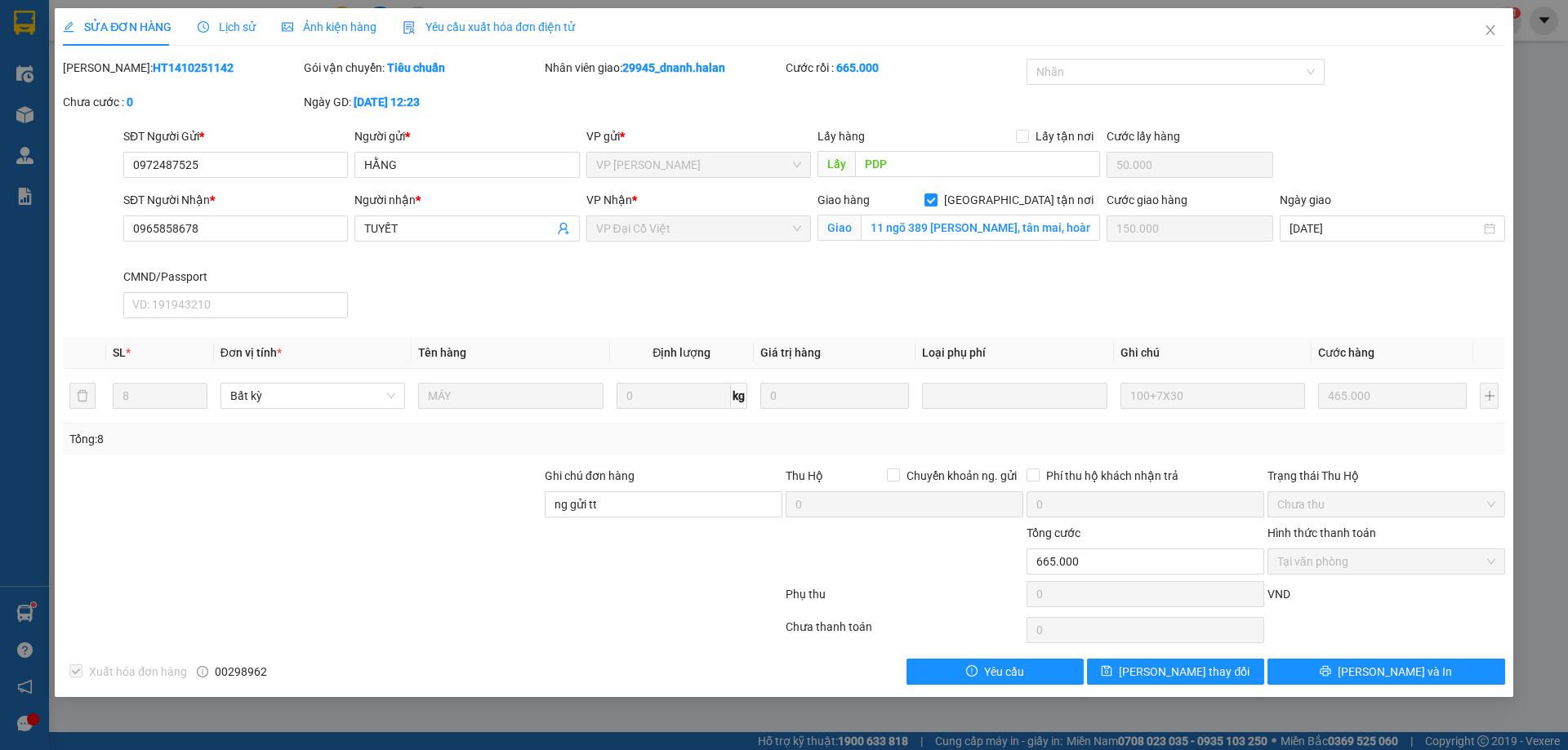
drag, startPoint x: 192, startPoint y: 54, endPoint x: 120, endPoint y: 67, distance: 73.2
click at [120, 67] on div "SỬA ĐƠN HÀNG Lịch sử Ảnh kiện hàng Yêu cầu xuất hóa đơn điện tử Total Paid Fee …" at bounding box center [784, 347] width 1443 height 677
click at [212, 610] on div at bounding box center [422, 597] width 723 height 33
click at [906, 324] on div "SĐT Người Nhận * 0965858678 Người nhận * TUYẾT VP Nhận * VP Đại Cồ Việt Giao hà…" at bounding box center [815, 258] width 1388 height 134
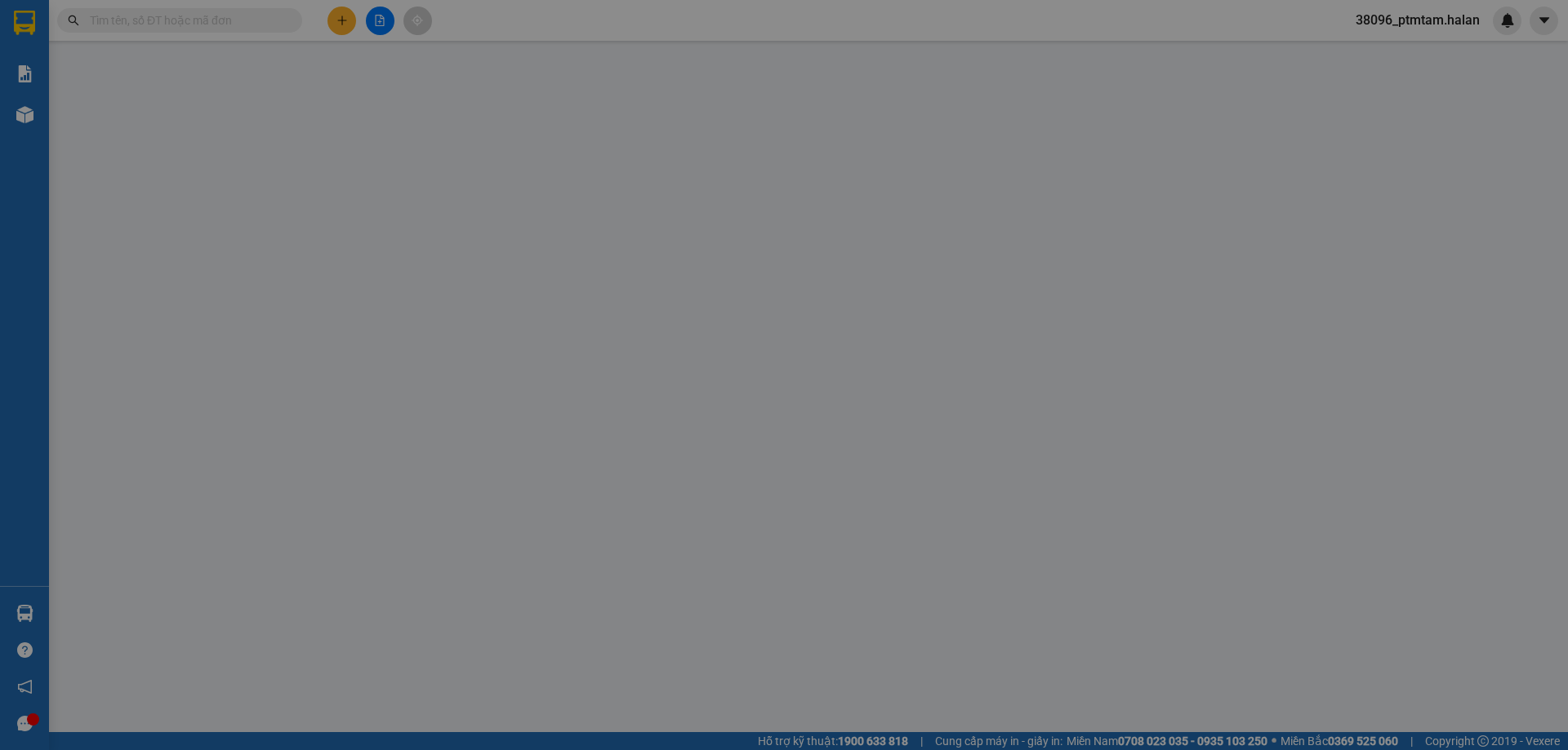
type input "0375685536"
type input "THẢO"
type input "0923338699"
type input "KH"
type input "0"
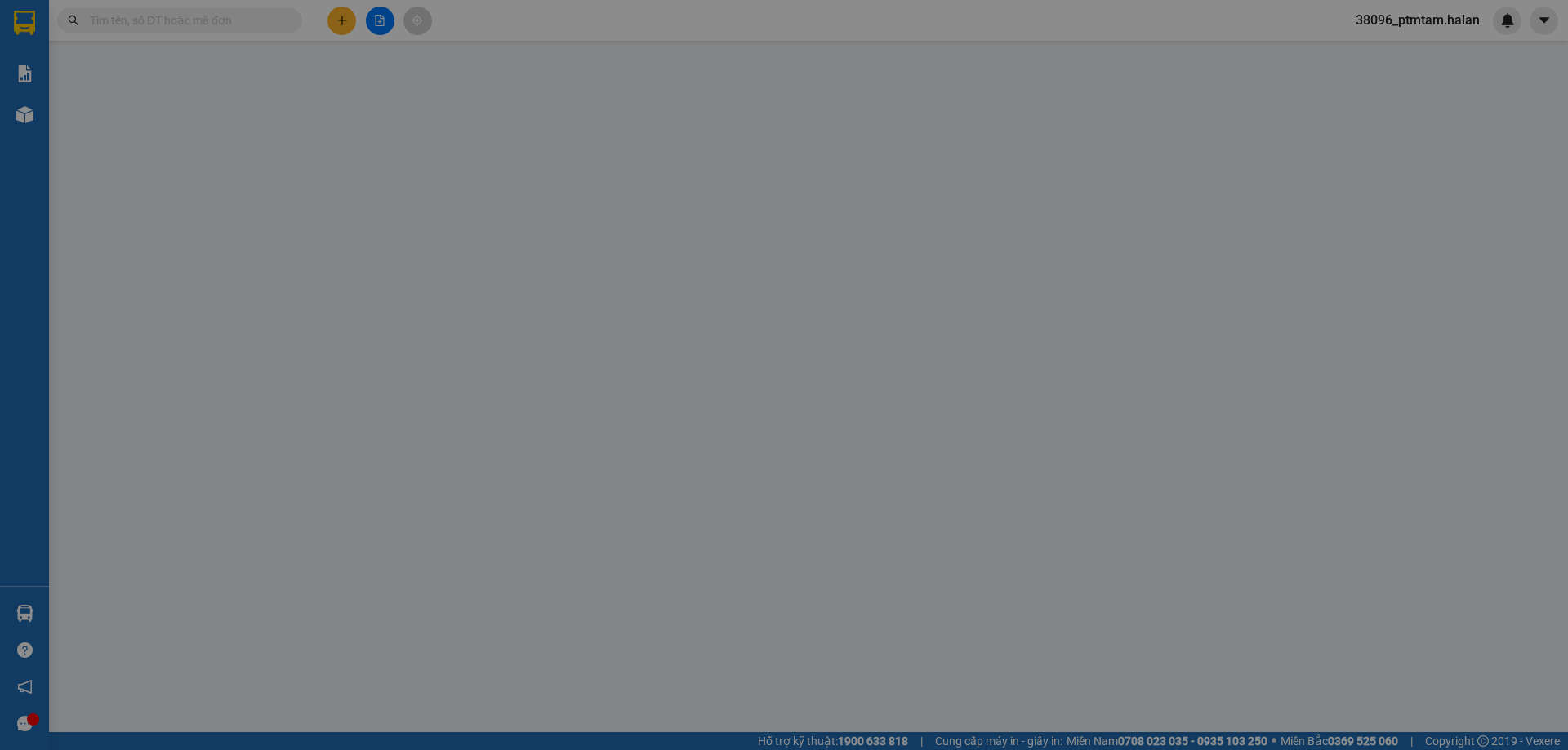
type input "35.000"
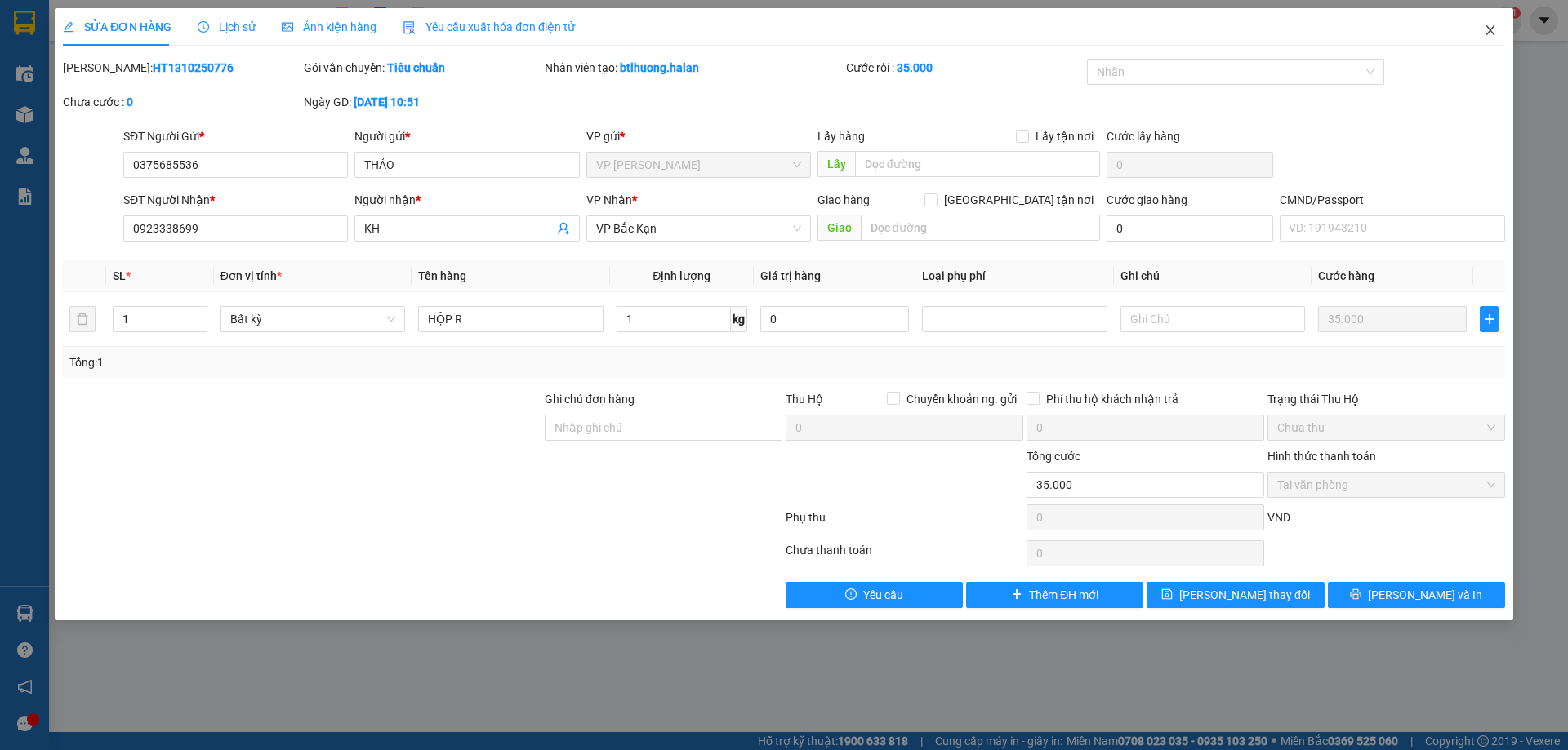
click at [1496, 30] on icon "close" at bounding box center [1490, 30] width 13 height 13
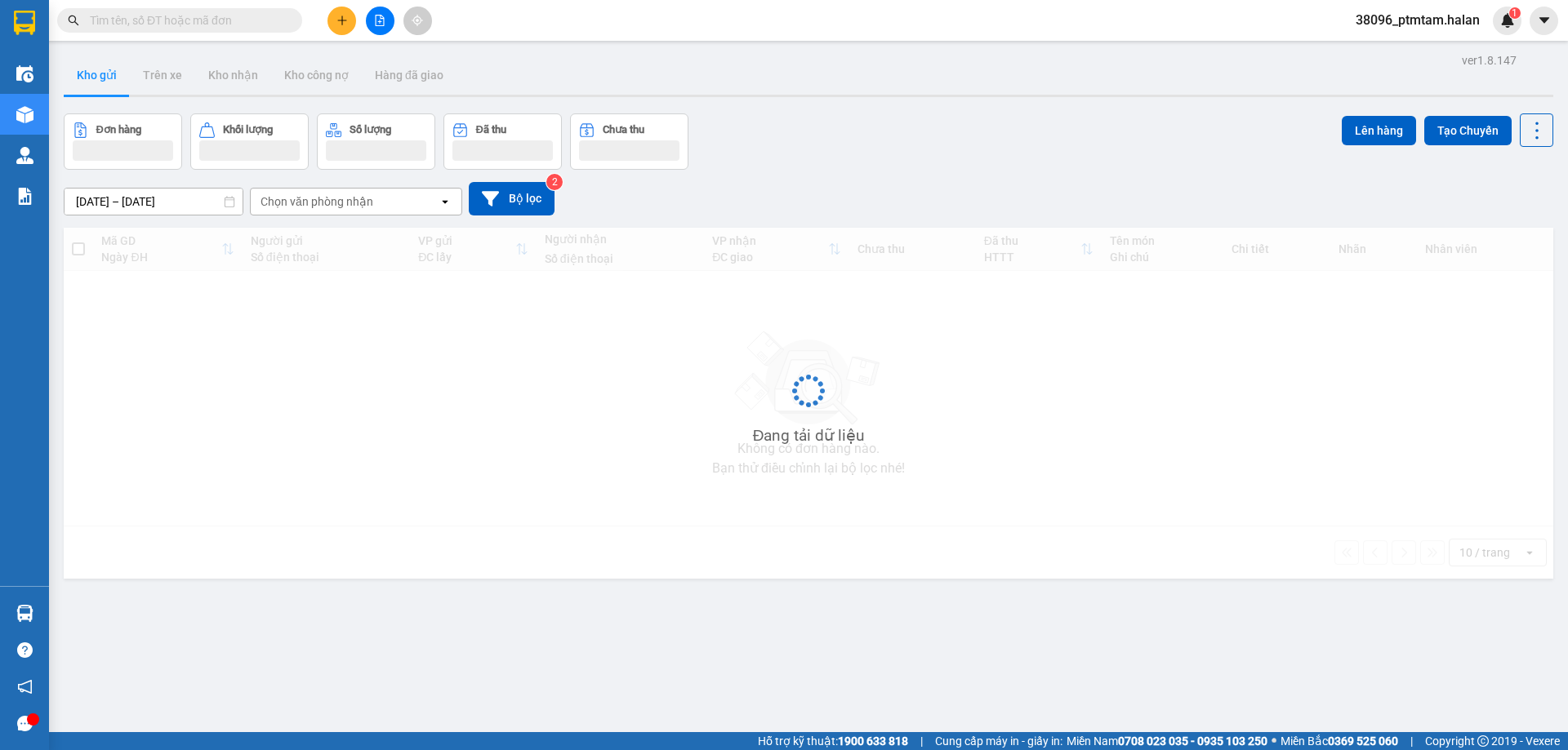
click at [192, 24] on input "text" at bounding box center [186, 20] width 192 height 18
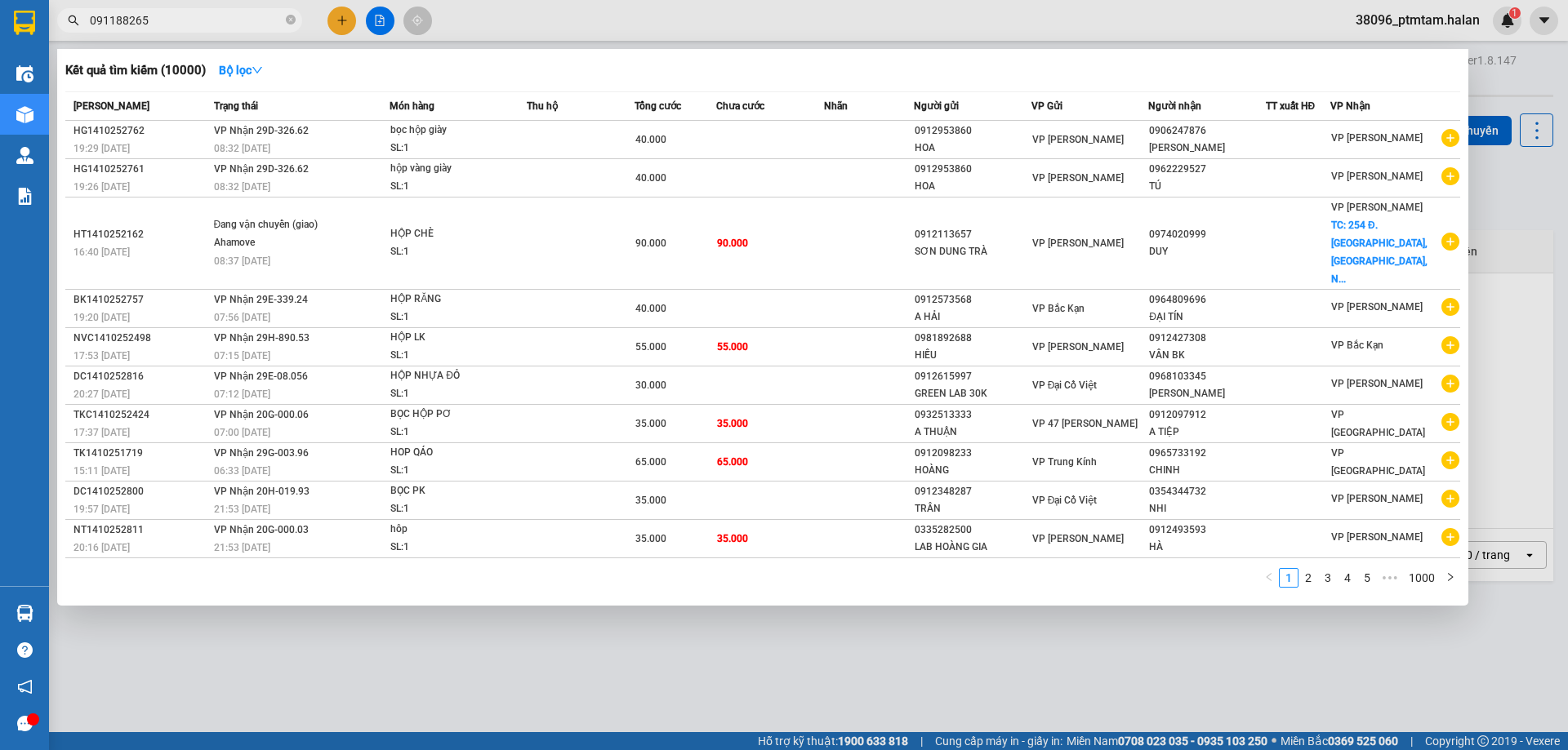
type input "0911882659"
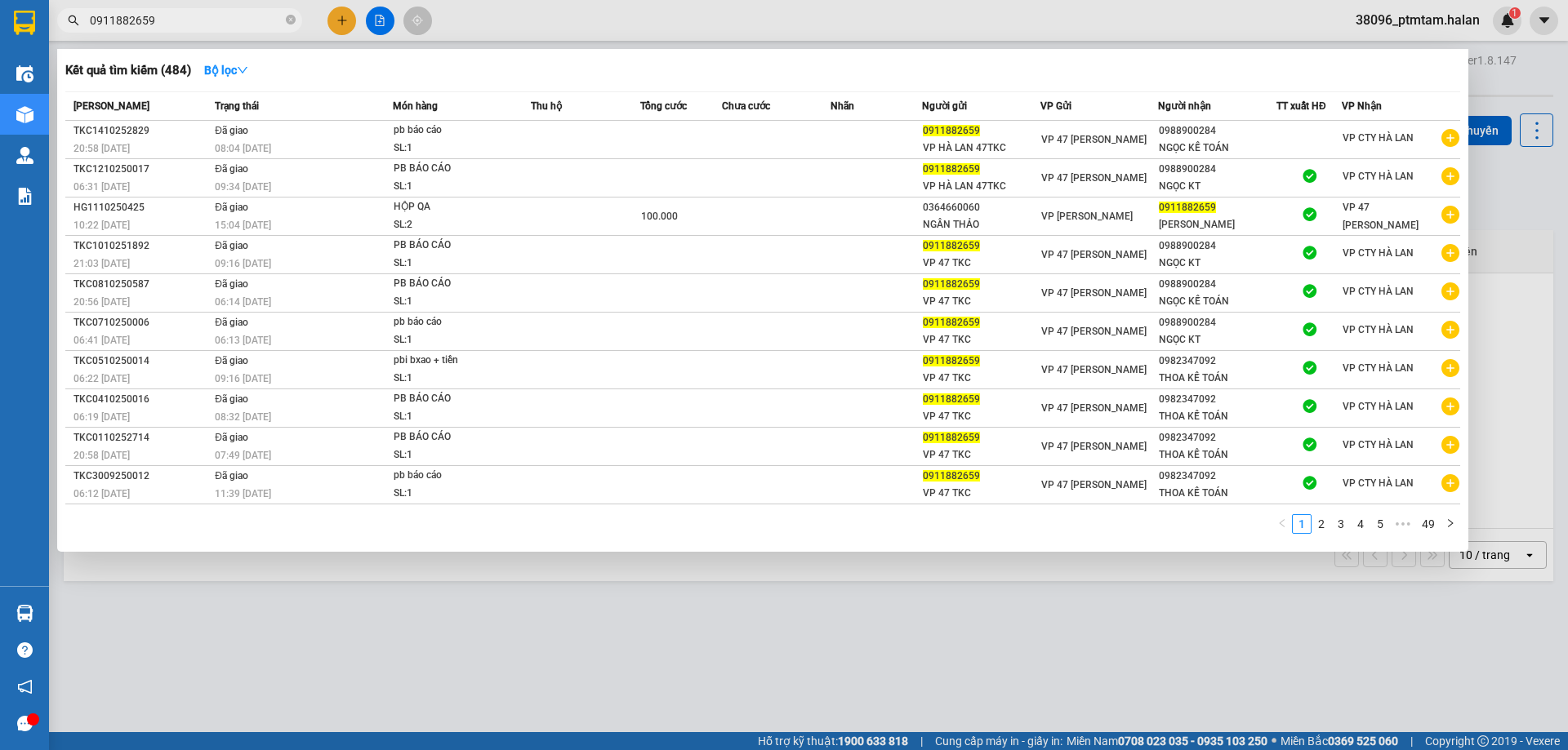
click at [192, 22] on input "0911882659" at bounding box center [186, 20] width 192 height 18
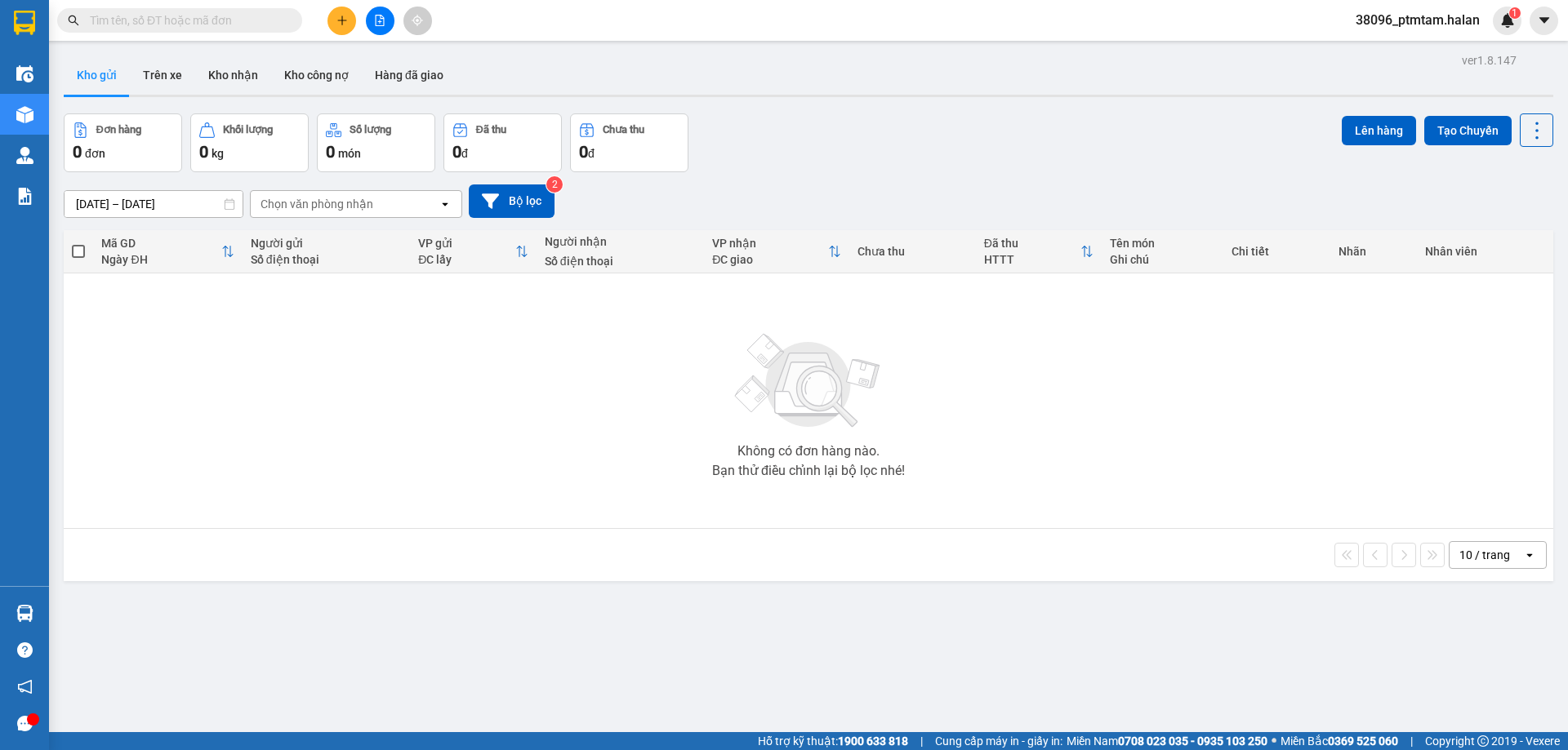
click at [449, 621] on div "ver 1.8.147 Kho gửi Trên xe Kho nhận Kho công nợ Hàng đã giao Đơn hàng 0 đơn Kh…" at bounding box center [808, 424] width 1503 height 750
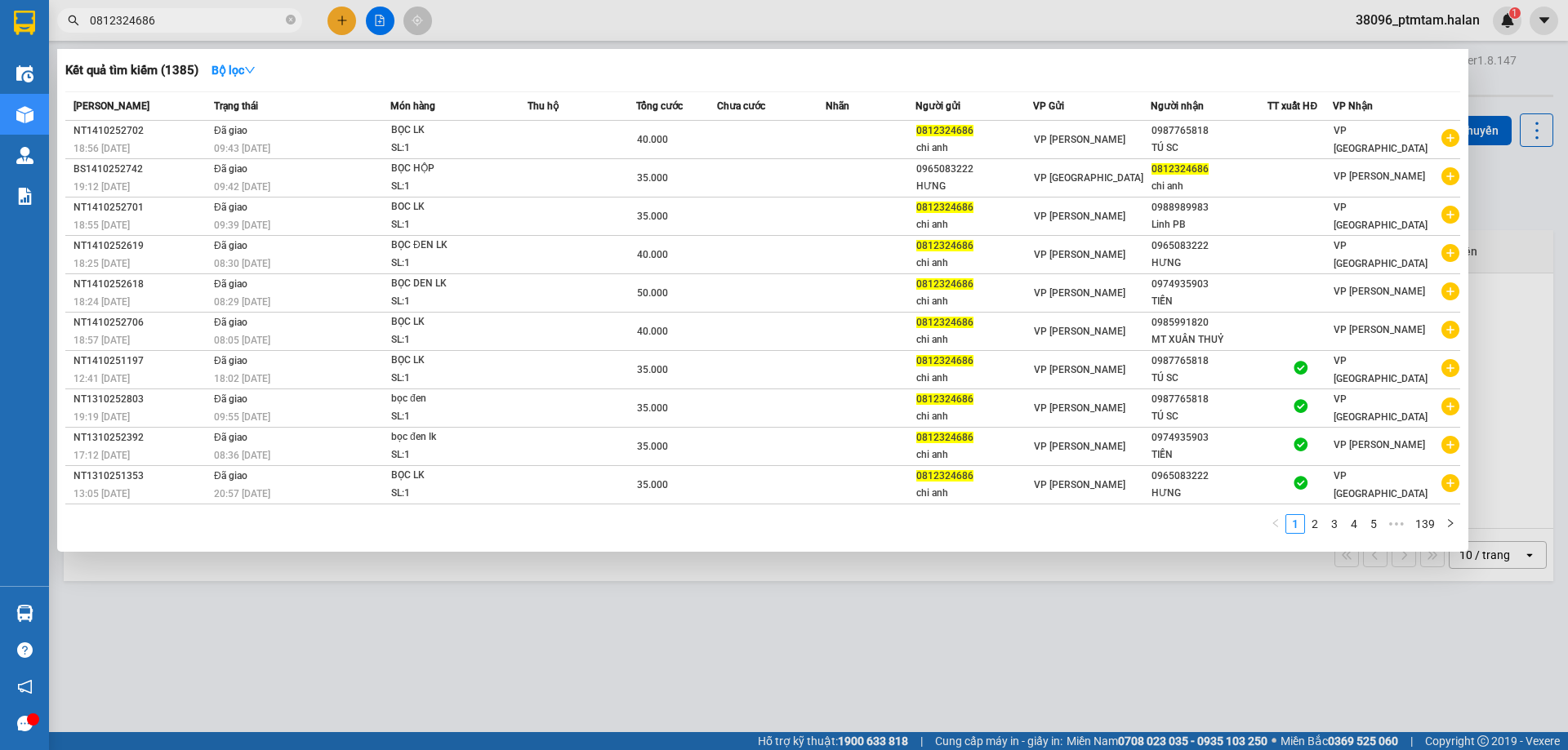
click at [179, 18] on input "0812324686" at bounding box center [186, 20] width 192 height 18
paste input "984637862"
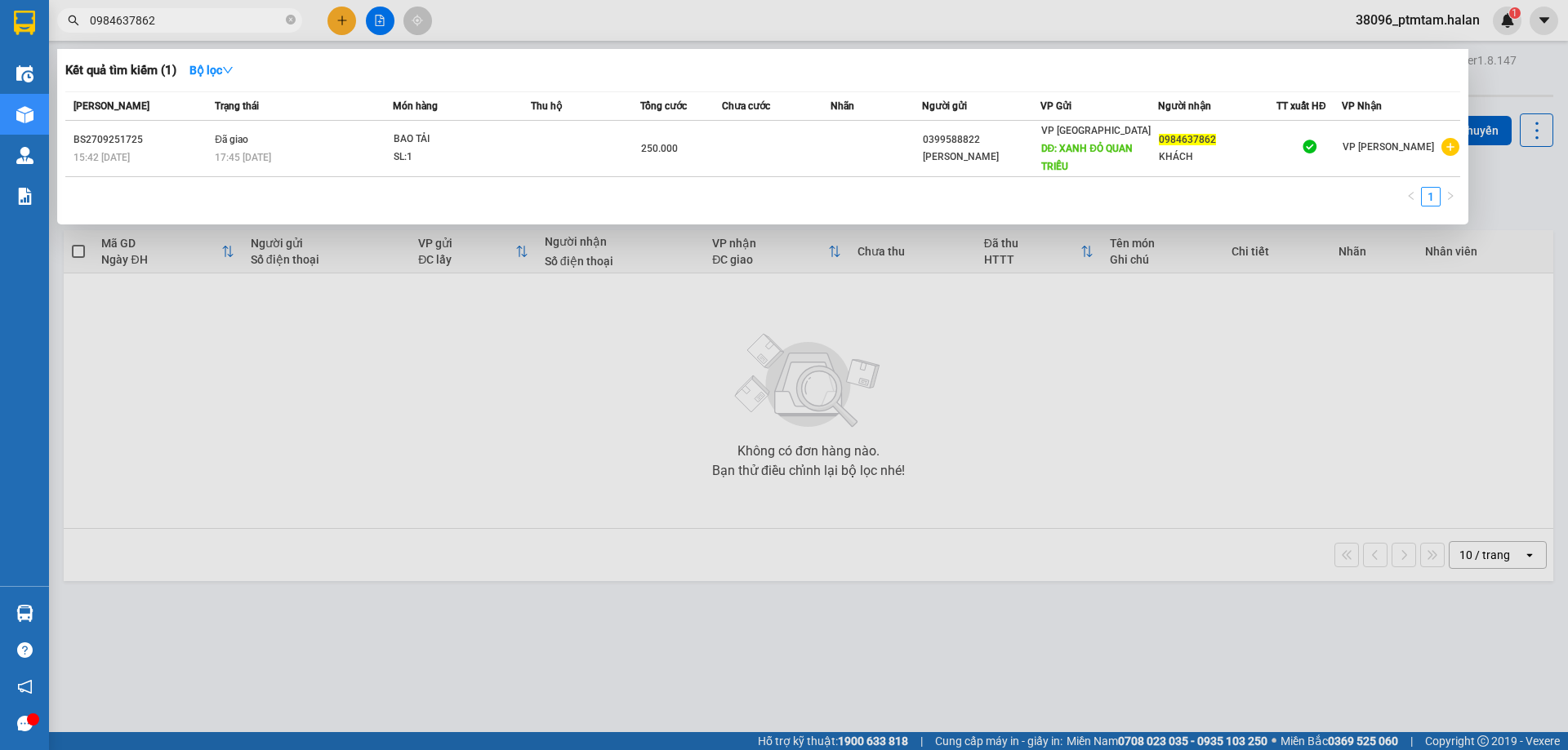
type input "0984637862"
drag, startPoint x: 467, startPoint y: 28, endPoint x: 404, endPoint y: 28, distance: 63.0
click at [467, 29] on div at bounding box center [784, 375] width 1568 height 750
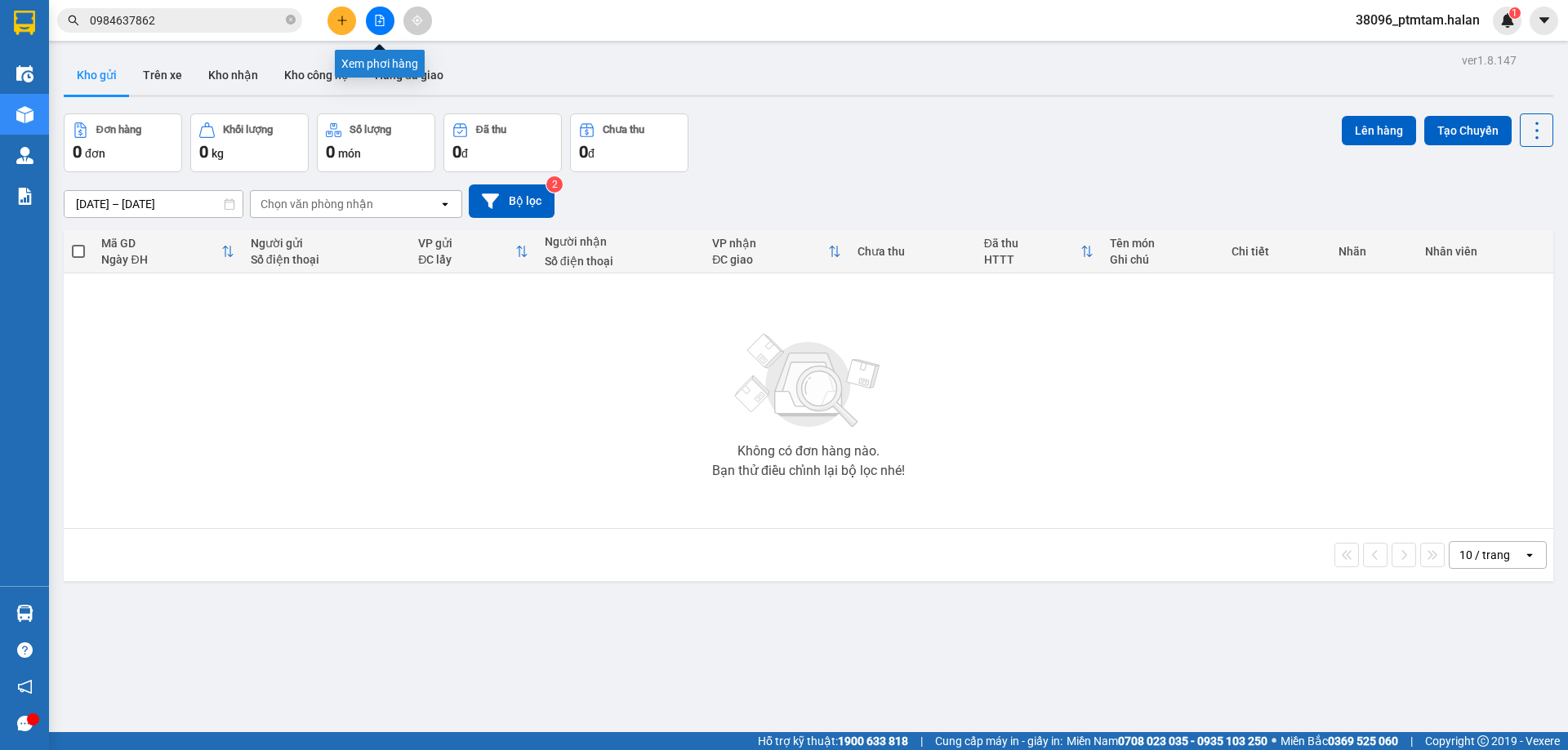
click at [375, 20] on icon "file-add" at bounding box center [380, 21] width 9 height 12
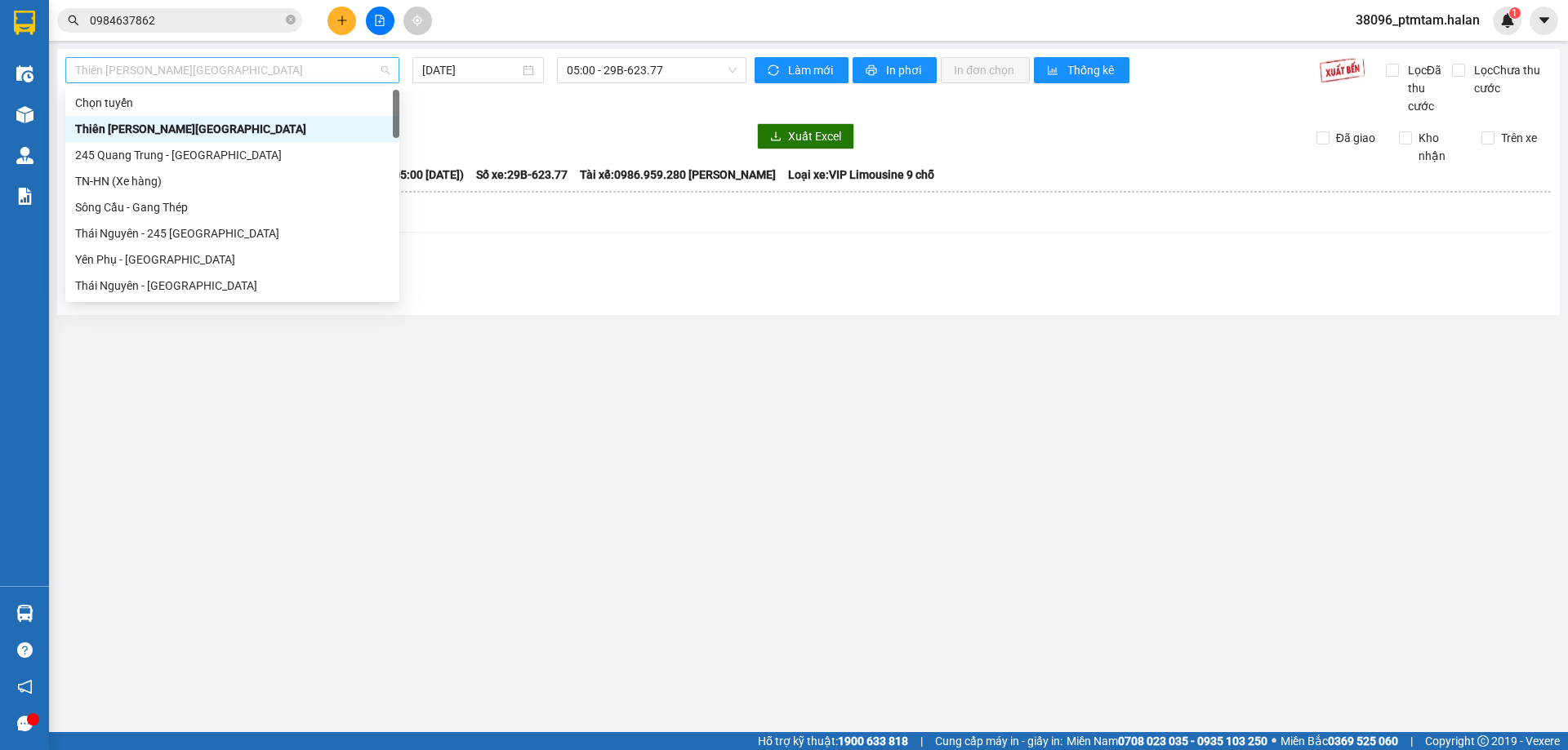
click at [272, 73] on span "Thiên Đường Bảo Sơn - Thái Nguyên" at bounding box center [232, 69] width 314 height 24
click at [208, 187] on div "TN-HN (Xe hàng)" at bounding box center [232, 181] width 314 height 18
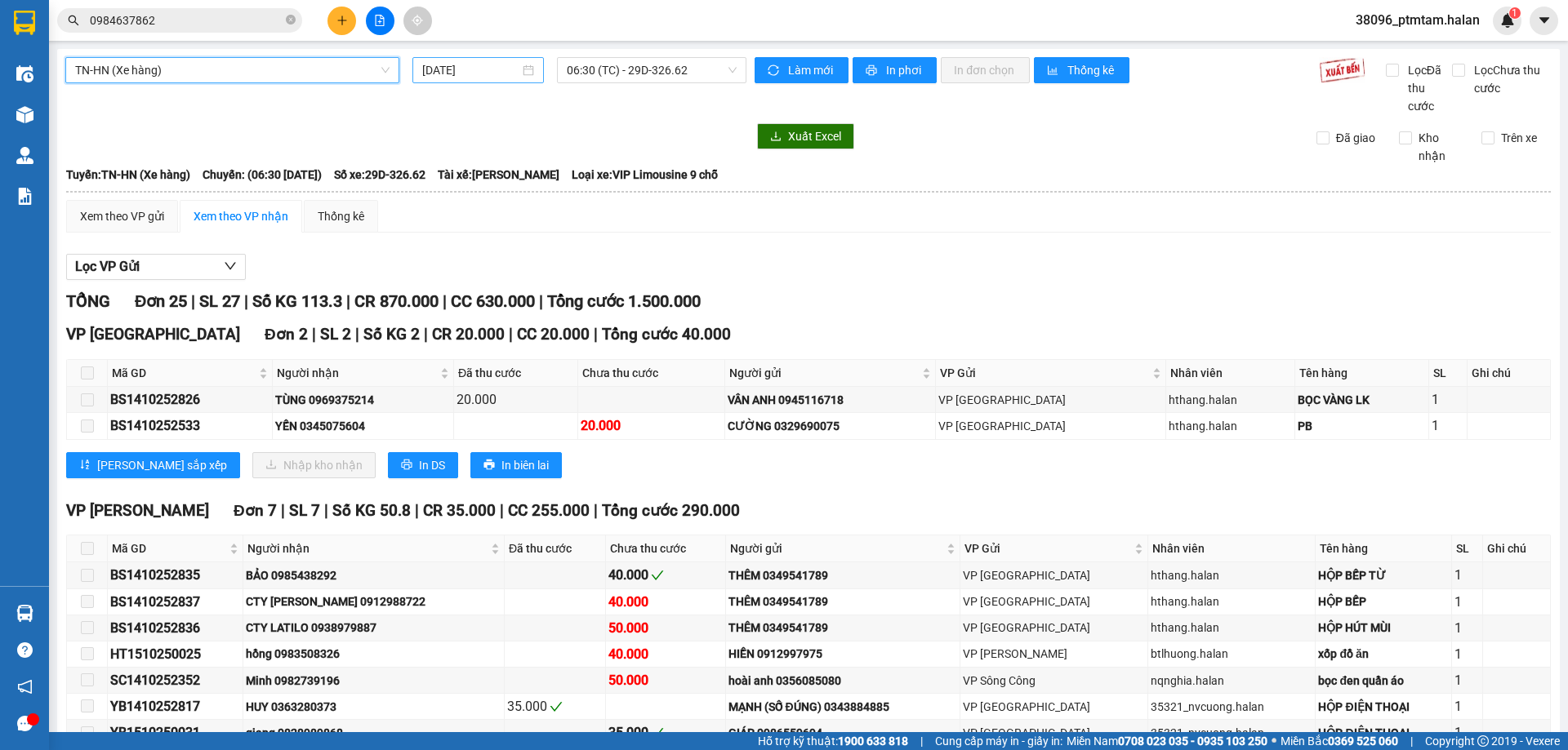
click at [533, 70] on div "15/10/2025" at bounding box center [478, 69] width 131 height 26
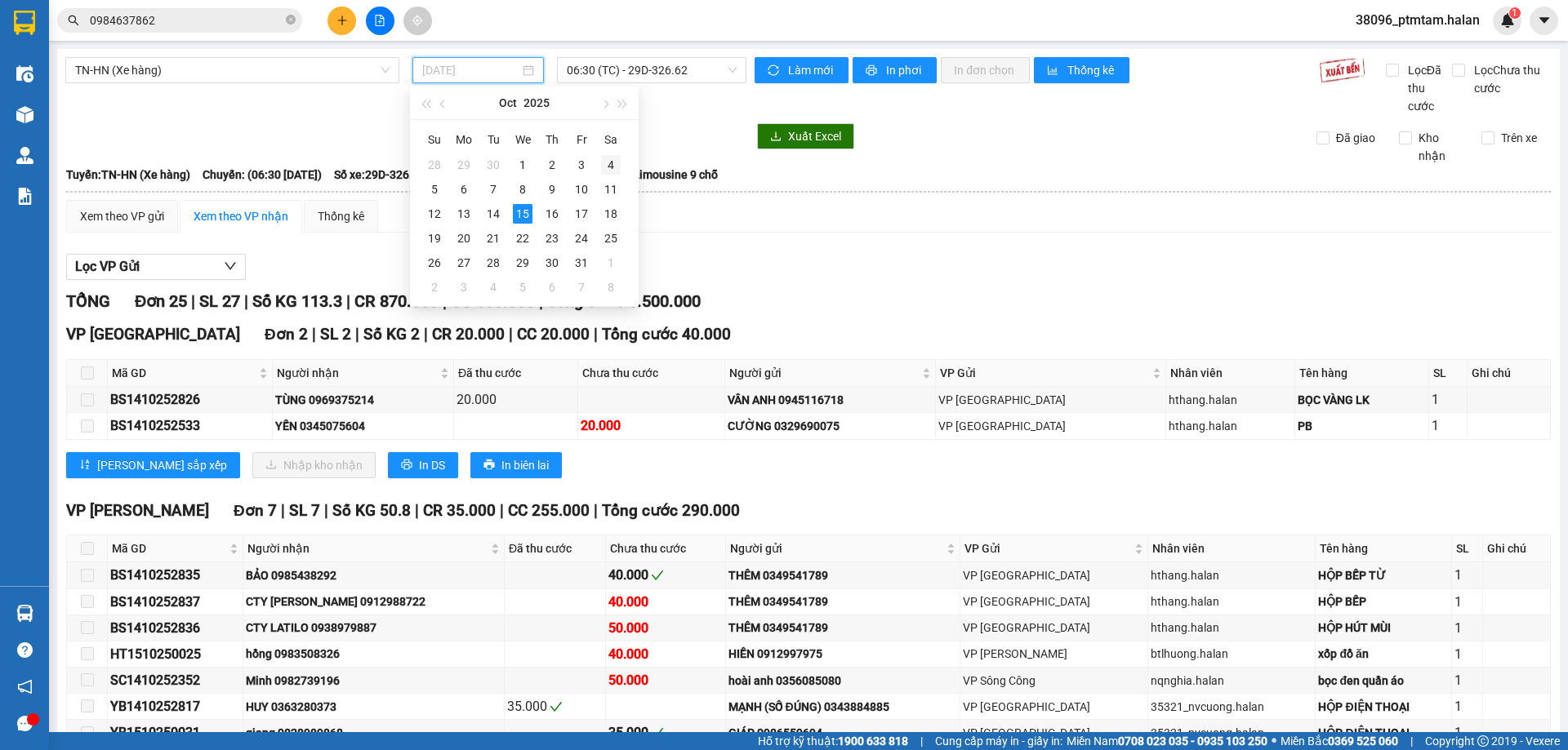
click at [609, 167] on div "4" at bounding box center [610, 165] width 19 height 19
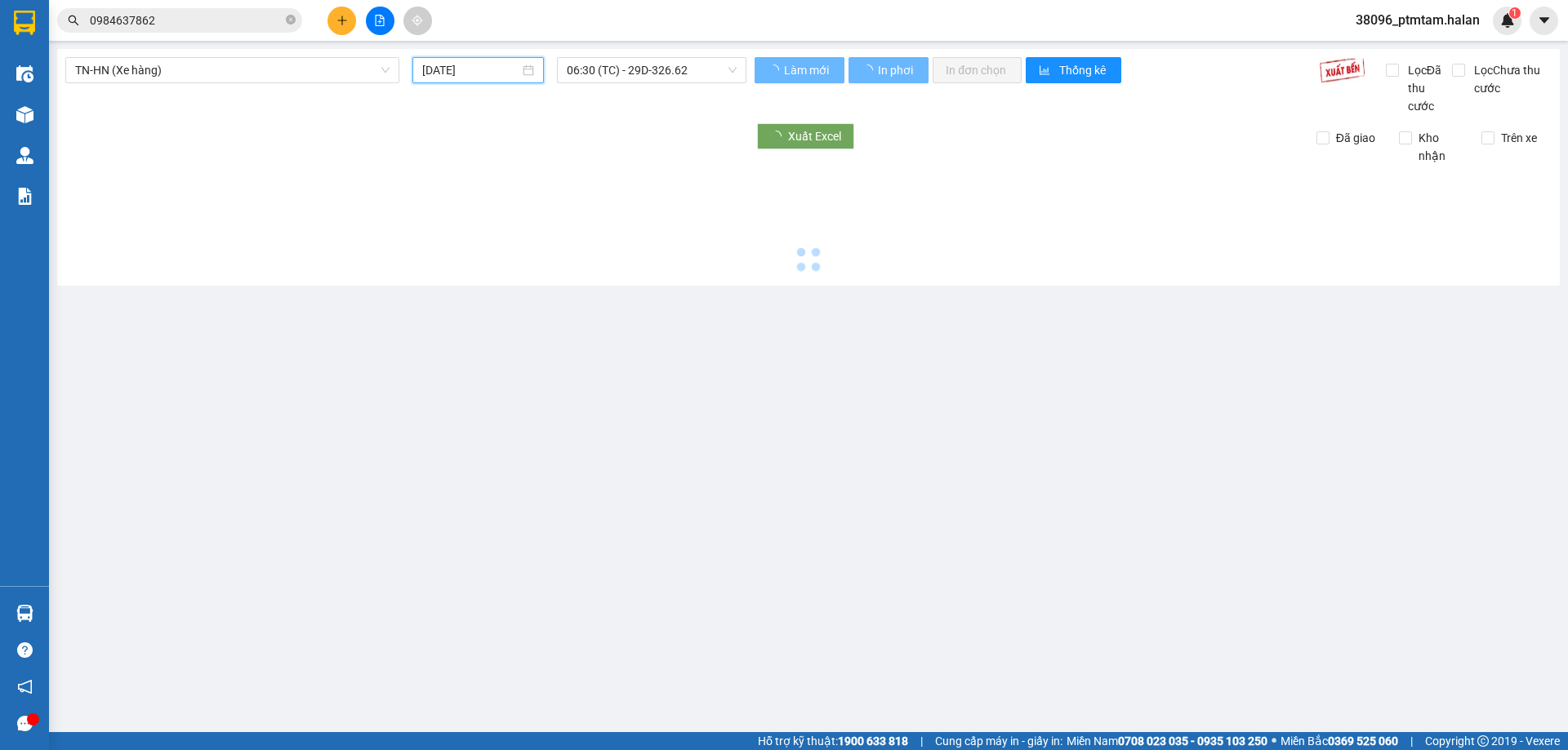
type input "04/10/2025"
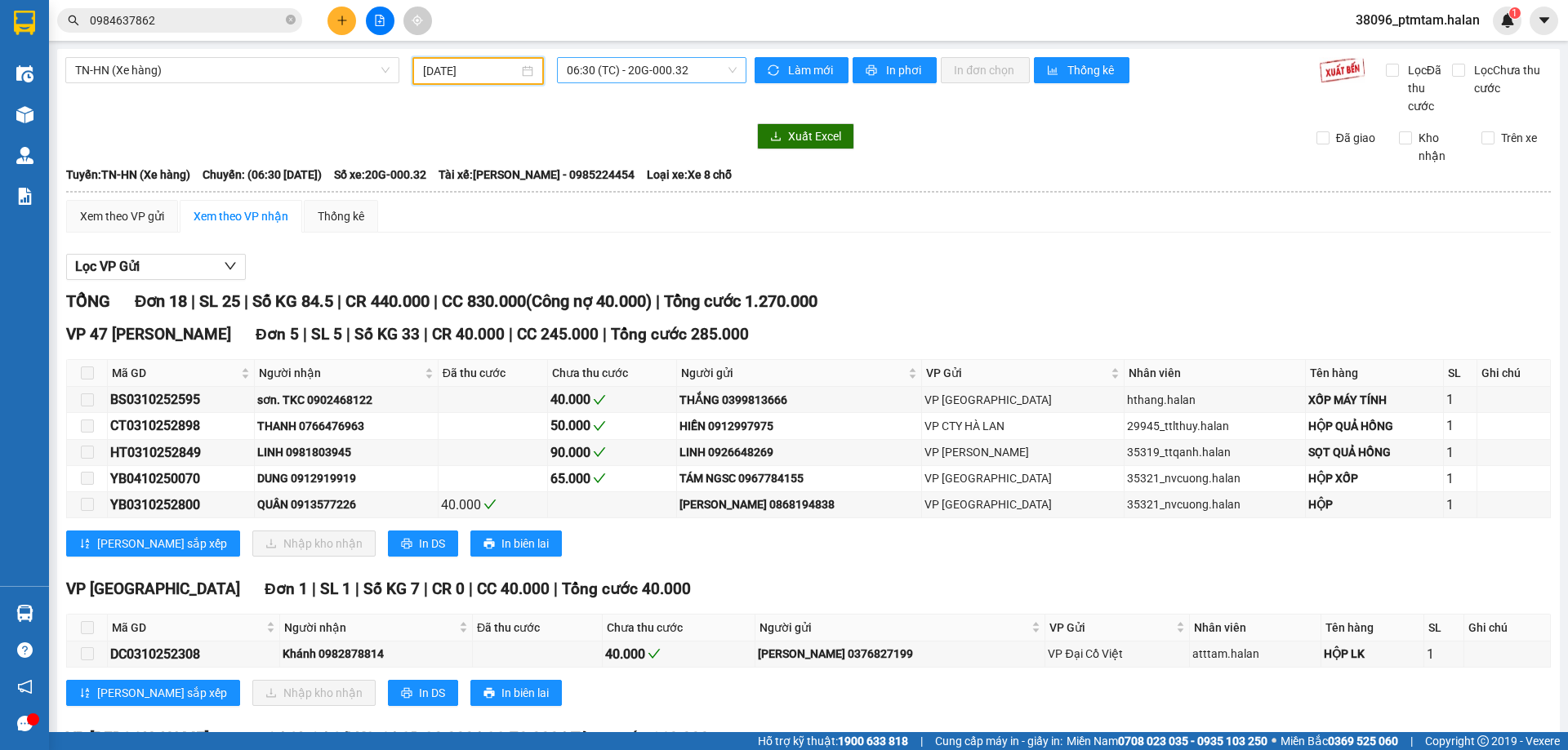
click at [648, 72] on span "06:30 (TC) - 20G-000.32" at bounding box center [651, 69] width 170 height 24
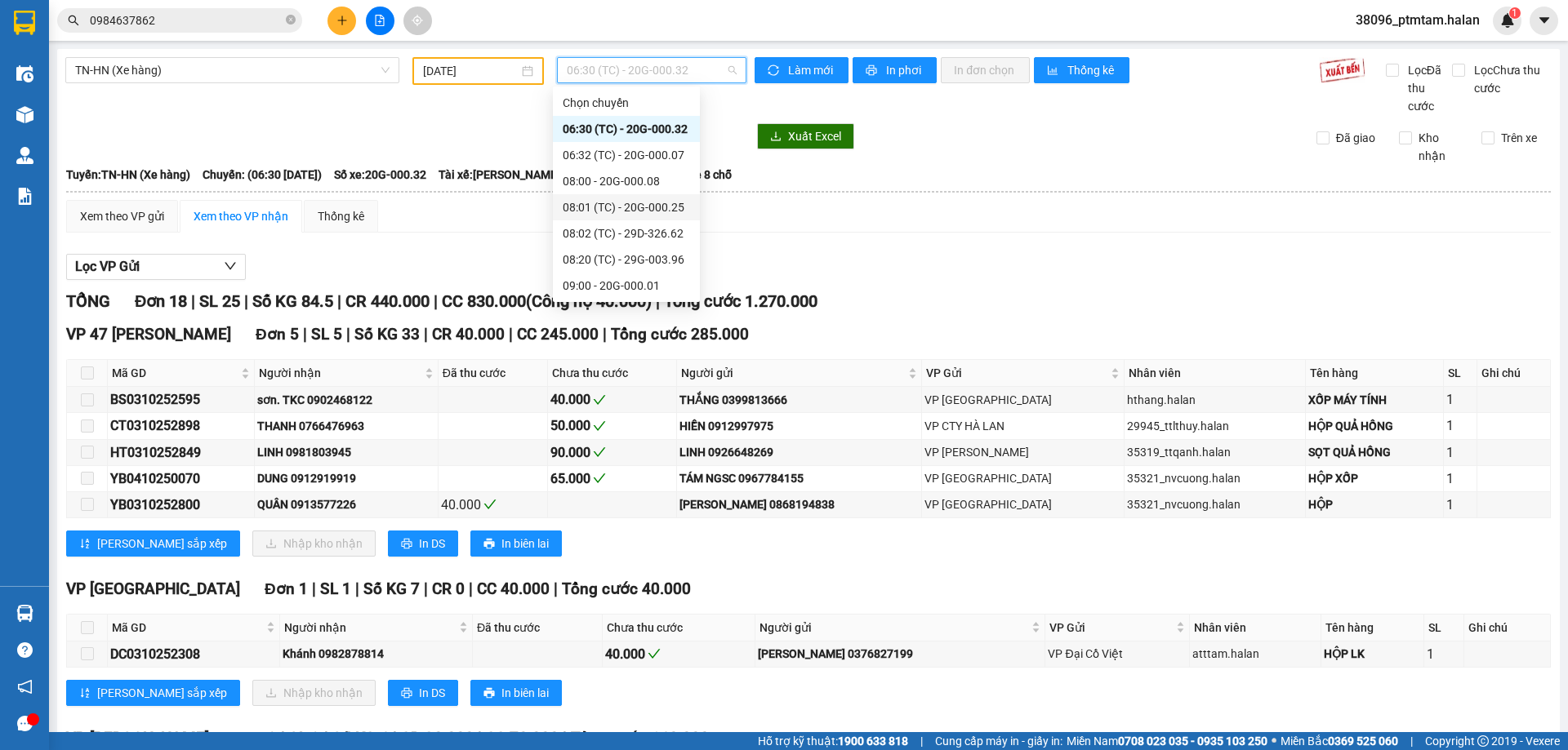
click at [625, 211] on div "08:01 (TC) - 20G-000.25" at bounding box center [626, 207] width 127 height 18
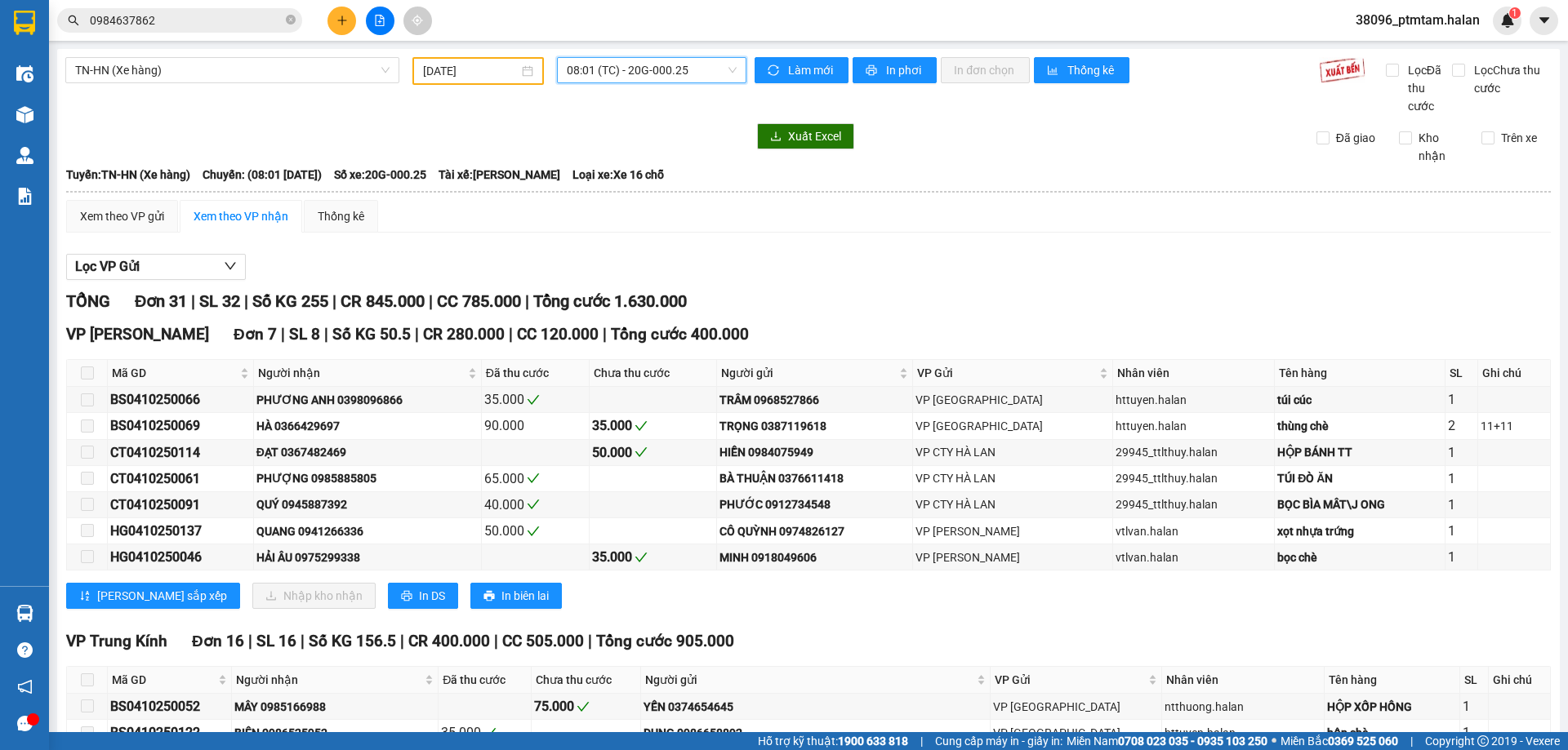
click at [663, 64] on span "08:01 (TC) - 20G-000.25" at bounding box center [651, 69] width 170 height 24
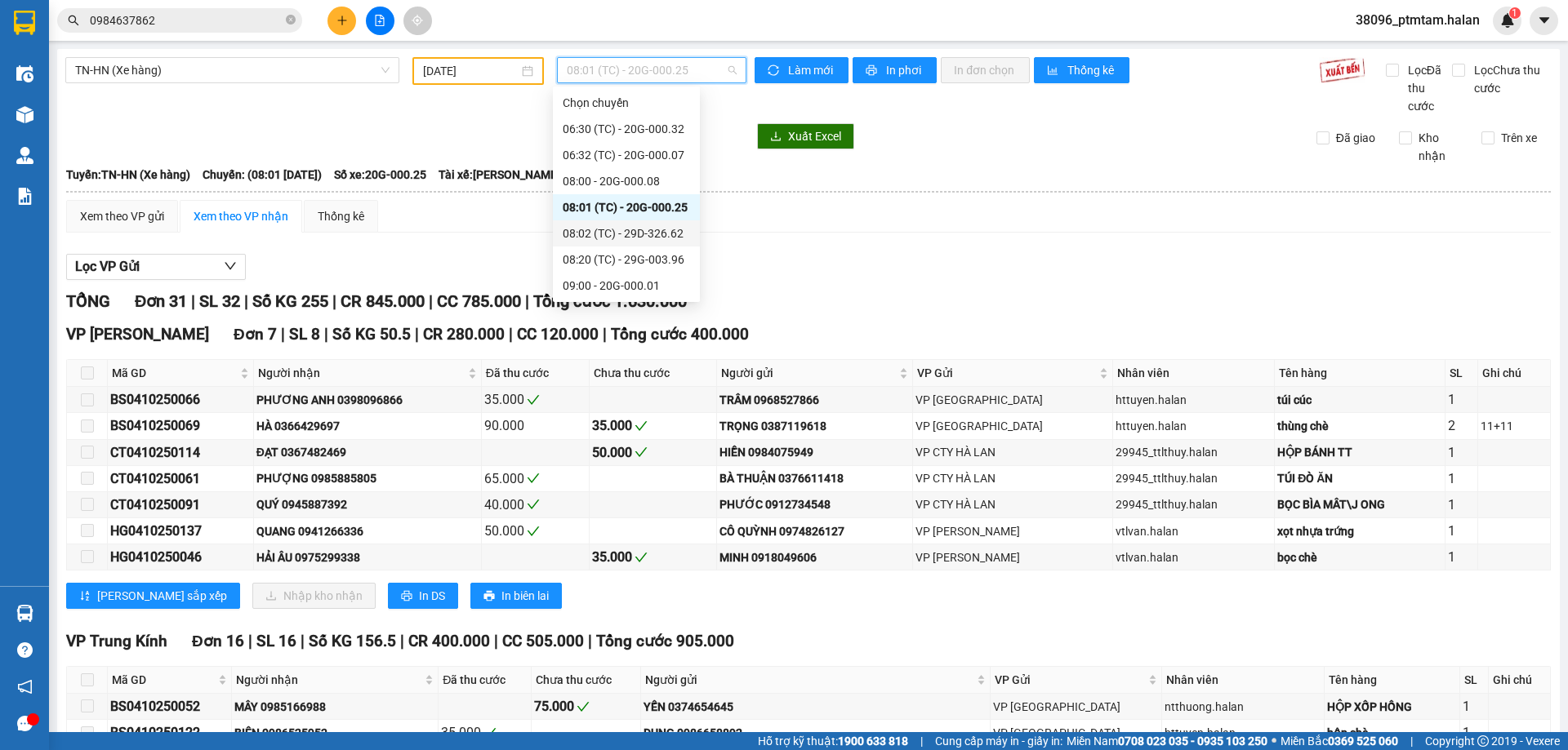
click at [652, 232] on div "08:02 (TC) - 29D-326.62" at bounding box center [626, 233] width 127 height 18
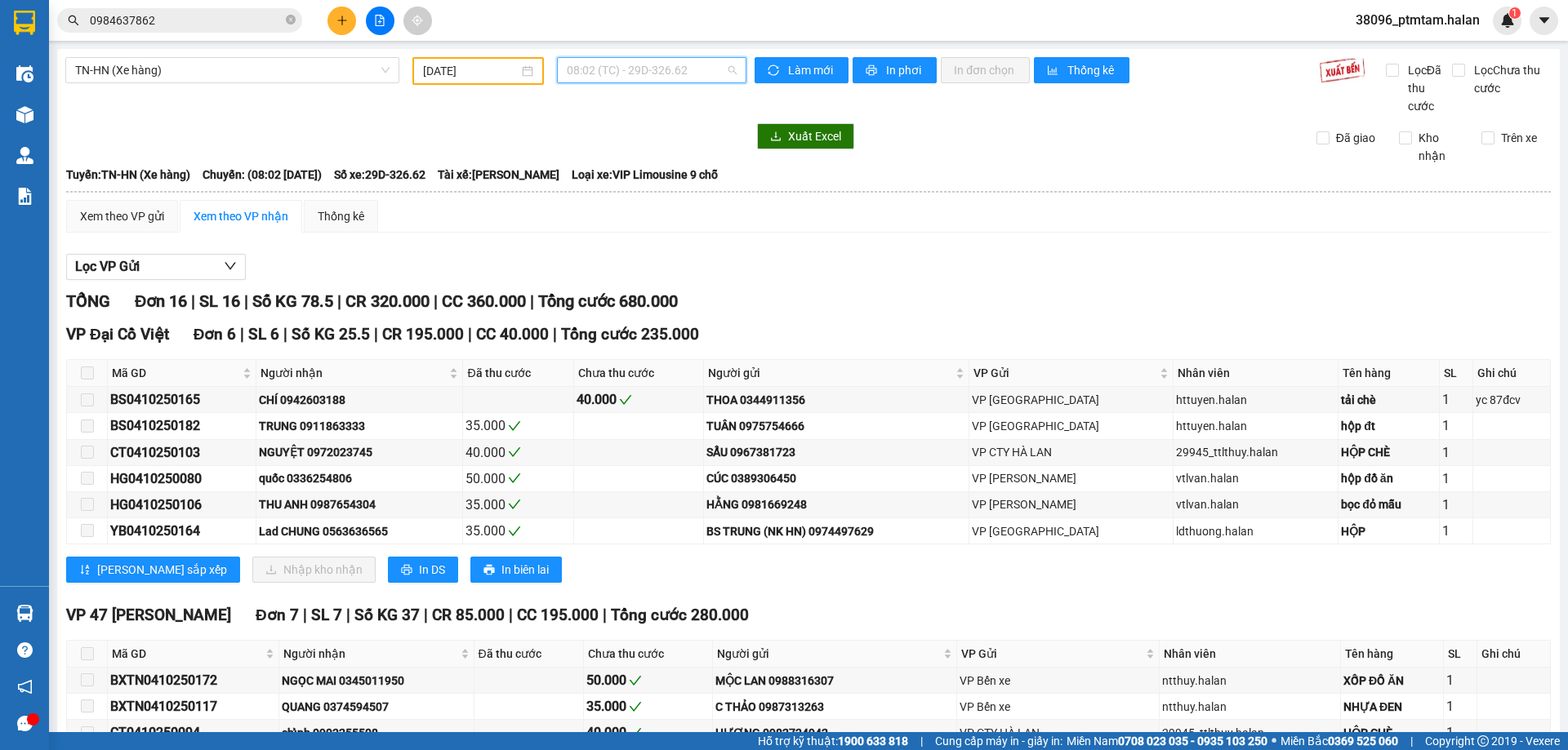
click at [680, 74] on span "08:02 (TC) - 29D-326.62" at bounding box center [651, 69] width 170 height 24
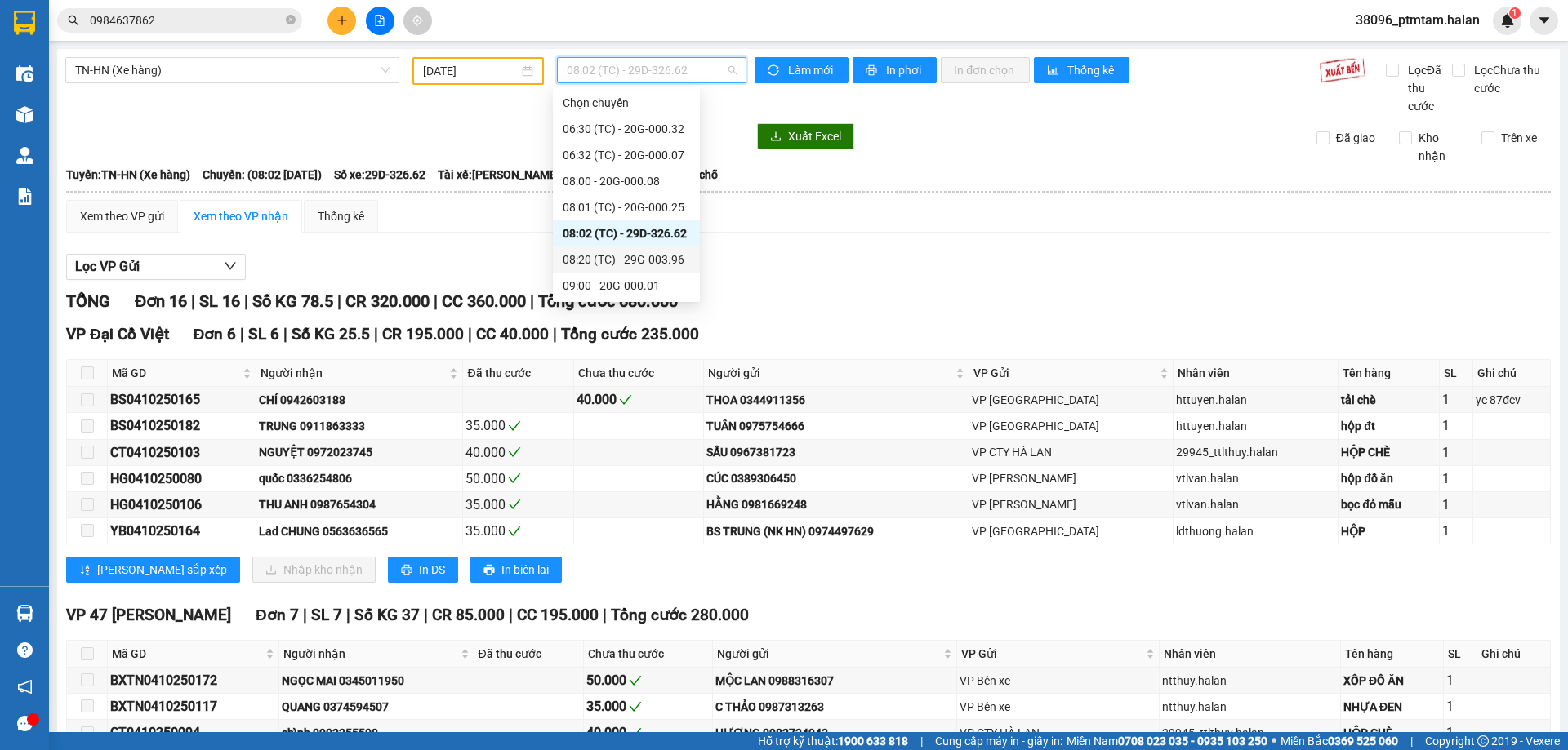
click at [637, 256] on div "08:20 (TC) - 29G-003.96" at bounding box center [626, 259] width 127 height 18
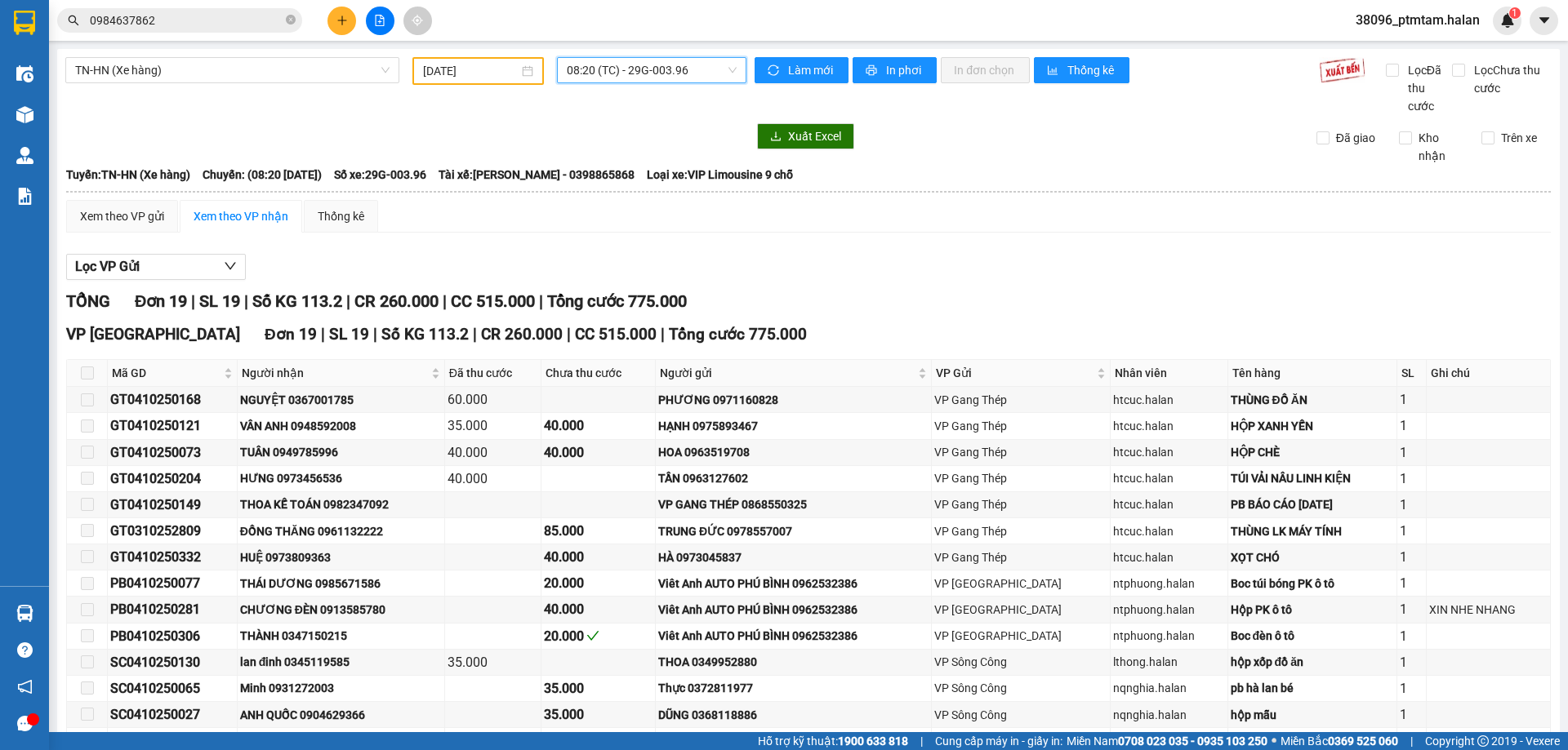
click at [653, 68] on span "08:20 (TC) - 29G-003.96" at bounding box center [651, 69] width 170 height 24
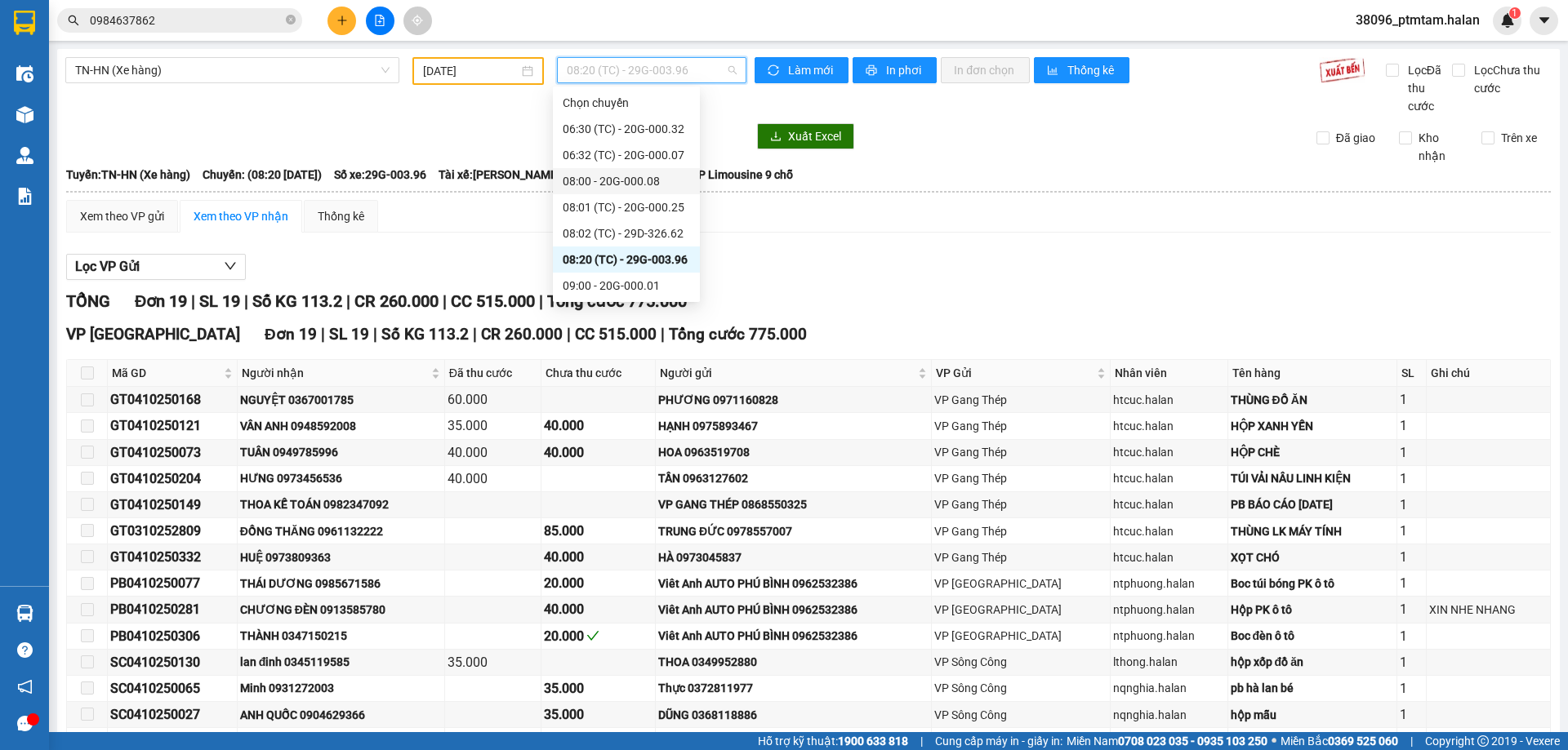
click at [631, 179] on div "08:00 - 20G-000.08" at bounding box center [626, 181] width 127 height 18
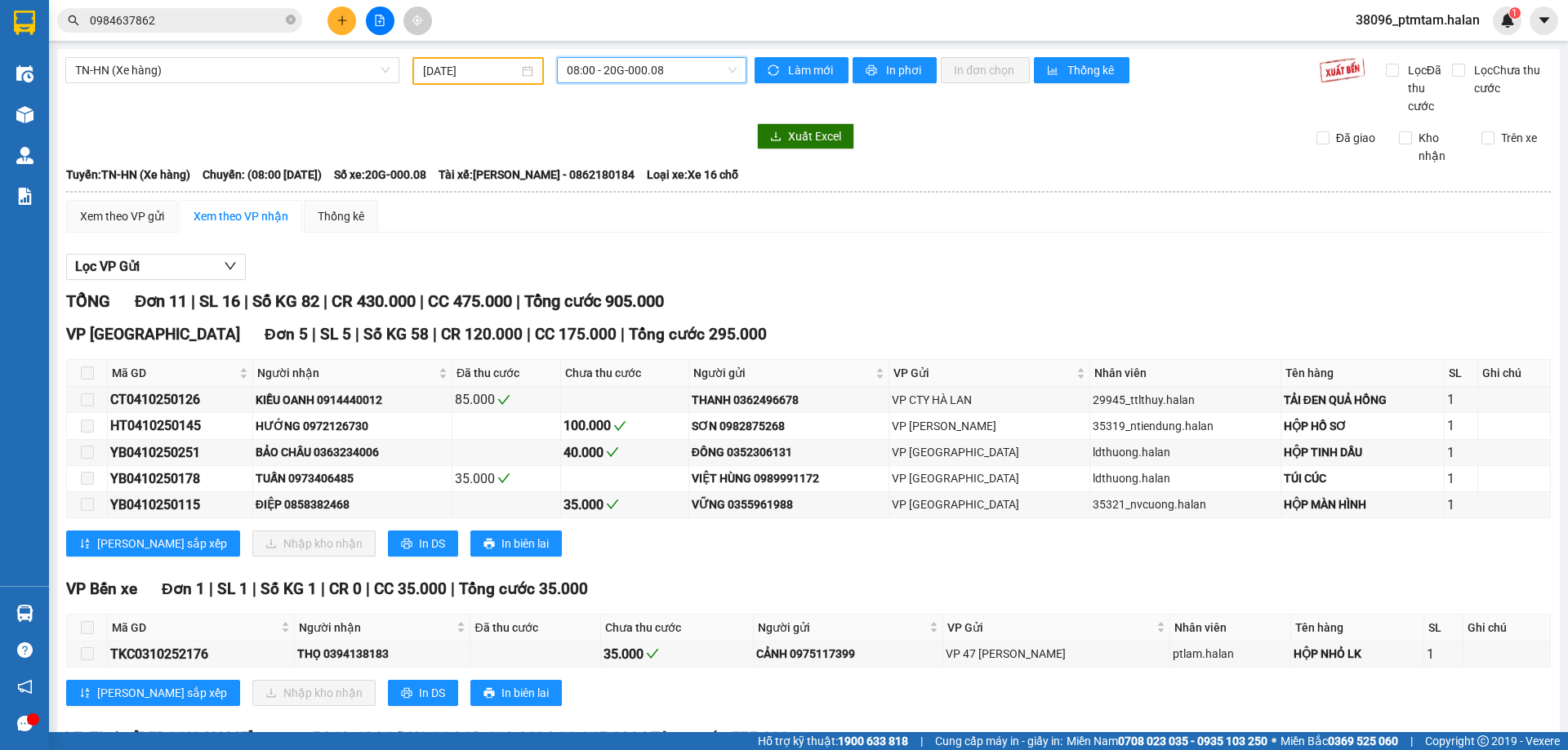
click at [623, 77] on span "08:00 - 20G-000.08" at bounding box center [651, 69] width 170 height 24
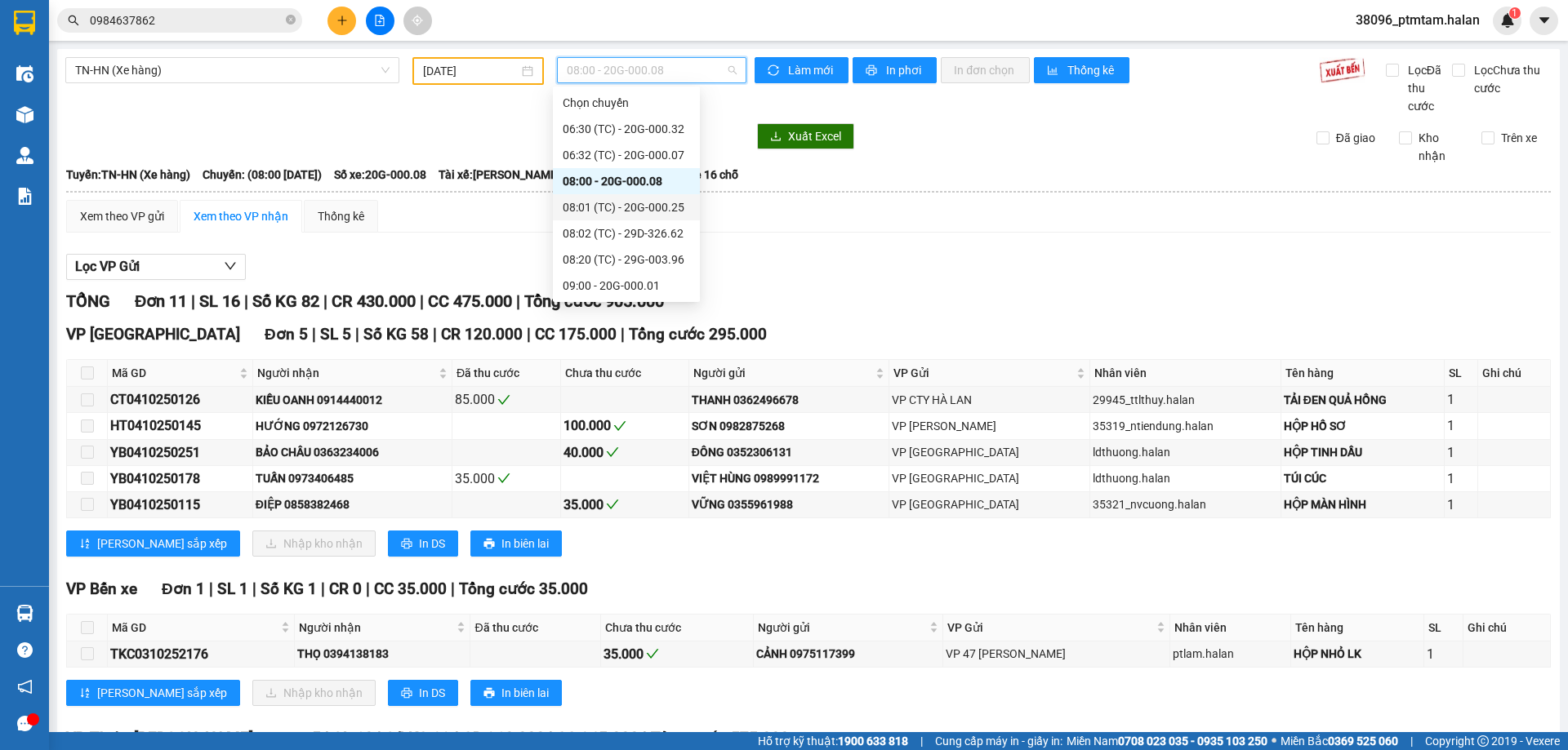
click at [615, 212] on div "08:01 (TC) - 20G-000.25" at bounding box center [626, 207] width 127 height 18
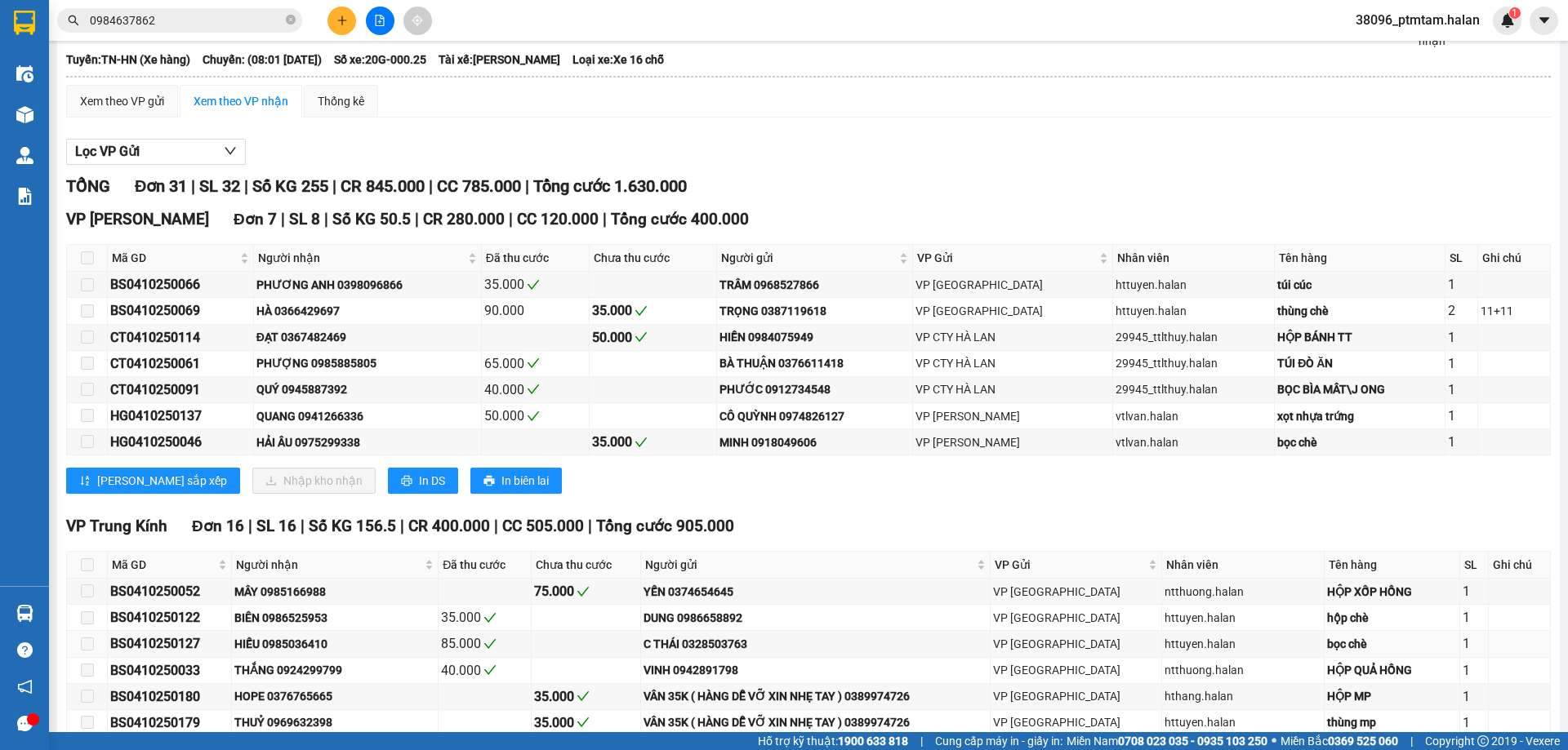
scroll to position [105, 0]
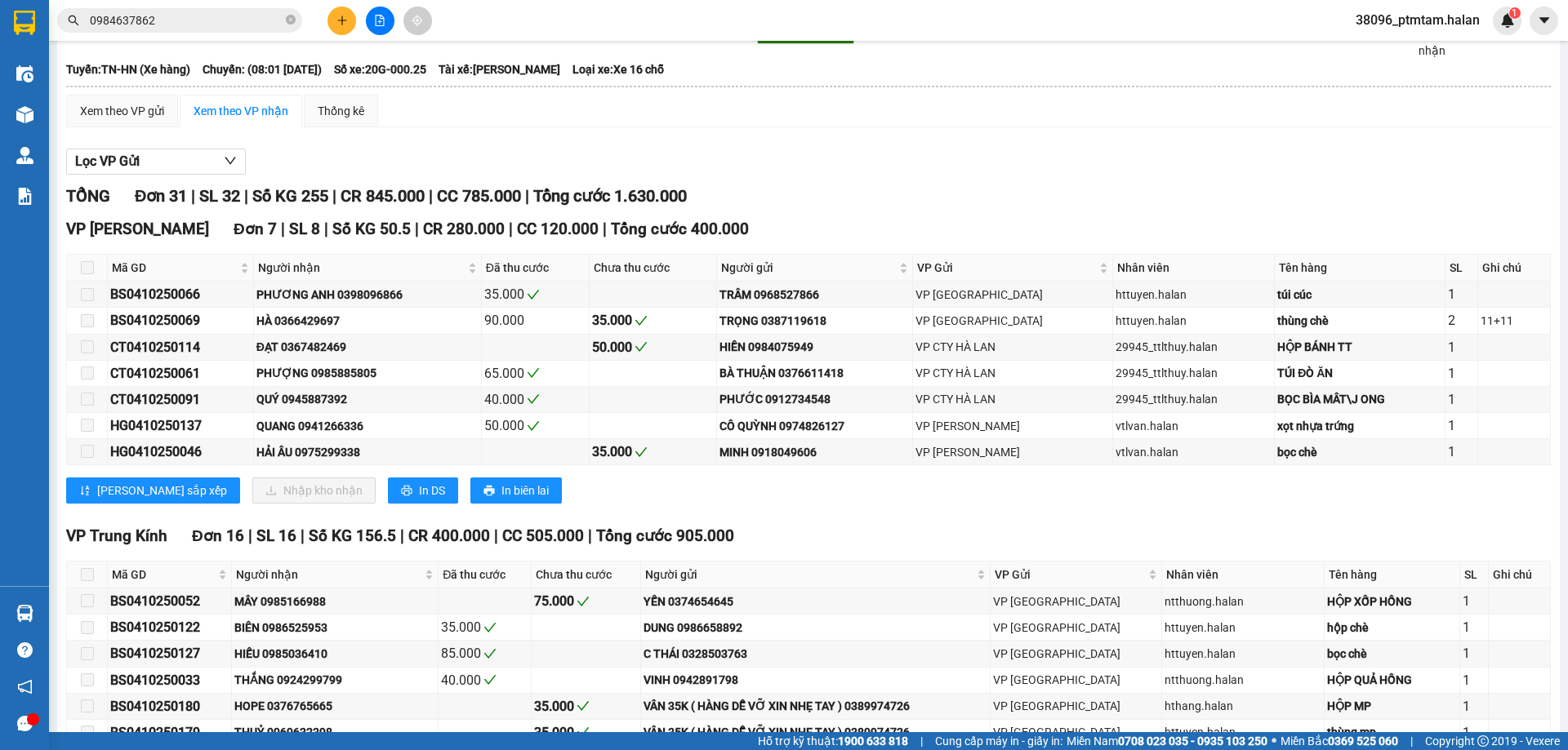
click at [344, 23] on icon "plus" at bounding box center [342, 21] width 12 height 12
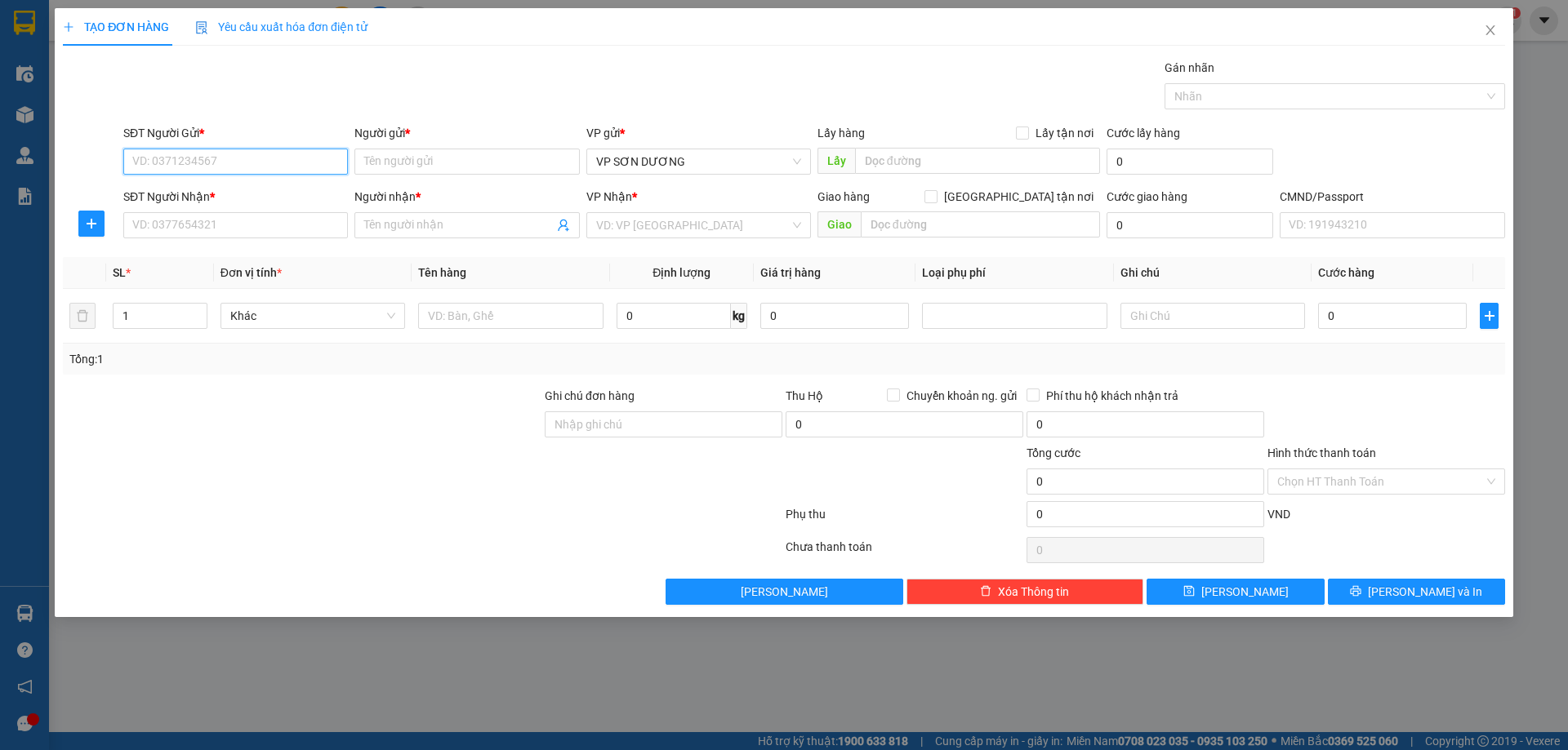
click at [230, 161] on input "SĐT Người Gửi *" at bounding box center [235, 161] width 225 height 26
paste input "0989987071"
type input "0989987071"
click at [197, 218] on input "SĐT Người Nhận *" at bounding box center [235, 225] width 225 height 26
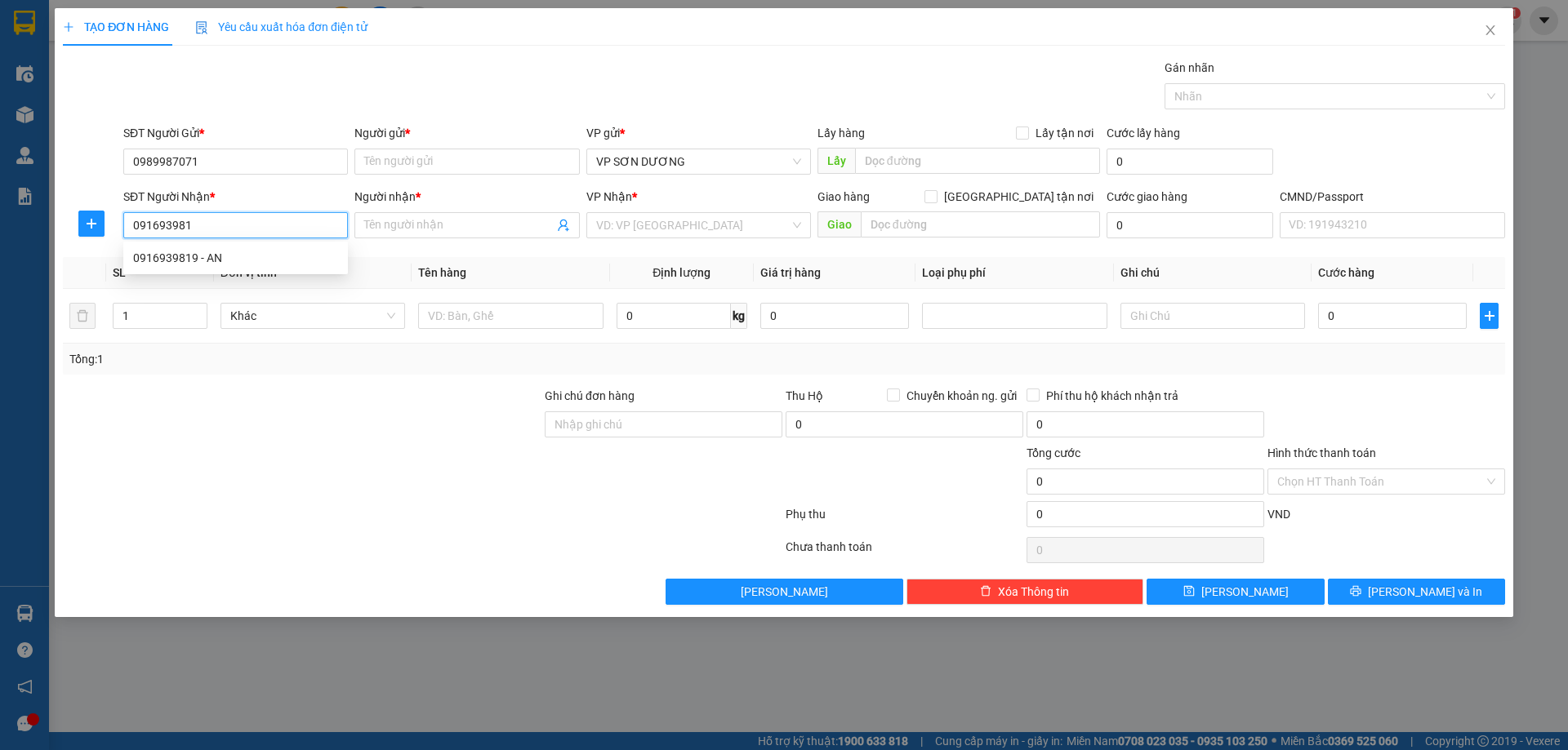
type input "0916939819"
click at [200, 261] on div "0916939819 - AN" at bounding box center [235, 258] width 205 height 18
type input "AN"
click at [639, 165] on span "VP SƠN DƯƠNG" at bounding box center [698, 161] width 205 height 24
type input "0916939819"
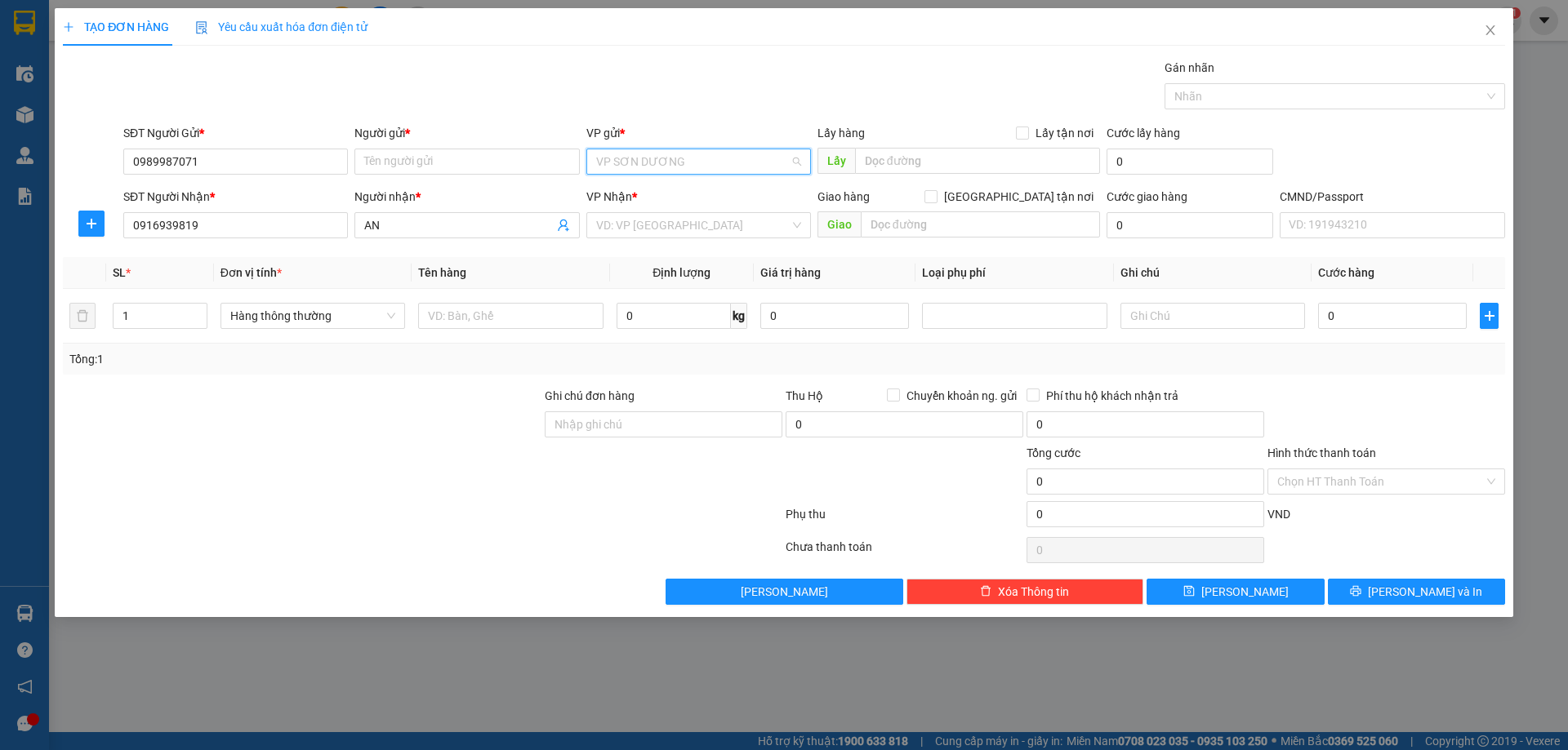
scroll to position [608, 0]
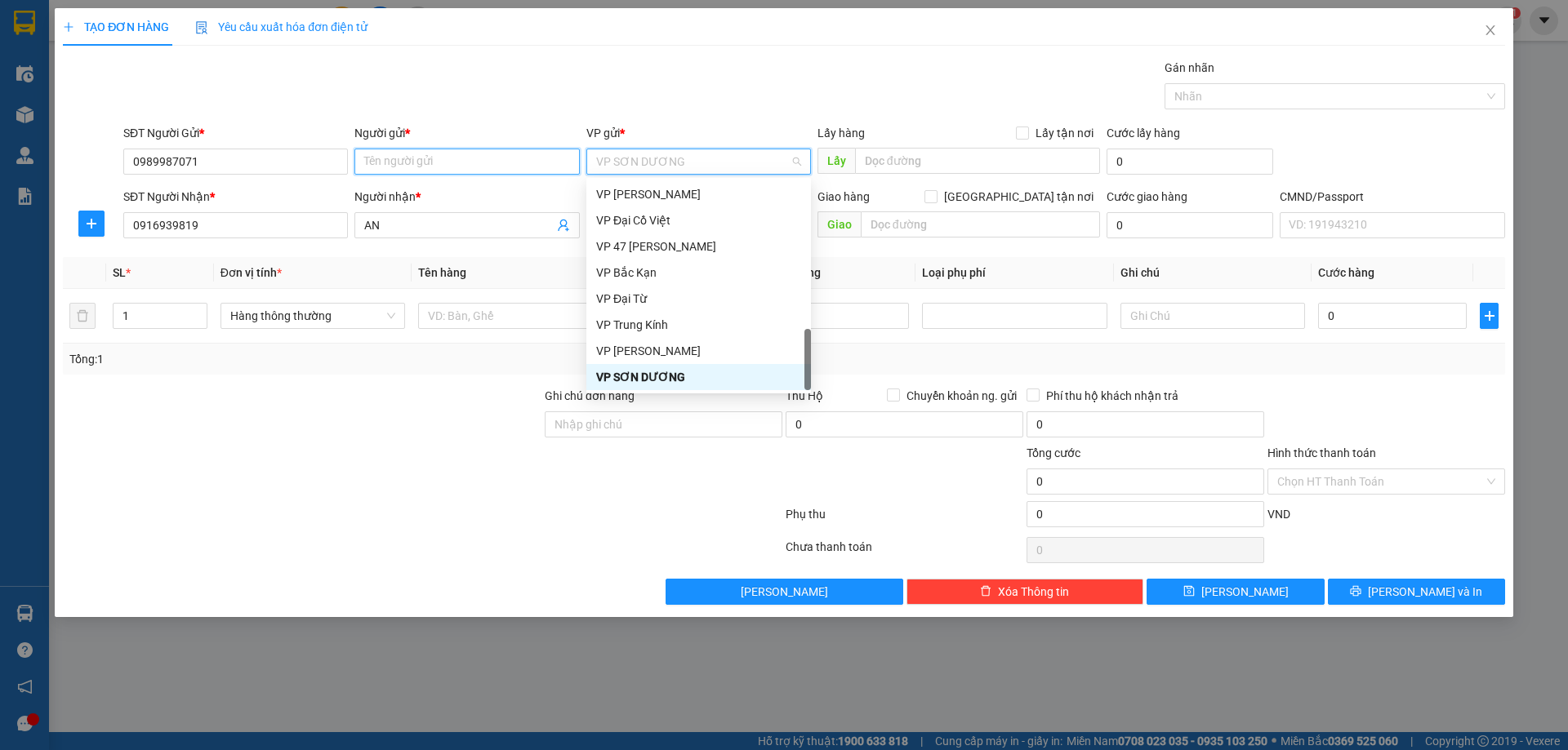
click at [409, 159] on input "Người gửi *" at bounding box center [467, 161] width 225 height 26
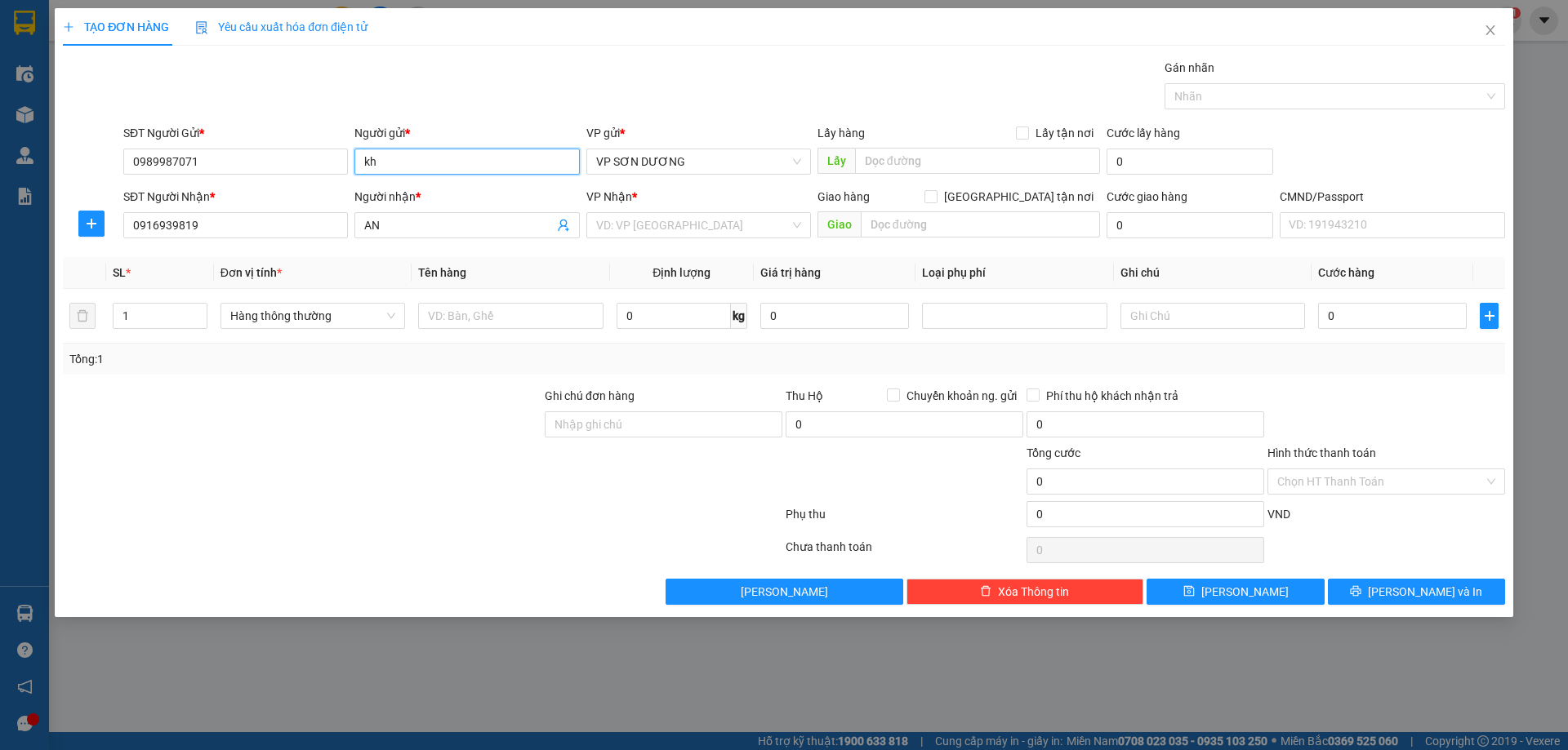
type input "k"
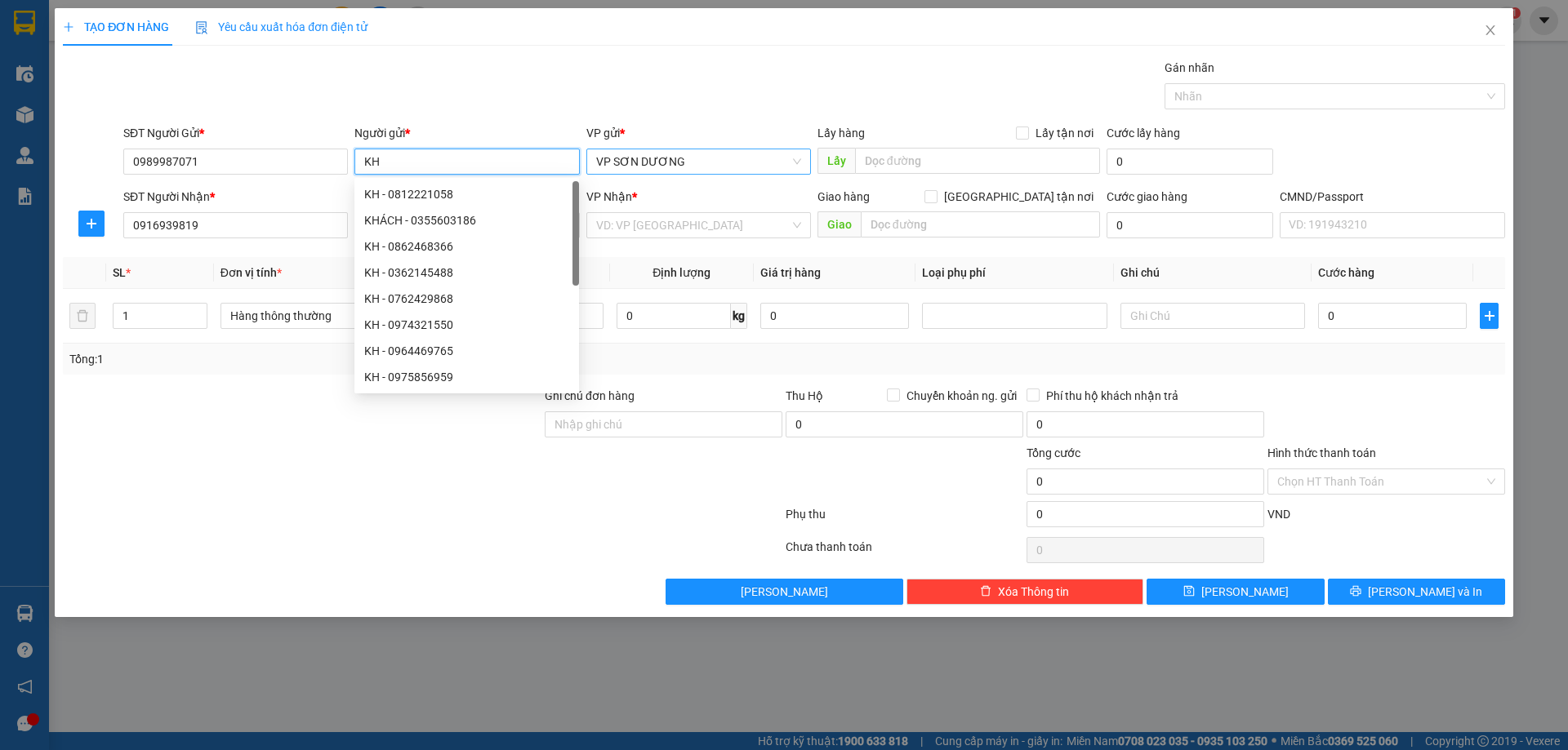
click at [631, 164] on span "VP SƠN DƯƠNG" at bounding box center [698, 161] width 205 height 24
type input "KH"
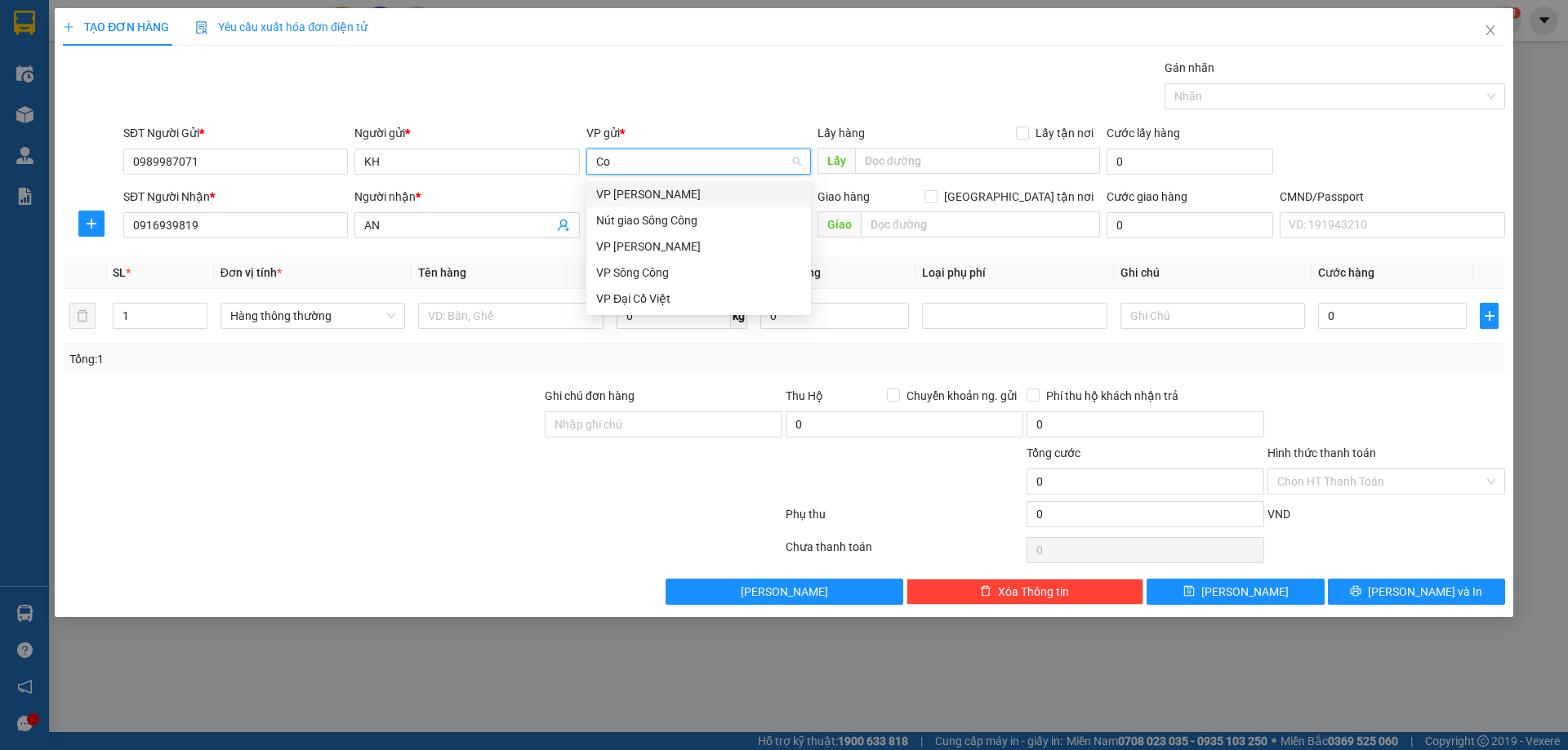
scroll to position [0, 0]
type input "Cty"
drag, startPoint x: 621, startPoint y: 191, endPoint x: 622, endPoint y: 201, distance: 10.0
click at [622, 191] on div "VP CTY HÀ LAN" at bounding box center [698, 194] width 205 height 18
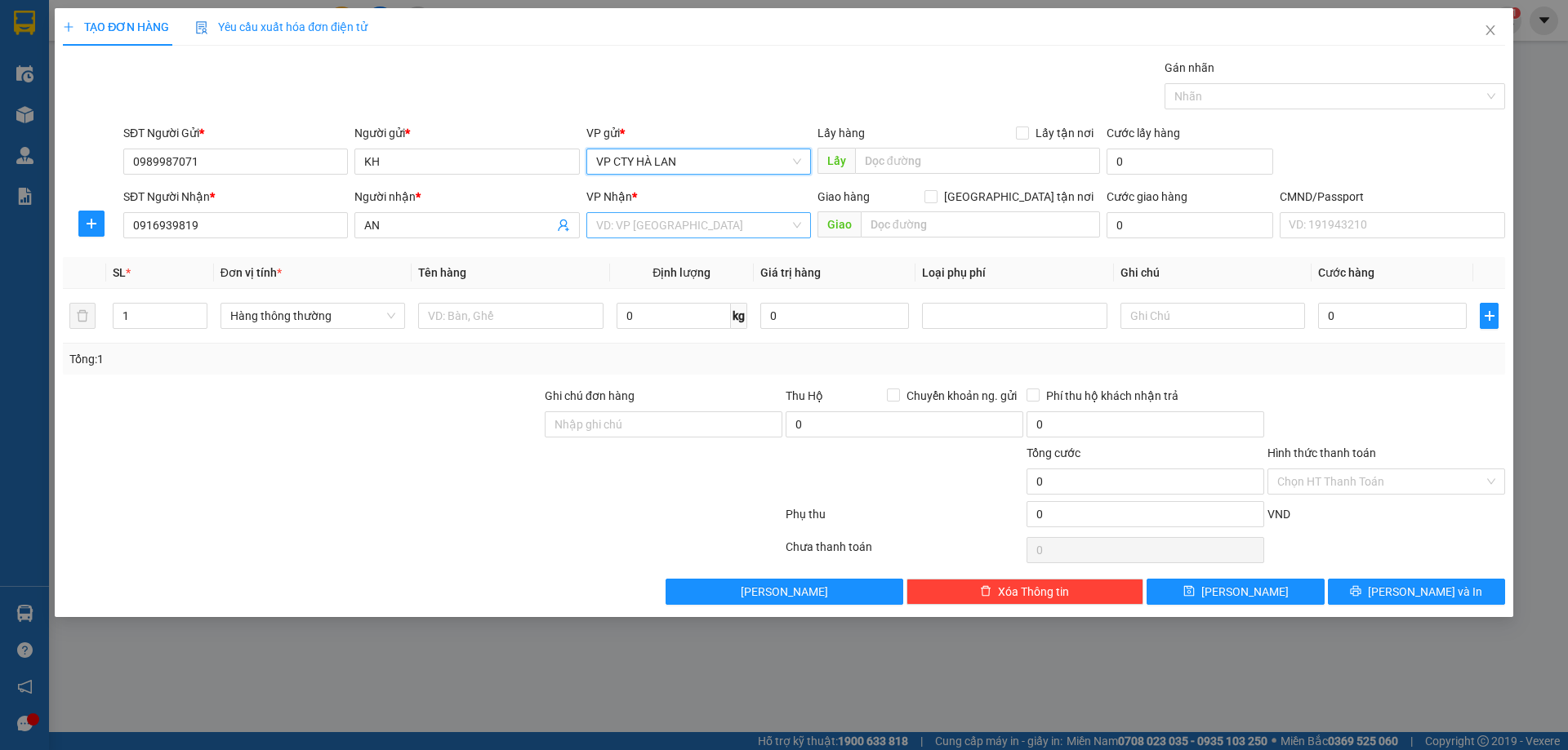
click at [624, 228] on input "search" at bounding box center [692, 225] width 193 height 24
type input "cty"
click at [631, 256] on div "VP CTY HÀ LAN" at bounding box center [698, 258] width 205 height 18
click at [476, 314] on input "text" at bounding box center [510, 315] width 185 height 26
type input "d"
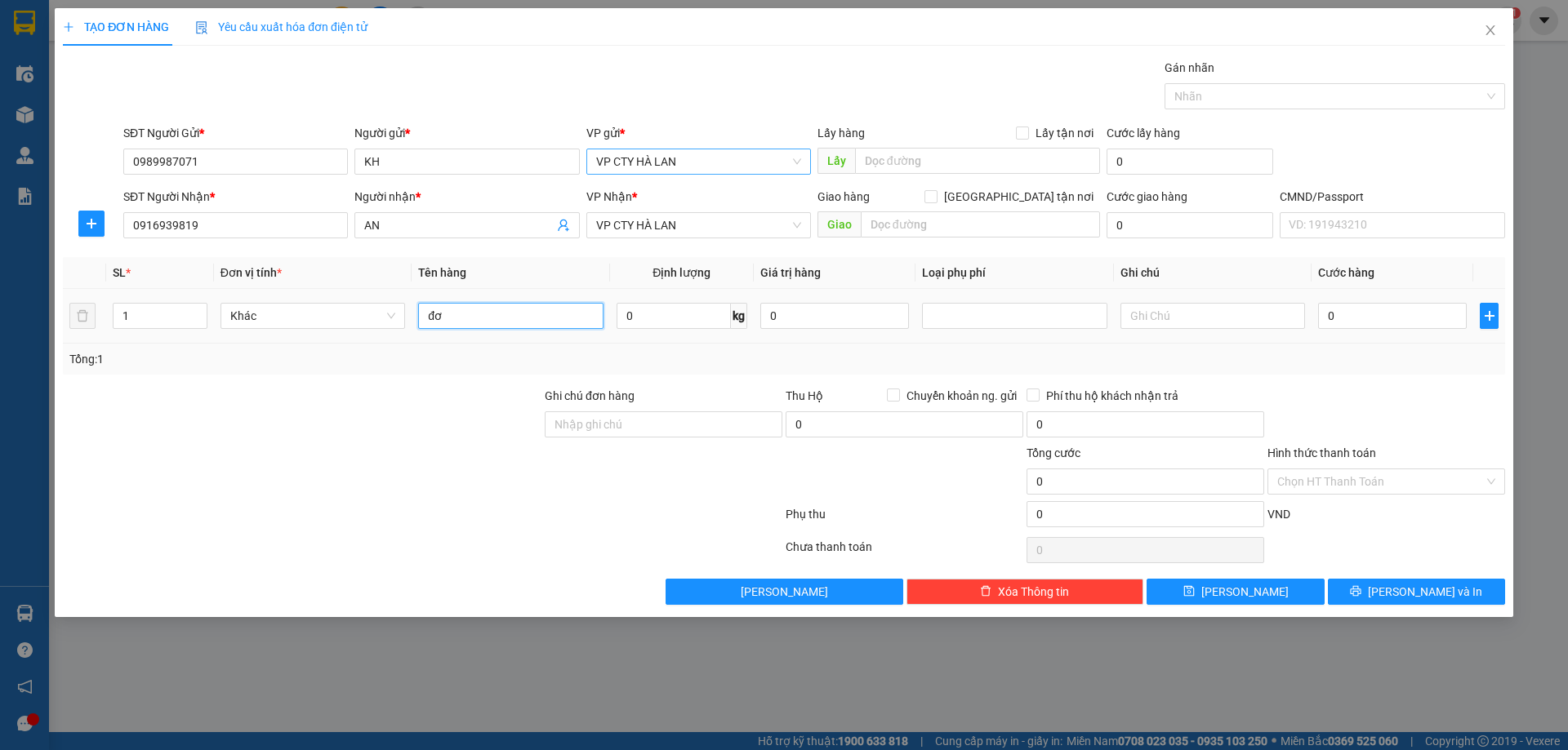
type input "đ"
type input "HÀNG TỪ THIỆN"
click at [888, 159] on input "text" at bounding box center [977, 161] width 245 height 26
click at [1015, 157] on input "text" at bounding box center [977, 161] width 245 height 26
paste input "43 Ng. Quyền, P. Quang Trung, Hà Đông, Hà Nội"
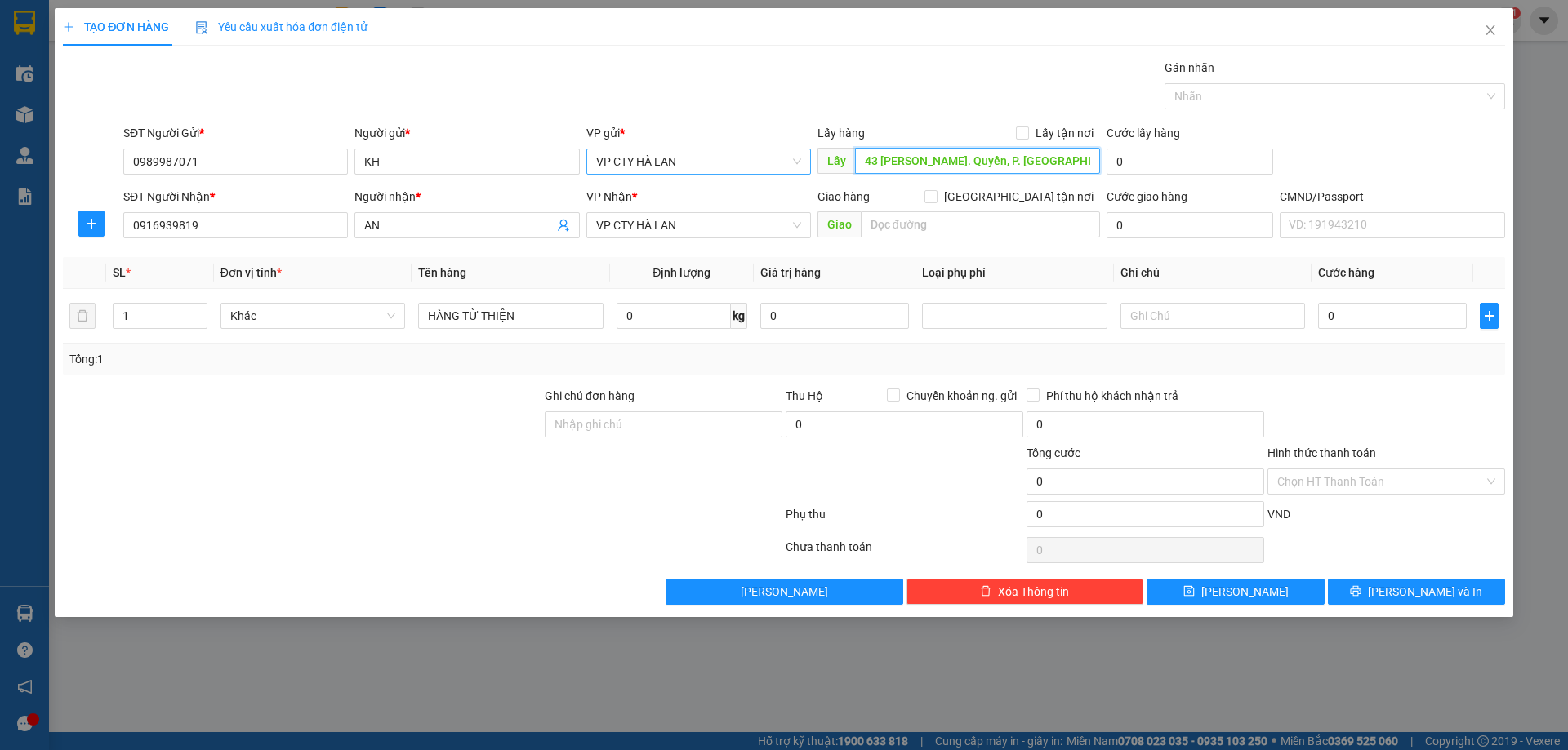
scroll to position [0, 23]
type input "43 Ng. Quyền, P. Quang Trung, Hà Đông, Hà Nội"
click at [920, 230] on input "text" at bounding box center [980, 224] width 239 height 26
type input "ST GO"
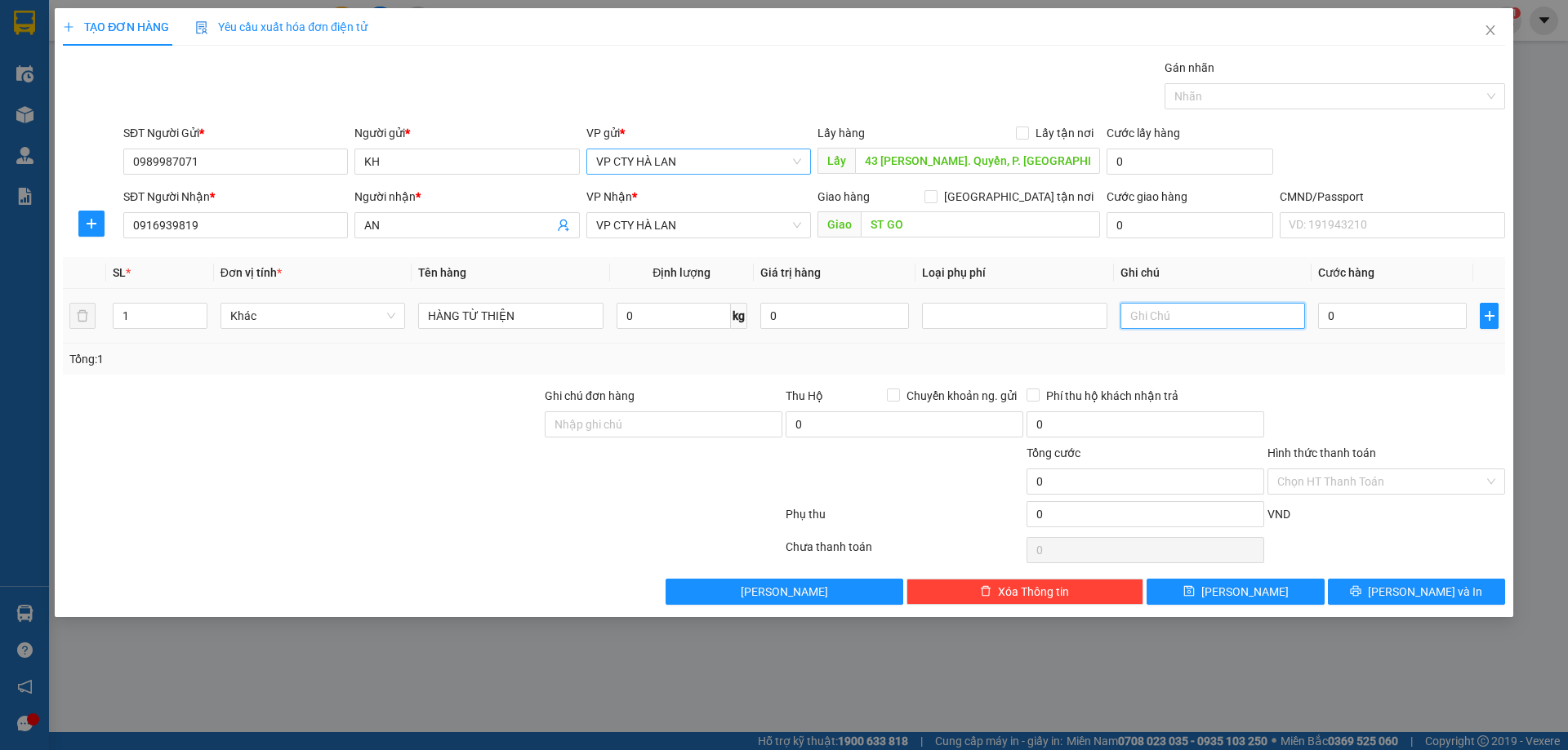
click at [1151, 325] on input "text" at bounding box center [1213, 315] width 185 height 26
type input "16 BAO GẠO"
click at [529, 316] on input "HÀNG TỪ THIỆN" at bounding box center [510, 315] width 185 height 26
click at [528, 316] on input "HÀNG TỪ THIỆN" at bounding box center [510, 315] width 185 height 26
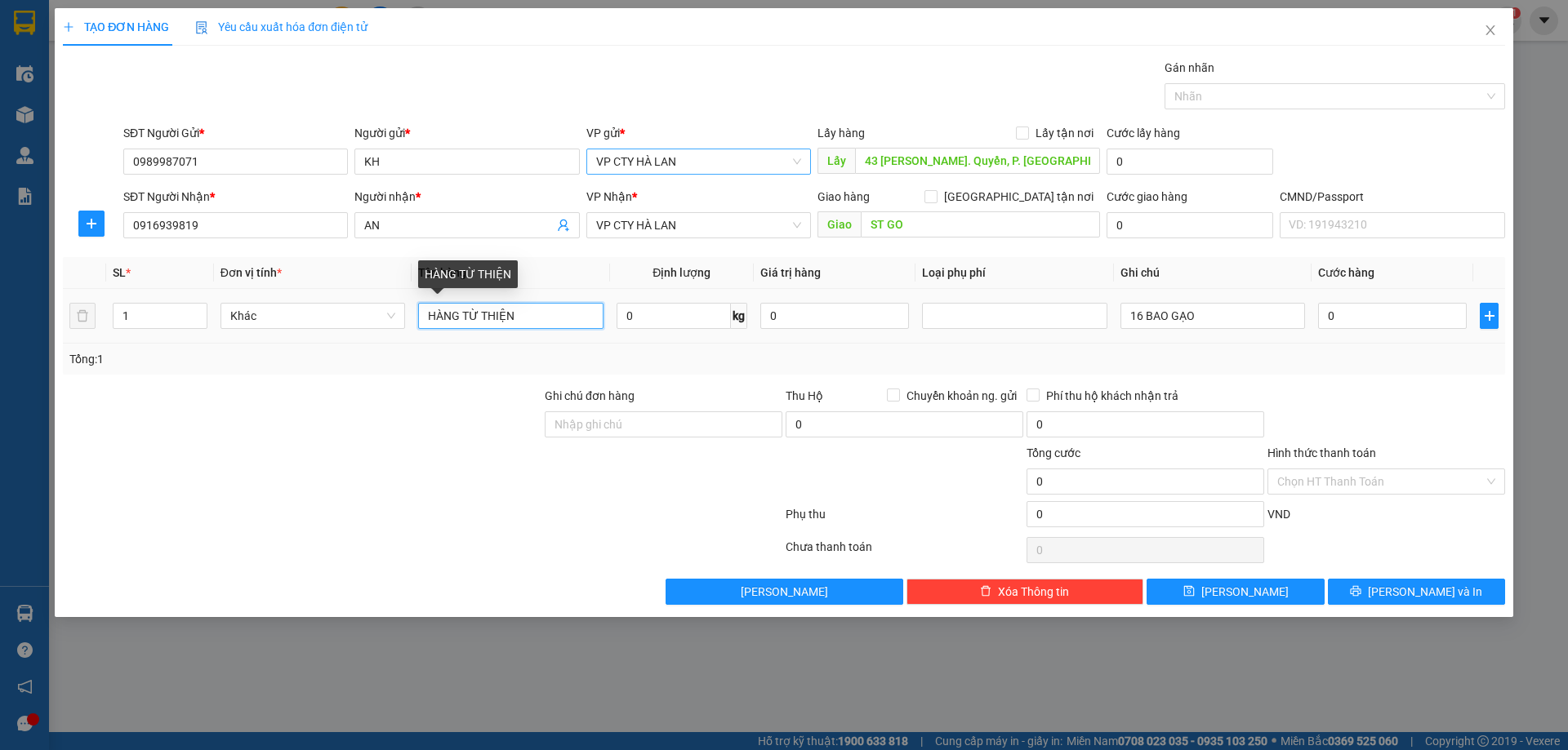
click at [528, 316] on input "HÀNG TỪ THIỆN" at bounding box center [510, 315] width 185 height 26
type input "BAO GẠO"
click at [1229, 322] on input "16 BAO GẠO" at bounding box center [1213, 315] width 185 height 26
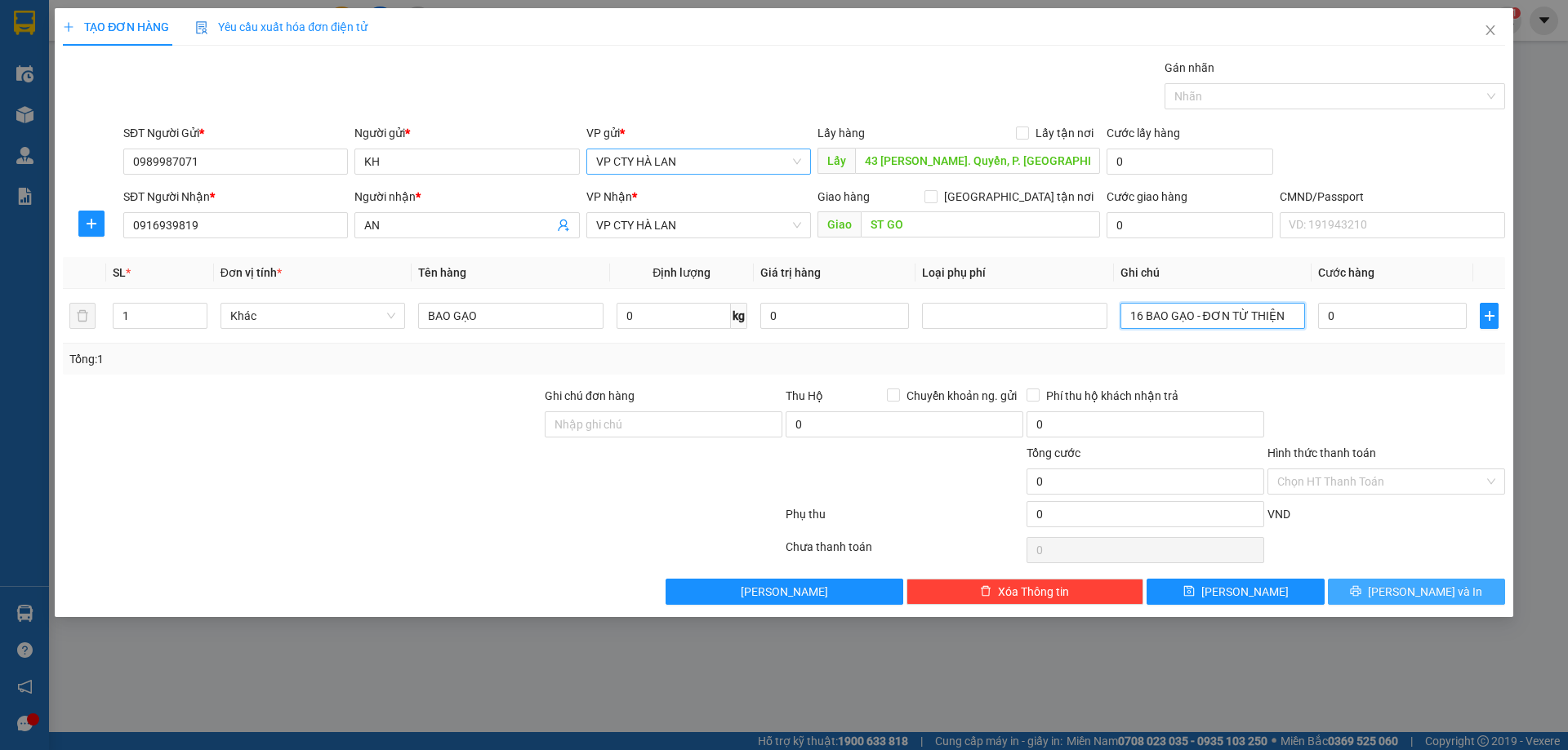
type input "16 BAO GẠO - ĐƠN TỪ THIỆN"
click at [1382, 594] on button "Lưu và In" at bounding box center [1417, 591] width 177 height 26
click at [645, 323] on input "0" at bounding box center [673, 315] width 115 height 26
click at [867, 329] on div "0" at bounding box center [835, 315] width 149 height 33
drag, startPoint x: 1009, startPoint y: 332, endPoint x: 1030, endPoint y: 332, distance: 21.0
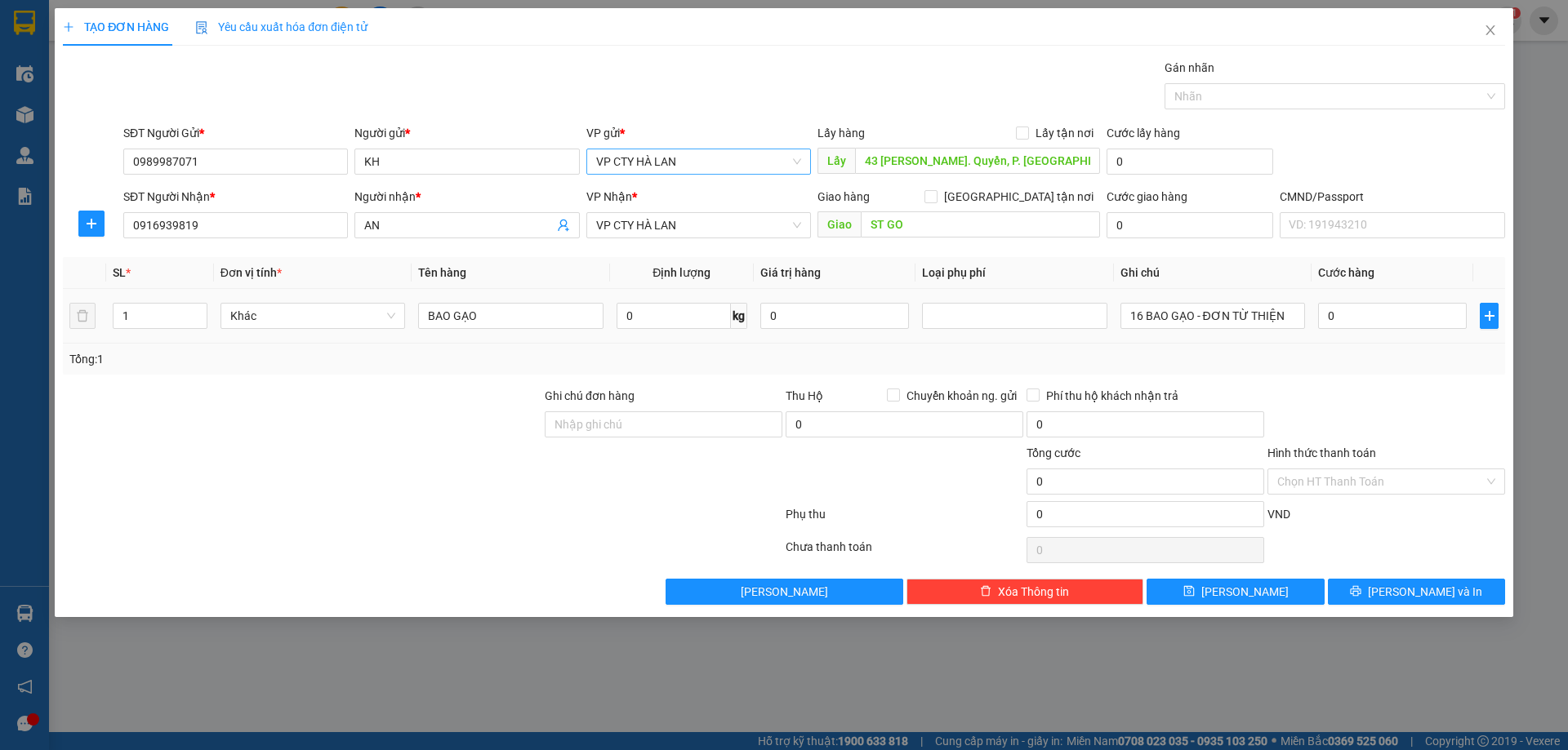
click at [1019, 332] on td at bounding box center [1014, 316] width 197 height 54
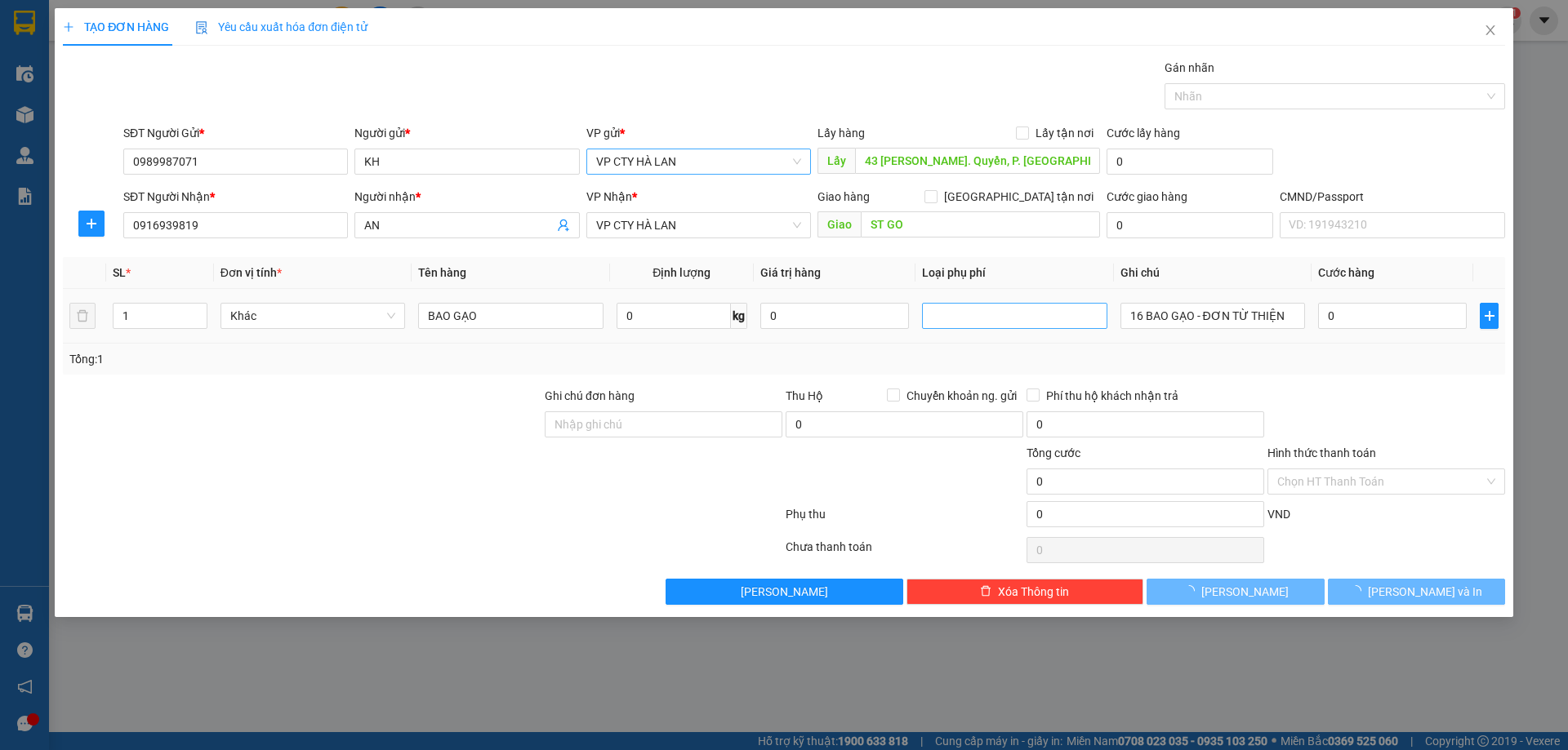
click at [1104, 322] on div at bounding box center [1014, 315] width 185 height 26
drag, startPoint x: 1262, startPoint y: 322, endPoint x: 1353, endPoint y: 319, distance: 91.0
click at [1269, 322] on input "16 BAO GẠO - ĐƠN TỪ THIỆN" at bounding box center [1213, 315] width 185 height 26
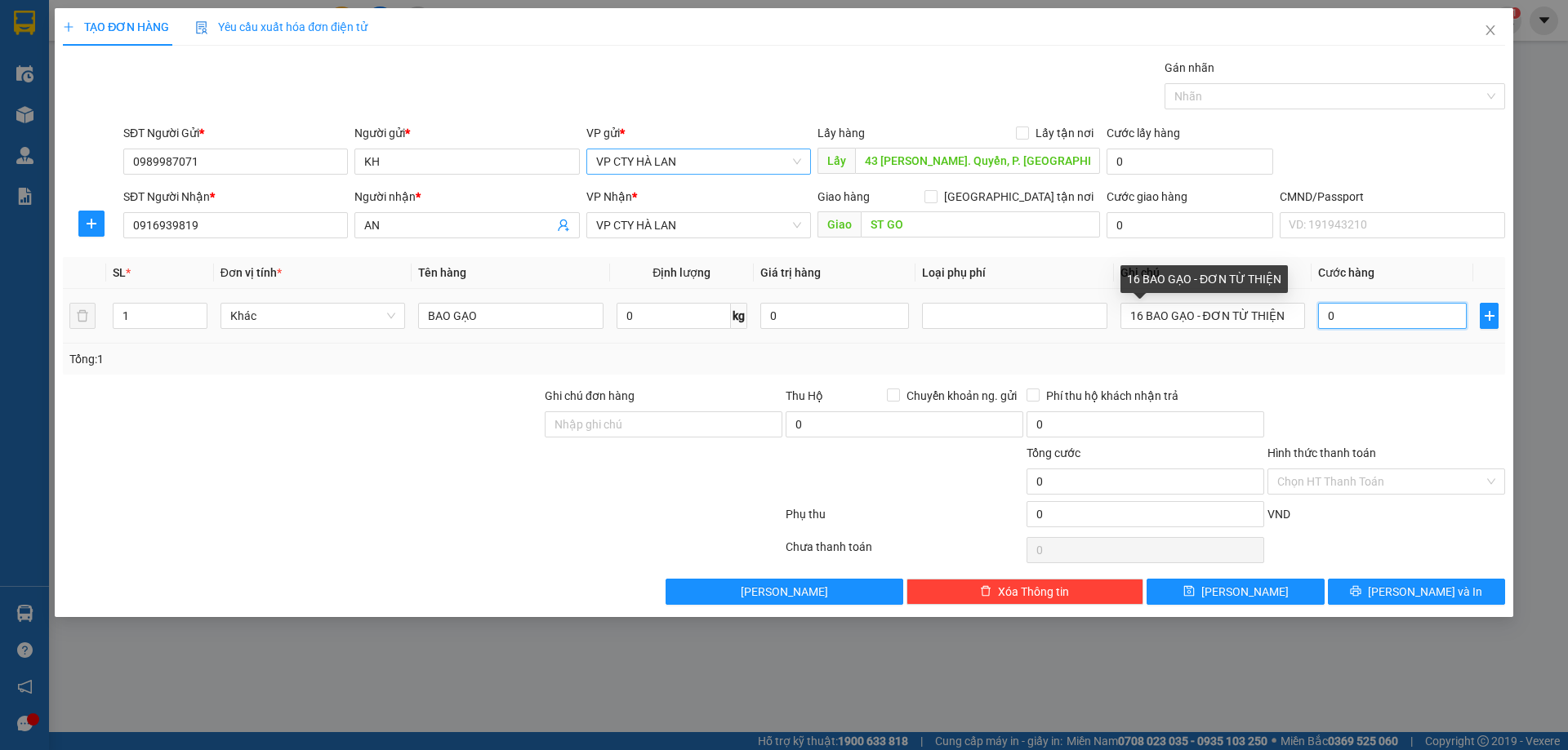
click at [1353, 319] on input "0" at bounding box center [1392, 315] width 149 height 26
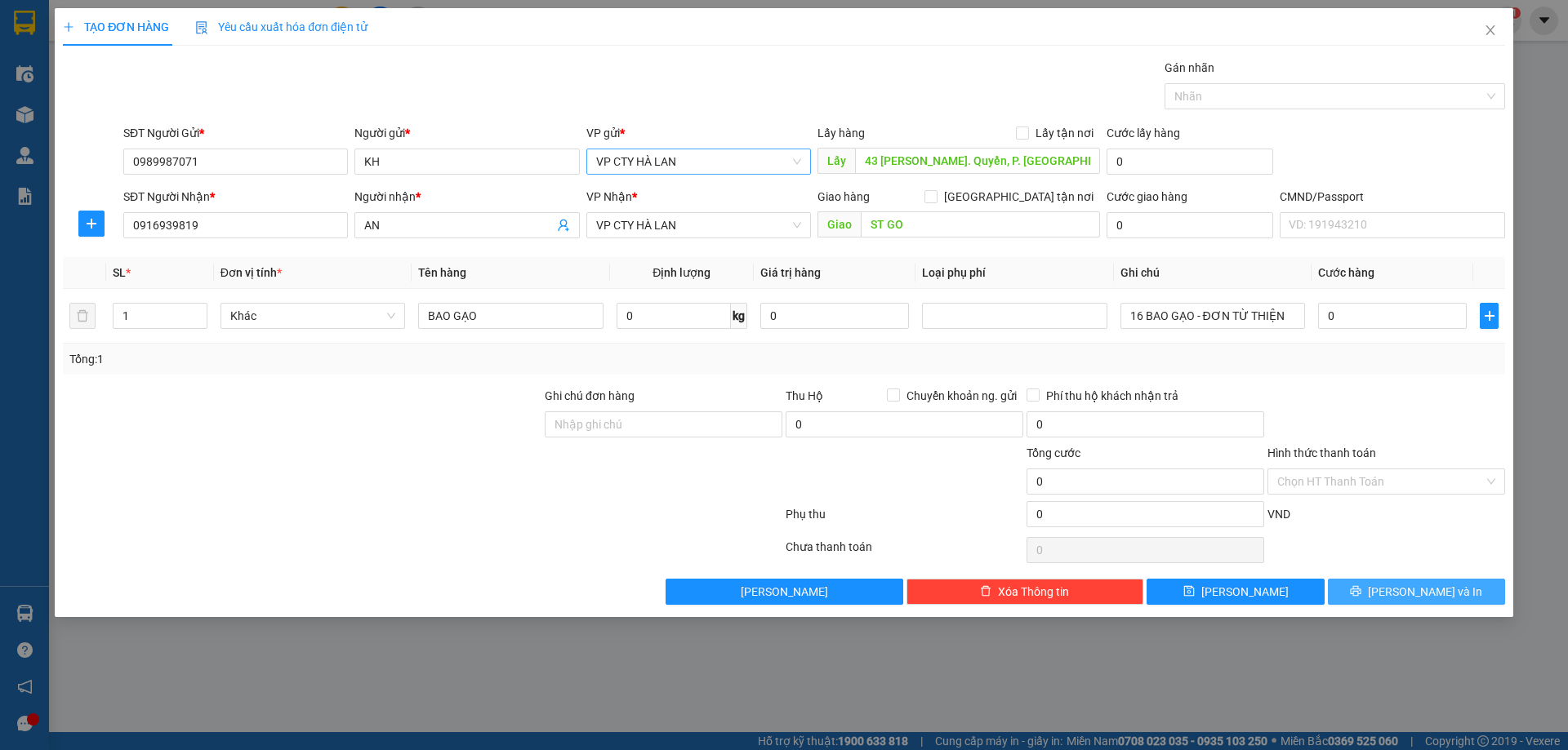
click at [1397, 589] on button "Lưu và In" at bounding box center [1417, 591] width 177 height 26
click at [1351, 324] on input "0" at bounding box center [1392, 315] width 149 height 26
type input "01"
type input "1"
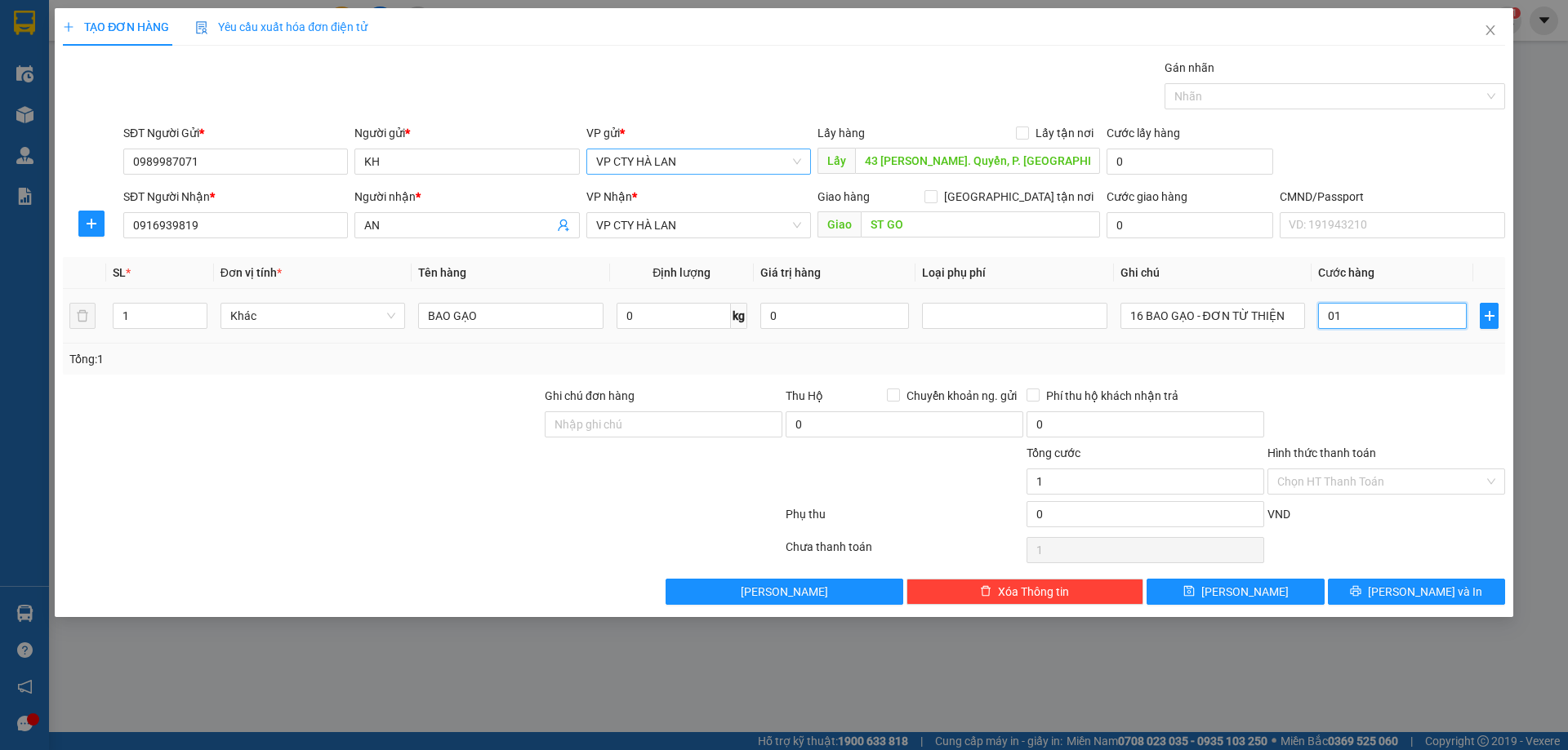
click at [1355, 309] on input "01" at bounding box center [1392, 315] width 149 height 26
type input "1.000"
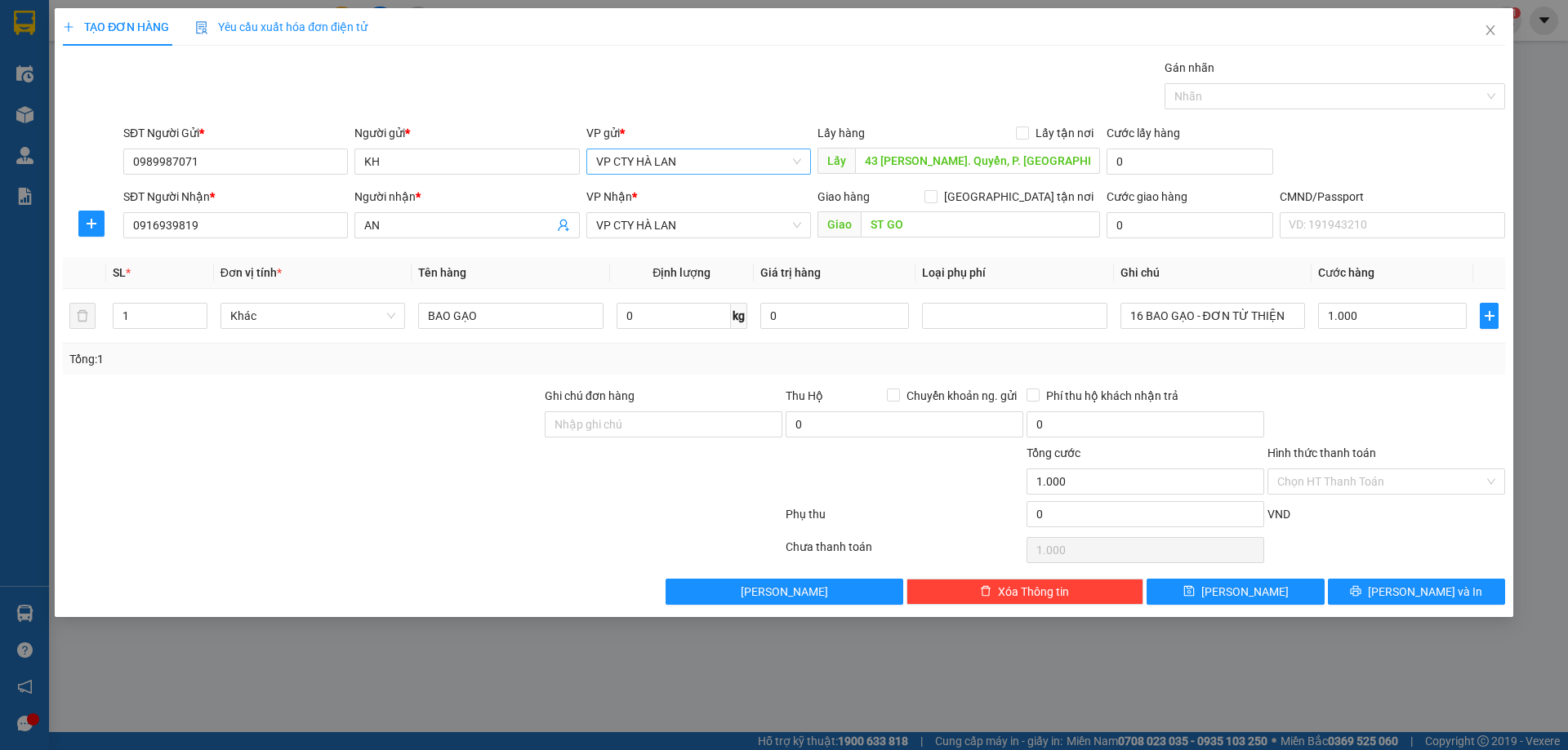
click at [1343, 378] on div "Transit Pickup Surcharge Ids Transit Deliver Surcharge Ids Transit Deliver Surc…" at bounding box center [784, 331] width 1443 height 546
click at [1361, 592] on icon "printer" at bounding box center [1356, 591] width 12 height 12
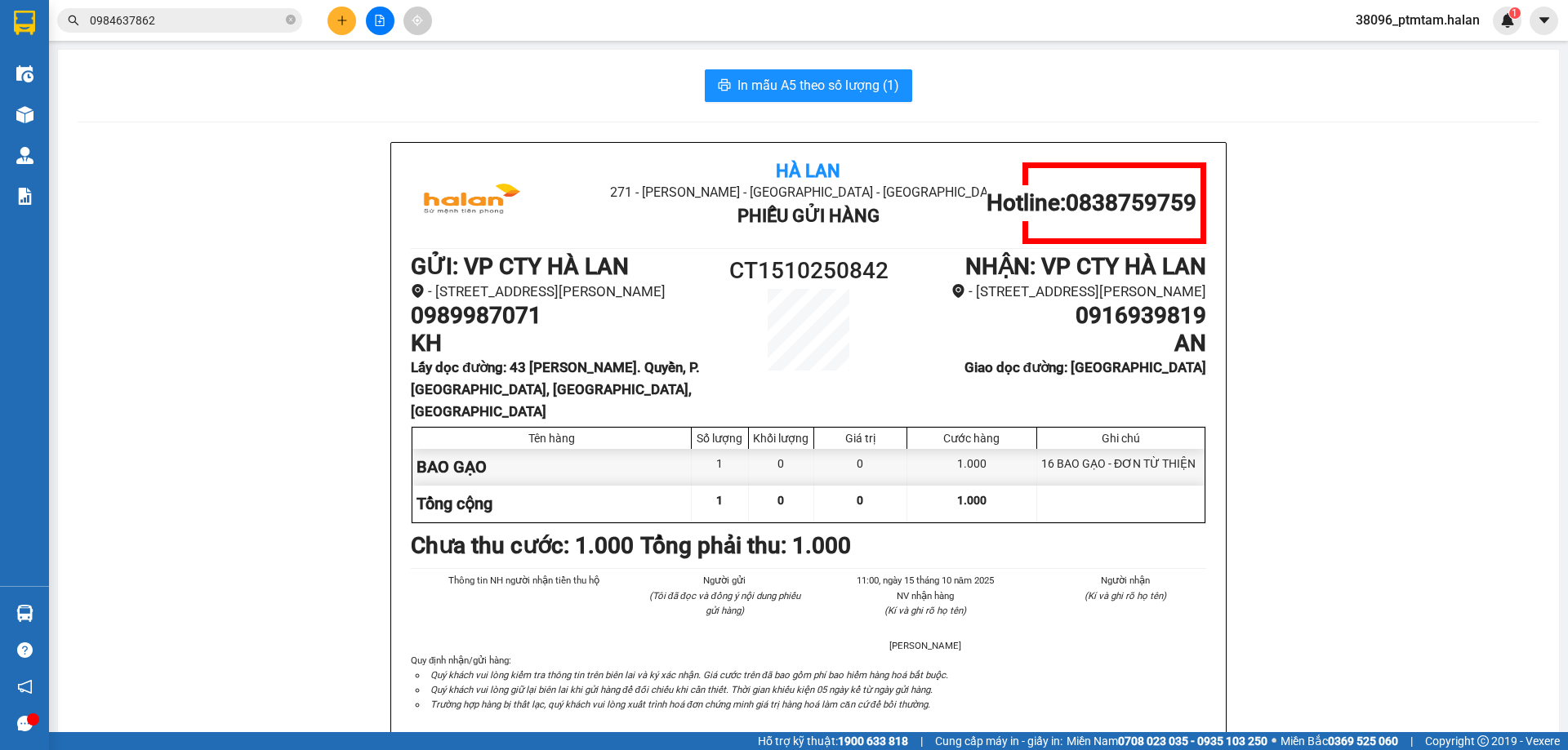
click at [792, 272] on h1 "CT1510250842" at bounding box center [809, 271] width 199 height 36
click at [790, 270] on h1 "CT1510250842" at bounding box center [809, 271] width 199 height 36
drag, startPoint x: 754, startPoint y: 268, endPoint x: 889, endPoint y: 272, distance: 135.1
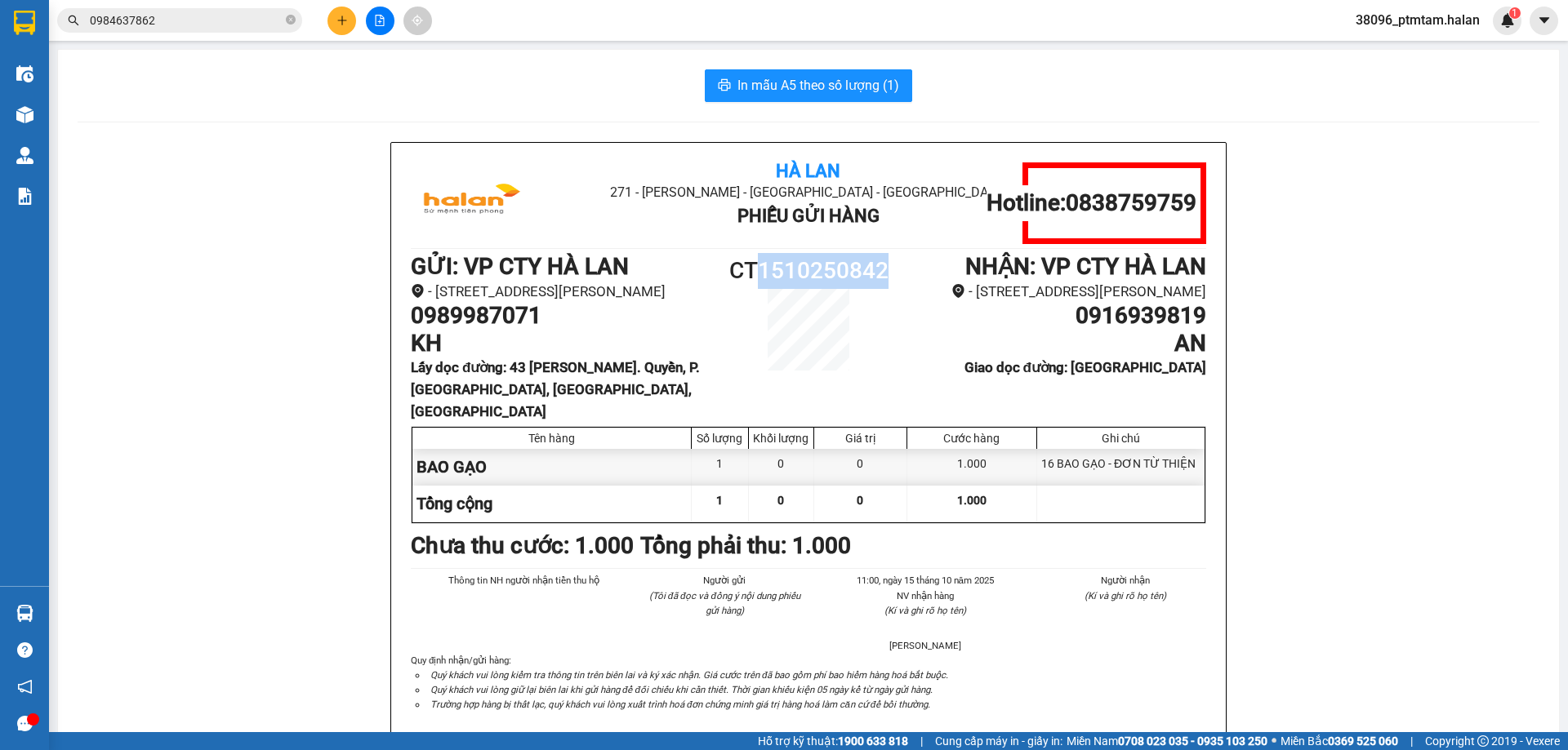
click at [889, 272] on h1 "CT1510250842" at bounding box center [809, 271] width 199 height 36
copy h1 "1510250842"
click at [812, 274] on h1 "CT1510250842" at bounding box center [809, 271] width 199 height 36
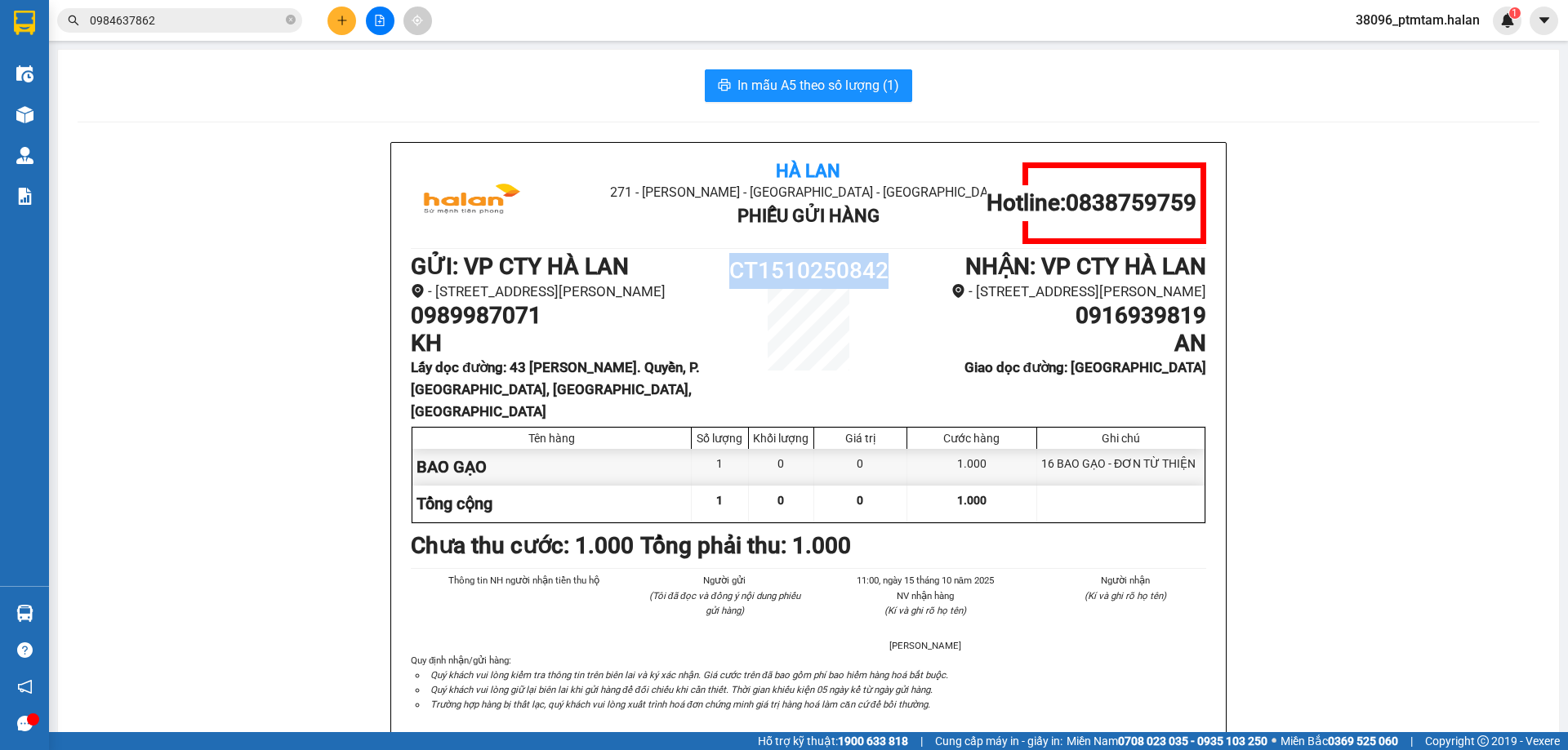
copy div "CT1510250842"
click at [246, 25] on input "0984637862" at bounding box center [186, 20] width 192 height 18
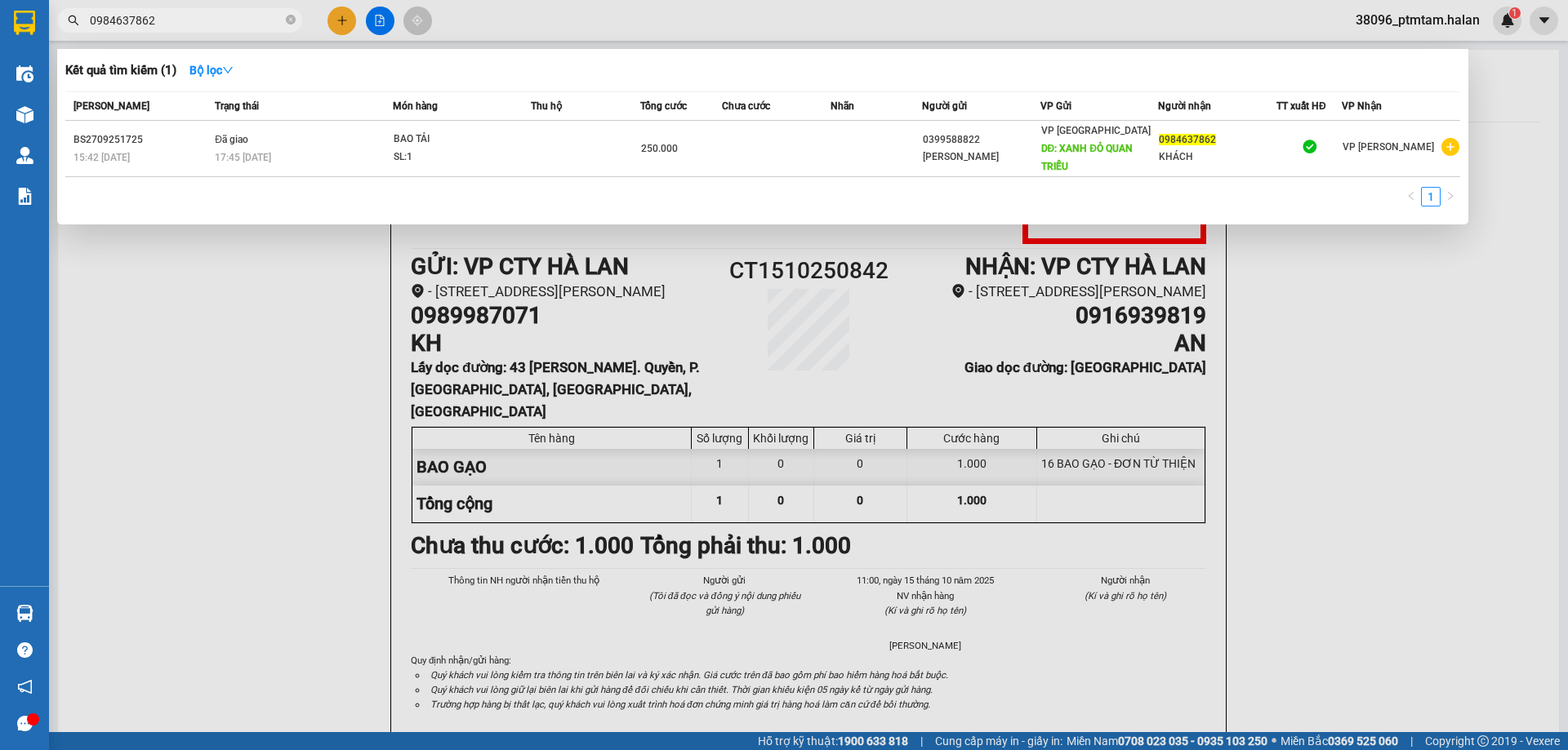
click at [246, 25] on input "0984637862" at bounding box center [186, 20] width 192 height 18
paste input "CT151025084"
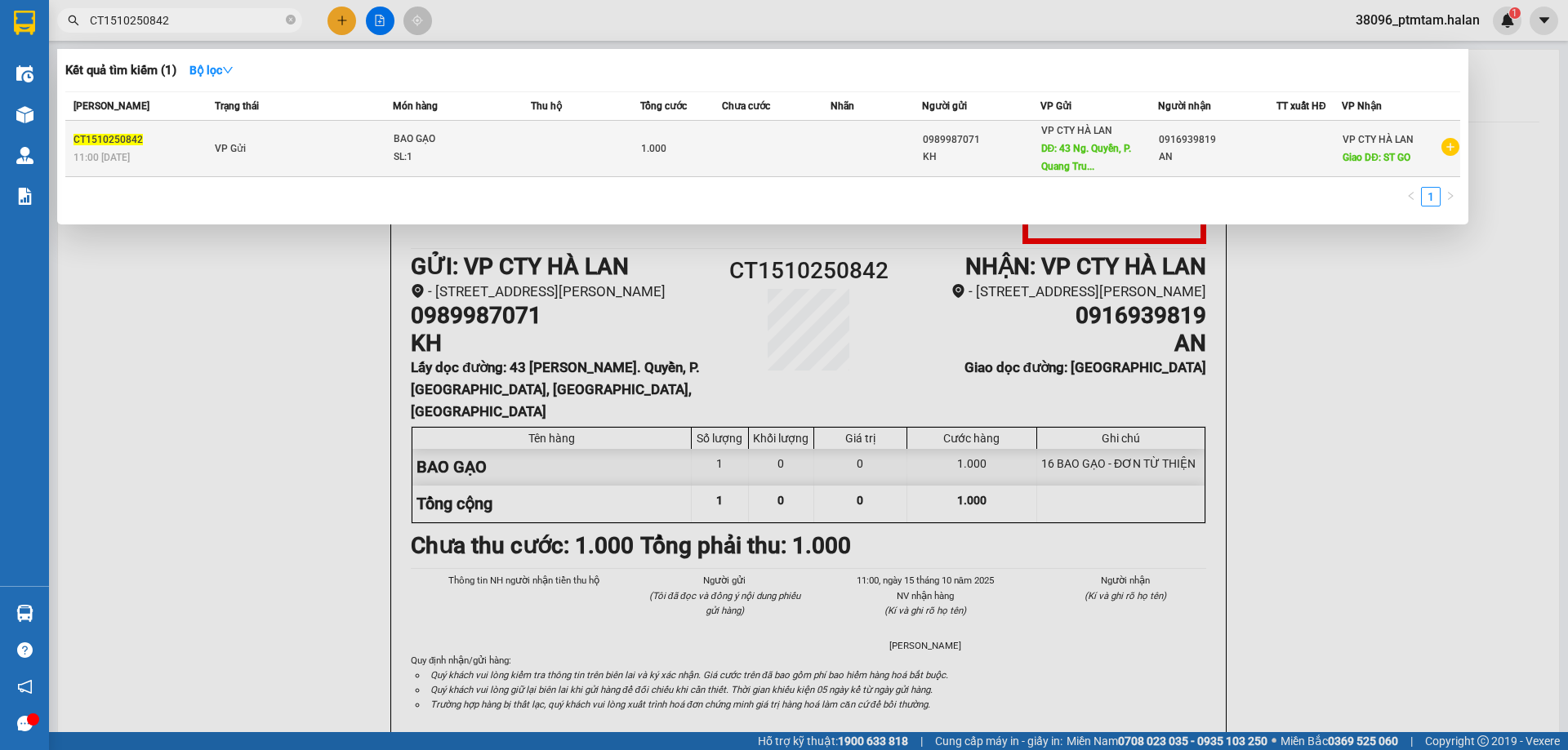
type input "CT1510250842"
click at [536, 152] on td at bounding box center [585, 149] width 110 height 56
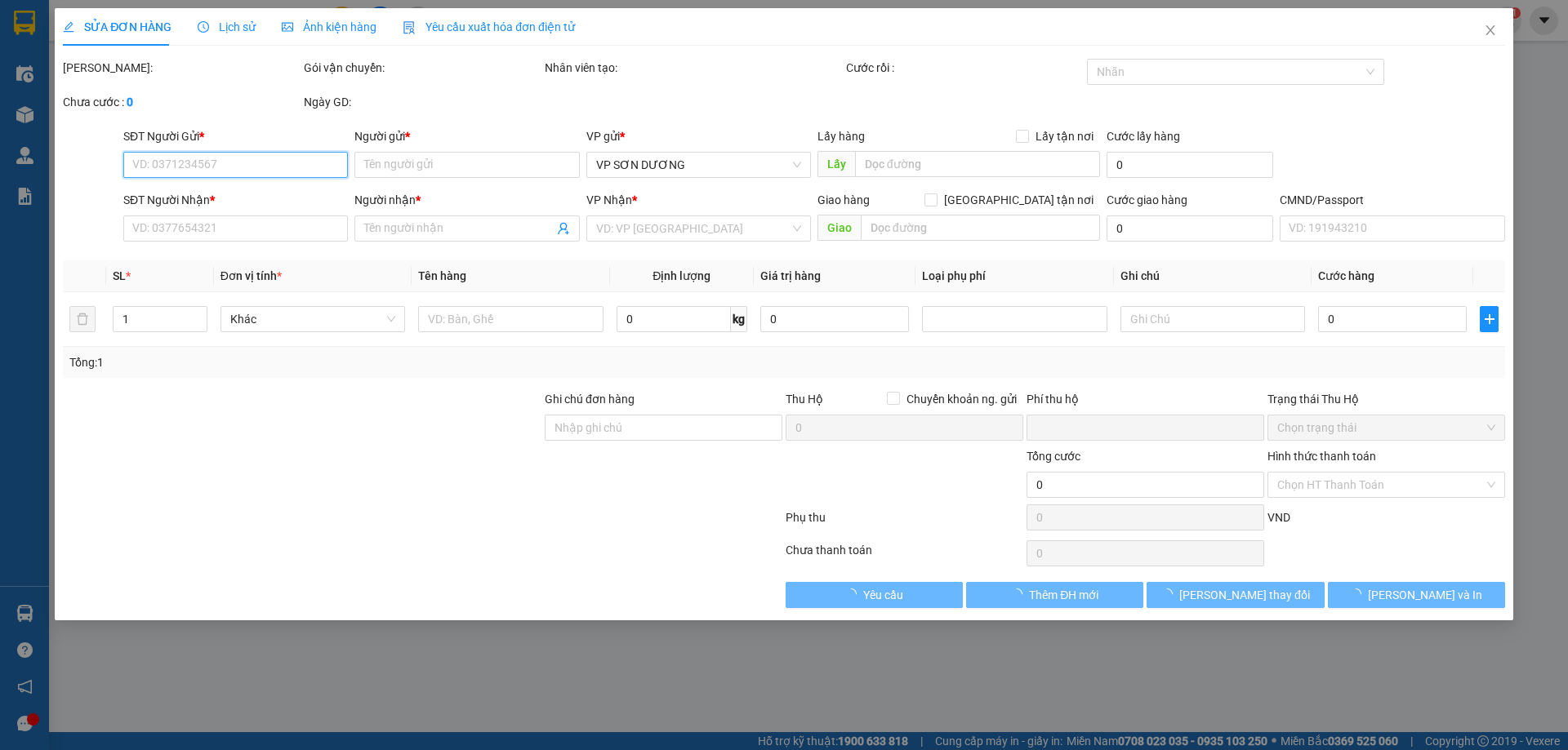
type input "0989987071"
type input "KH"
type input "43 Ng. Quyền, P. Quang Trung, Hà Đông, Hà Nội"
type input "0916939819"
type input "AN"
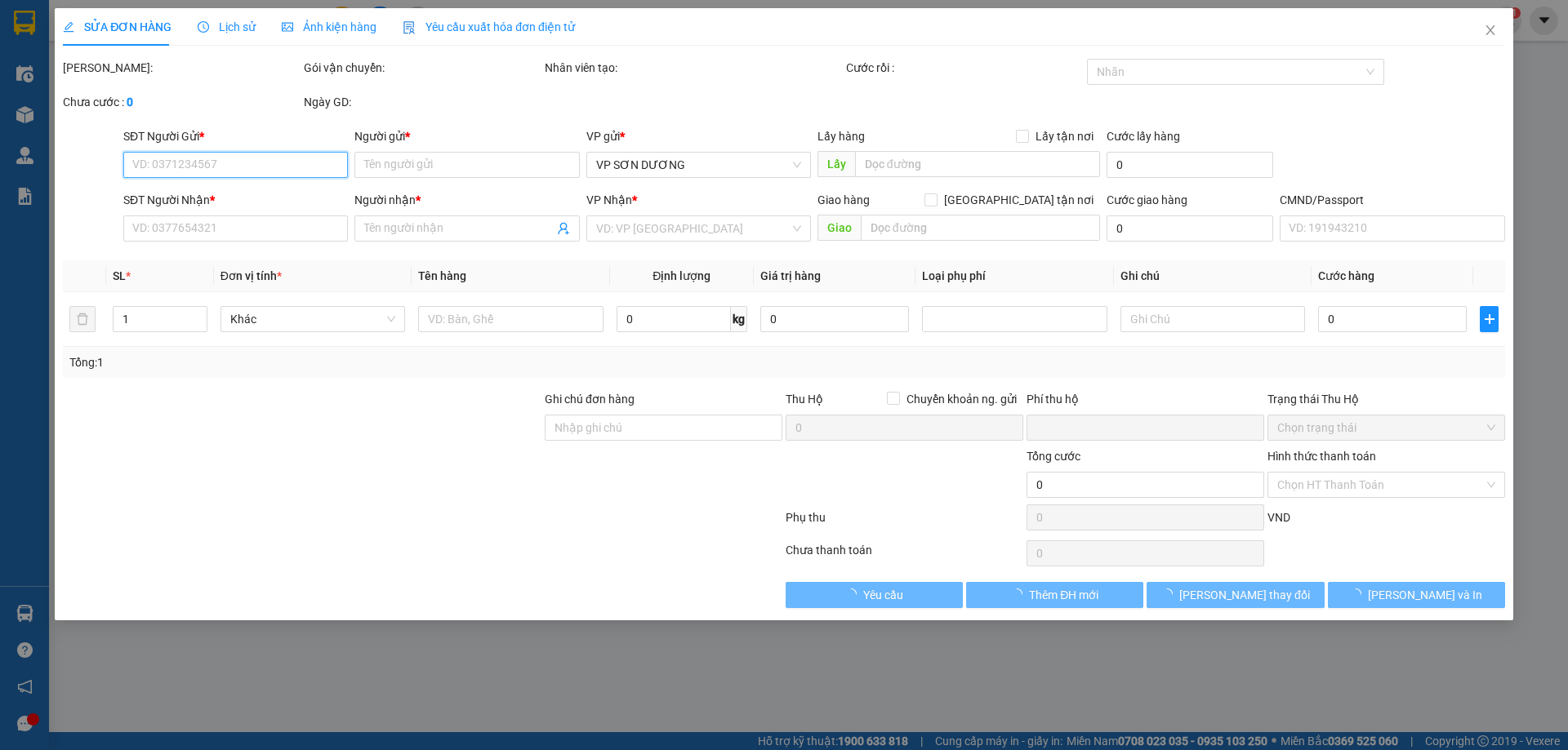
type input "ST GO"
type input "0"
type input "1.000"
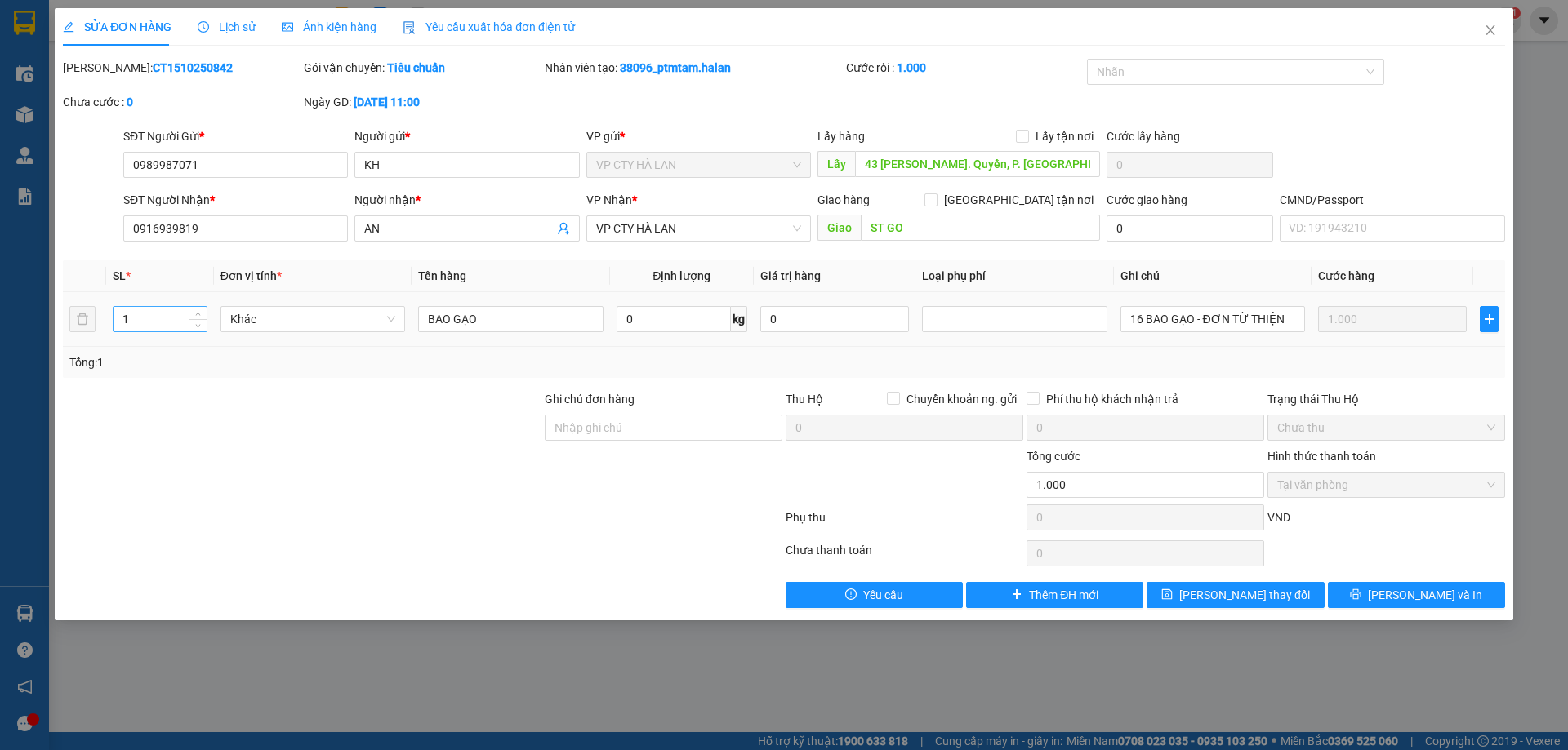
click at [151, 320] on input "1" at bounding box center [160, 319] width 93 height 24
type input "16"
click at [515, 316] on input "BAO GẠO" at bounding box center [510, 319] width 185 height 26
click at [345, 520] on div at bounding box center [422, 521] width 723 height 33
click at [1192, 326] on input "16 BAO GẠO - ĐƠN TỪ THIỆN" at bounding box center [1213, 319] width 185 height 26
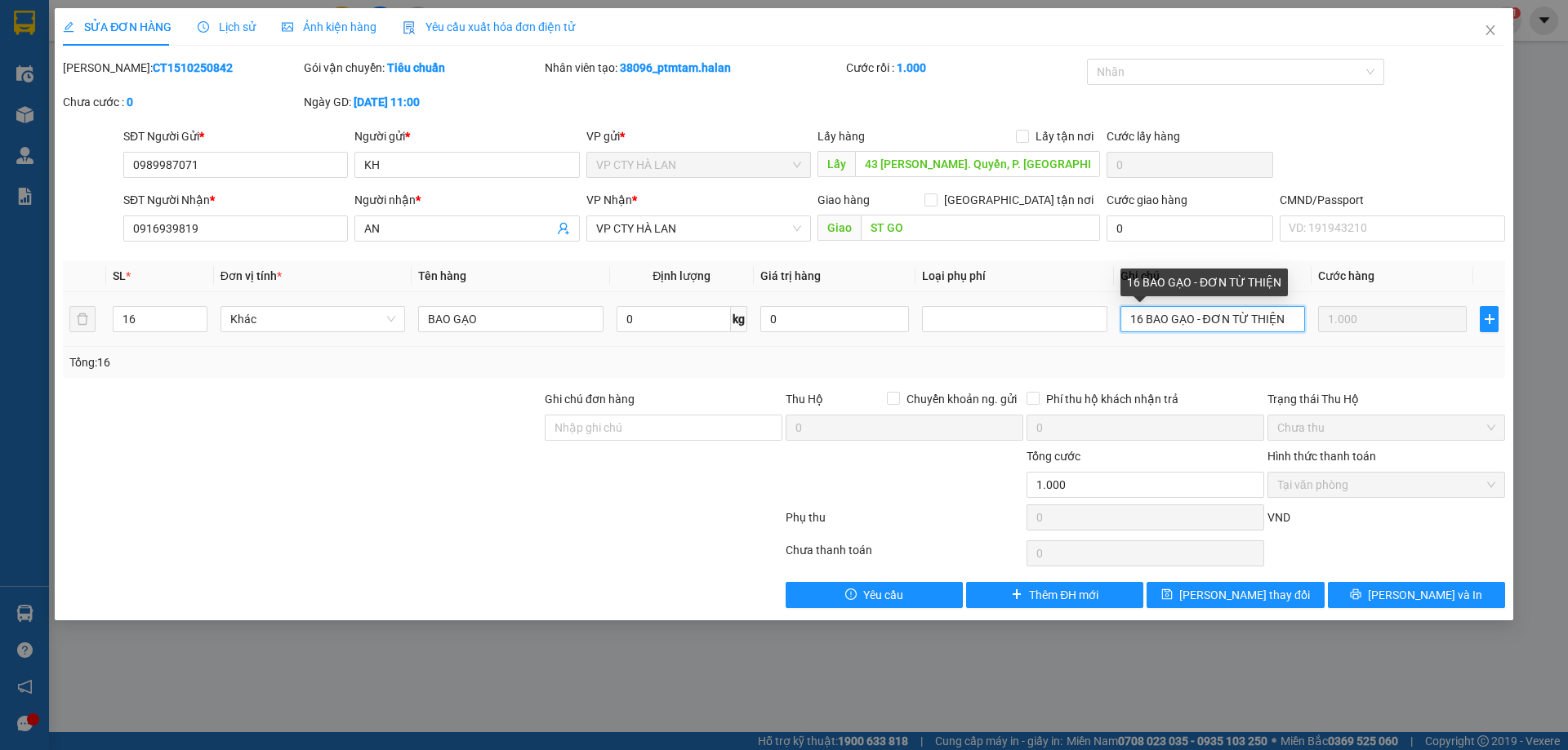
drag, startPoint x: 1204, startPoint y: 319, endPoint x: 1121, endPoint y: 329, distance: 83.6
click at [1121, 329] on input "16 BAO GẠO - ĐƠN TỪ THIỆN" at bounding box center [1213, 319] width 185 height 26
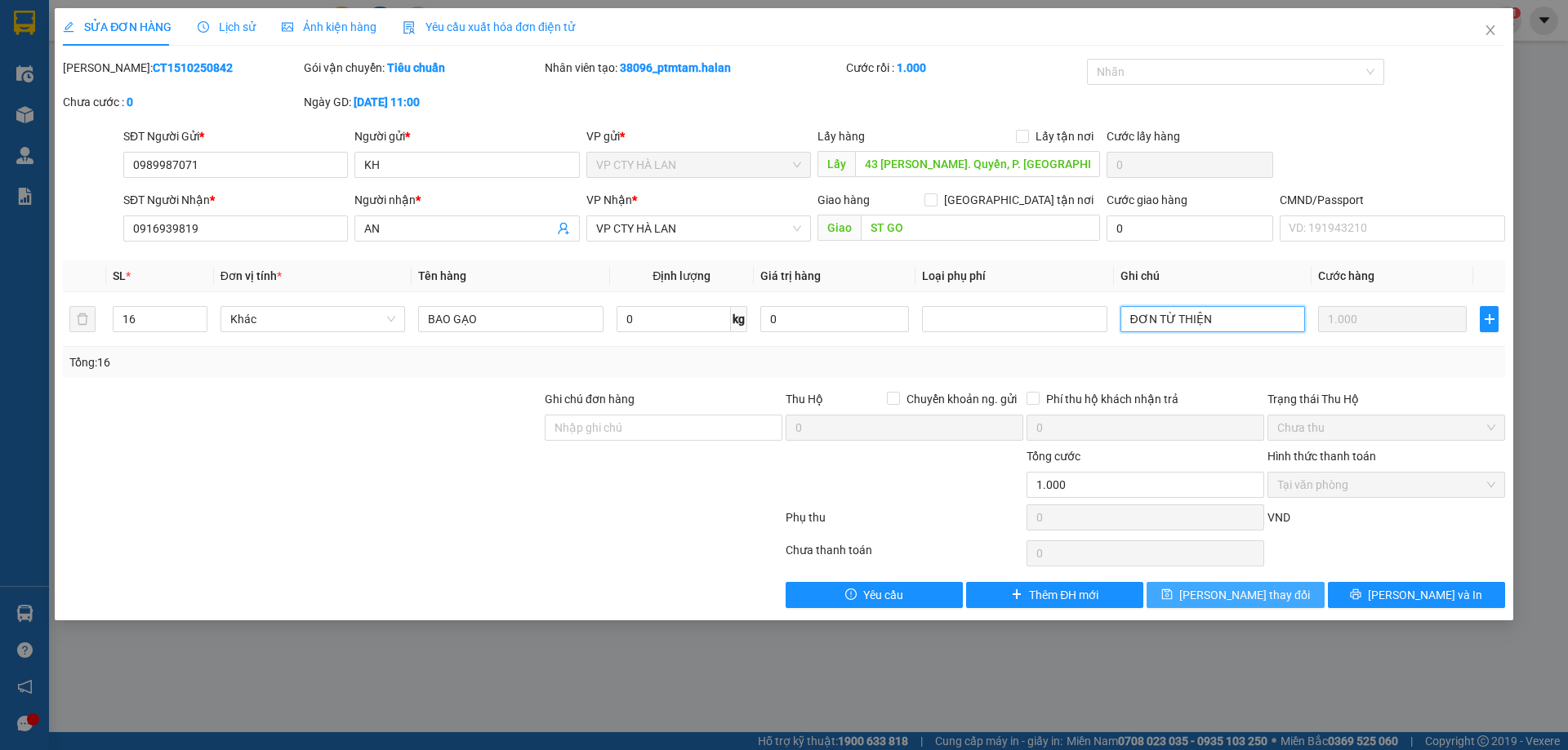
type input "ĐƠN TỪ THIỆN"
click at [1239, 599] on span "Lưu thay đổi" at bounding box center [1244, 594] width 130 height 18
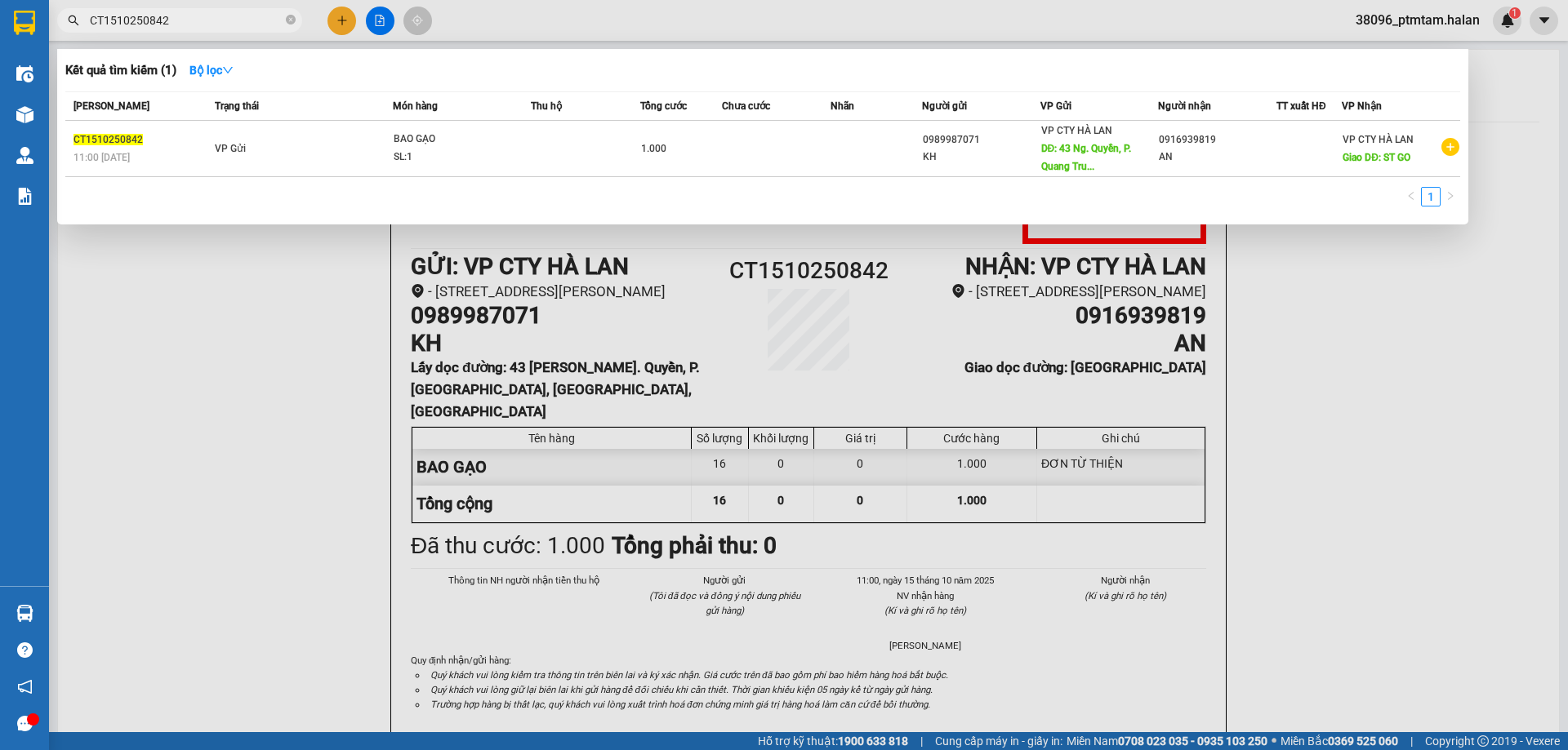
click at [218, 20] on input "CT1510250842" at bounding box center [186, 20] width 192 height 18
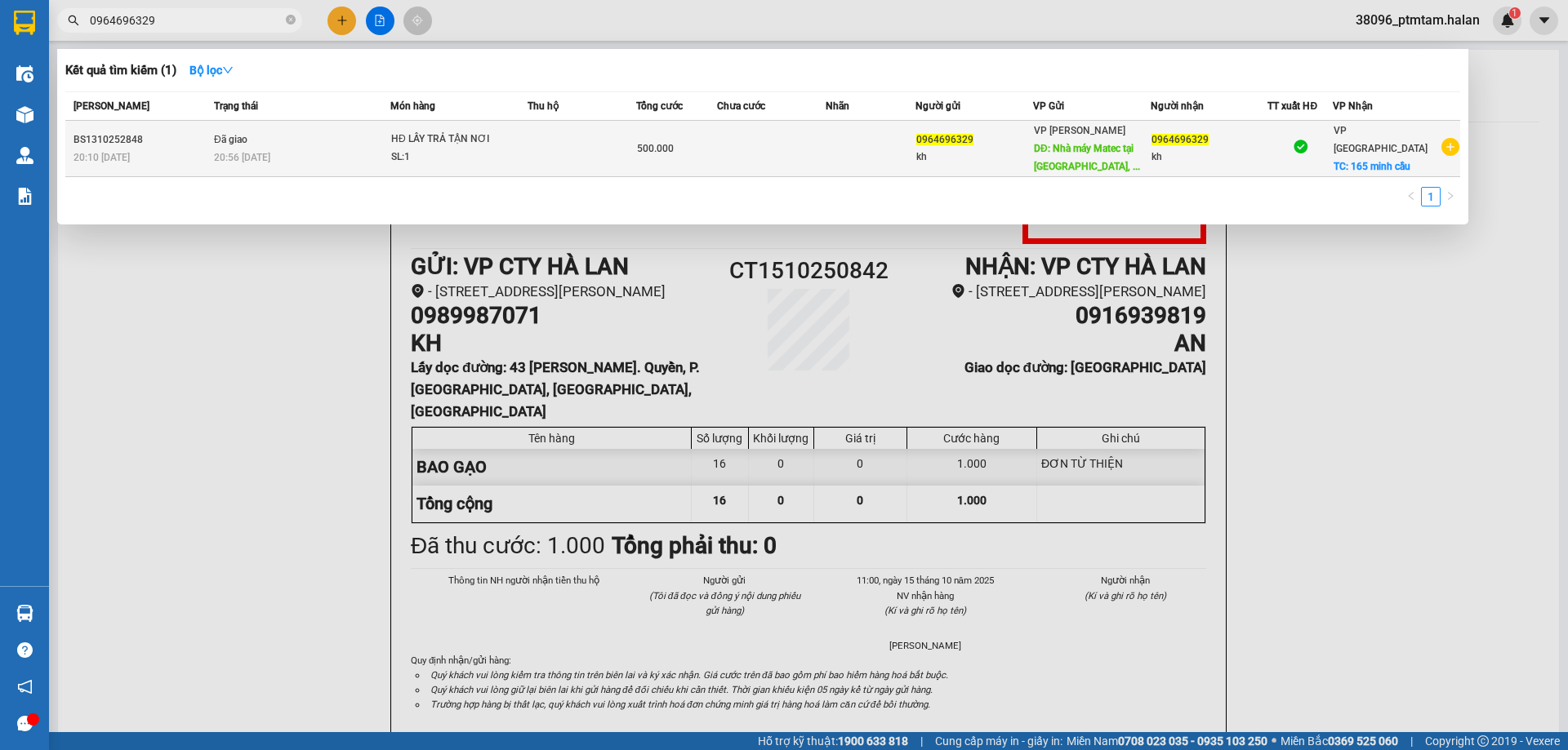
type input "0964696329"
click at [331, 148] on td "Đã giao 20:56 - 13/10" at bounding box center [300, 149] width 181 height 56
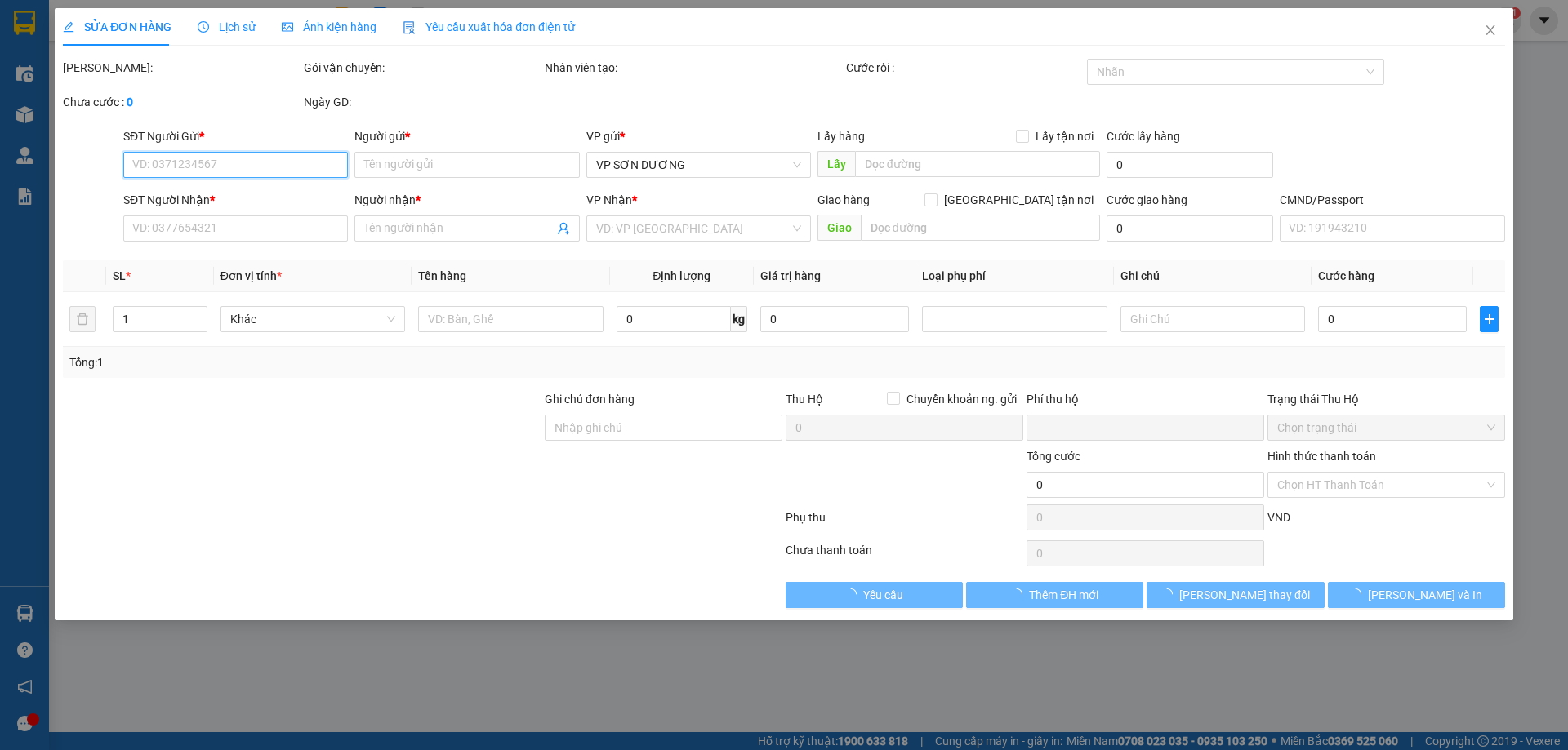
type input "0964696329"
type input "kh"
type input "Nhà máy Matec tại lô CN1, khu công nghiệp Nguyên Khê- xã Nguyên Khê- Đông Anh- …"
type input "0964696329"
type input "kh"
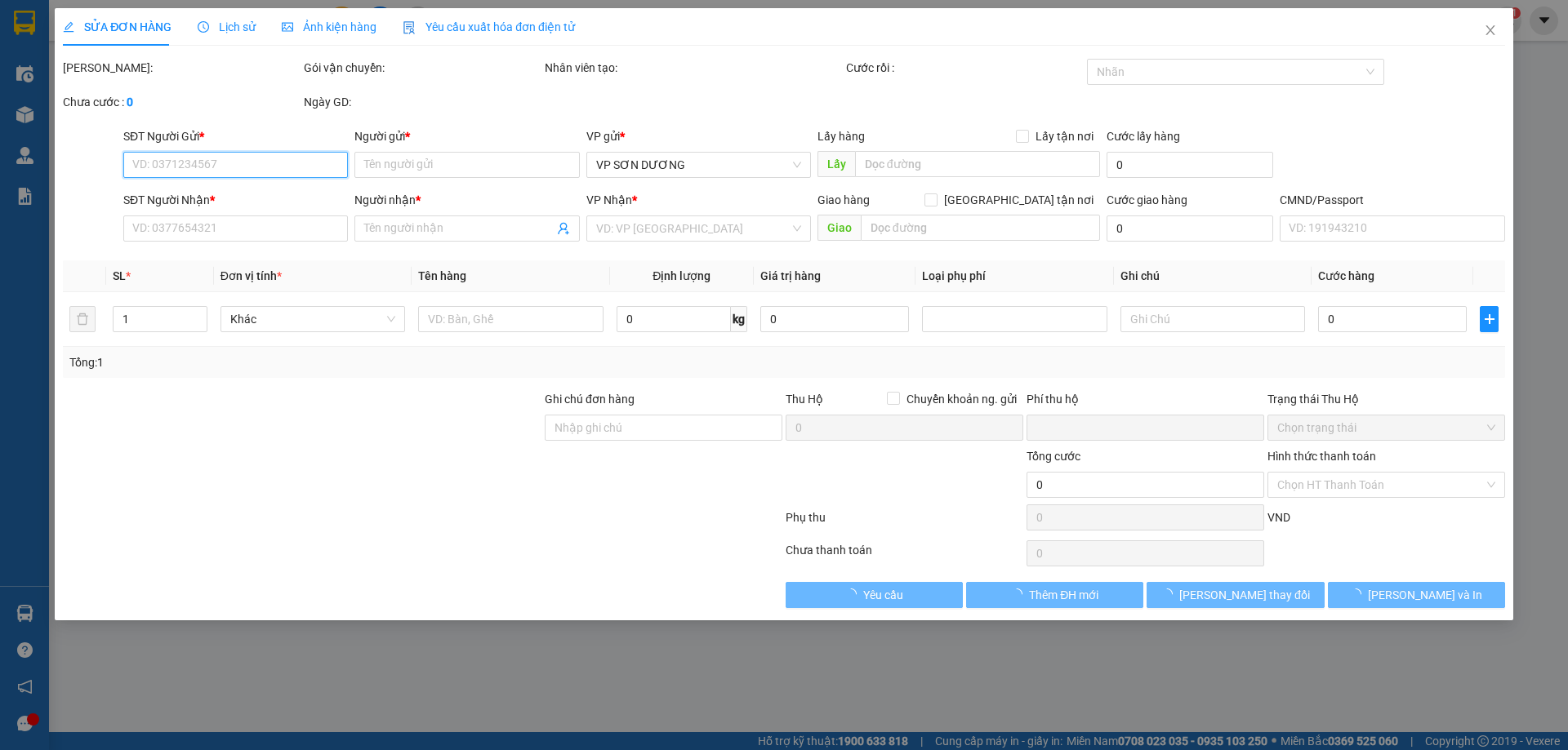
checkbox input "true"
type input "165 minh cầu"
type input "0"
type input "500.000"
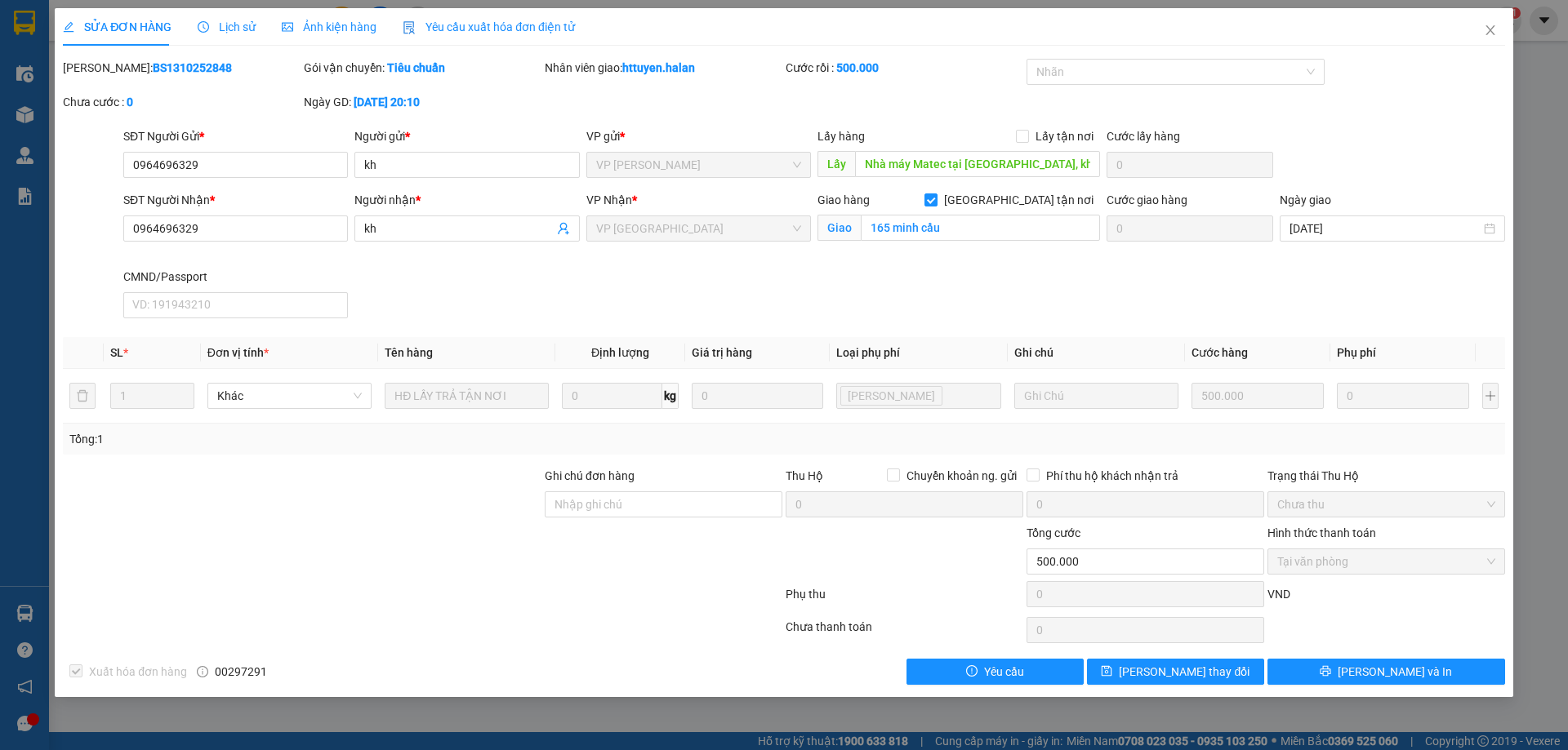
drag, startPoint x: 193, startPoint y: 68, endPoint x: 118, endPoint y: 66, distance: 75.0
click at [118, 66] on div "Mã ĐH: BS1310252848" at bounding box center [181, 67] width 237 height 18
copy b "1310252848"
click at [228, 25] on span "Lịch sử" at bounding box center [226, 27] width 58 height 13
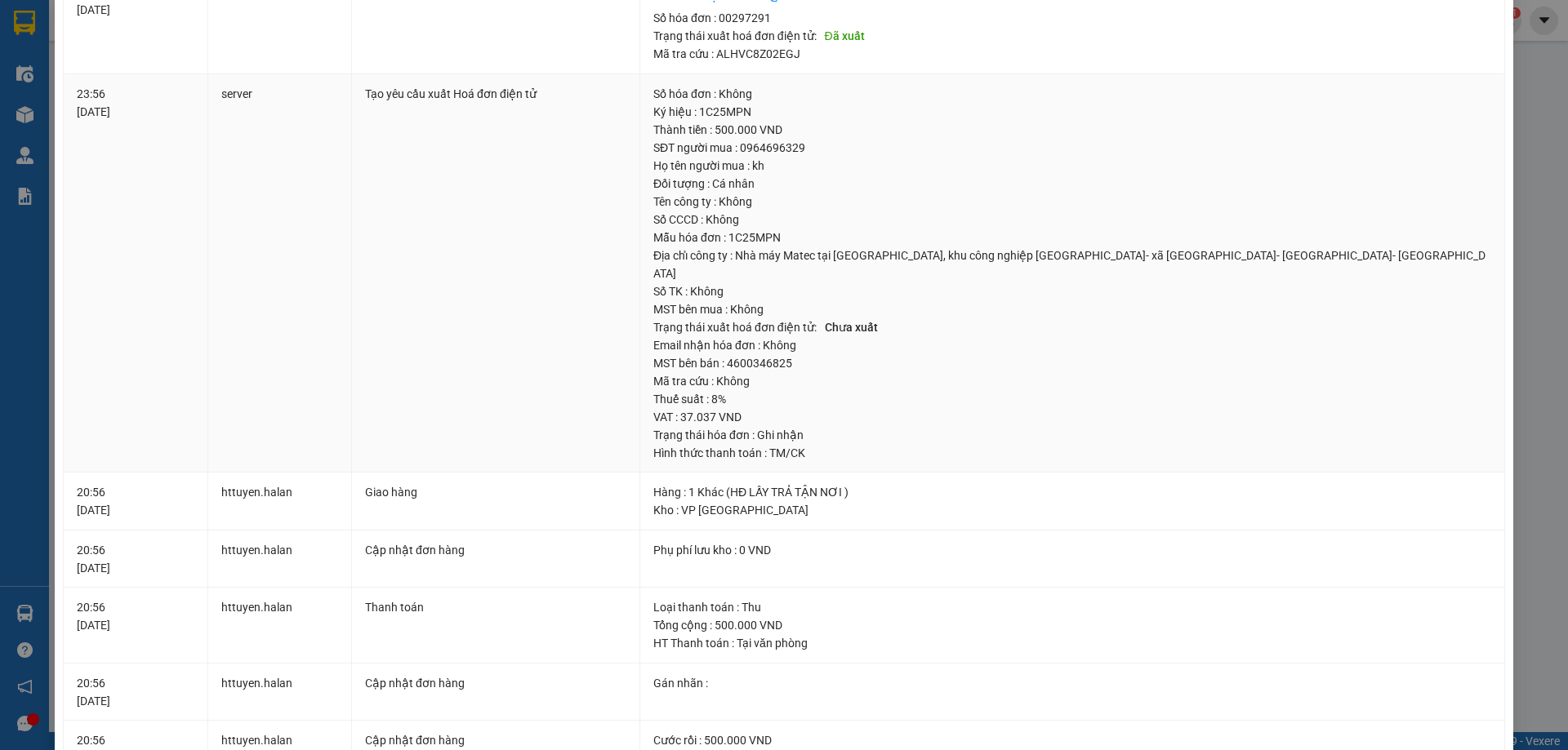
scroll to position [163, 0]
